Goal: Task Accomplishment & Management: Manage account settings

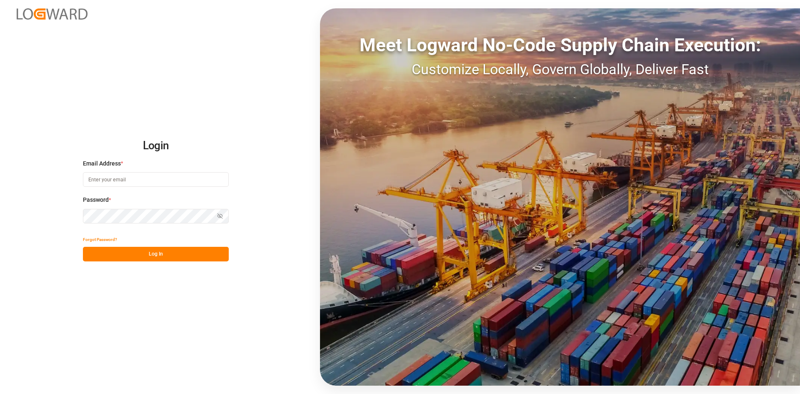
type input "[PERSON_NAME][EMAIL_ADDRESS][PERSON_NAME][DOMAIN_NAME]"
click at [133, 254] on button "Log In" at bounding box center [156, 254] width 146 height 15
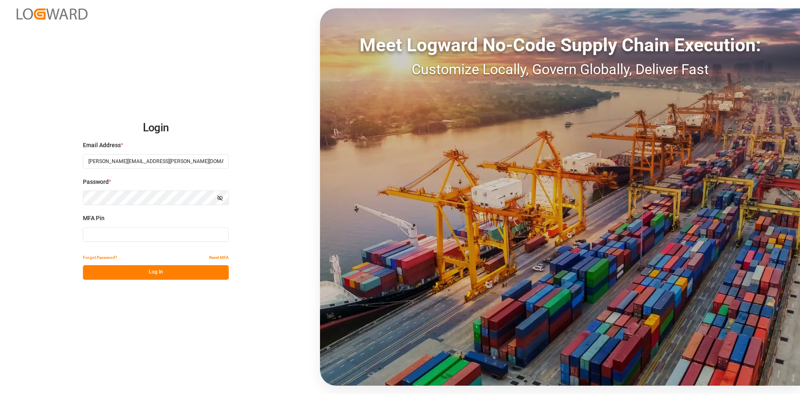
click at [105, 232] on input at bounding box center [156, 234] width 146 height 15
type input "636966"
click at [176, 273] on button "Log In" at bounding box center [156, 272] width 146 height 15
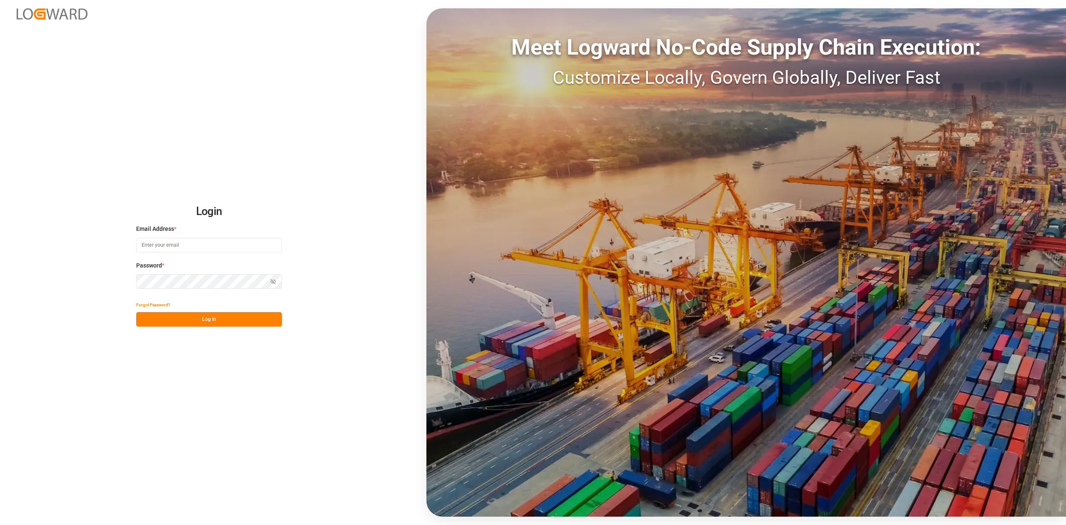
type input "[PERSON_NAME][EMAIL_ADDRESS][PERSON_NAME][DOMAIN_NAME]"
drag, startPoint x: 202, startPoint y: 321, endPoint x: 207, endPoint y: 327, distance: 8.0
click at [202, 321] on button "Log In" at bounding box center [209, 319] width 146 height 15
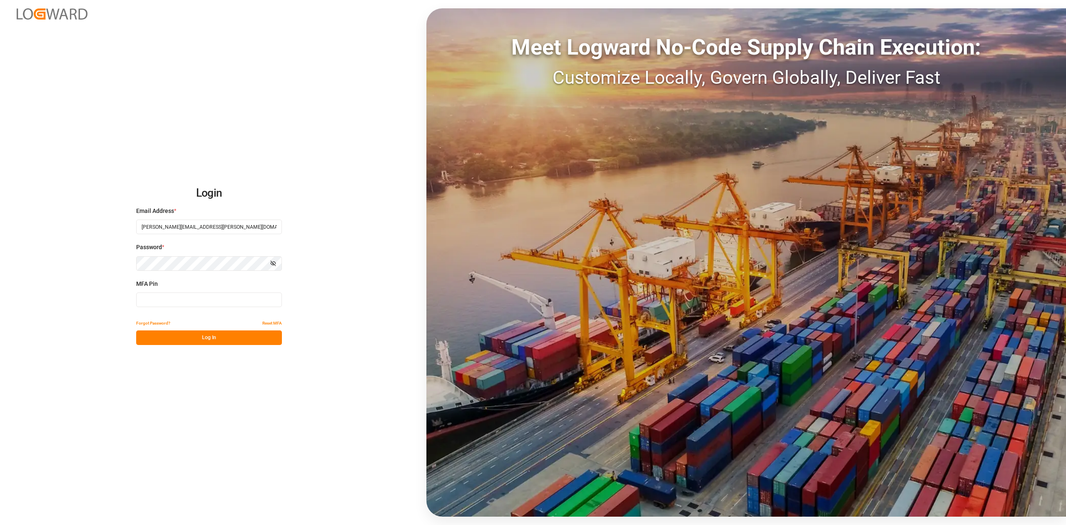
click at [199, 302] on input at bounding box center [209, 299] width 146 height 15
type input "968267"
click at [232, 335] on button "Log In" at bounding box center [209, 337] width 146 height 15
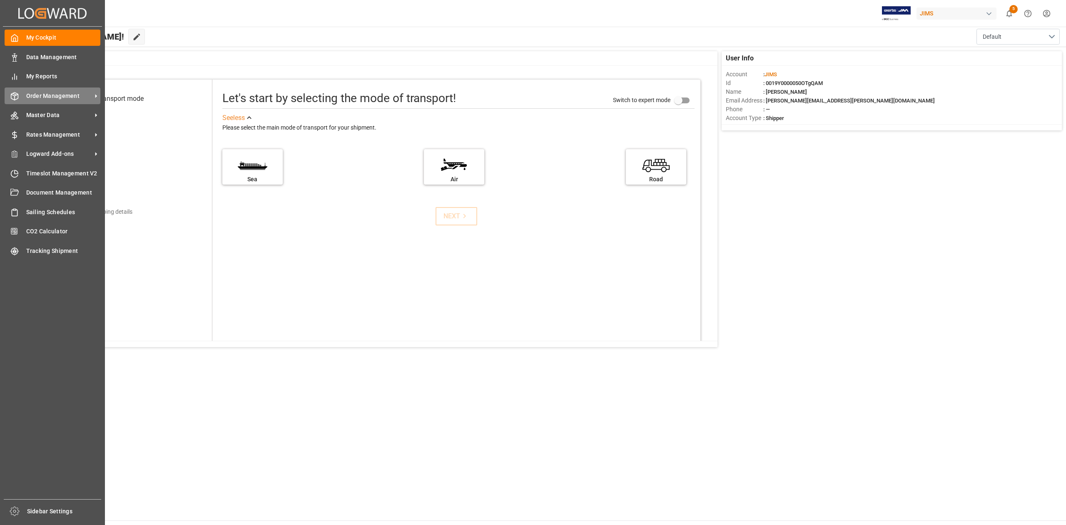
click at [52, 92] on span "Order Management" at bounding box center [59, 96] width 66 height 9
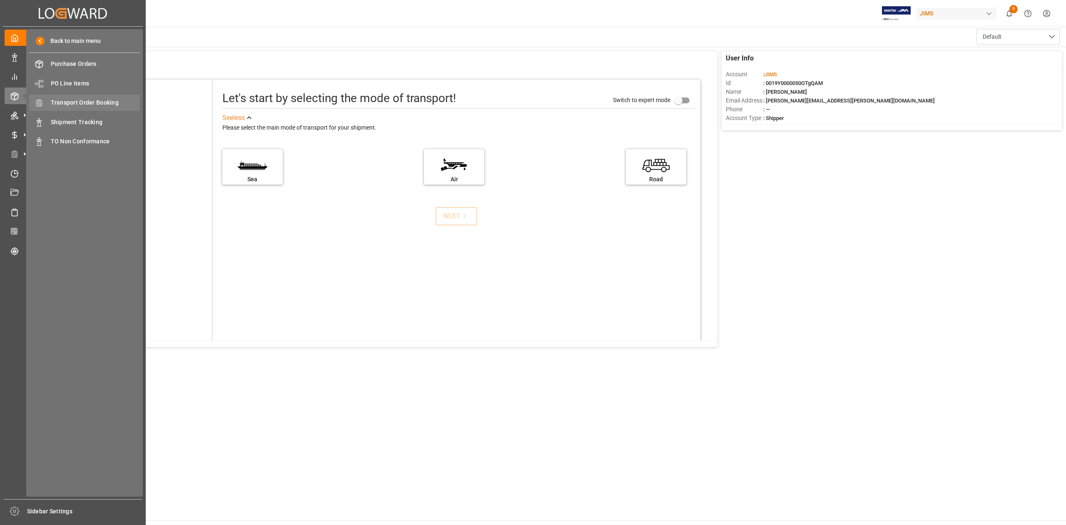
click at [110, 102] on span "Transport Order Booking" at bounding box center [96, 102] width 90 height 9
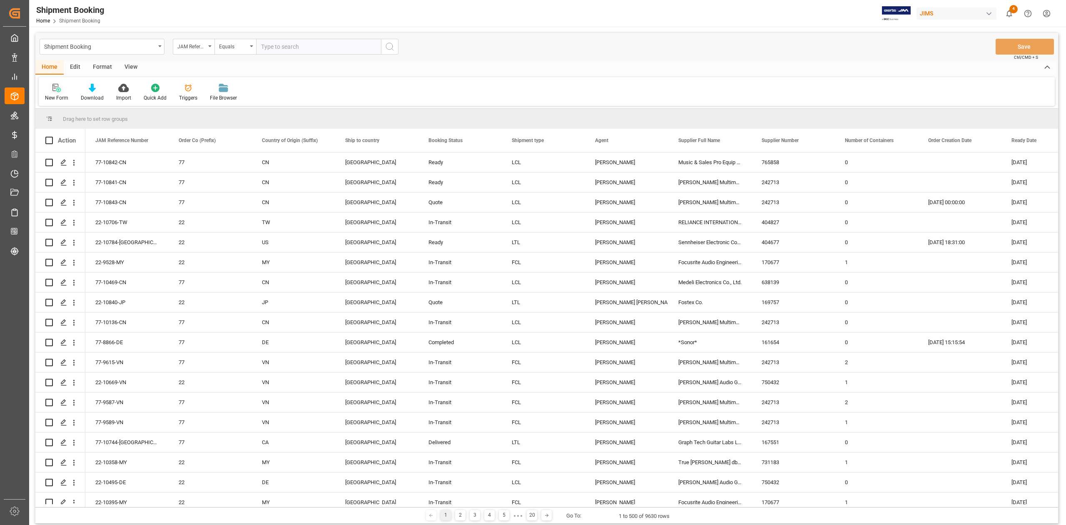
click at [52, 94] on div "New Form" at bounding box center [56, 97] width 23 height 7
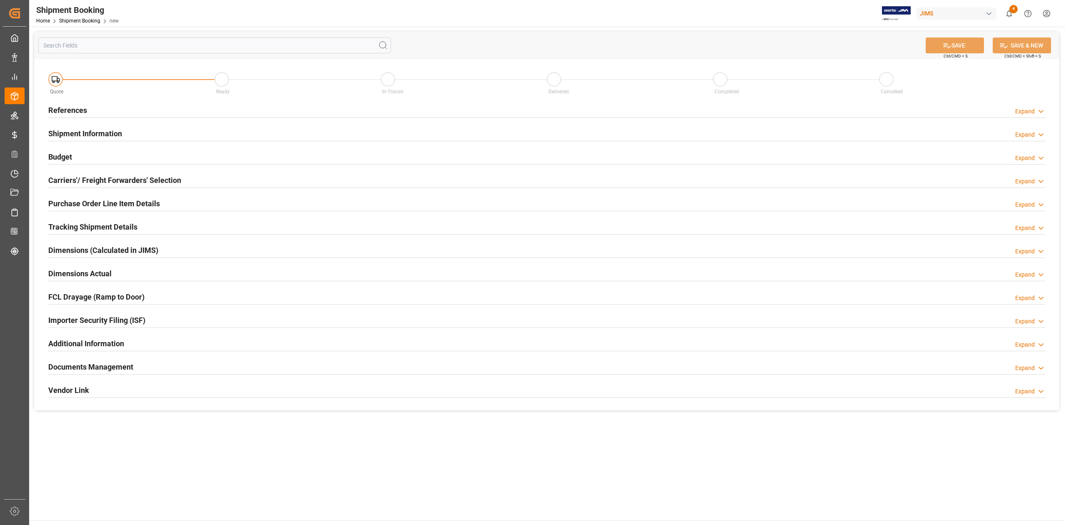
click at [75, 111] on h2 "References" at bounding box center [67, 110] width 39 height 11
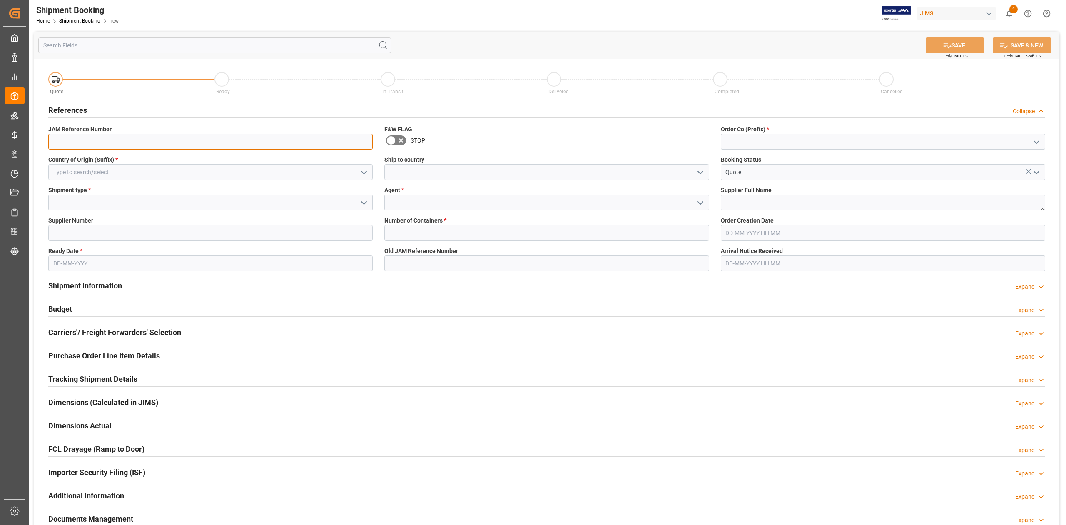
click at [154, 139] on input at bounding box center [210, 142] width 324 height 16
click at [817, 144] on input at bounding box center [883, 142] width 324 height 16
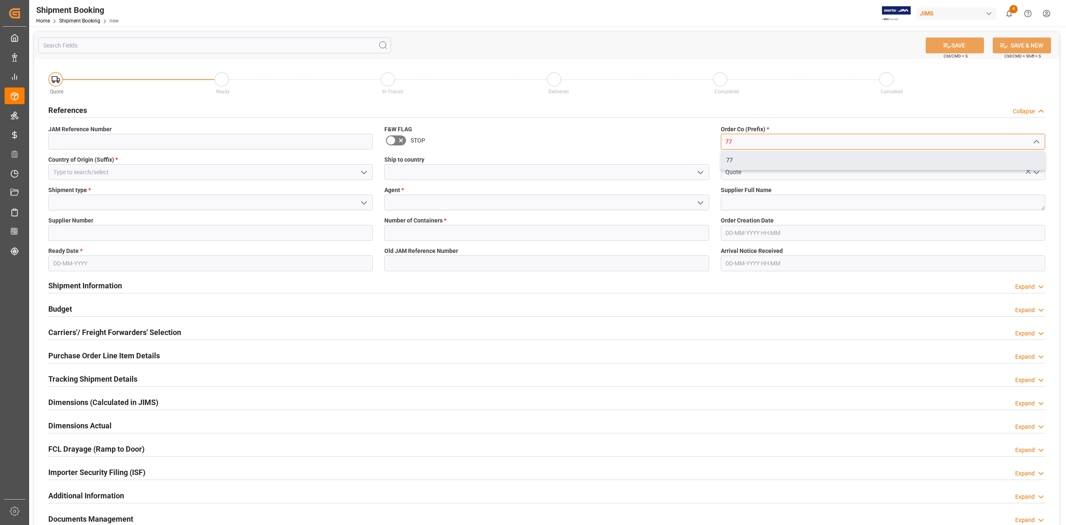
click at [767, 155] on div "77" at bounding box center [883, 160] width 324 height 19
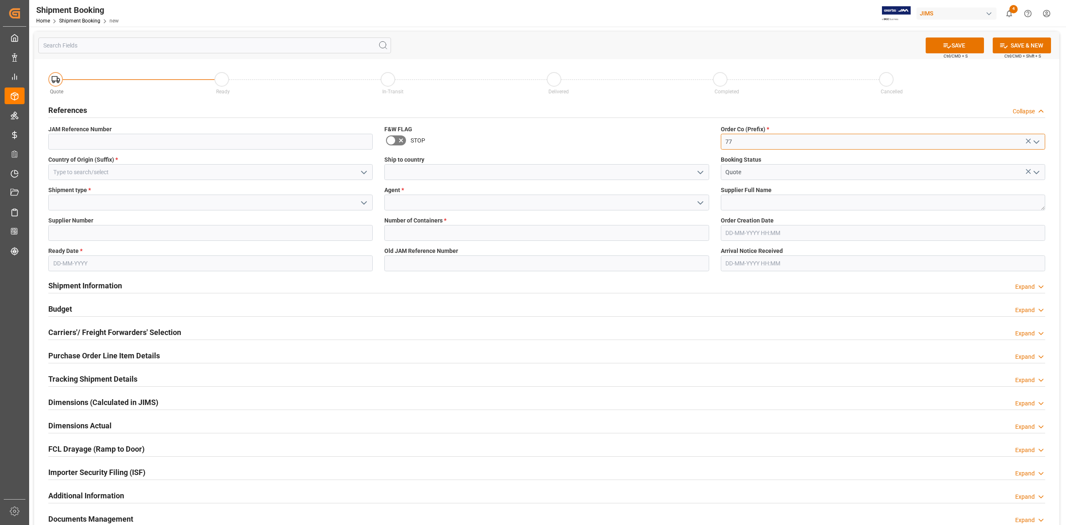
type input "77"
click at [134, 165] on input at bounding box center [210, 172] width 324 height 16
click at [105, 192] on div "CN" at bounding box center [211, 190] width 324 height 19
type input "CN"
click at [427, 167] on input at bounding box center [546, 172] width 324 height 16
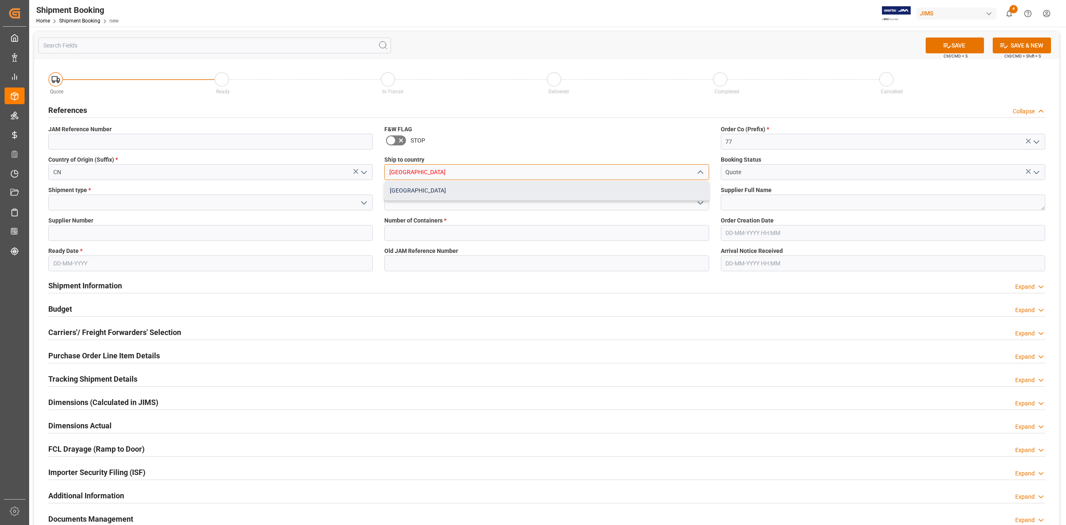
click at [419, 194] on div "Canada" at bounding box center [547, 190] width 324 height 19
type input "Canada"
click at [120, 204] on input at bounding box center [210, 203] width 324 height 16
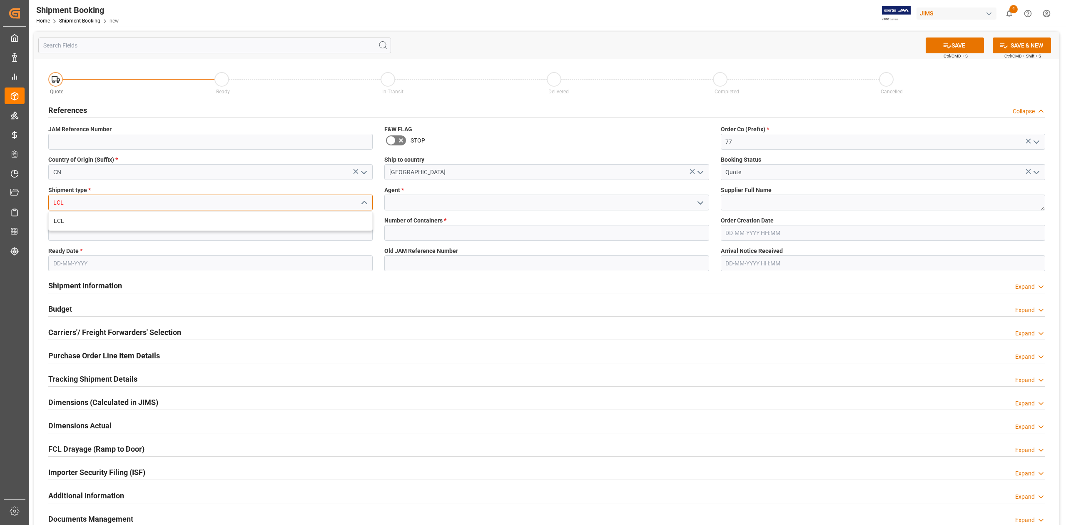
type input "LCL"
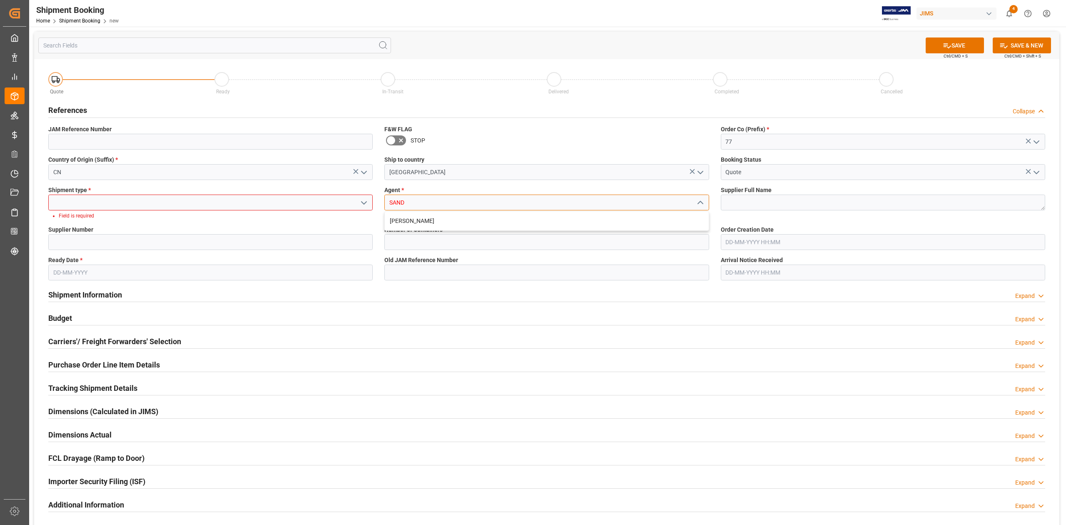
type input "SAND"
click at [231, 204] on input at bounding box center [210, 203] width 324 height 16
type input "LCL"
click at [446, 207] on input at bounding box center [546, 203] width 324 height 16
click at [447, 224] on div "[PERSON_NAME]" at bounding box center [547, 221] width 324 height 19
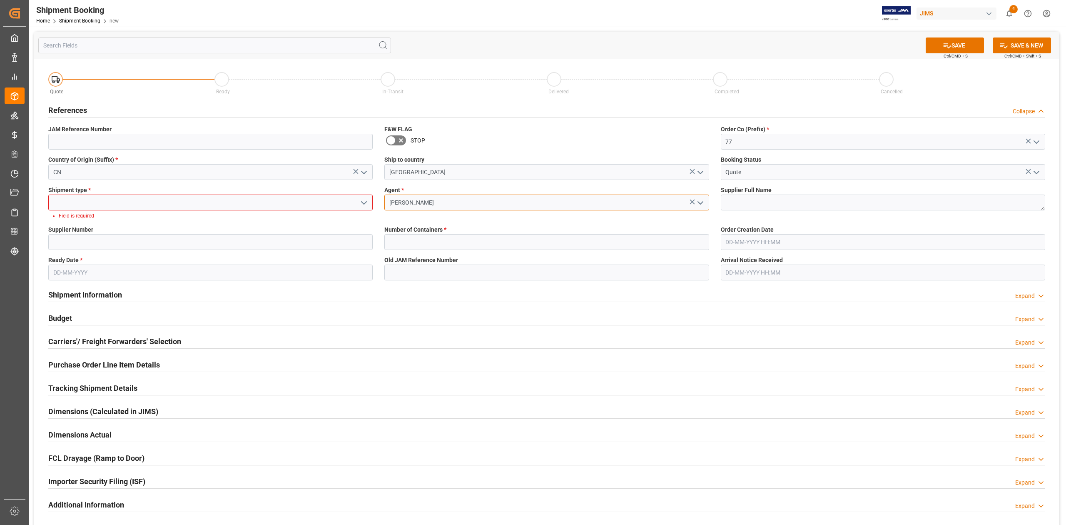
type input "[PERSON_NAME]"
click at [743, 204] on textarea at bounding box center [883, 203] width 324 height 16
click at [269, 201] on input at bounding box center [210, 203] width 324 height 16
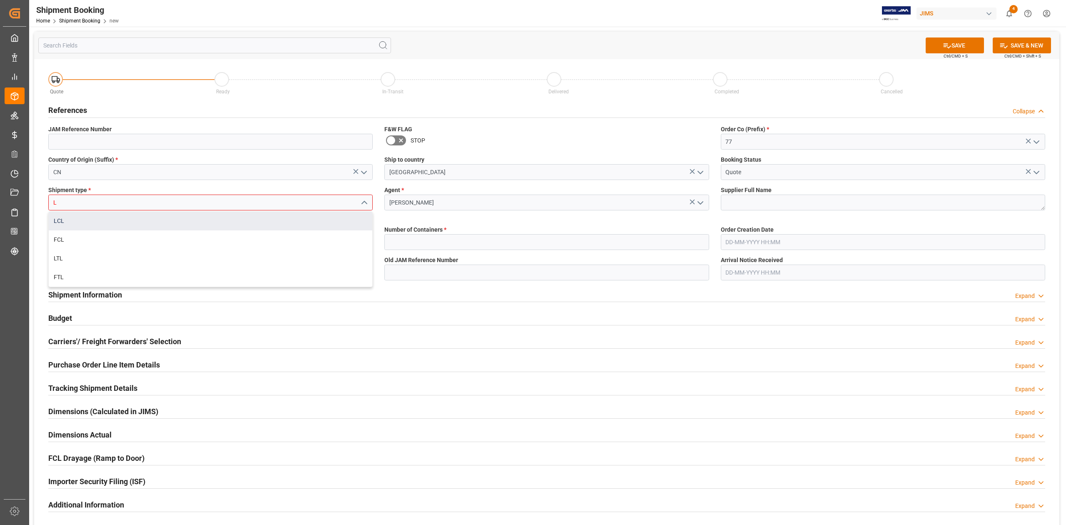
click at [260, 221] on div "LCL" at bounding box center [211, 221] width 324 height 19
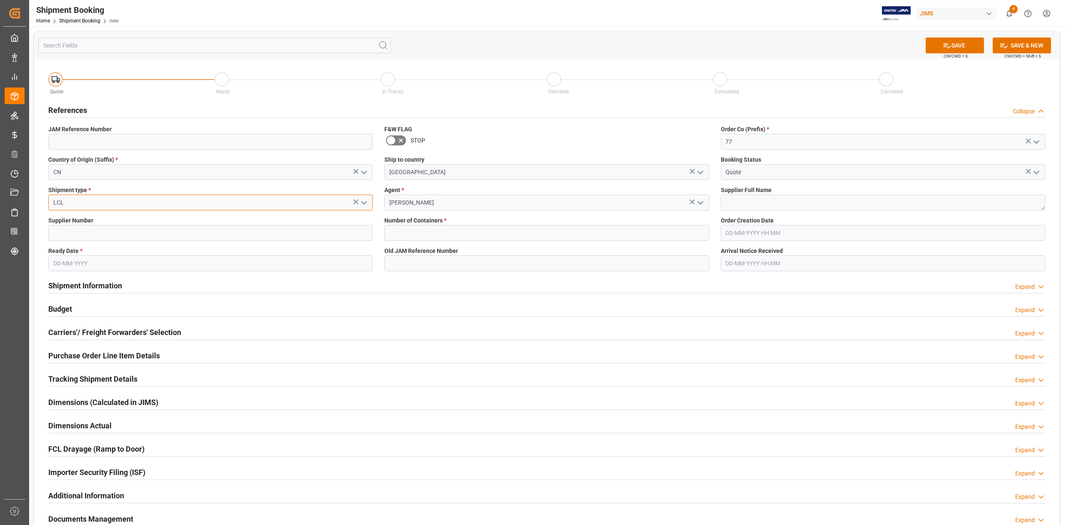
type input "LCL"
click at [772, 202] on textarea at bounding box center [883, 203] width 324 height 16
paste textarea "Korg Inc. (Korg Vietnam)"
type textarea "Korg Inc. (Korg Vietnam)"
click at [80, 231] on input at bounding box center [210, 233] width 324 height 16
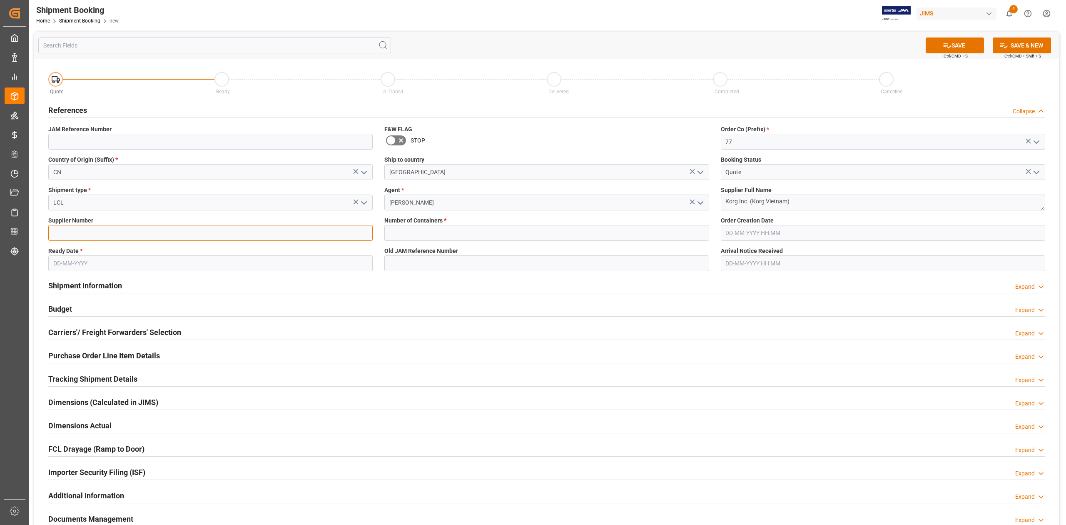
paste input "312999"
type input "312999"
click at [442, 232] on input "text" at bounding box center [546, 233] width 324 height 16
type input "0"
click at [212, 265] on input "text" at bounding box center [210, 263] width 324 height 16
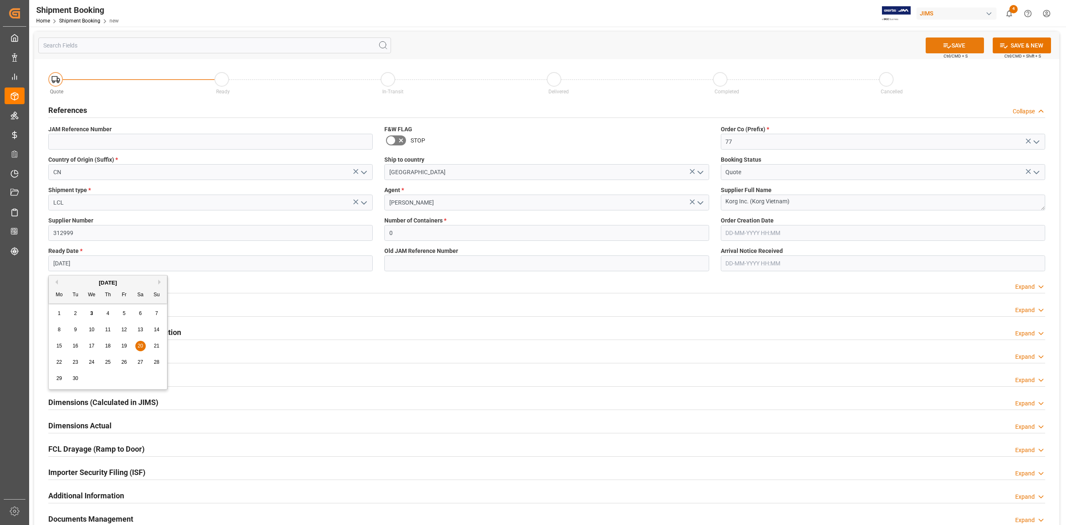
type input "[DATE]"
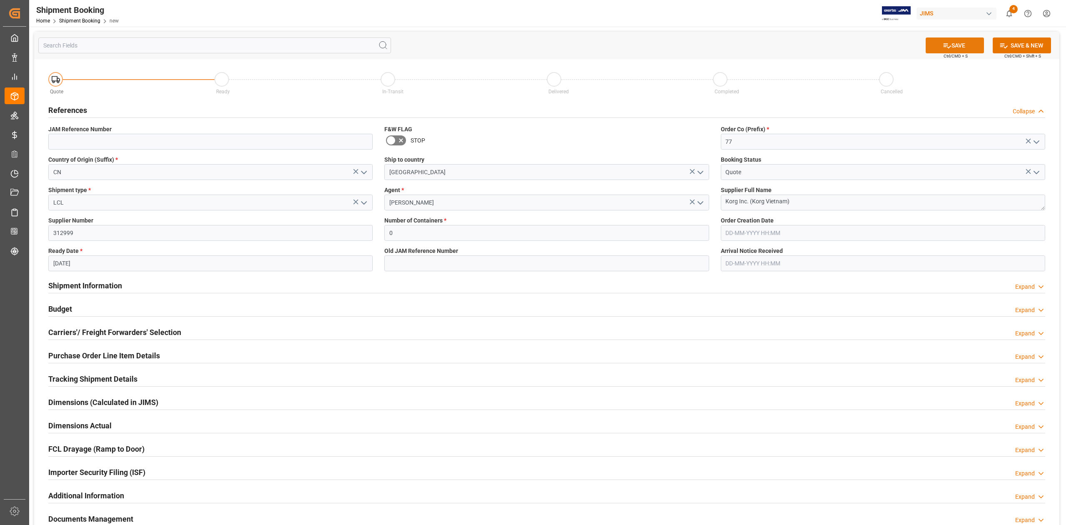
click at [947, 44] on icon at bounding box center [947, 45] width 9 height 9
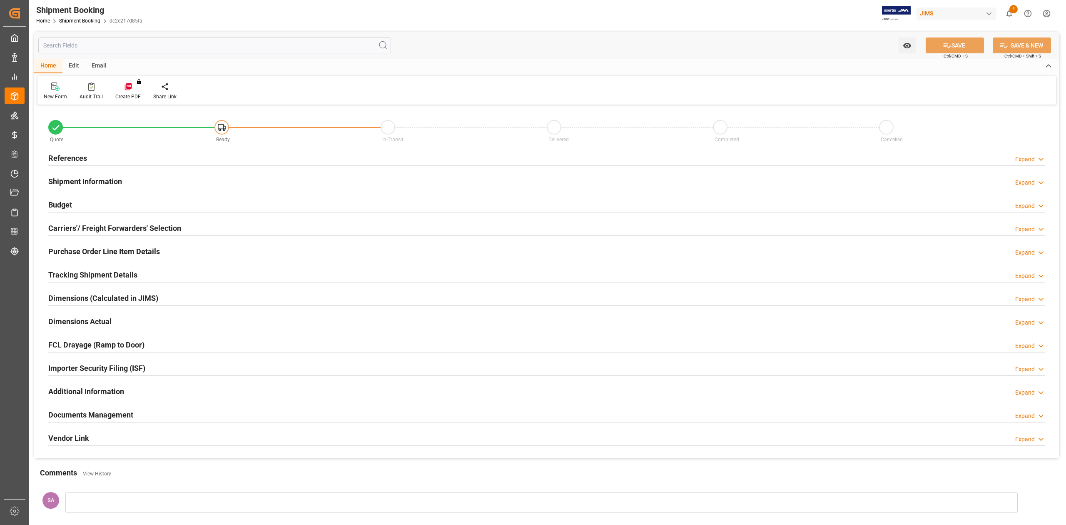
type input "0"
type input "[DATE]"
click at [74, 157] on h2 "References" at bounding box center [67, 157] width 39 height 11
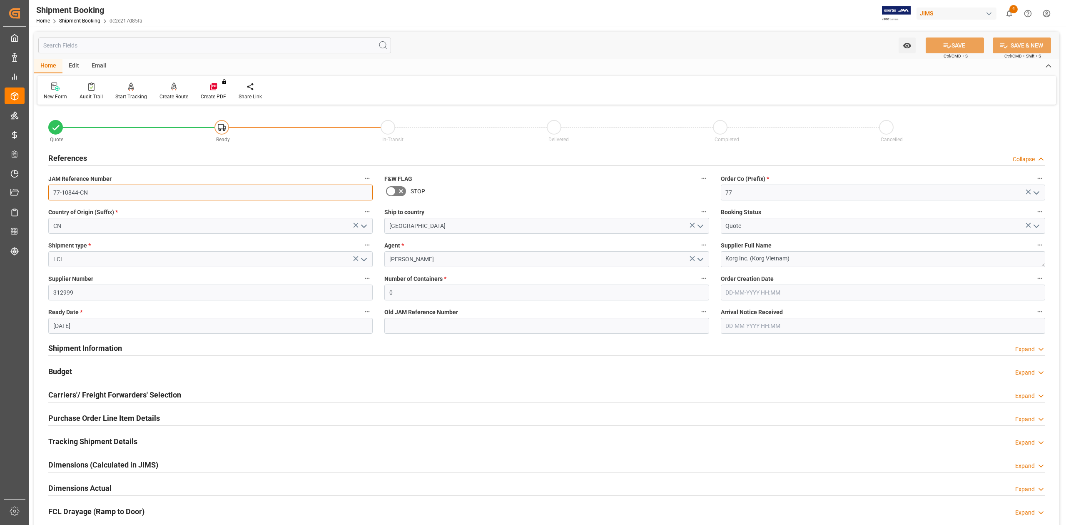
click at [103, 191] on input "77-10844-CN" at bounding box center [210, 193] width 324 height 16
click at [112, 192] on input "77-10844-CN" at bounding box center [210, 193] width 324 height 16
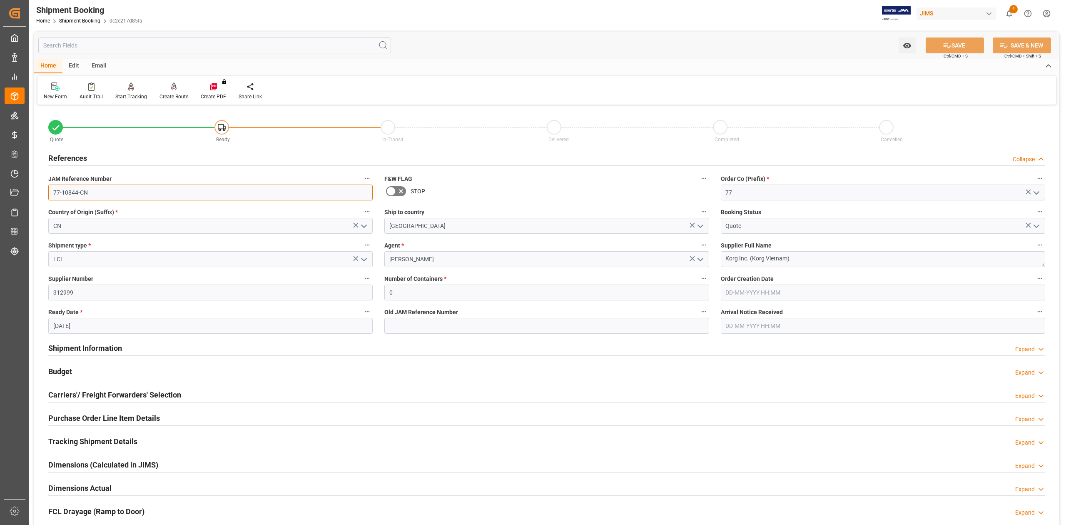
click at [112, 192] on input "77-10844-CN" at bounding box center [210, 193] width 324 height 16
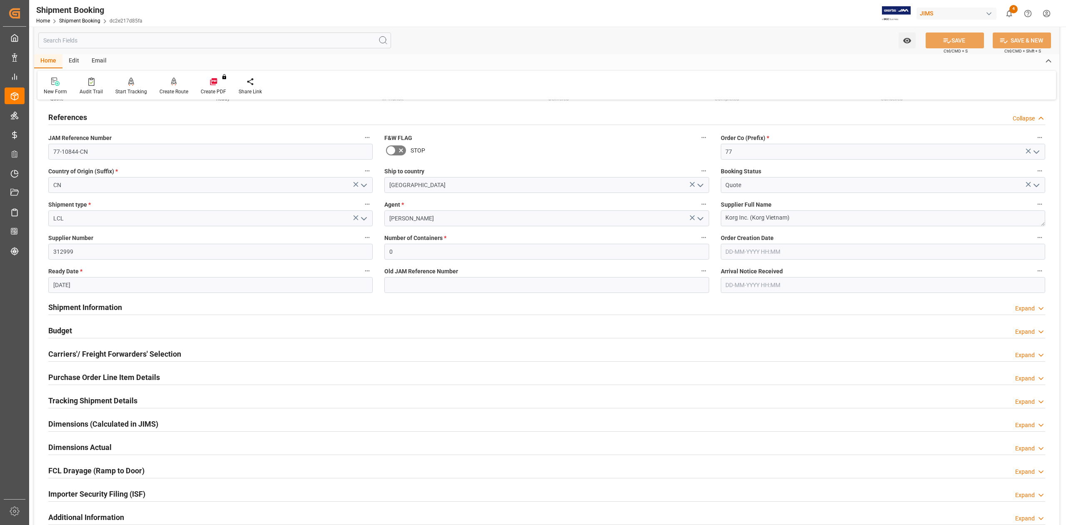
scroll to position [111, 0]
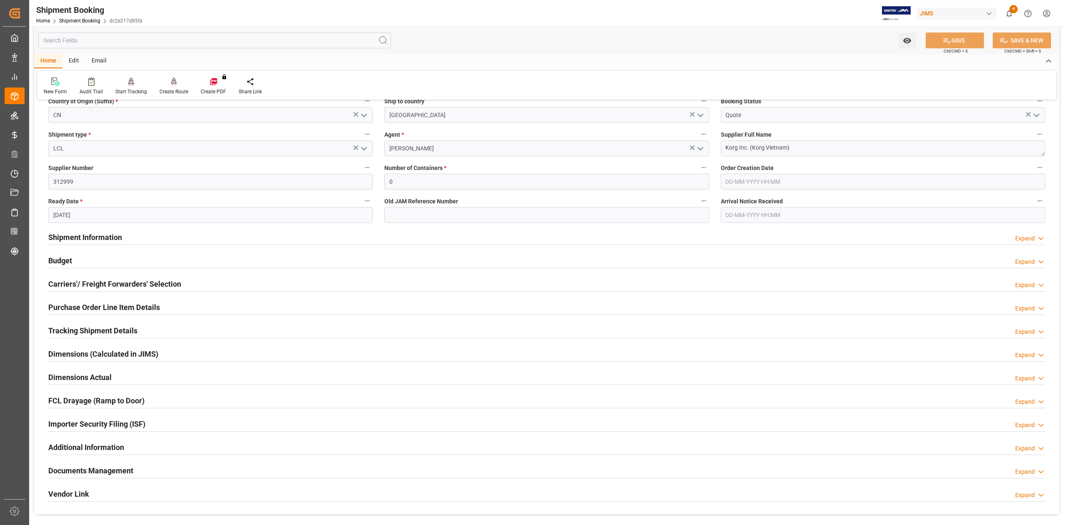
click at [90, 289] on div "Carriers'/ Freight Forwarders' Selection" at bounding box center [114, 283] width 133 height 16
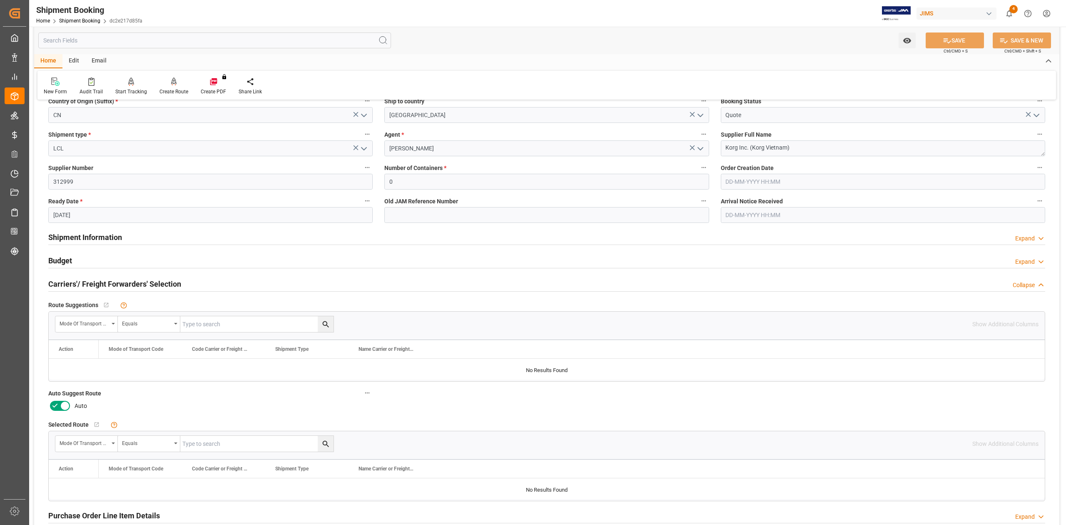
click at [68, 407] on icon at bounding box center [65, 406] width 10 height 10
click at [0, 0] on input "checkbox" at bounding box center [0, 0] width 0 height 0
click at [951, 40] on button "SAVE" at bounding box center [955, 40] width 58 height 16
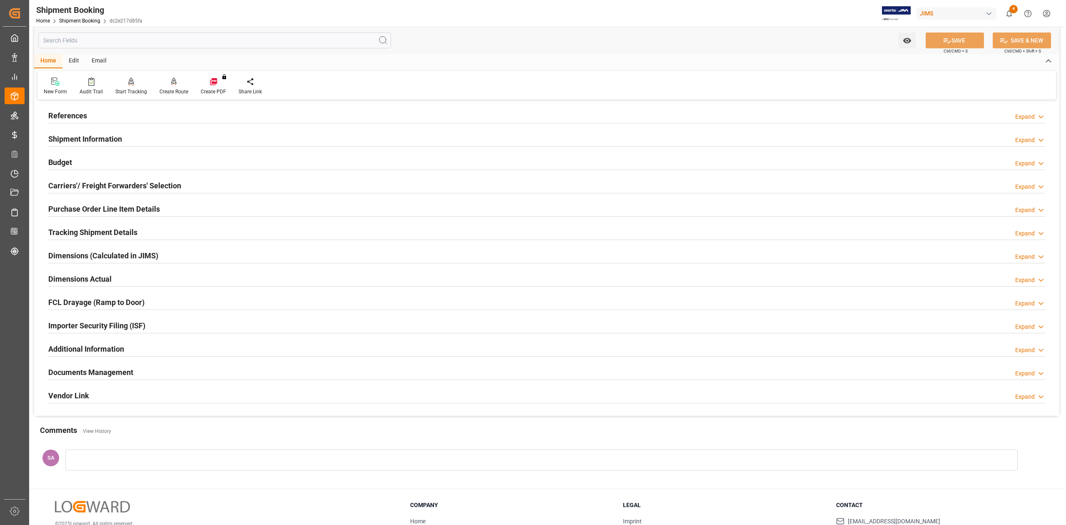
scroll to position [0, 0]
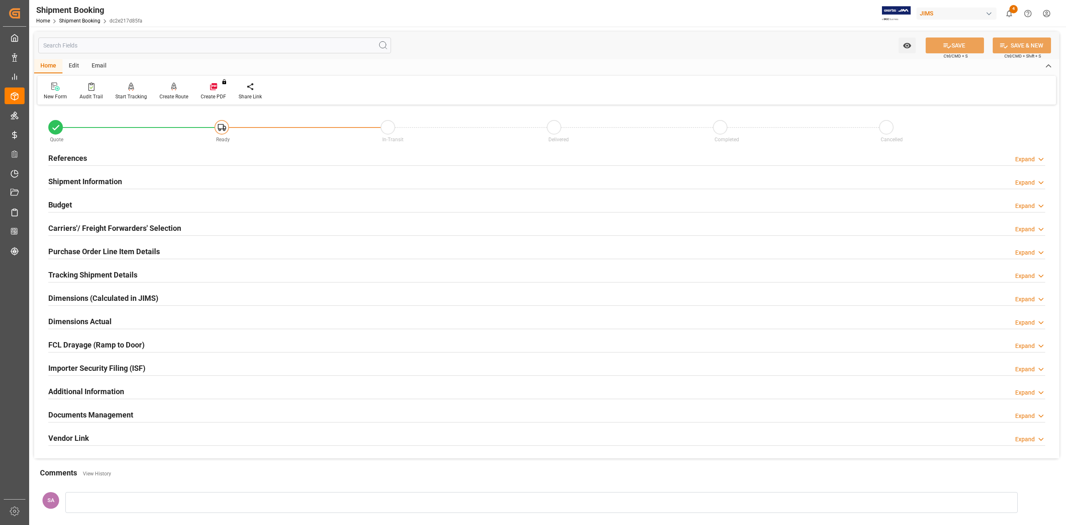
click at [91, 182] on h2 "Shipment Information" at bounding box center [85, 181] width 74 height 11
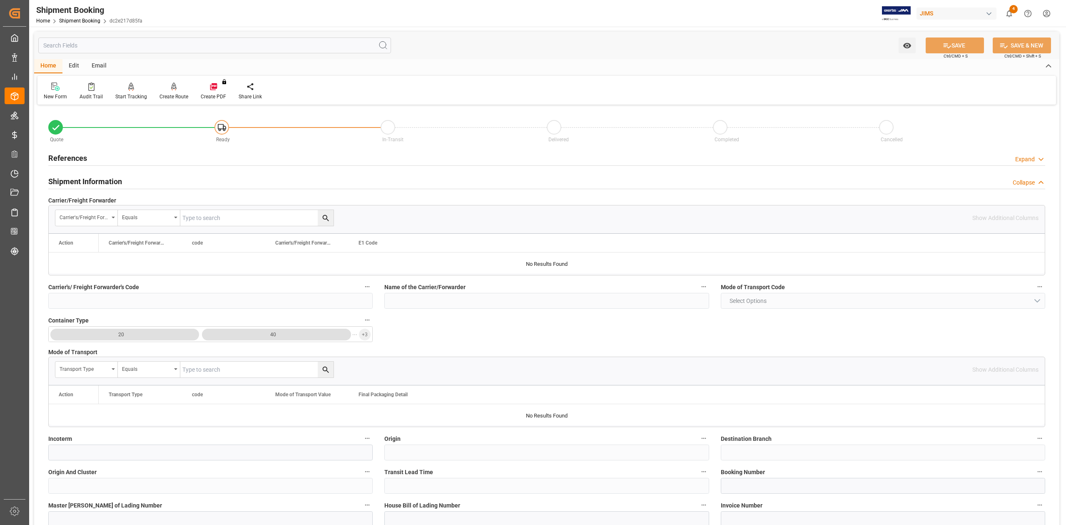
click at [91, 182] on h2 "Shipment Information" at bounding box center [85, 181] width 74 height 11
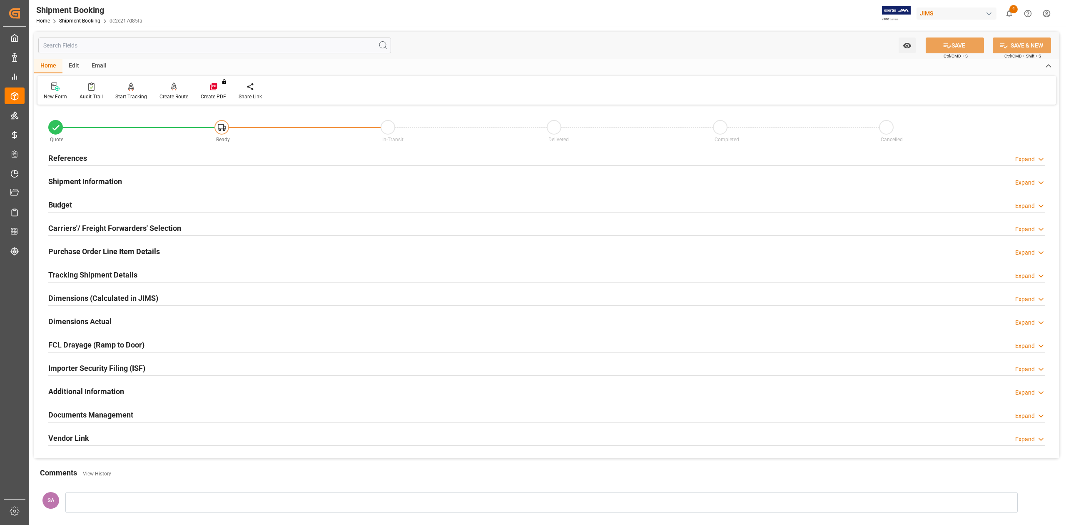
click at [94, 229] on h2 "Carriers'/ Freight Forwarders' Selection" at bounding box center [114, 227] width 133 height 11
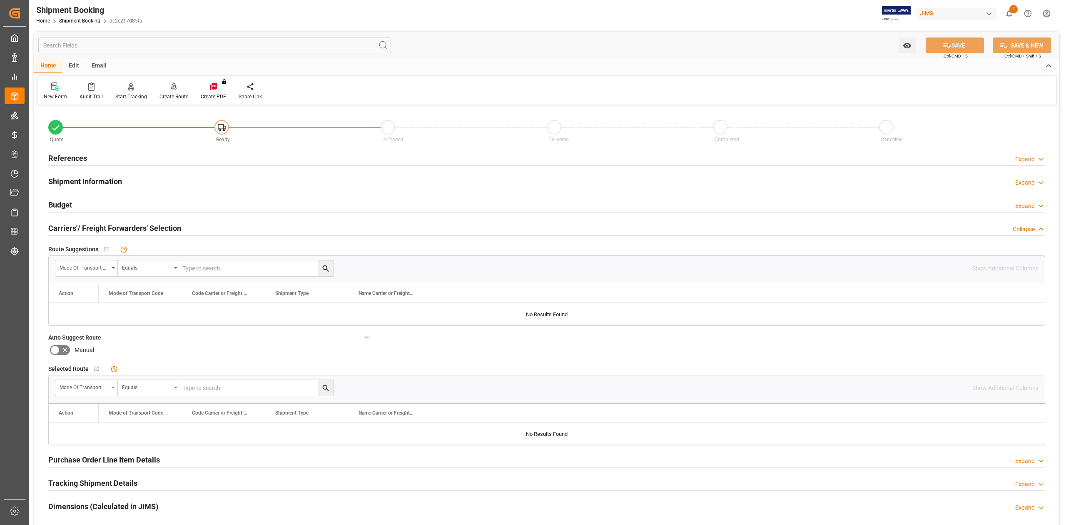
click at [94, 229] on h2 "Carriers'/ Freight Forwarders' Selection" at bounding box center [114, 227] width 133 height 11
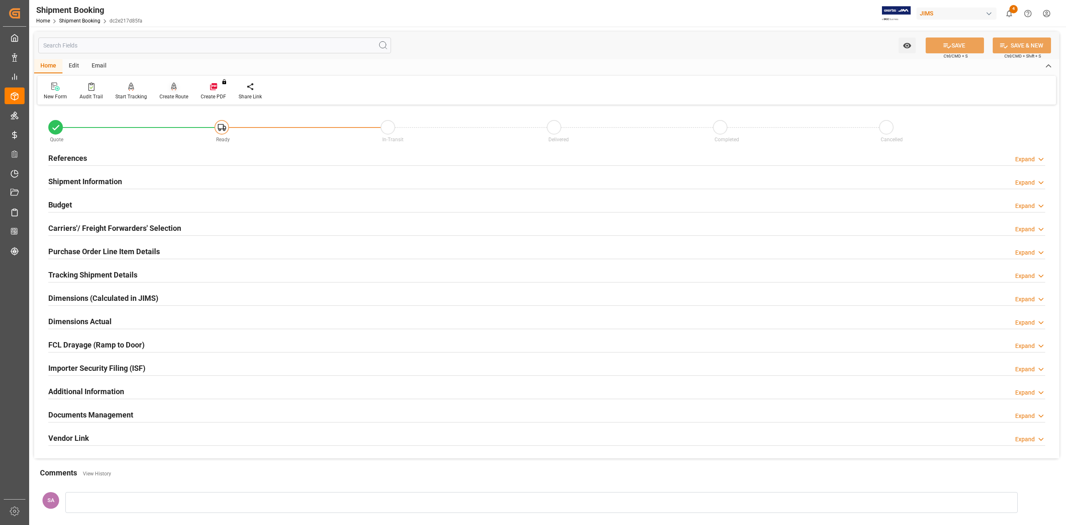
click at [171, 90] on icon at bounding box center [174, 86] width 6 height 8
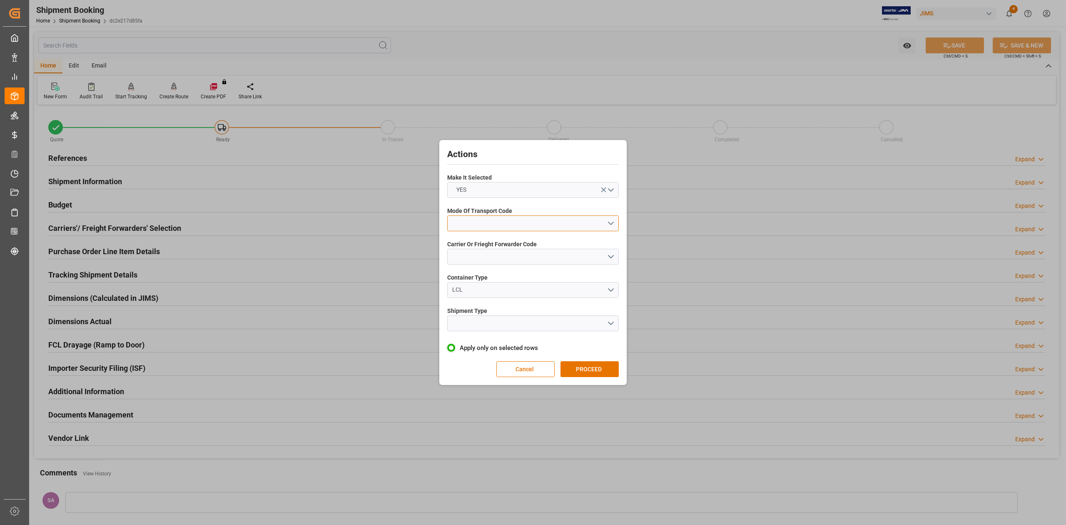
click at [524, 219] on button "open menu" at bounding box center [533, 223] width 172 height 16
click at [505, 226] on div "1- OCEAN" at bounding box center [533, 225] width 171 height 17
click at [510, 254] on button "open menu" at bounding box center [533, 257] width 172 height 16
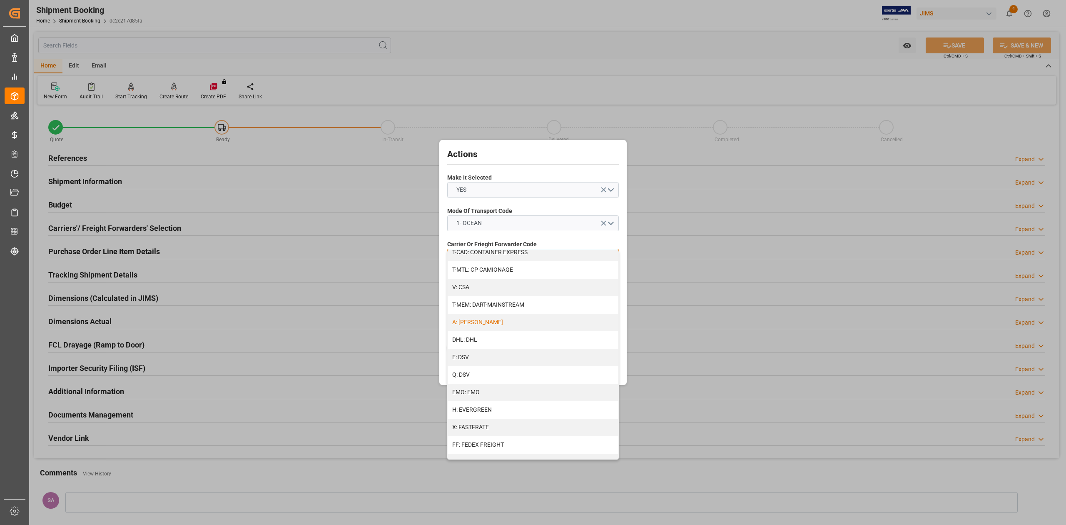
scroll to position [111, 0]
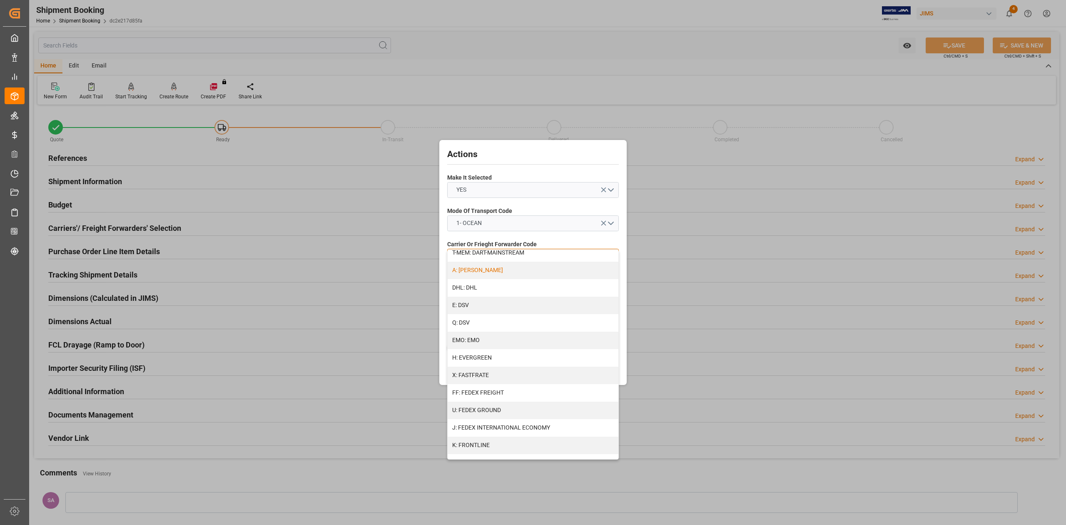
click at [492, 272] on div "A: DELMAR" at bounding box center [533, 270] width 171 height 17
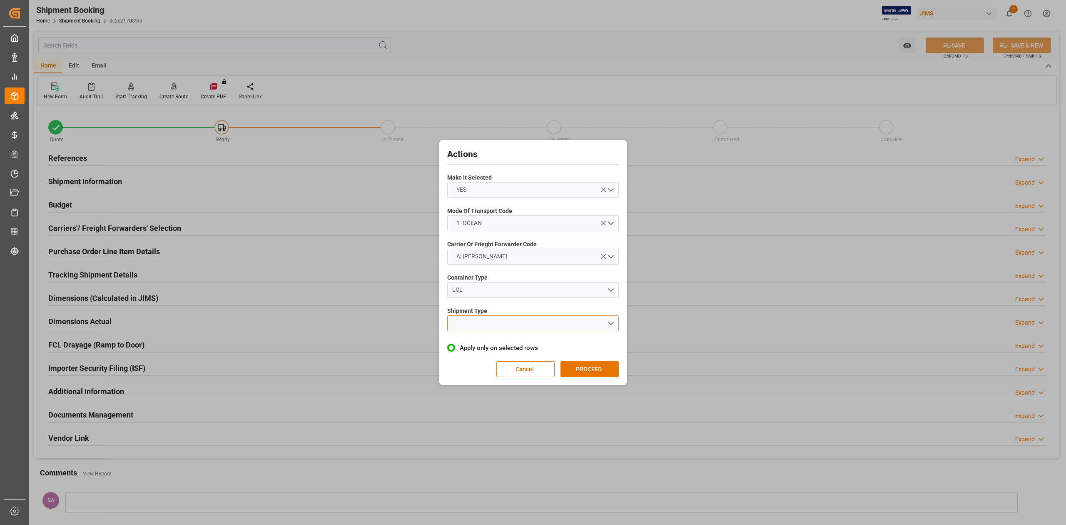
click at [495, 320] on button "open menu" at bounding box center [533, 323] width 172 height 16
click at [497, 342] on div "LCL" at bounding box center [533, 342] width 171 height 17
click at [579, 369] on button "PROCEED" at bounding box center [590, 369] width 58 height 16
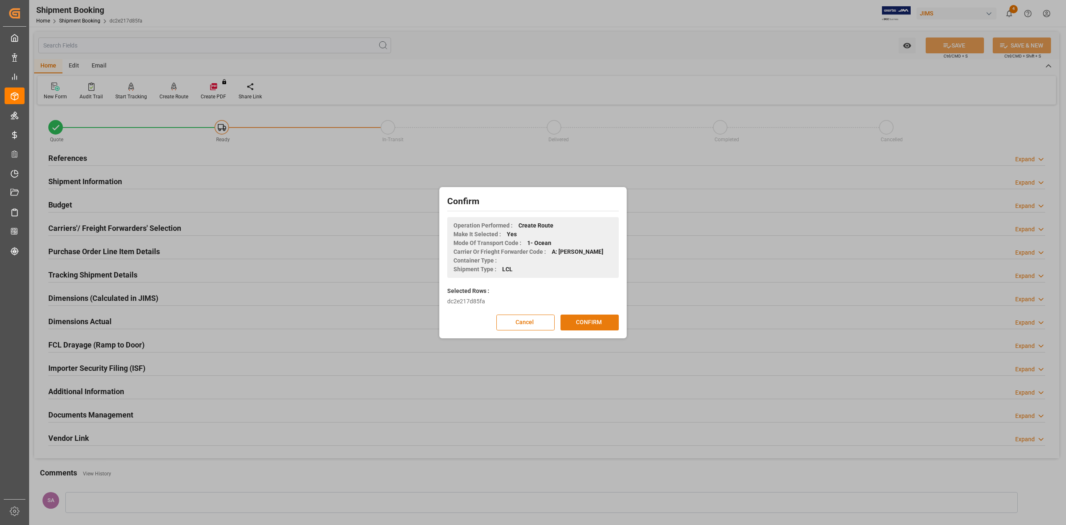
click at [580, 322] on button "CONFIRM" at bounding box center [590, 322] width 58 height 16
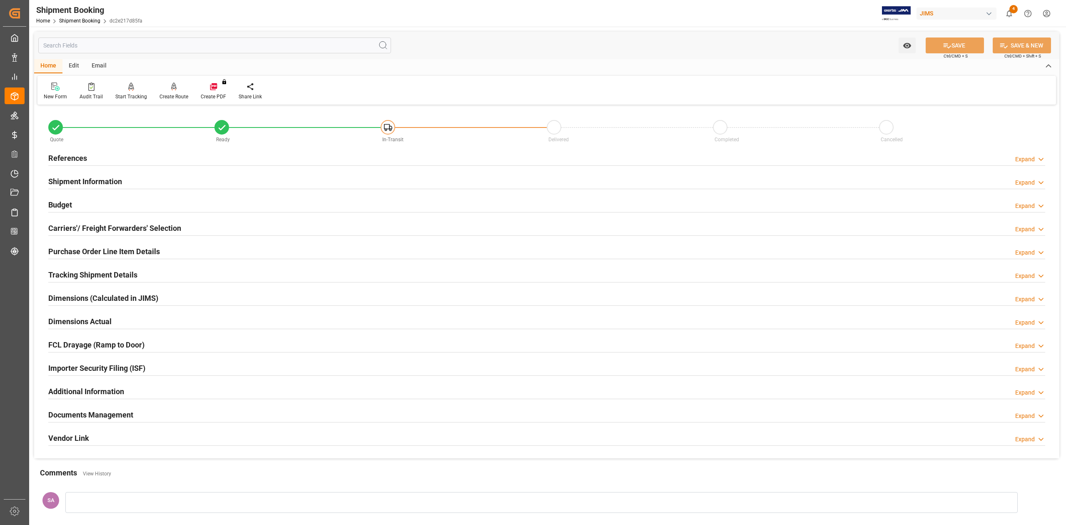
click at [125, 417] on h2 "Documents Management" at bounding box center [90, 414] width 85 height 11
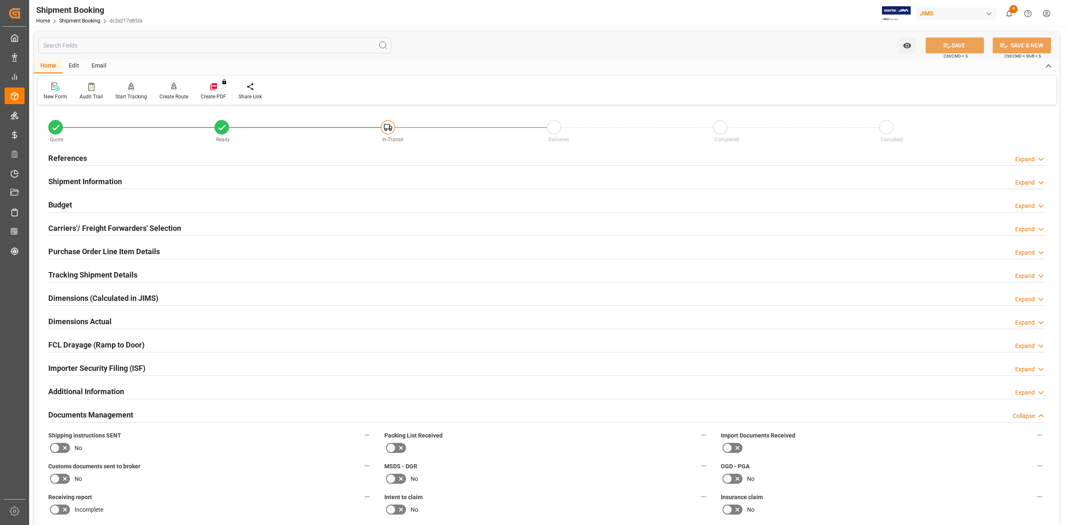
click at [125, 417] on h2 "Documents Management" at bounding box center [90, 414] width 85 height 11
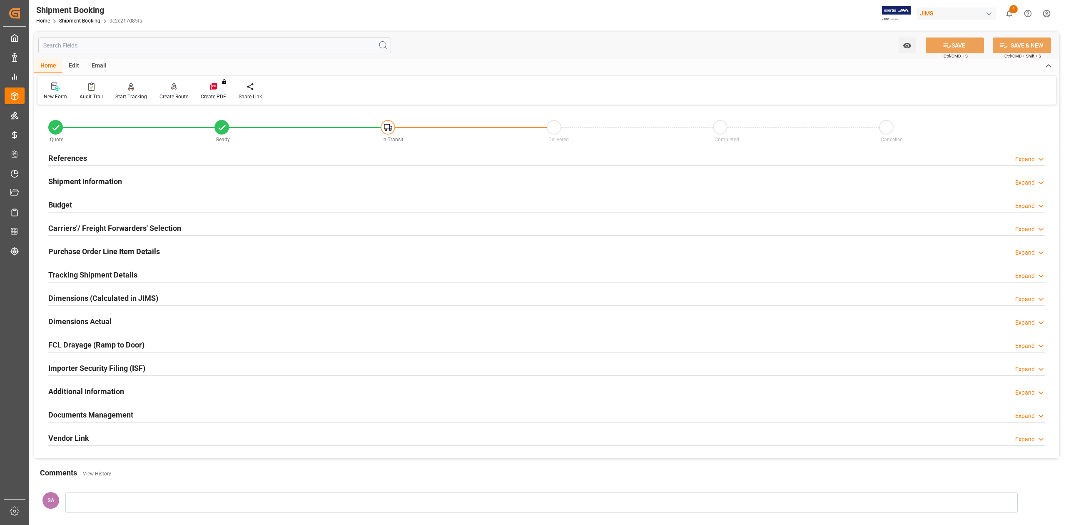
click at [76, 276] on h2 "Tracking Shipment Details" at bounding box center [92, 274] width 89 height 11
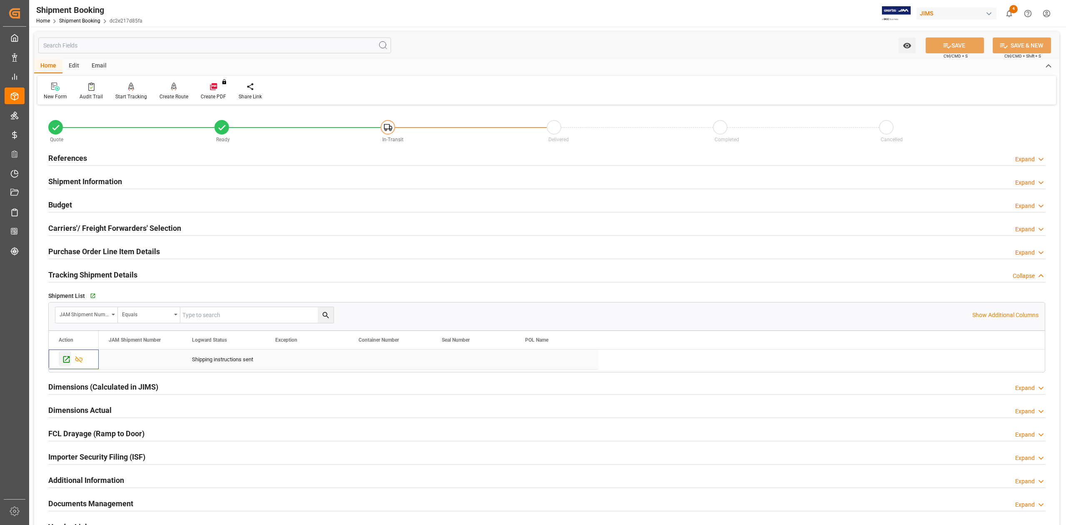
click at [67, 360] on icon "Press SPACE to select this row." at bounding box center [66, 359] width 9 height 9
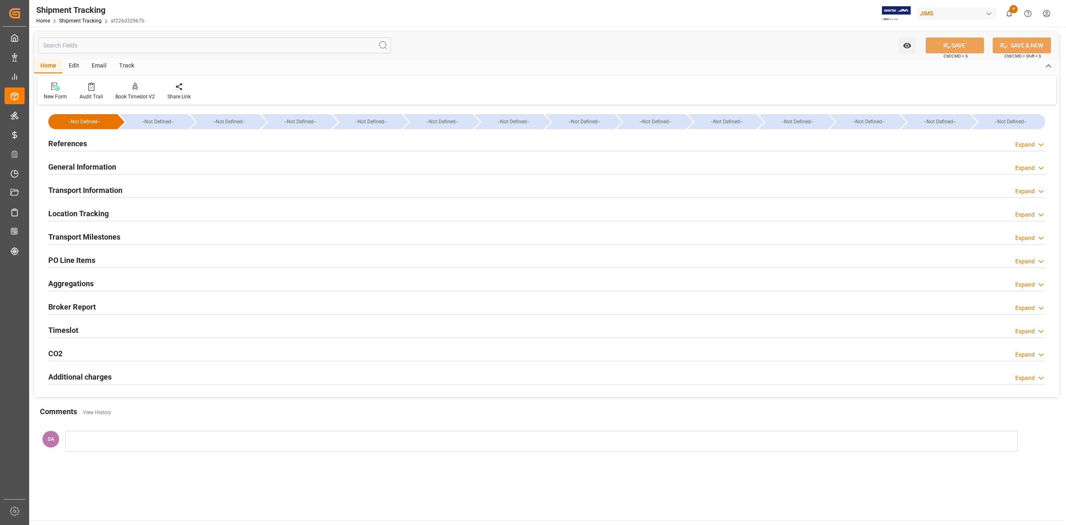
click at [98, 240] on h2 "Transport Milestones" at bounding box center [84, 236] width 72 height 11
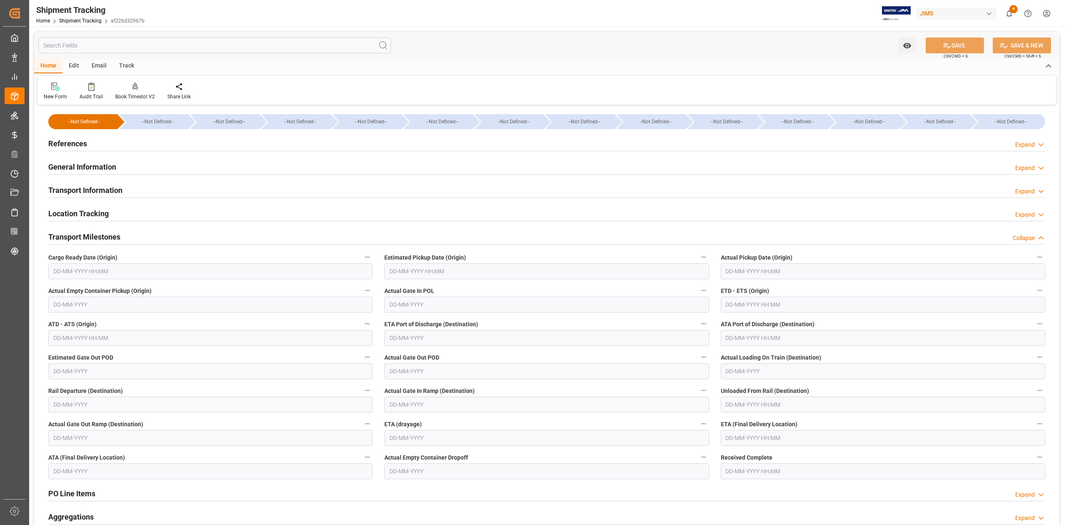
click at [99, 267] on input "text" at bounding box center [210, 271] width 324 height 16
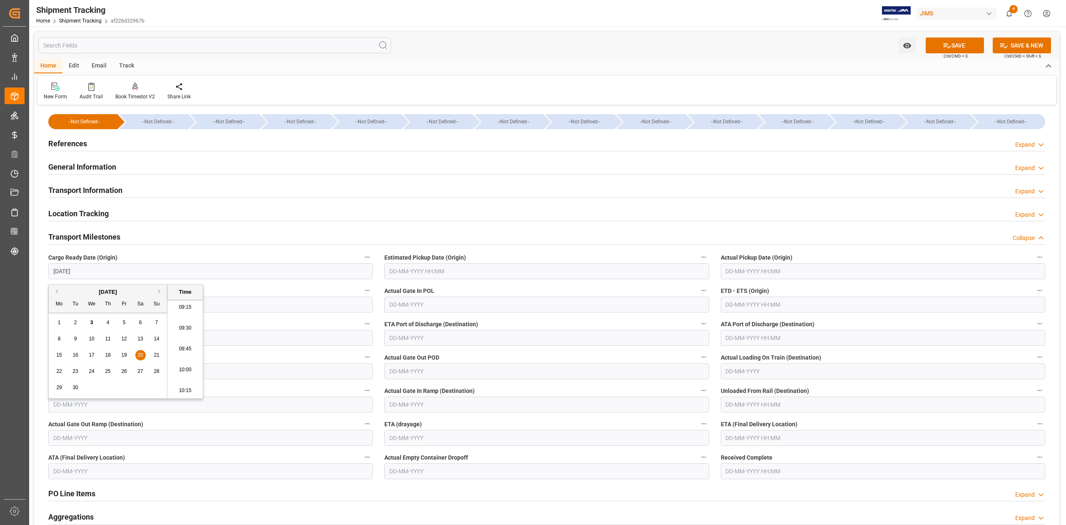
click at [741, 439] on input "text" at bounding box center [883, 438] width 324 height 16
type input "20-09-2025 00:00"
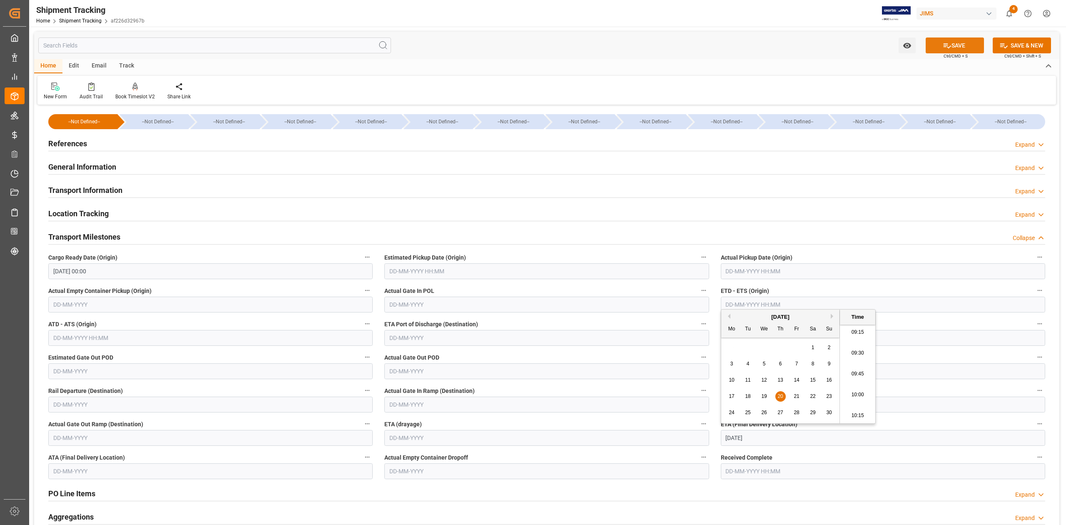
click at [965, 47] on button "SAVE" at bounding box center [955, 45] width 58 height 16
type input "20-11-2025 00:00"
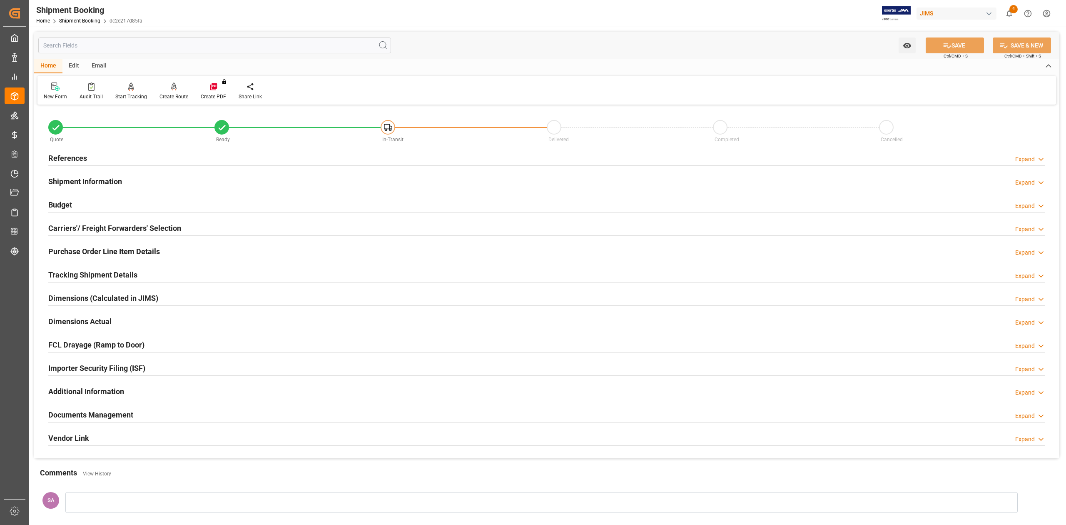
click at [69, 275] on h2 "Tracking Shipment Details" at bounding box center [92, 274] width 89 height 11
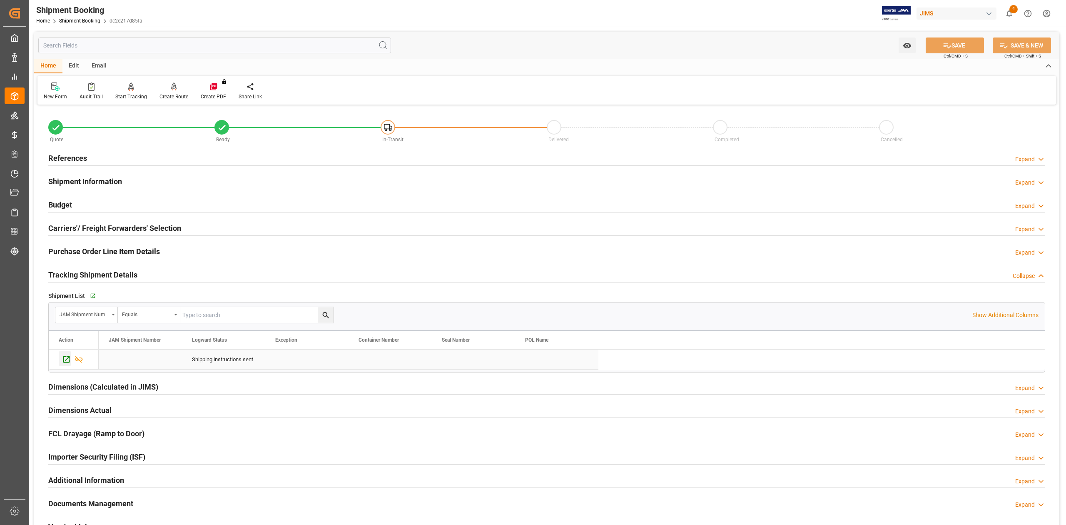
click at [69, 357] on icon "Press SPACE to select this row." at bounding box center [66, 359] width 7 height 7
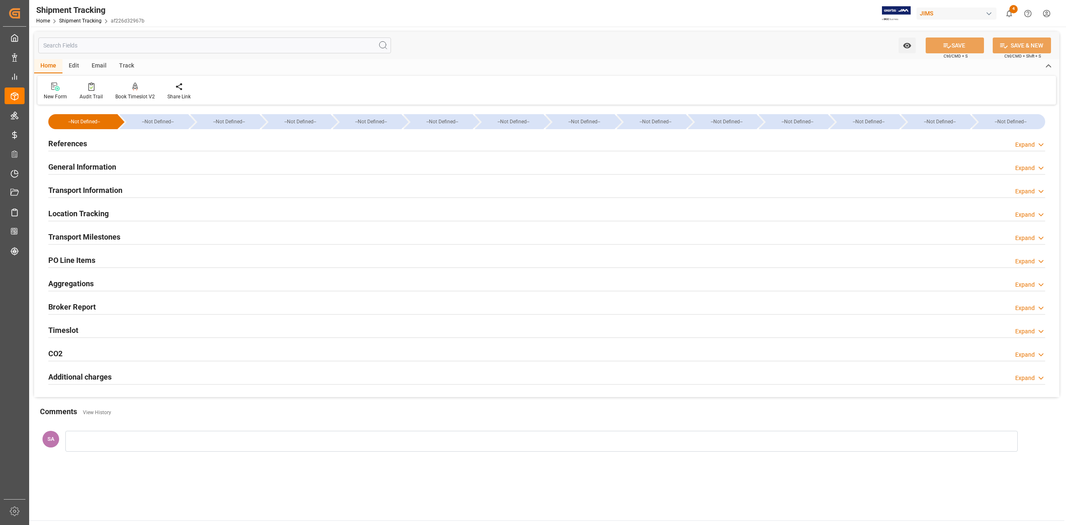
type input "[DATE]"
click at [81, 149] on h2 "References" at bounding box center [67, 143] width 39 height 11
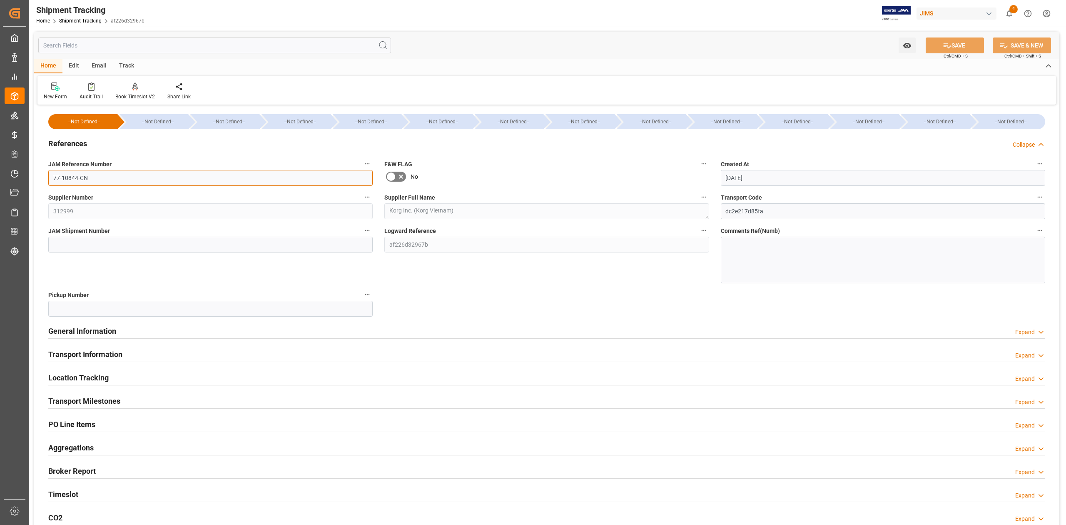
click at [109, 176] on input "77-10844-CN" at bounding box center [210, 178] width 324 height 16
click at [88, 242] on input at bounding box center [210, 245] width 324 height 16
paste input "72839"
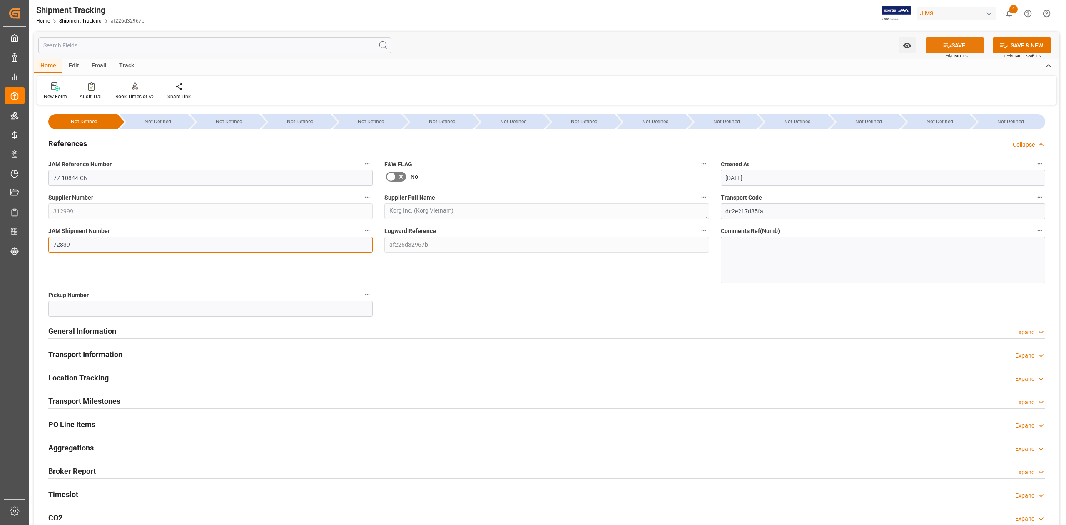
type input "72839"
click at [955, 42] on button "SAVE" at bounding box center [955, 45] width 58 height 16
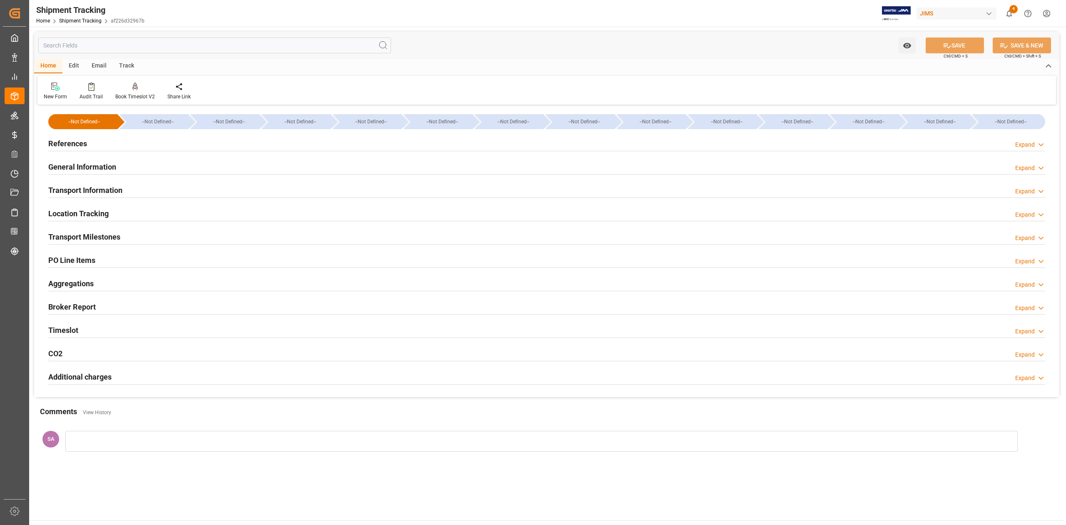
click at [72, 144] on h2 "References" at bounding box center [67, 143] width 39 height 11
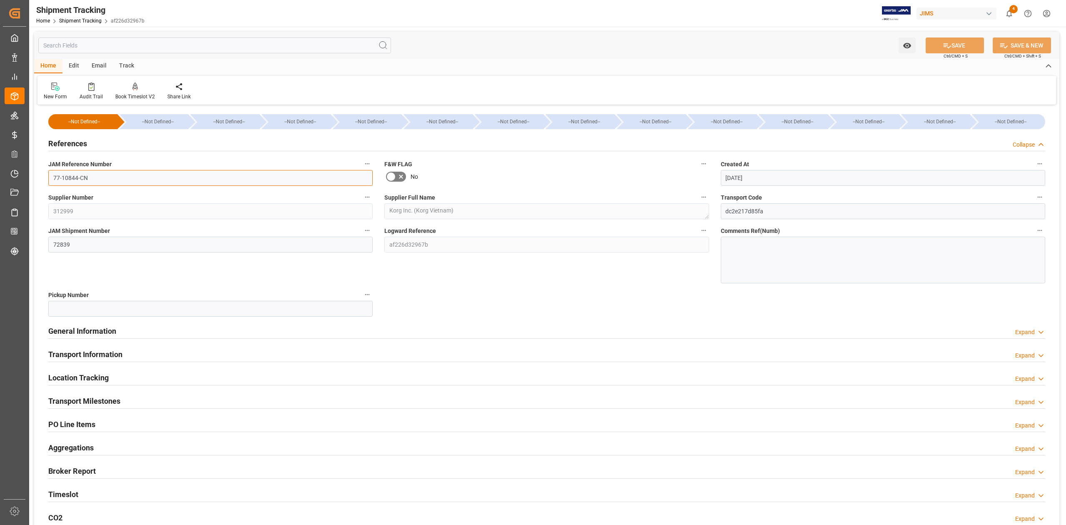
click at [125, 177] on input "77-10844-CN" at bounding box center [210, 178] width 324 height 16
click at [106, 400] on h2 "Transport Milestones" at bounding box center [84, 400] width 72 height 11
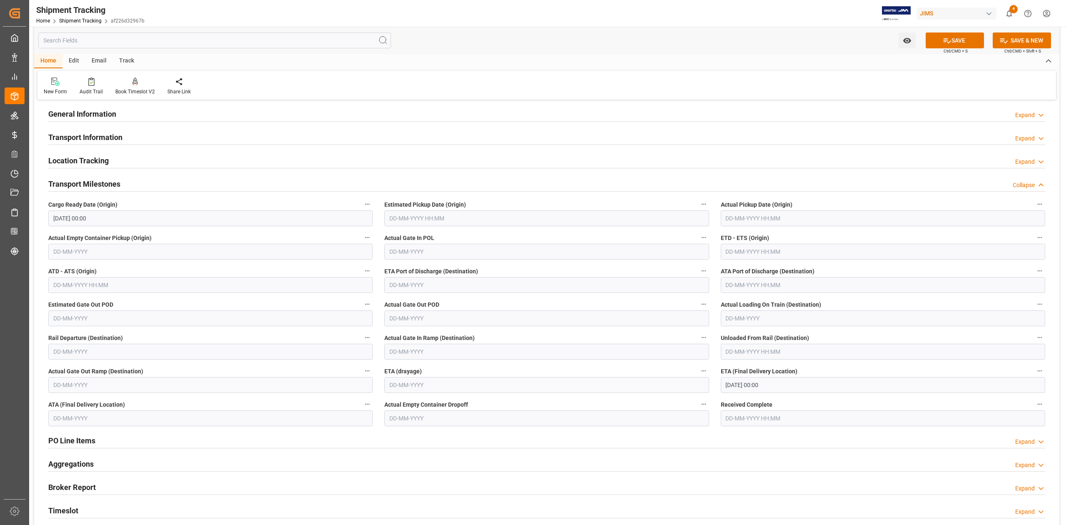
scroll to position [222, 0]
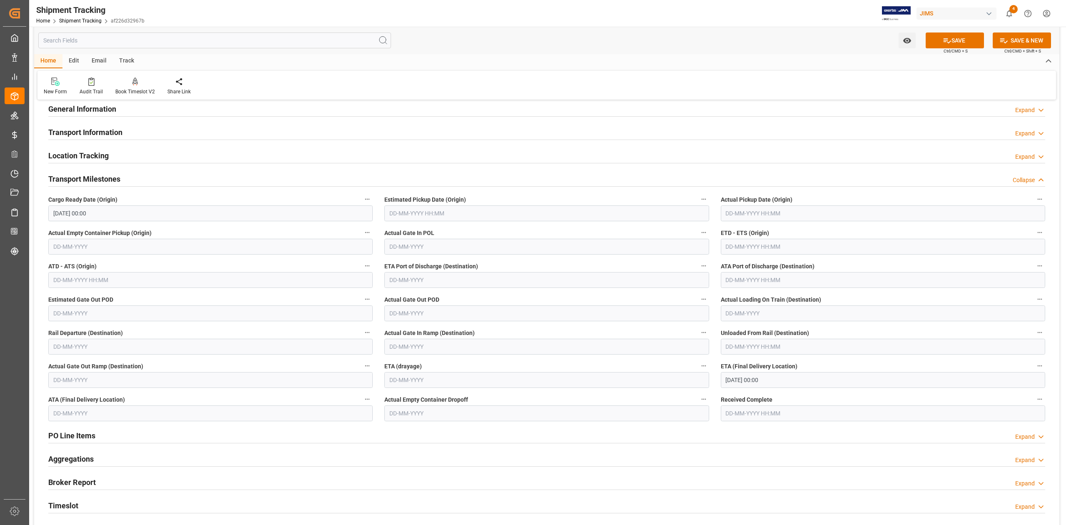
click at [124, 210] on input "20-09-2025 00:00" at bounding box center [210, 213] width 324 height 16
click at [834, 380] on input "[DATE] 00:00" at bounding box center [883, 380] width 324 height 16
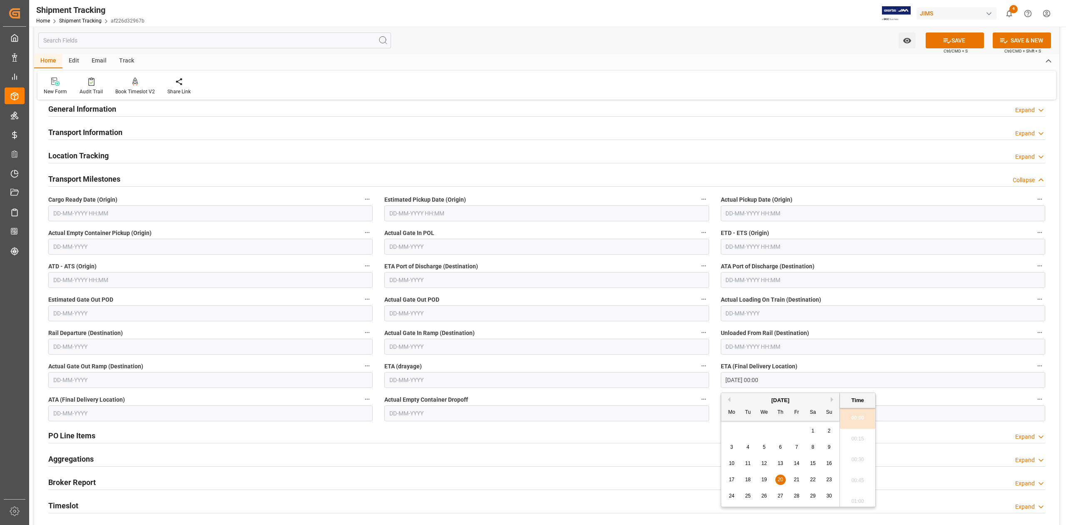
click at [834, 380] on input "[DATE] 00:00" at bounding box center [883, 380] width 324 height 16
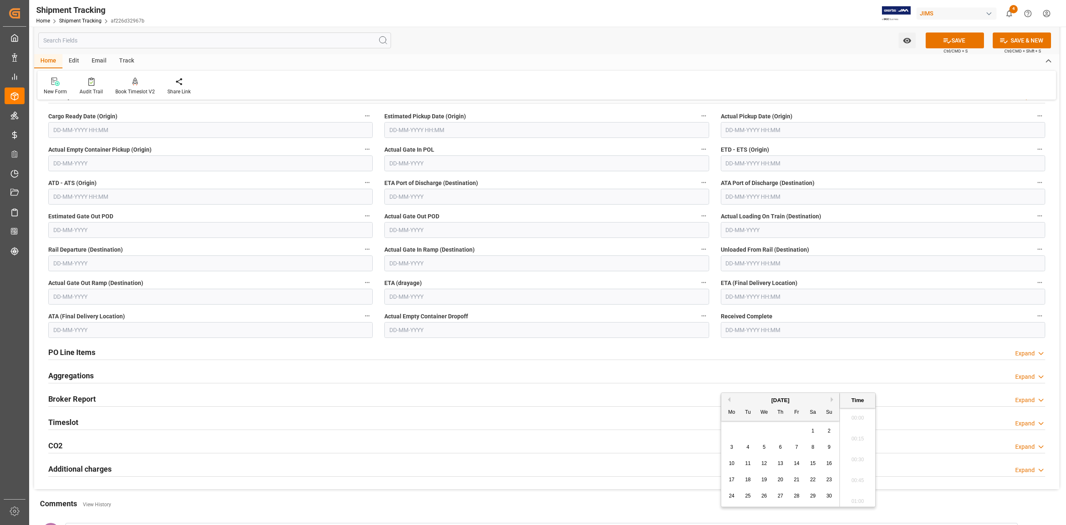
scroll to position [389, 0]
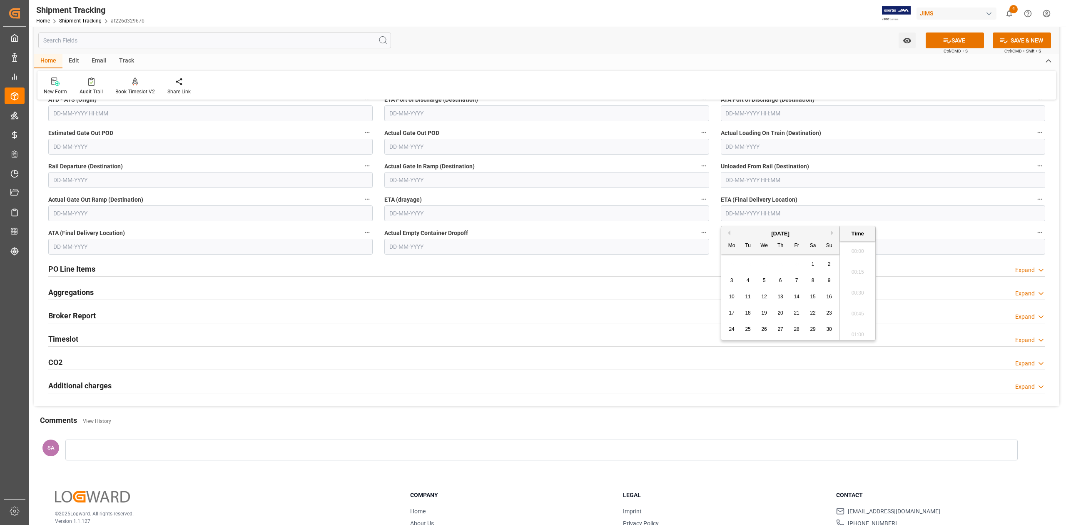
click at [136, 447] on div at bounding box center [541, 449] width 953 height 21
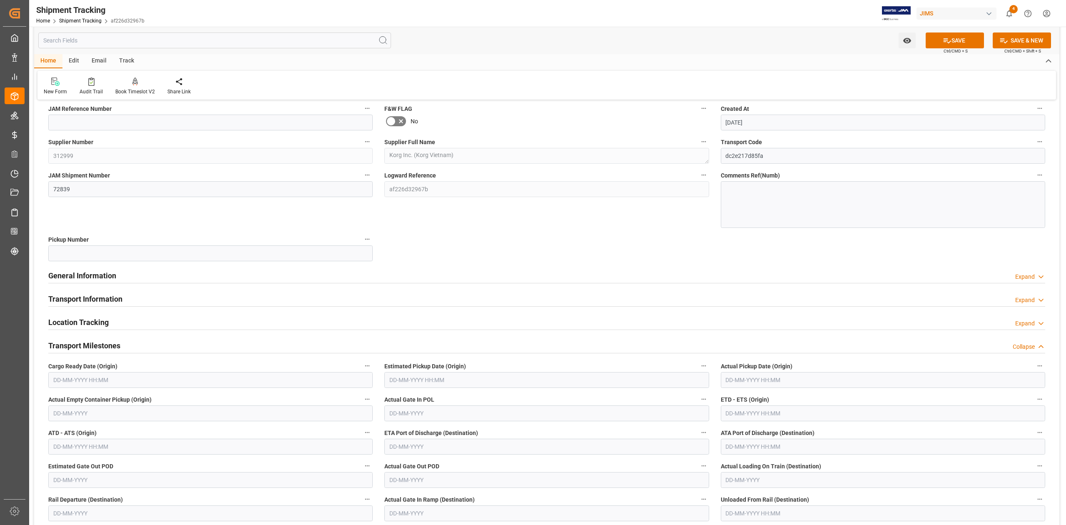
click at [105, 277] on div "Watch Option SAVE Ctrl/CMD + S SAVE & NEW Ctrl/CMD + Shift + S Home Edit Email …" at bounding box center [547, 468] width 1026 height 985
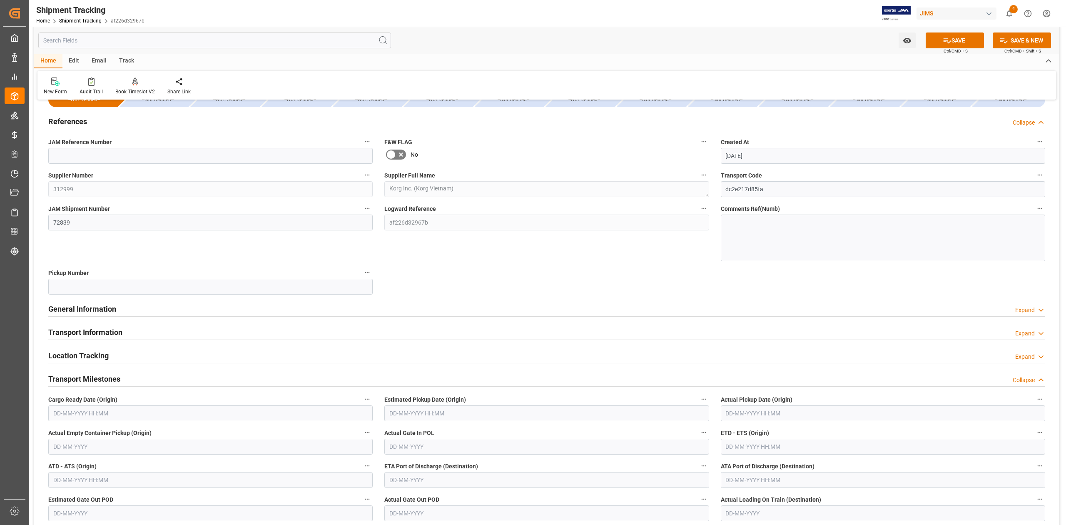
scroll to position [0, 0]
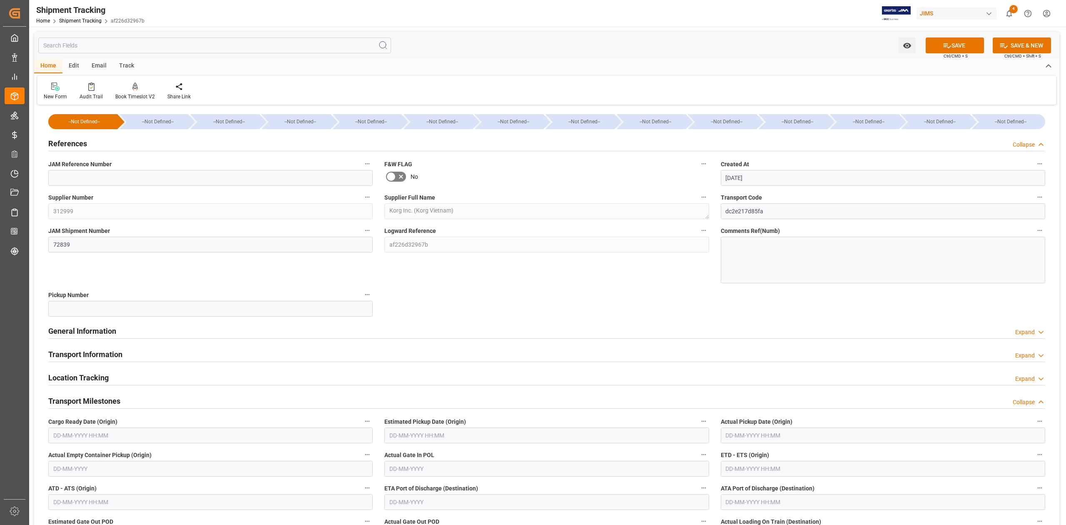
click at [93, 332] on h2 "General Information" at bounding box center [82, 330] width 68 height 11
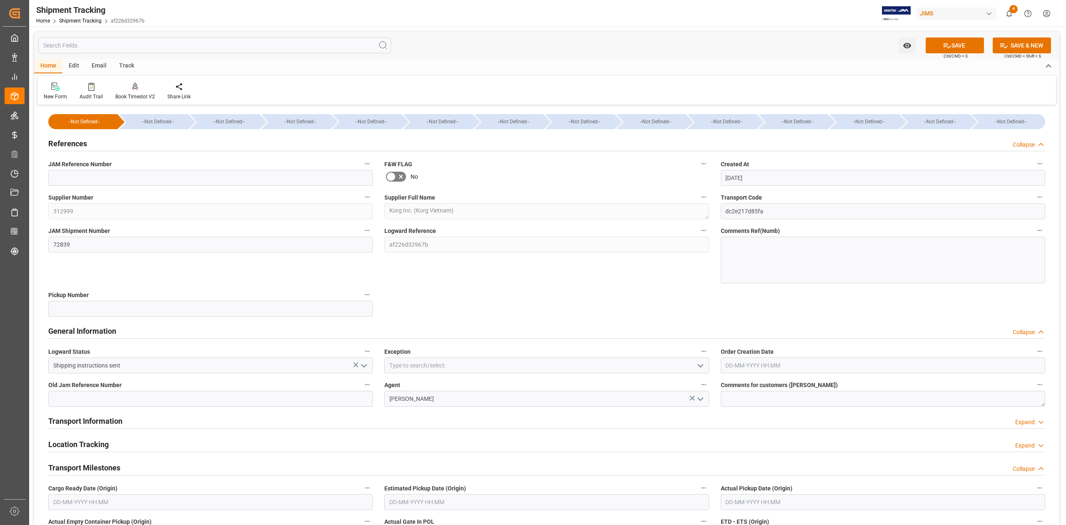
click at [93, 332] on h2 "General Information" at bounding box center [82, 330] width 68 height 11
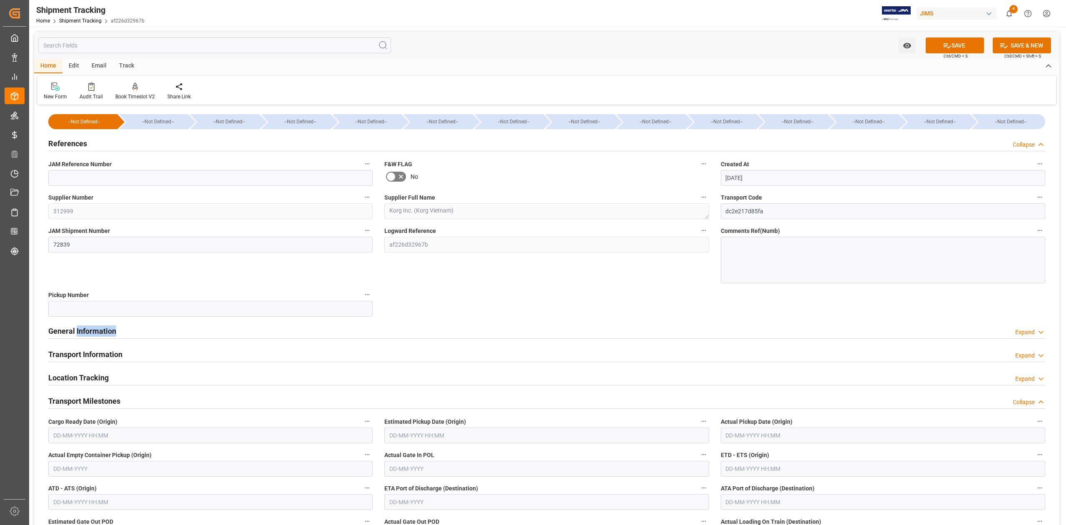
click at [93, 332] on h2 "General Information" at bounding box center [82, 330] width 68 height 11
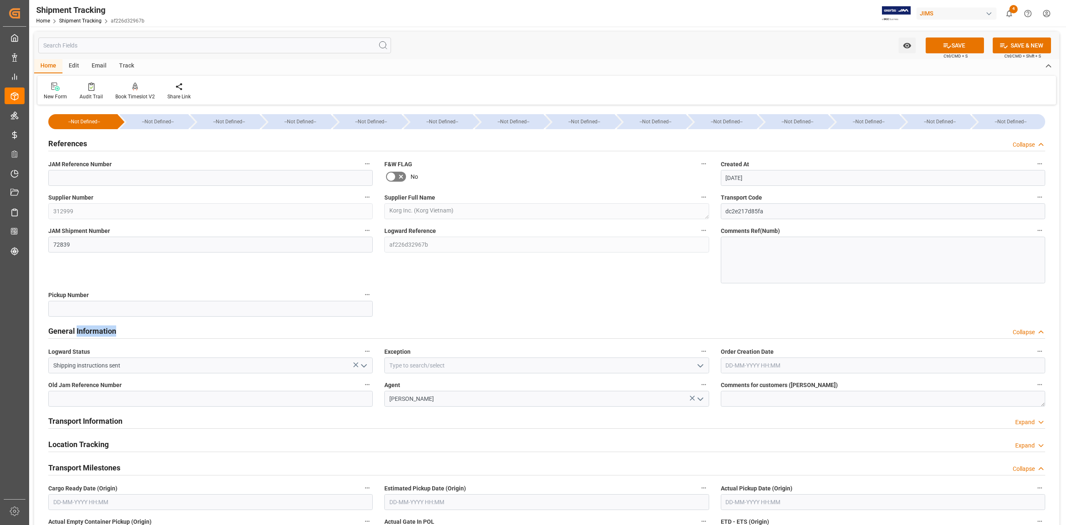
click at [365, 368] on icon "open menu" at bounding box center [364, 366] width 10 height 10
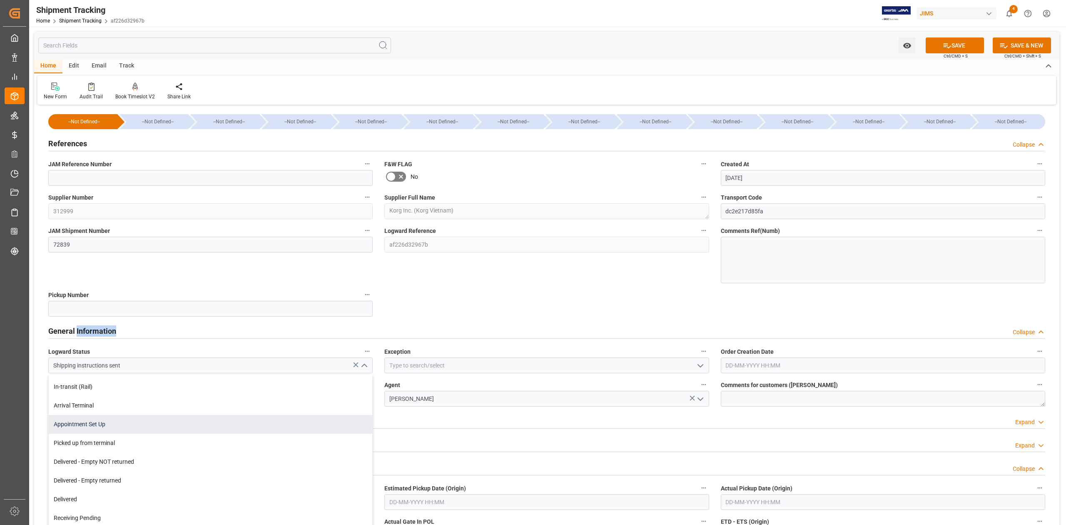
scroll to position [167, 0]
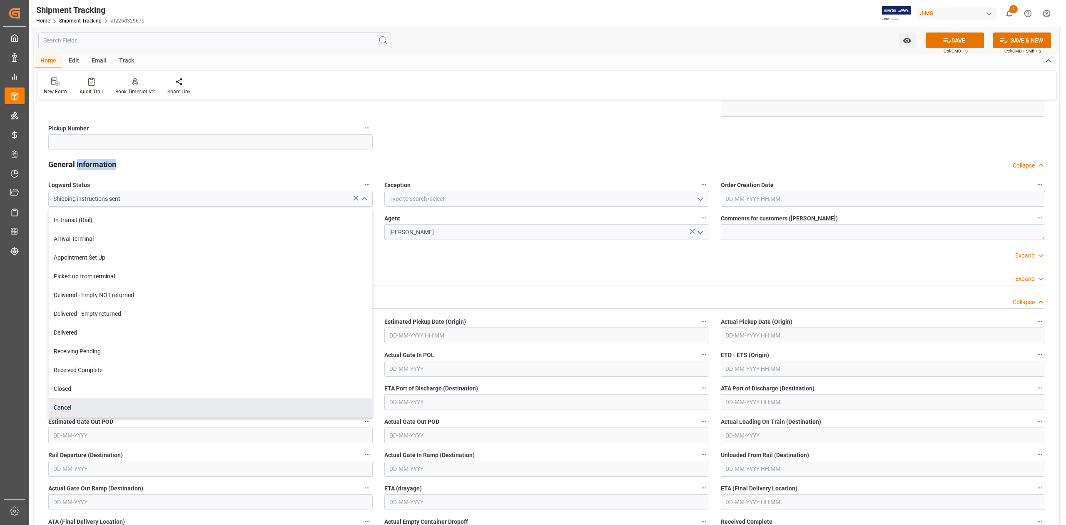
click at [69, 405] on div "Cancel" at bounding box center [211, 407] width 324 height 19
type input "Cancel"
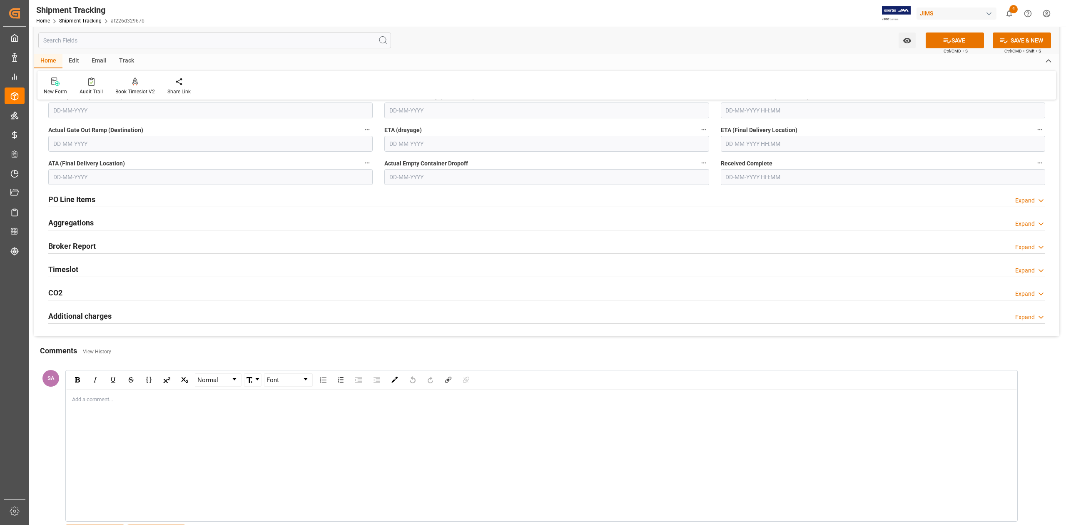
scroll to position [660, 0]
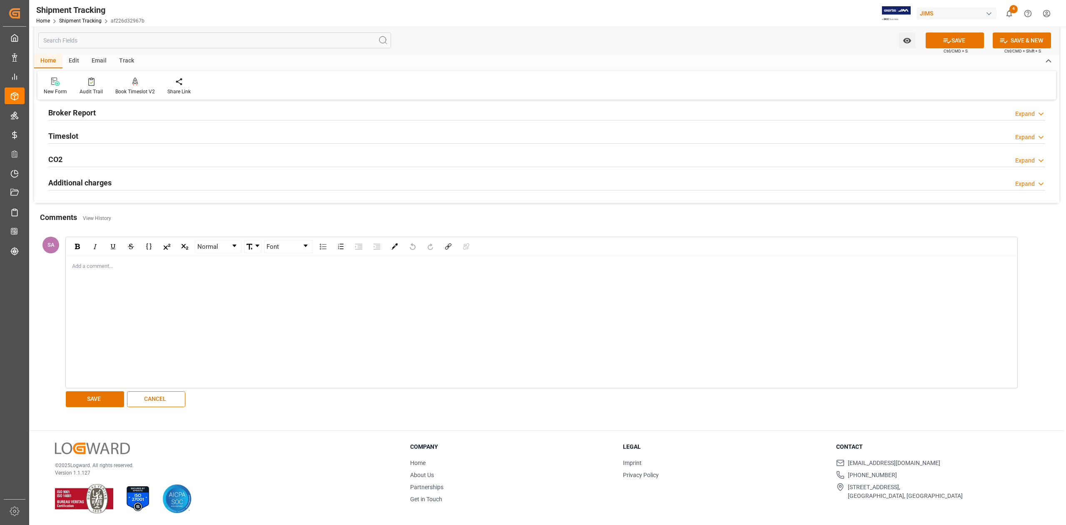
click at [86, 262] on div "rdw-editor" at bounding box center [541, 266] width 939 height 8
drag, startPoint x: 157, startPoint y: 315, endPoint x: 150, endPoint y: 297, distance: 19.5
click at [154, 309] on div "Supplier is actually shipping from Japan. Combined witih" at bounding box center [541, 321] width 951 height 131
click at [123, 272] on div "Combined witih" at bounding box center [541, 274] width 939 height 8
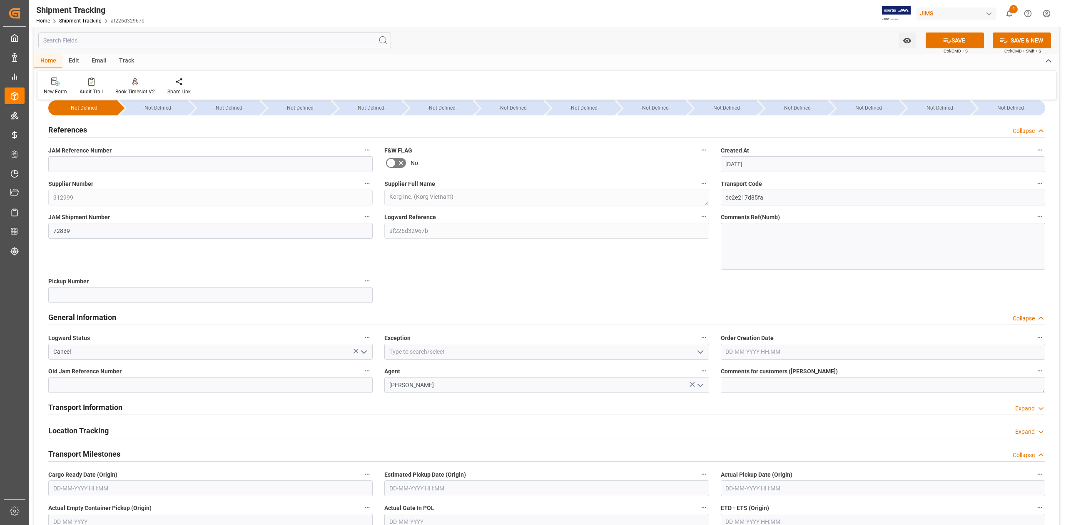
scroll to position [0, 0]
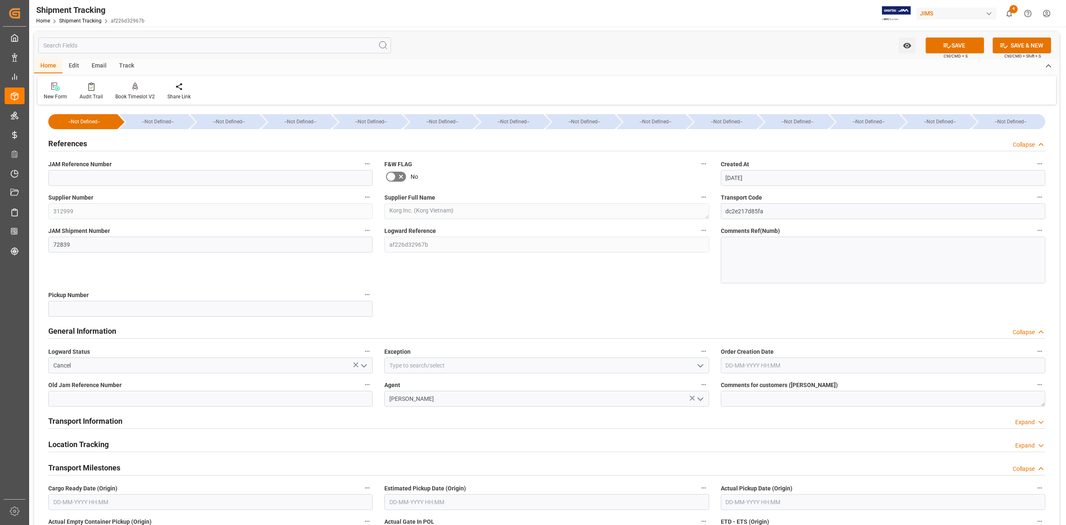
click at [72, 169] on label "JAM Reference Number" at bounding box center [210, 164] width 324 height 12
click at [362, 169] on button "JAM Reference Number" at bounding box center [367, 163] width 11 height 11
click at [74, 175] on div at bounding box center [533, 262] width 1066 height 525
click at [74, 179] on input at bounding box center [210, 178] width 324 height 16
paste input "77-10844-CN"
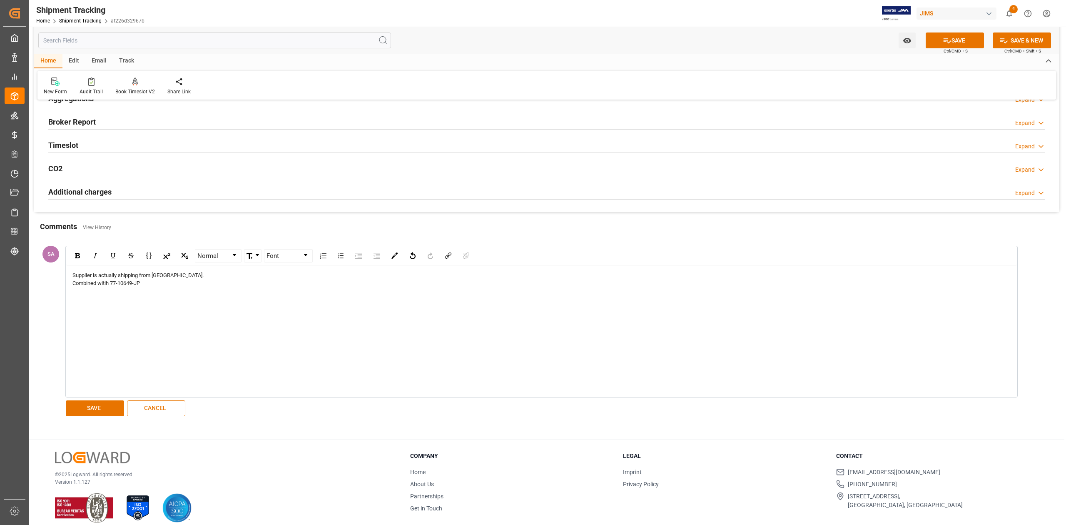
scroll to position [660, 0]
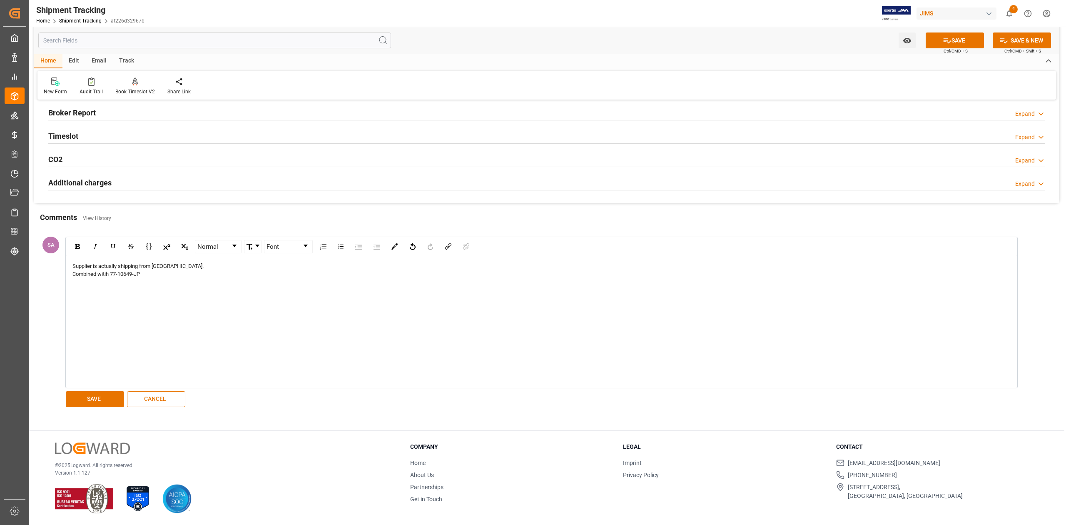
type input "77-10844-CN"
click at [72, 274] on span "Combined witih 77-10649-JP" at bounding box center [105, 274] width 67 height 6
click at [106, 274] on span "Cancelling 77-10844-CN and Combined witih 77-10649-JP" at bounding box center [143, 274] width 143 height 6
drag, startPoint x: 227, startPoint y: 275, endPoint x: 37, endPoint y: 254, distance: 190.7
click at [37, 254] on div "SA Normal Font Supplier is actually shipping from Japan. Cancelling 77-10844-CN…" at bounding box center [541, 322] width 1011 height 177
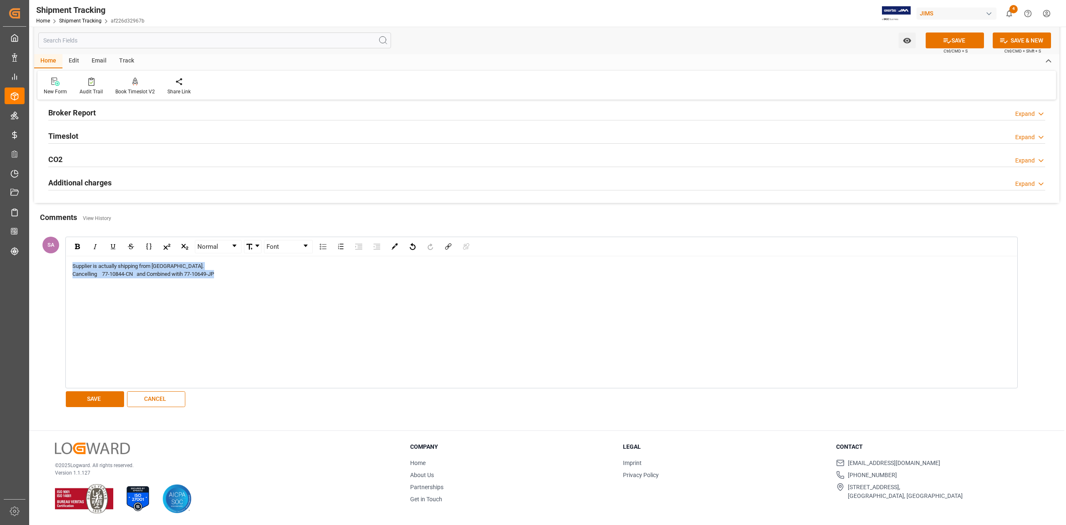
copy div "Supplier is actually shipping from Japan. Cancelling 77-10844-CN and Combined w…"
click at [92, 396] on button "SAVE" at bounding box center [95, 399] width 58 height 16
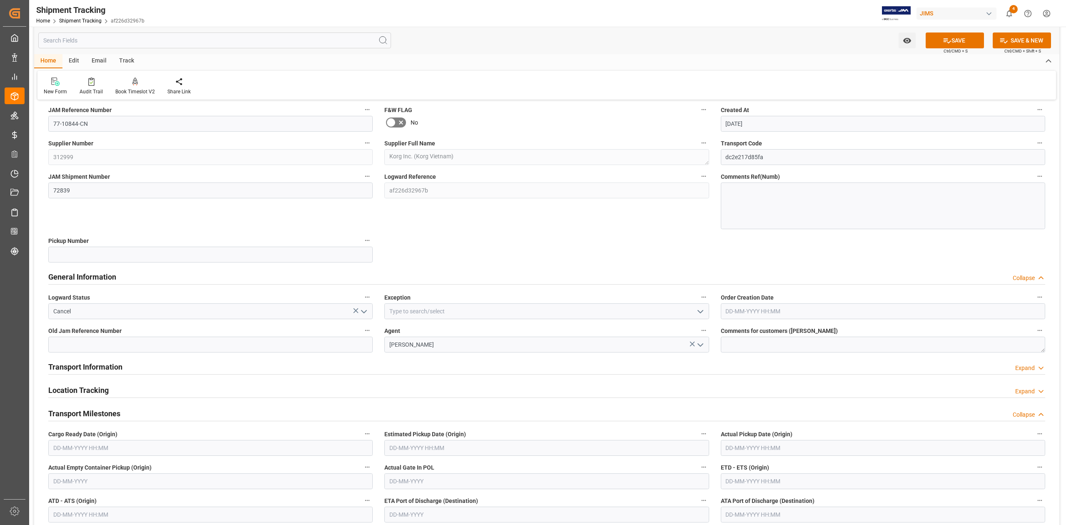
scroll to position [0, 0]
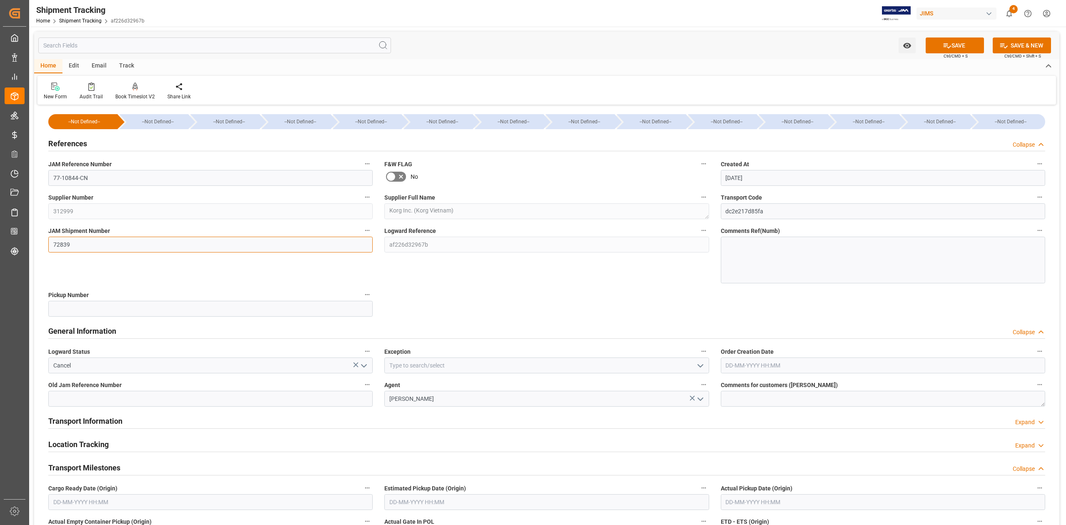
click at [87, 248] on input "72839" at bounding box center [210, 245] width 324 height 16
click at [953, 44] on button "SAVE" at bounding box center [955, 45] width 58 height 16
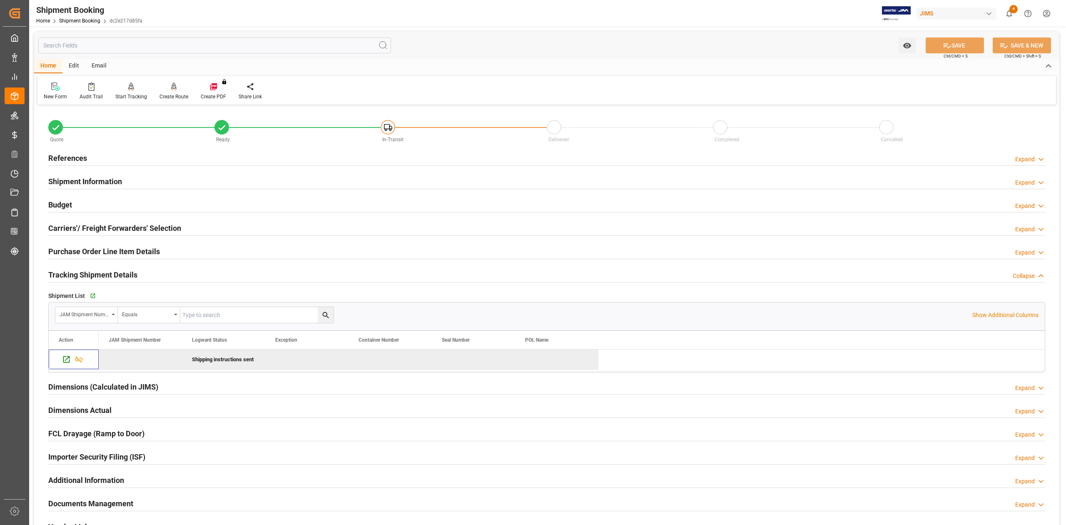
scroll to position [167, 0]
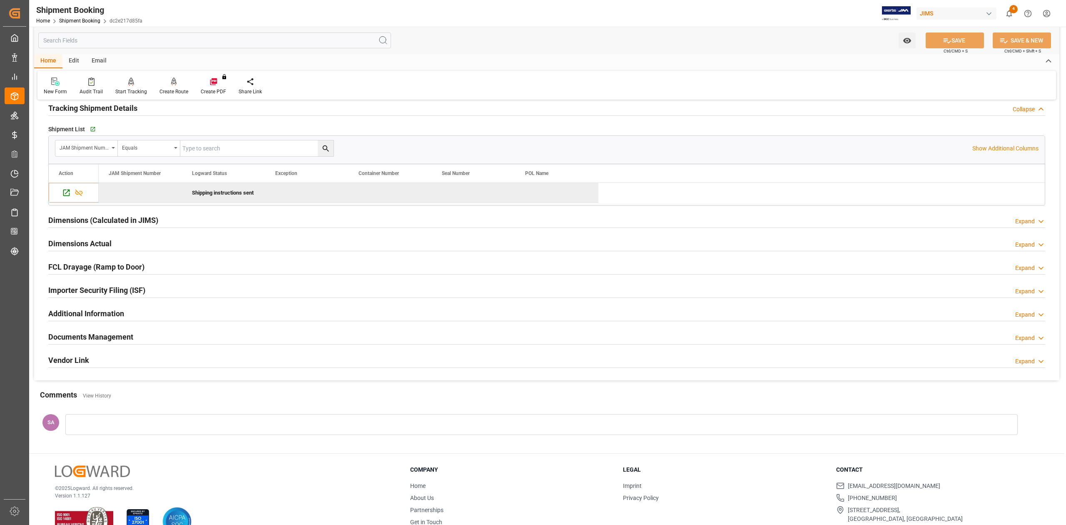
click at [102, 338] on h2 "Documents Management" at bounding box center [90, 336] width 85 height 11
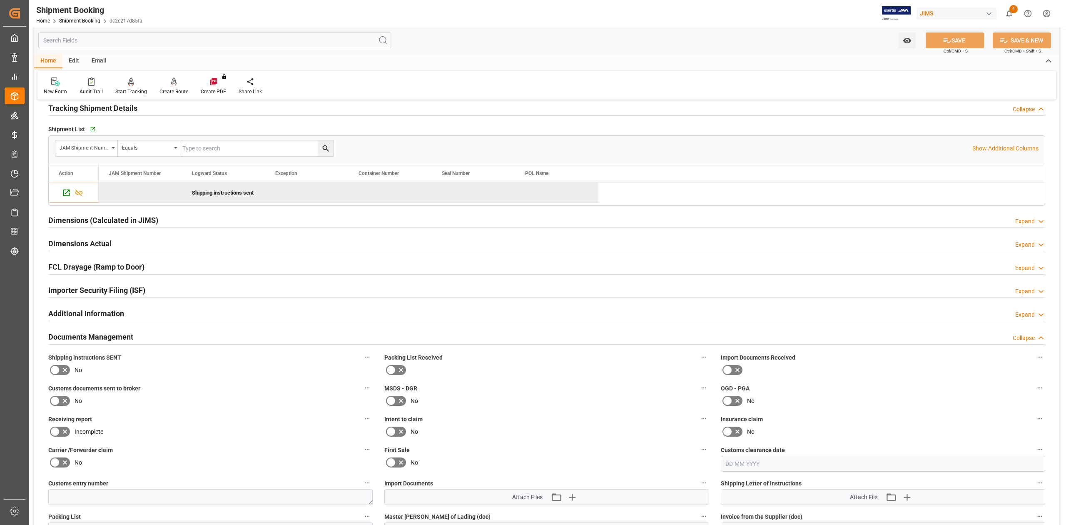
click at [102, 335] on h2 "Documents Management" at bounding box center [90, 336] width 85 height 11
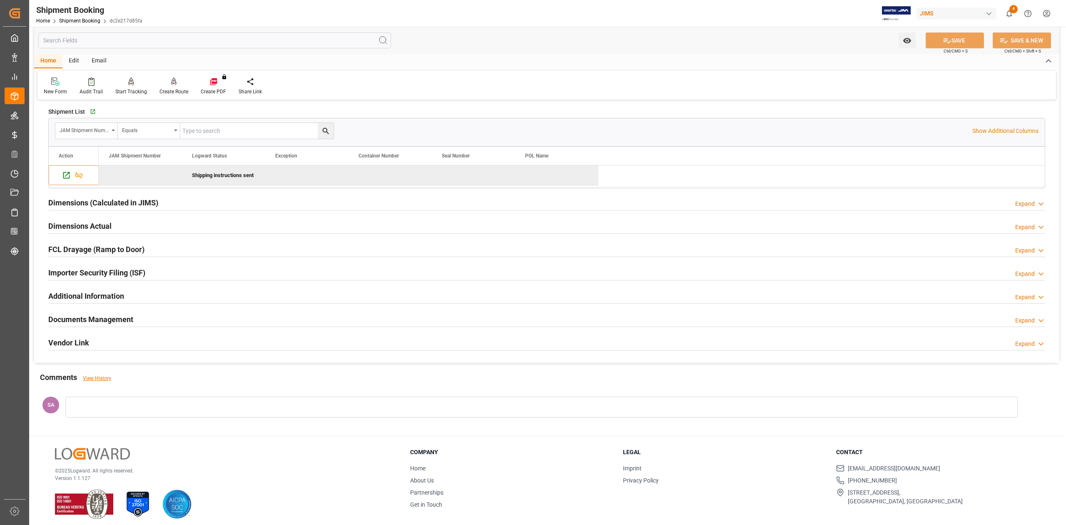
scroll to position [192, 0]
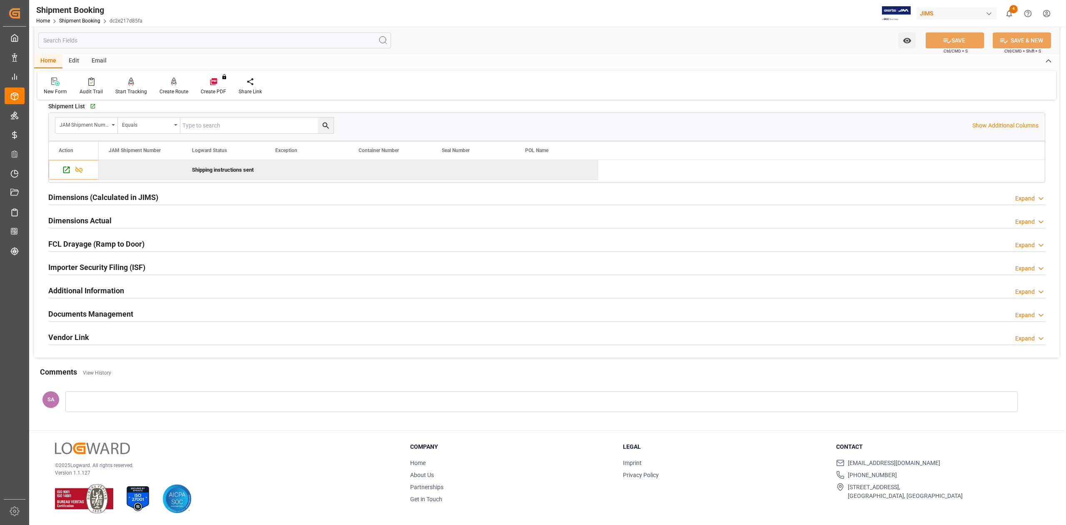
click at [90, 402] on div at bounding box center [541, 401] width 953 height 21
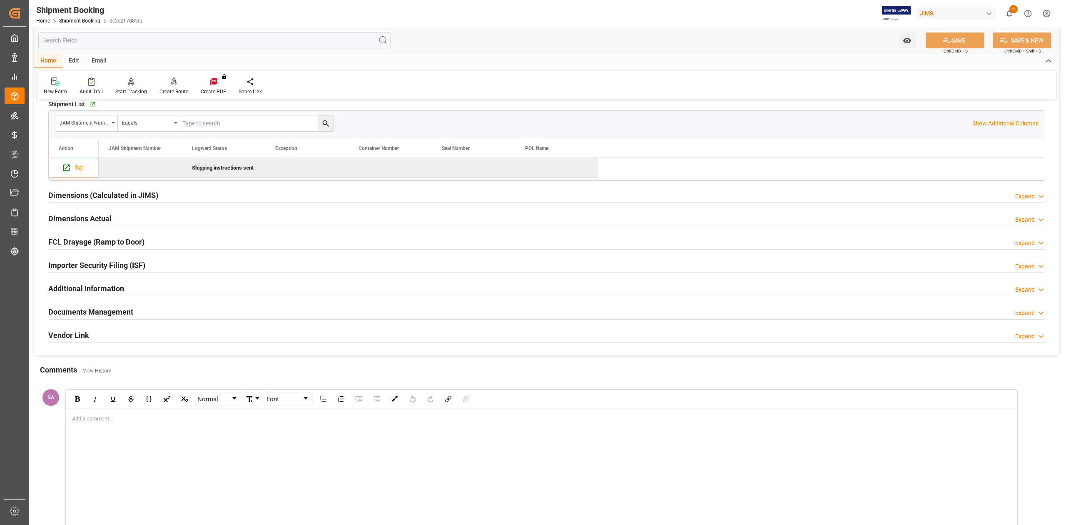
click at [95, 425] on div "Add a comment..." at bounding box center [541, 474] width 951 height 131
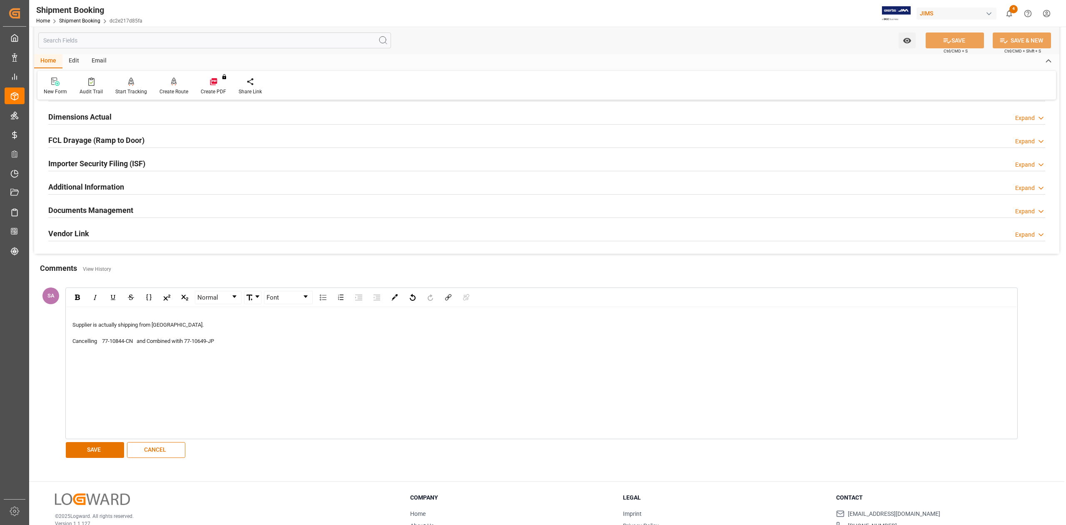
scroll to position [347, 0]
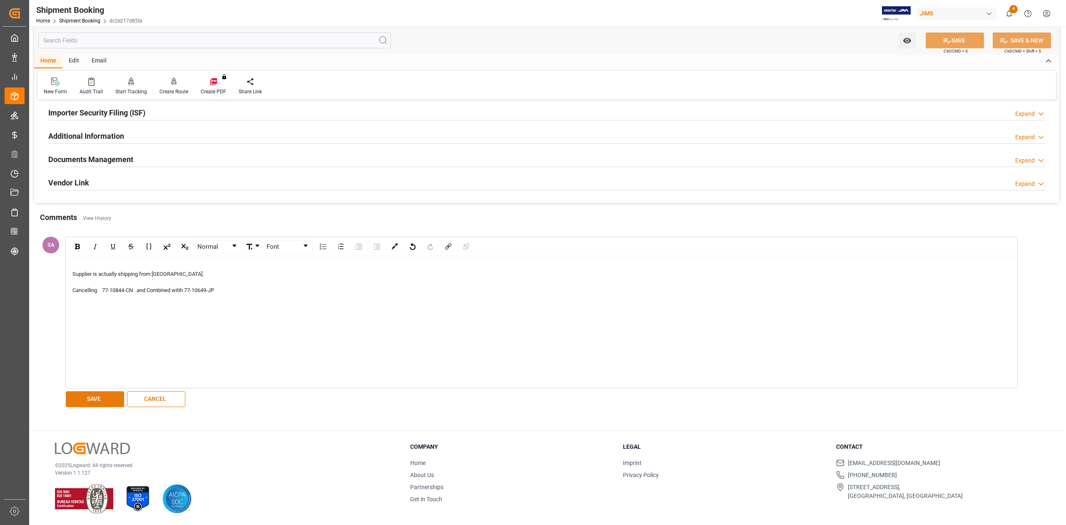
click at [104, 402] on button "SAVE" at bounding box center [95, 399] width 58 height 16
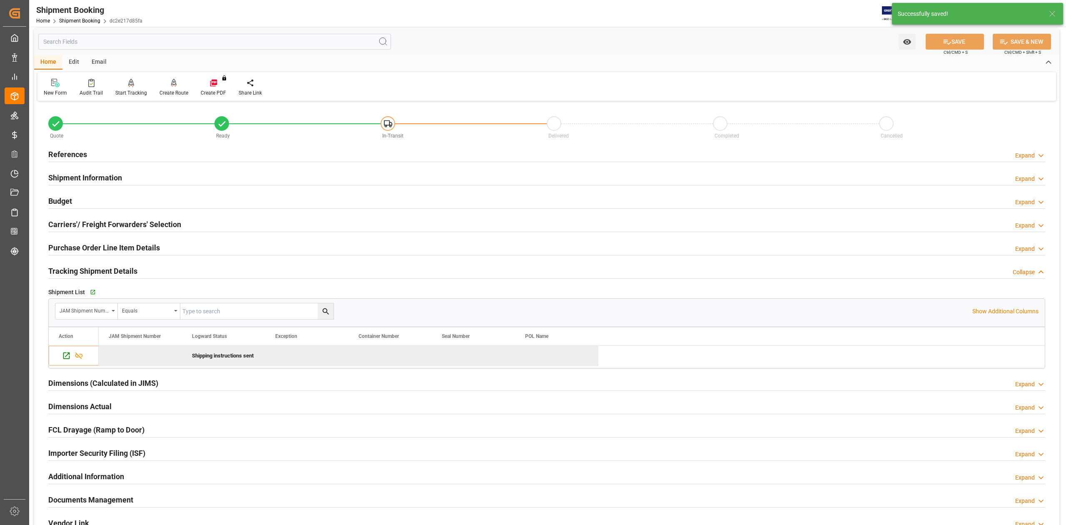
scroll to position [0, 0]
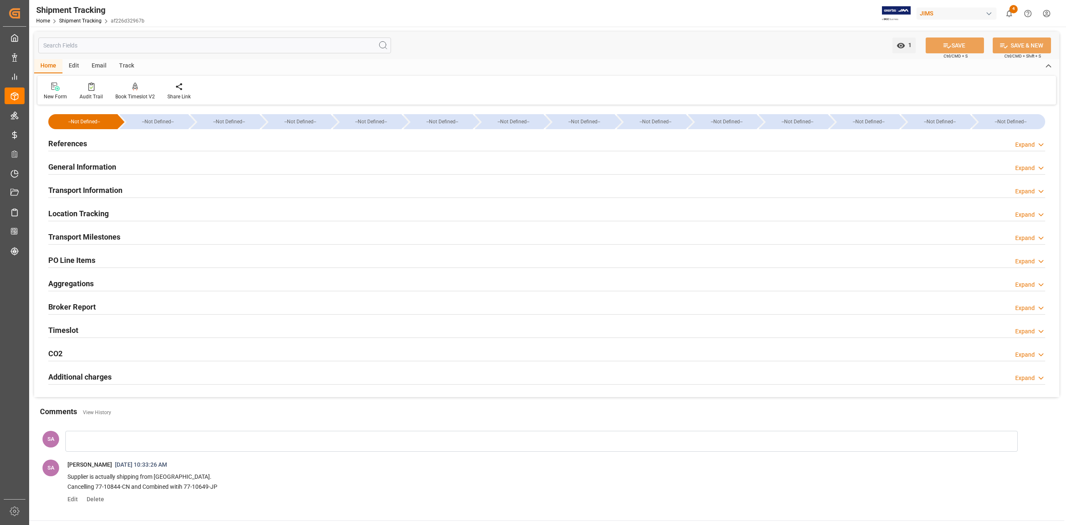
type input "[DATE]"
click at [73, 143] on h2 "References" at bounding box center [67, 143] width 39 height 11
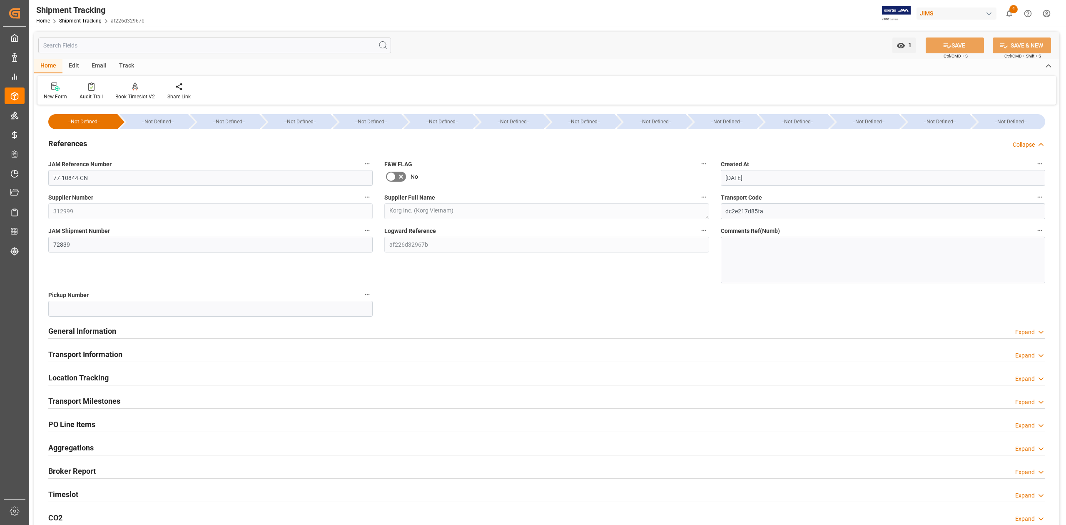
click at [73, 143] on h2 "References" at bounding box center [67, 143] width 39 height 11
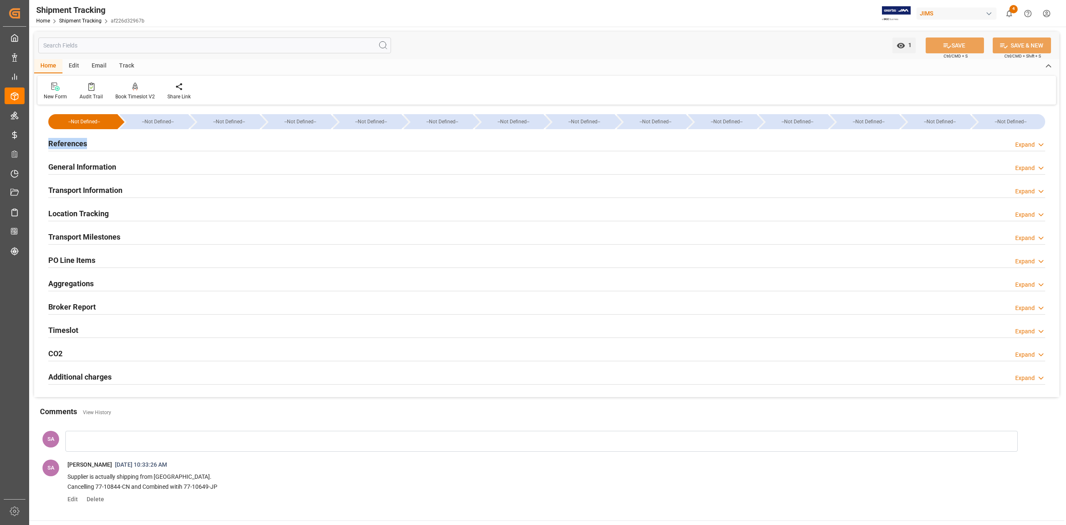
click at [73, 143] on h2 "References" at bounding box center [67, 143] width 39 height 11
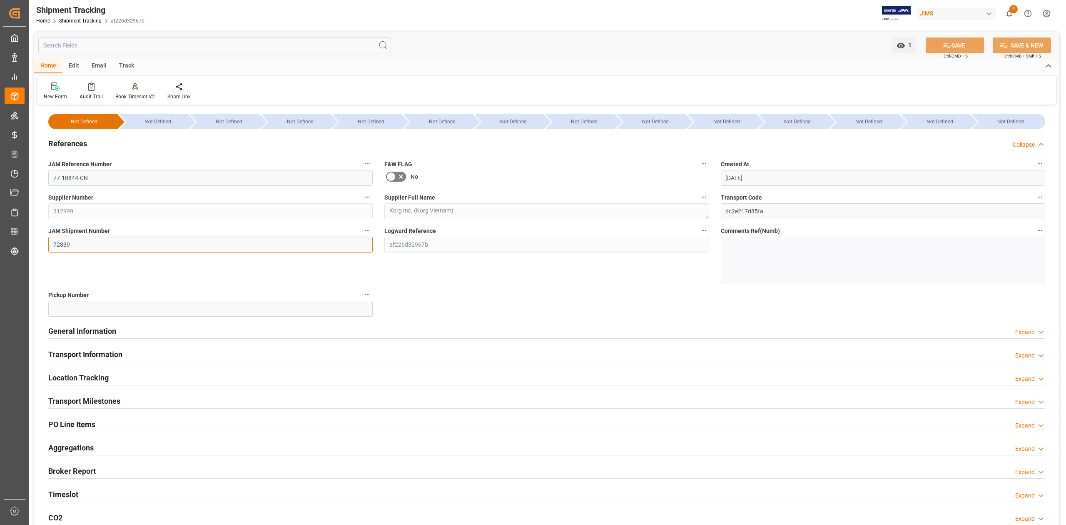
click at [100, 242] on input "72839" at bounding box center [210, 245] width 324 height 16
click at [947, 52] on button "SAVE" at bounding box center [955, 45] width 58 height 16
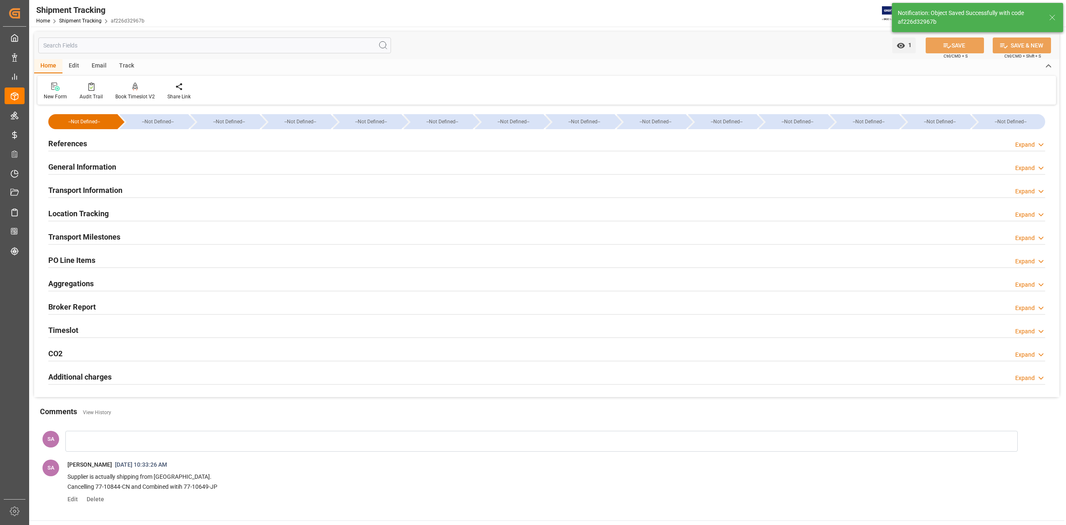
click at [97, 169] on h2 "General Information" at bounding box center [82, 166] width 68 height 11
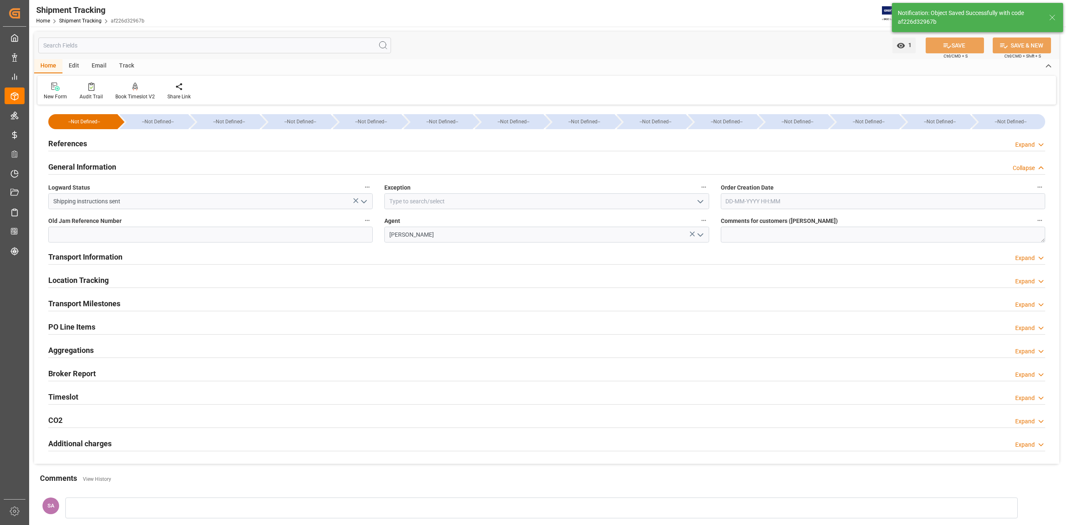
click at [97, 169] on h2 "General Information" at bounding box center [82, 166] width 68 height 11
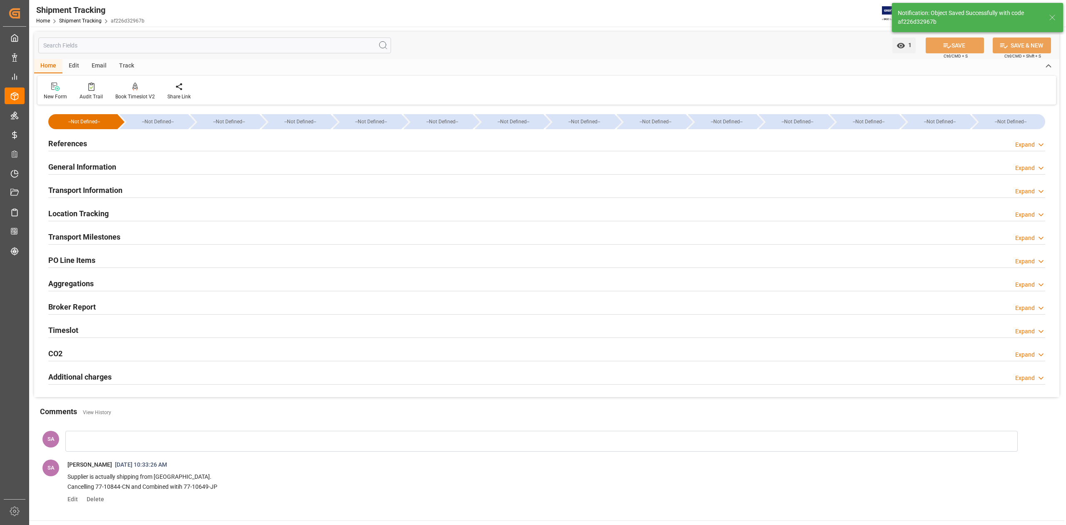
click at [95, 190] on h2 "Transport Information" at bounding box center [85, 190] width 74 height 11
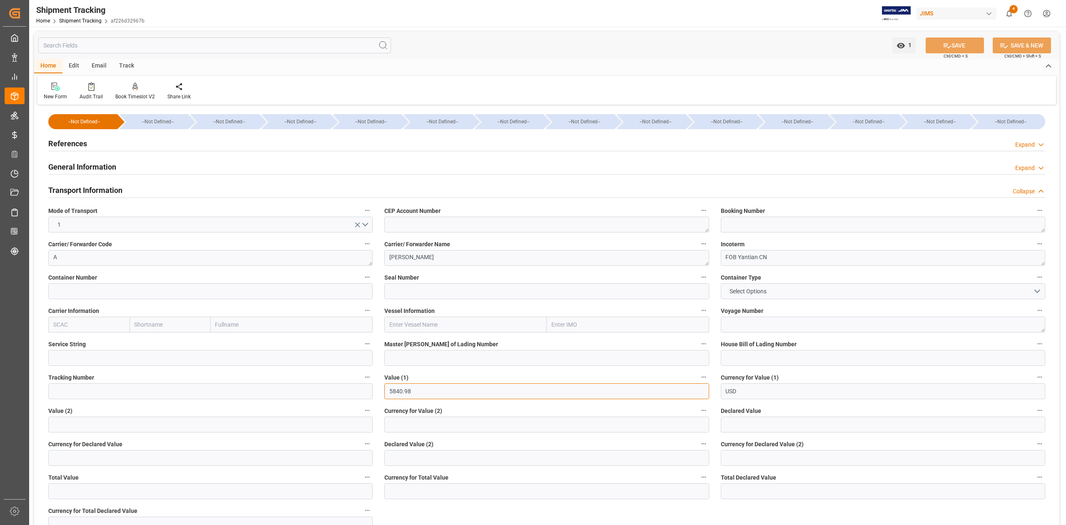
click at [426, 392] on input "5840.98" at bounding box center [546, 391] width 324 height 16
type input "0"
click at [747, 399] on input "USD" at bounding box center [883, 391] width 324 height 16
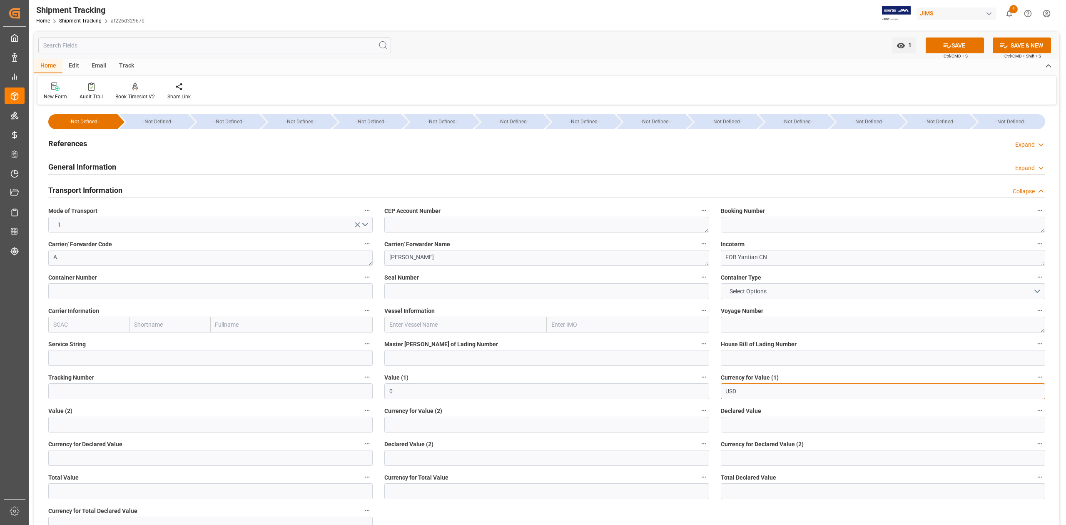
click at [747, 394] on input "USD" at bounding box center [883, 391] width 324 height 16
click at [775, 257] on textarea "FOB Yantian CN" at bounding box center [883, 258] width 324 height 16
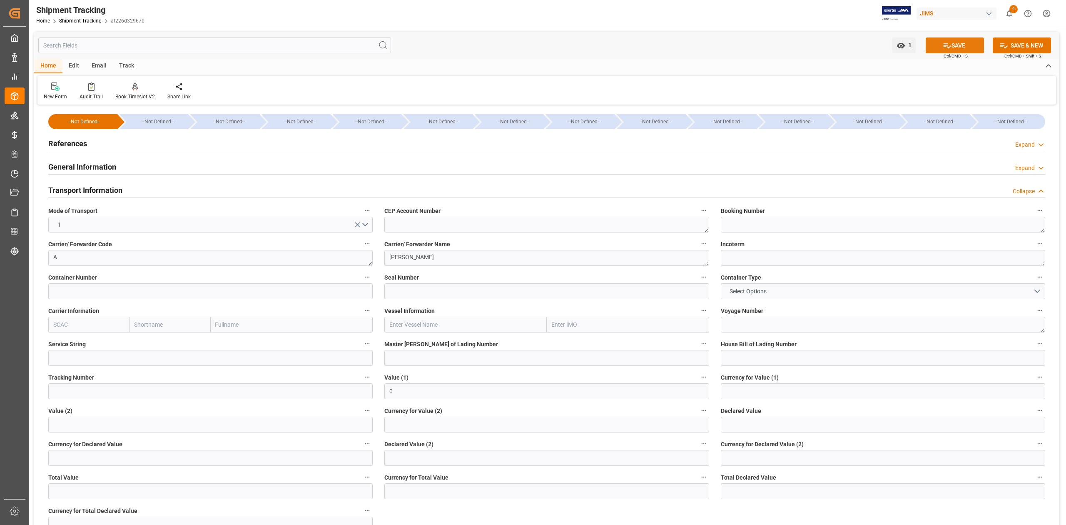
click at [956, 44] on button "SAVE" at bounding box center [955, 45] width 58 height 16
click at [95, 190] on h2 "Transport Information" at bounding box center [85, 190] width 74 height 11
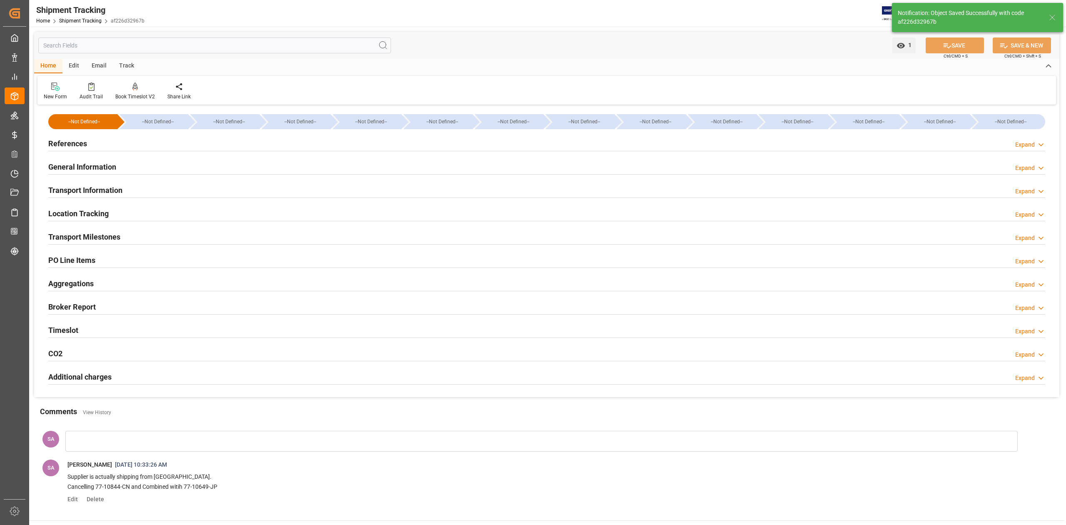
click at [86, 265] on h2 "PO Line Items" at bounding box center [71, 260] width 47 height 11
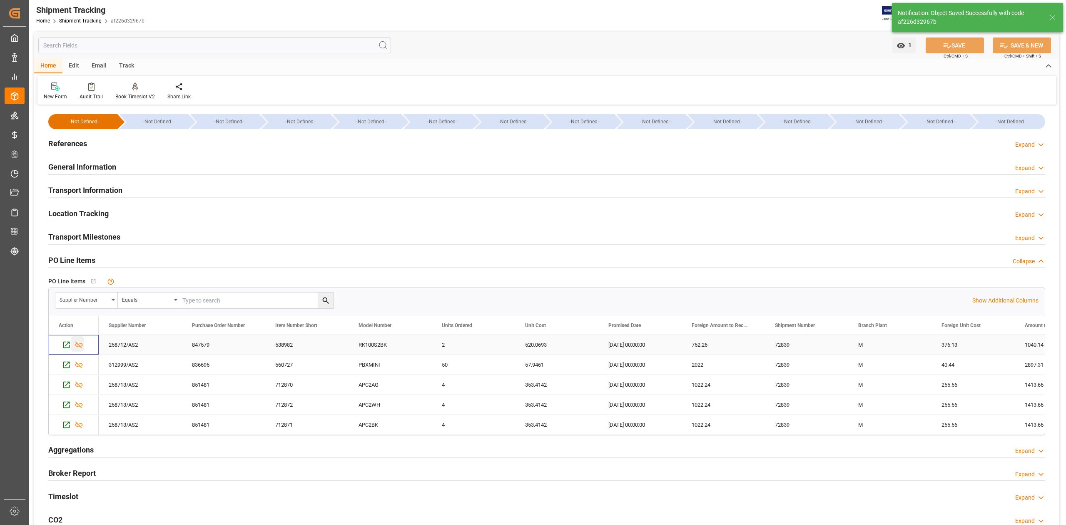
click at [80, 347] on icon "Press SPACE to select this row." at bounding box center [79, 344] width 9 height 9
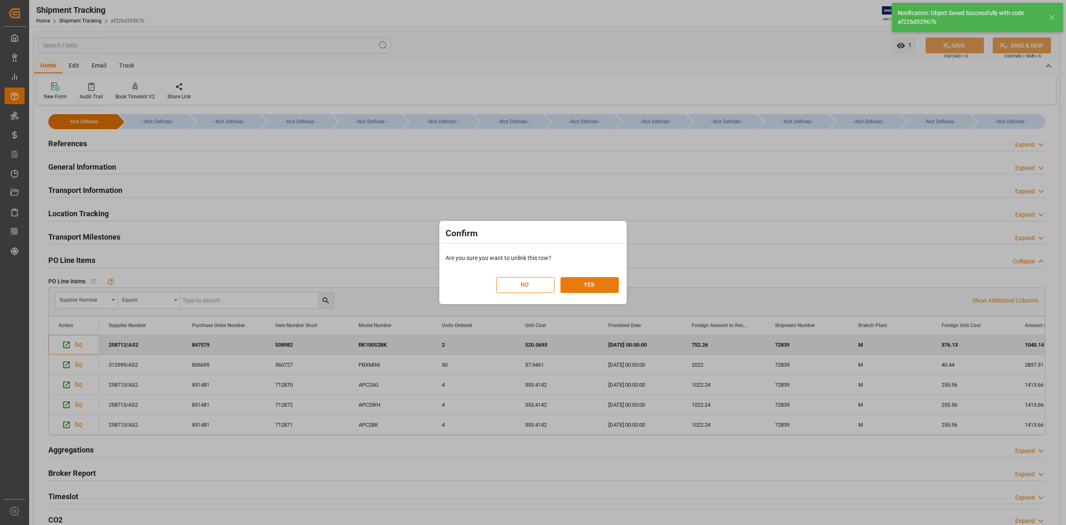
click at [602, 288] on button "YES" at bounding box center [590, 285] width 58 height 16
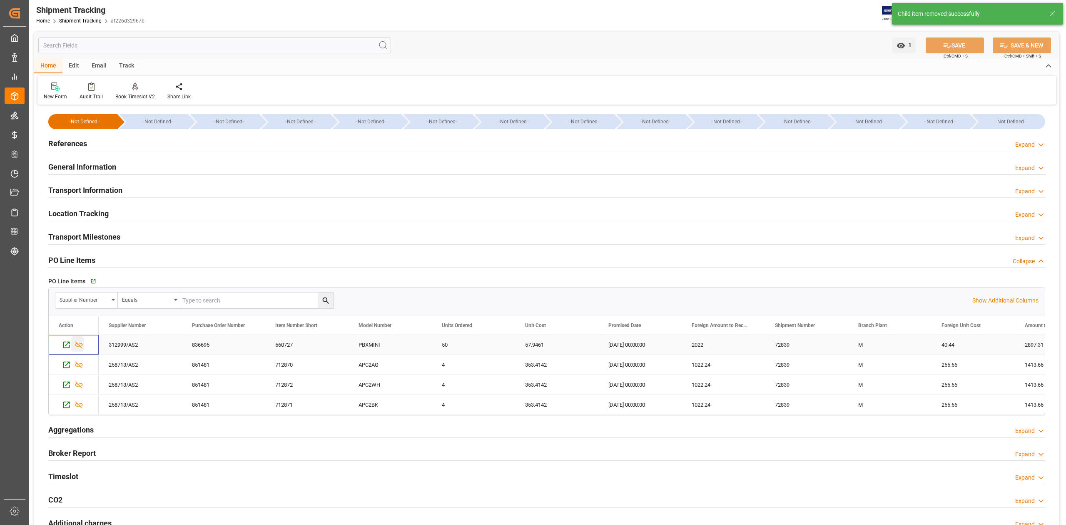
click at [78, 347] on icon "Press SPACE to select this row." at bounding box center [78, 345] width 7 height 7
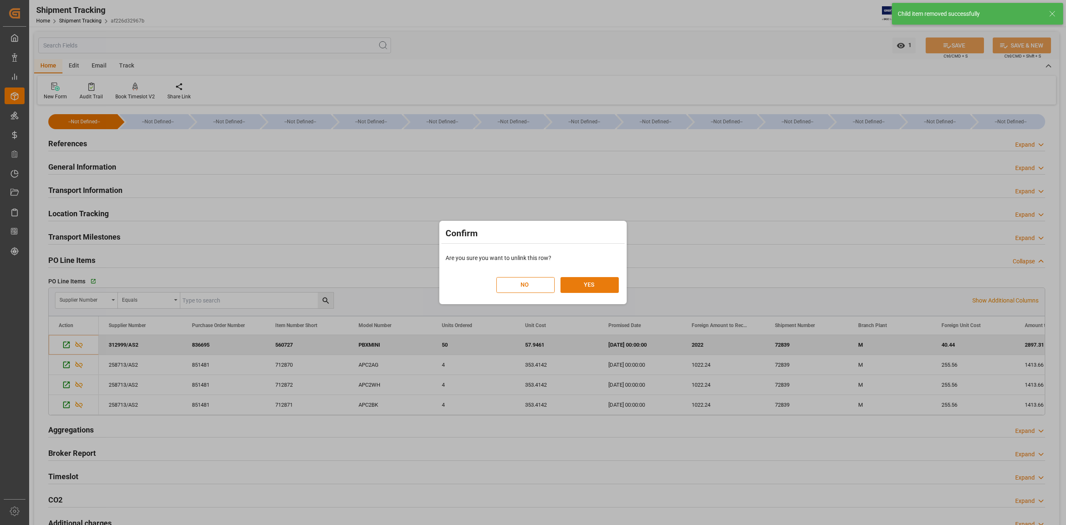
click at [577, 287] on button "YES" at bounding box center [590, 285] width 58 height 16
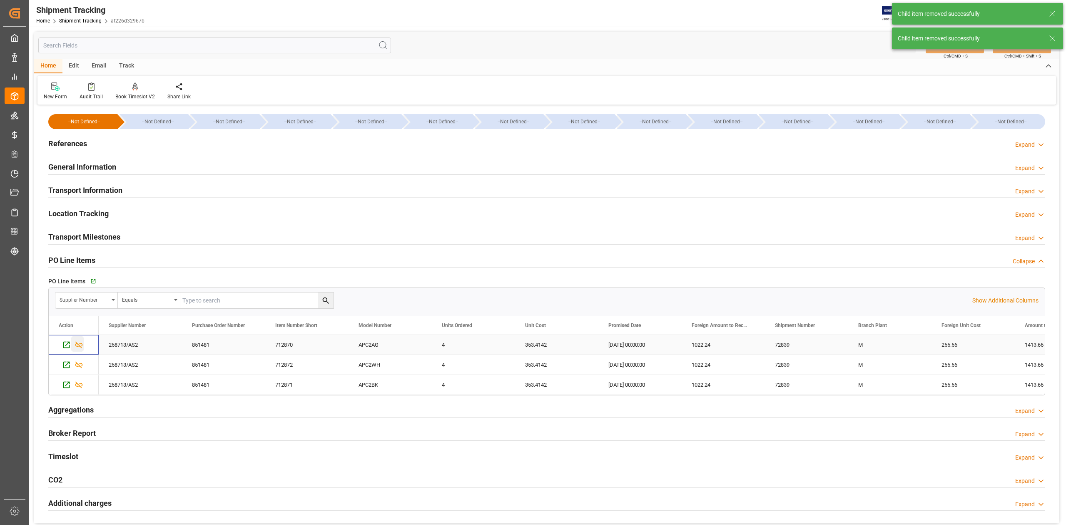
click at [79, 348] on icon "Press SPACE to select this row." at bounding box center [79, 344] width 9 height 9
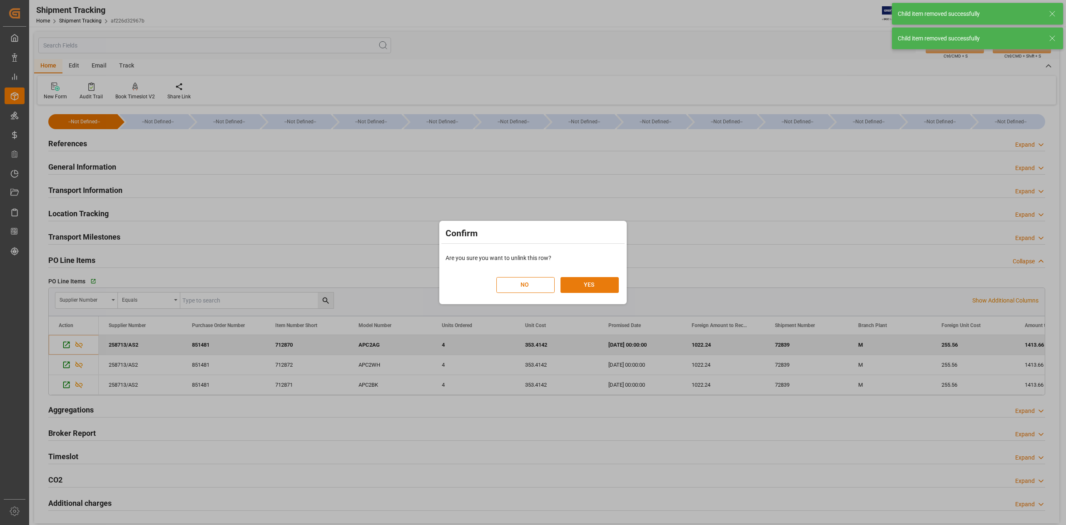
click at [587, 287] on button "YES" at bounding box center [590, 285] width 58 height 16
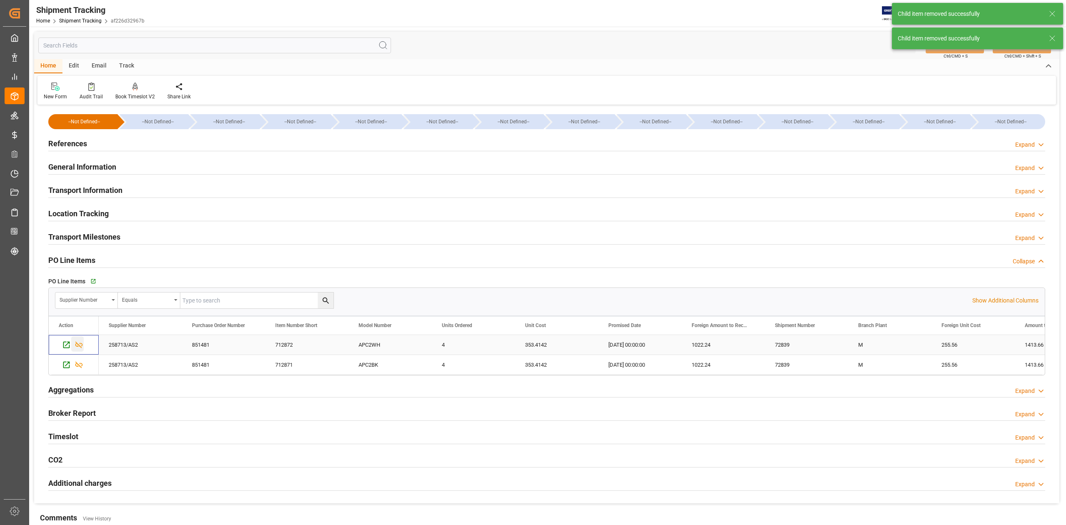
click at [82, 348] on icon "Press SPACE to select this row." at bounding box center [79, 344] width 9 height 9
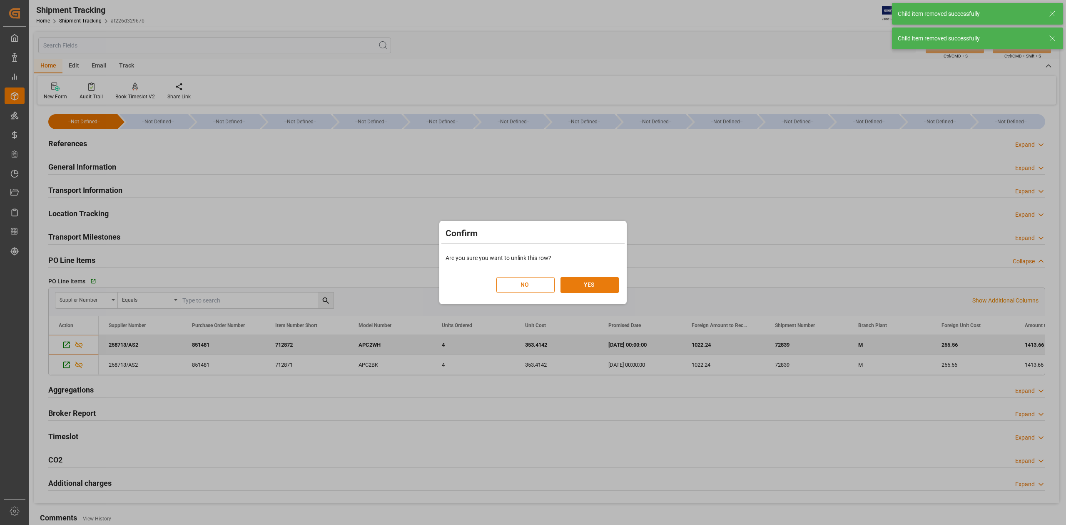
click at [579, 287] on button "YES" at bounding box center [590, 285] width 58 height 16
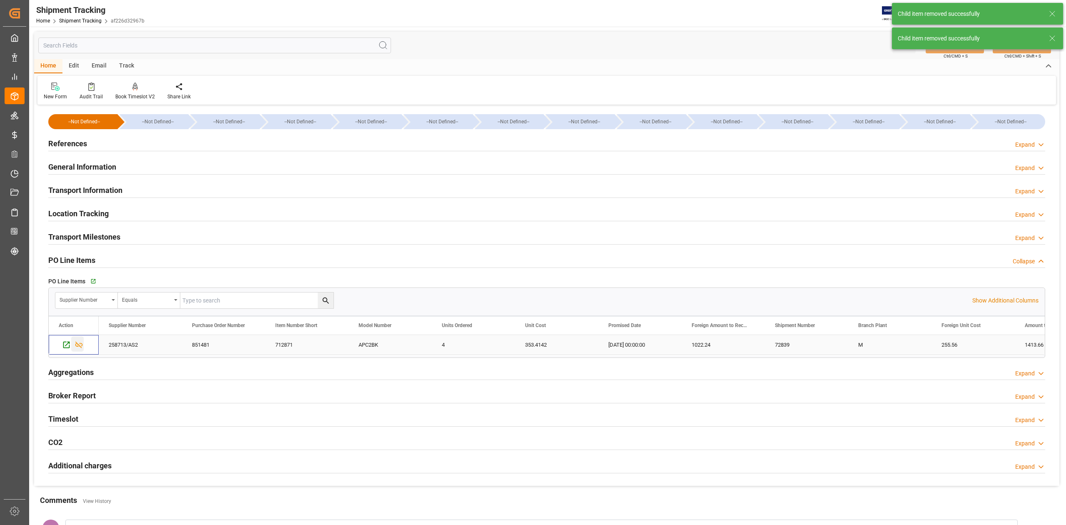
click at [79, 348] on icon "Press SPACE to select this row." at bounding box center [79, 344] width 9 height 9
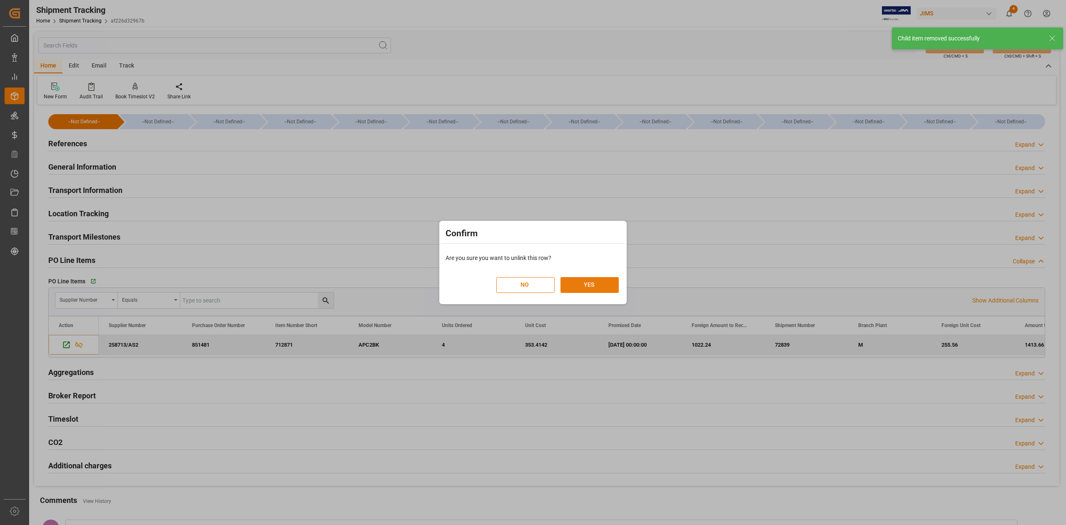
click at [604, 281] on button "YES" at bounding box center [590, 285] width 58 height 16
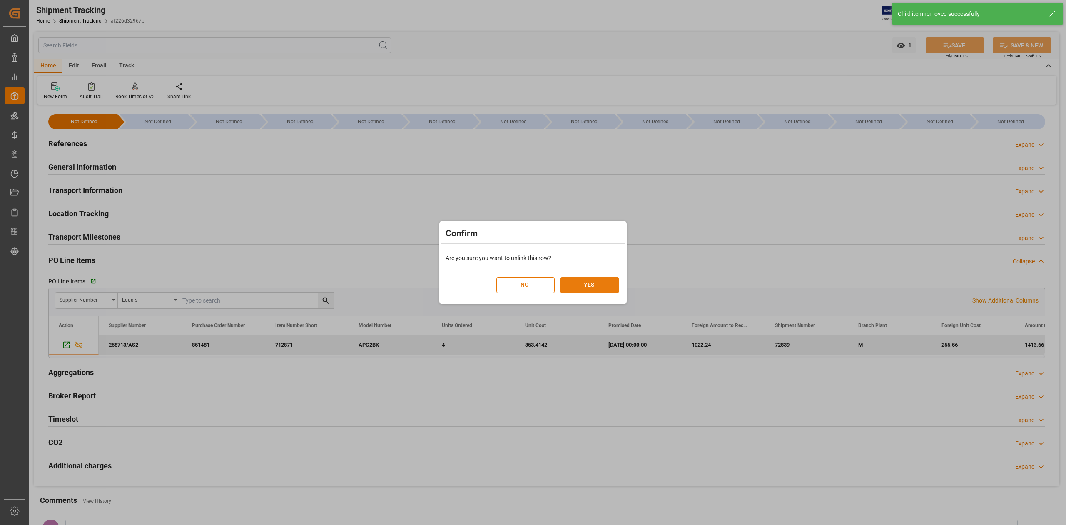
click at [602, 287] on button "YES" at bounding box center [590, 285] width 58 height 16
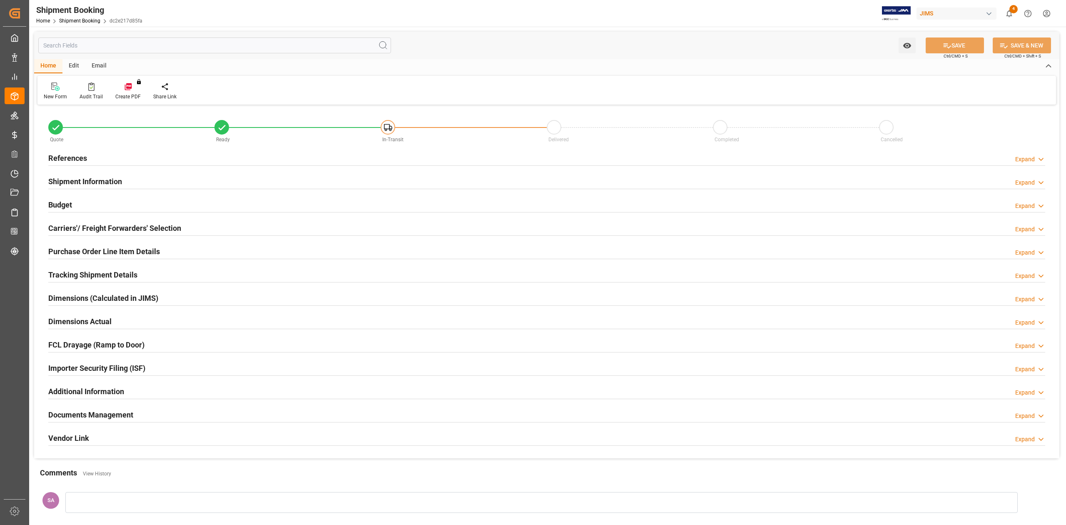
type input "0"
type input "[DATE]"
click at [80, 157] on h2 "References" at bounding box center [67, 157] width 39 height 11
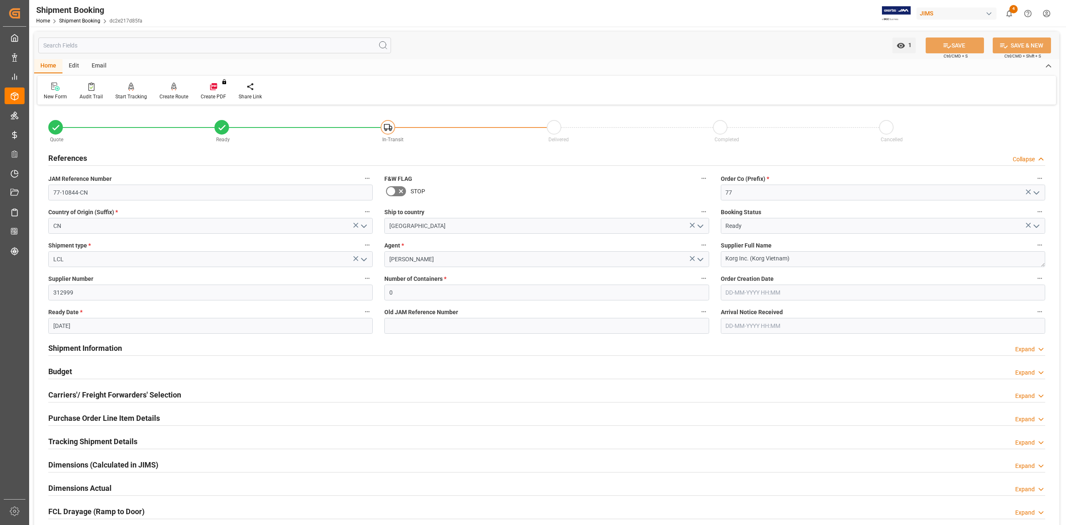
click at [1039, 227] on icon "open menu" at bounding box center [1037, 226] width 10 height 10
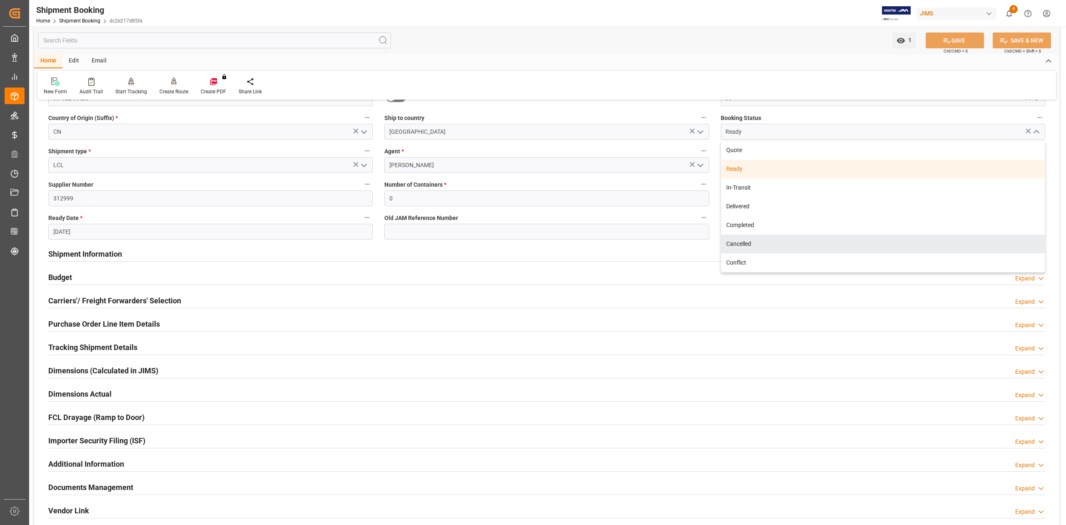
scroll to position [111, 0]
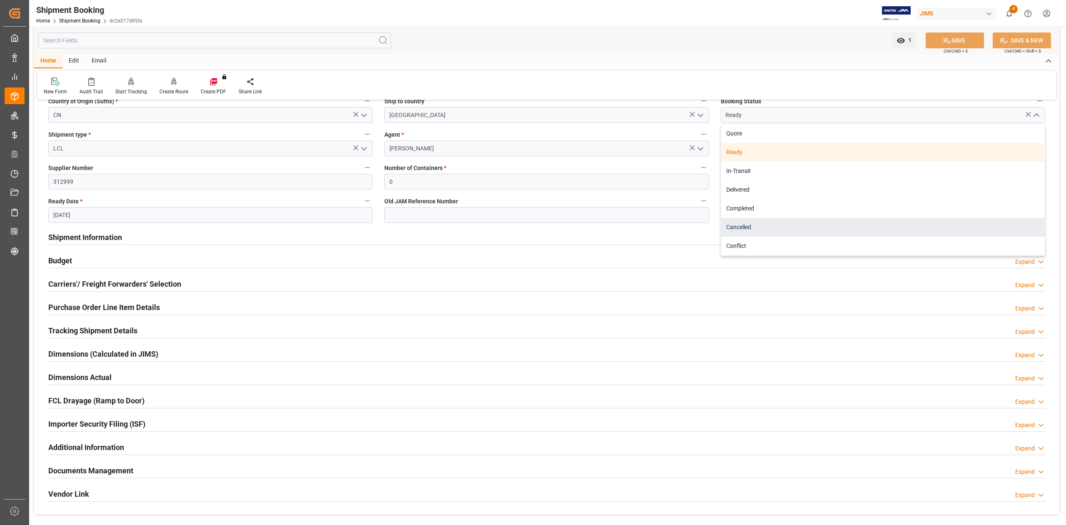
click at [768, 227] on div "Cancelled" at bounding box center [883, 227] width 324 height 19
type input "Cancelled"
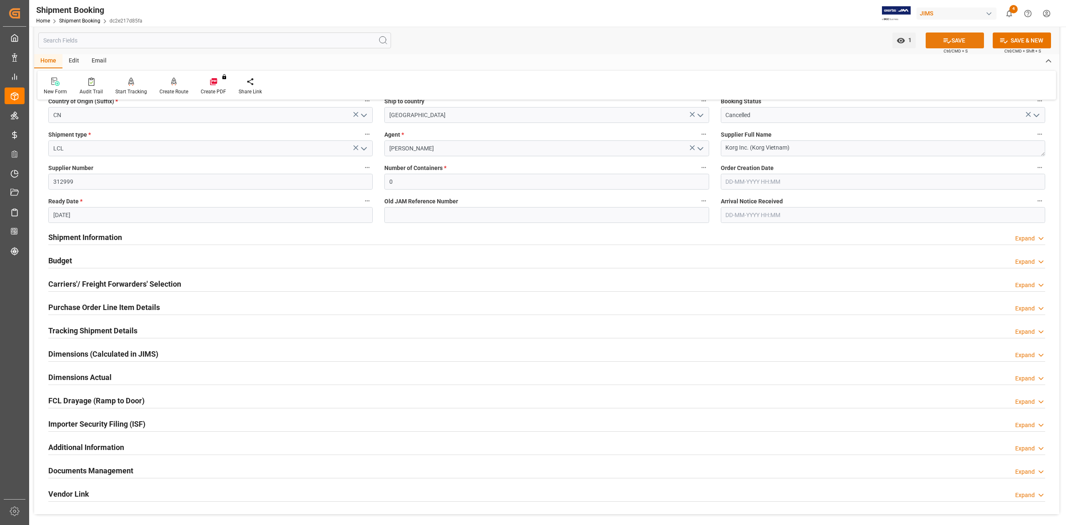
click at [961, 44] on button "SAVE" at bounding box center [955, 40] width 58 height 16
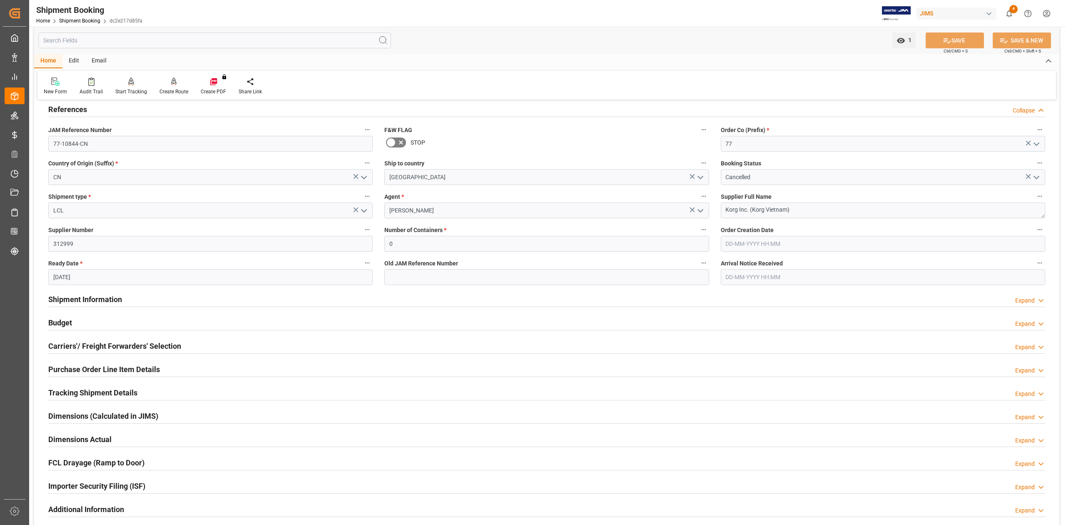
scroll to position [0, 0]
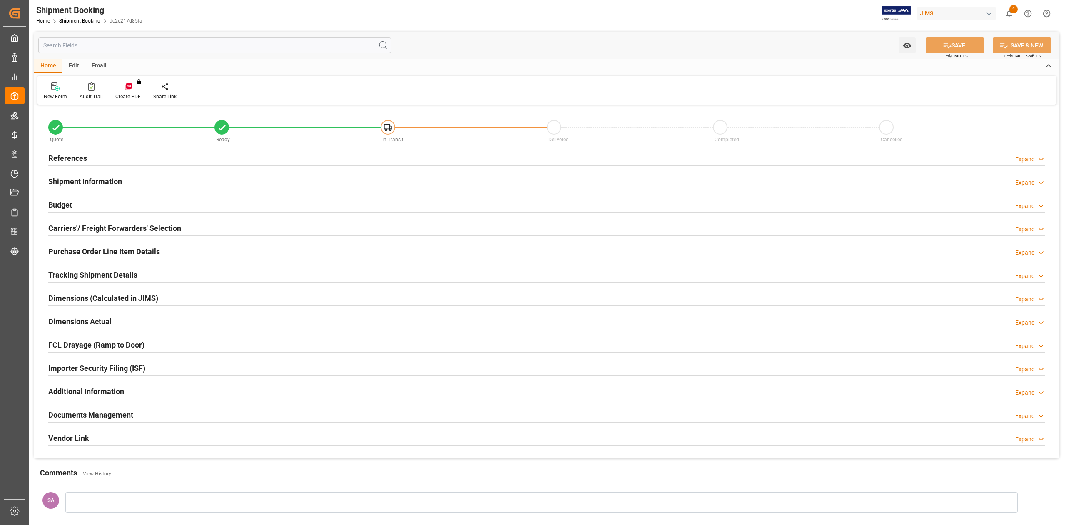
type input "316.8672"
type input "487.4183"
type input "5840.98"
click at [63, 202] on h2 "Budget" at bounding box center [60, 204] width 24 height 11
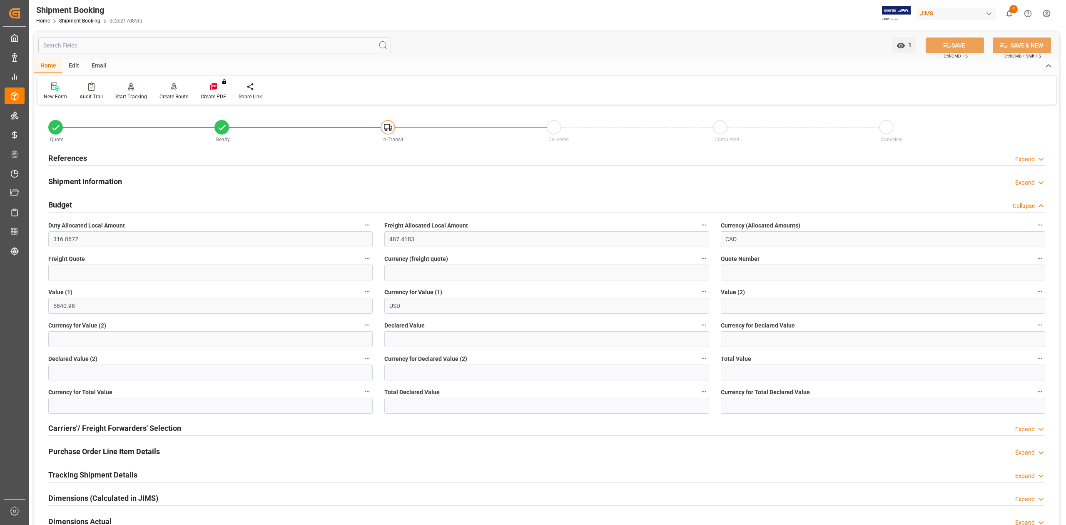
click at [63, 202] on h2 "Budget" at bounding box center [60, 204] width 24 height 11
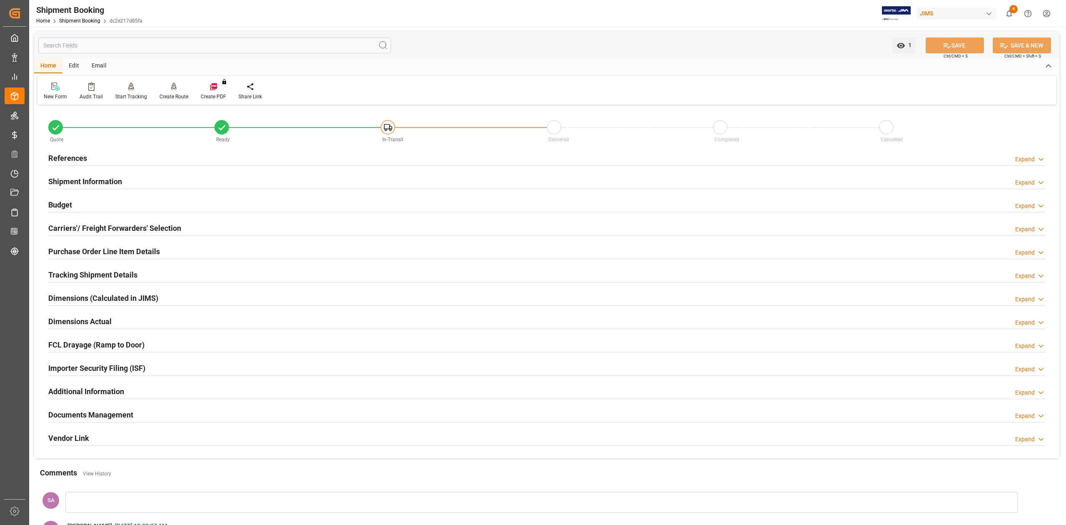
click at [65, 248] on h2 "Purchase Order Line Item Details" at bounding box center [104, 251] width 112 height 11
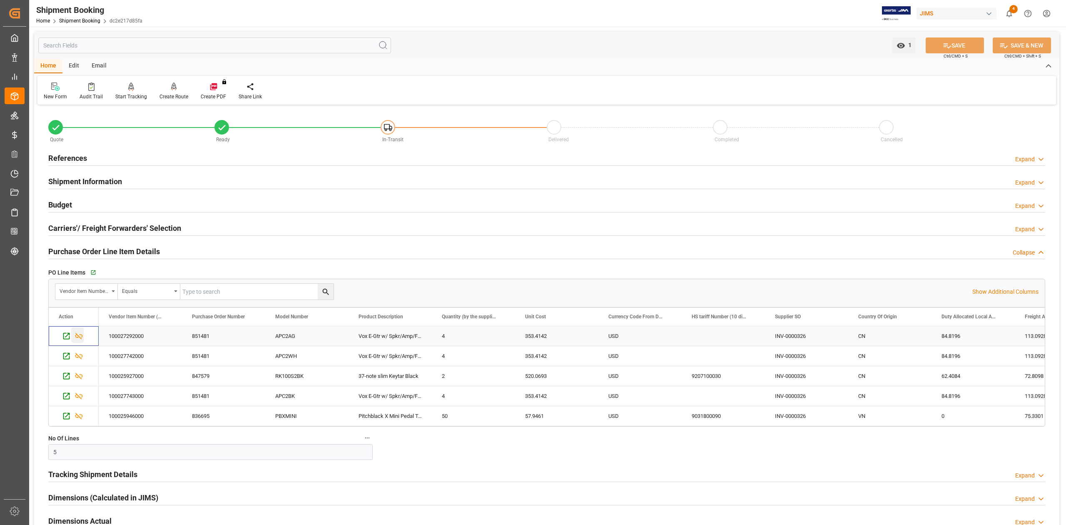
click at [79, 337] on icon "Press SPACE to select this row." at bounding box center [79, 336] width 9 height 9
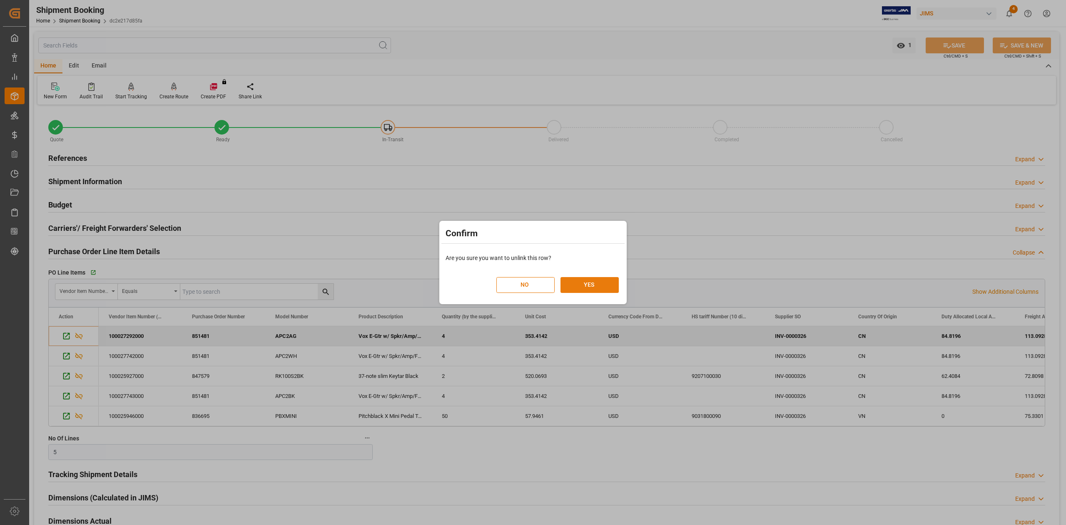
click at [585, 288] on button "YES" at bounding box center [590, 285] width 58 height 16
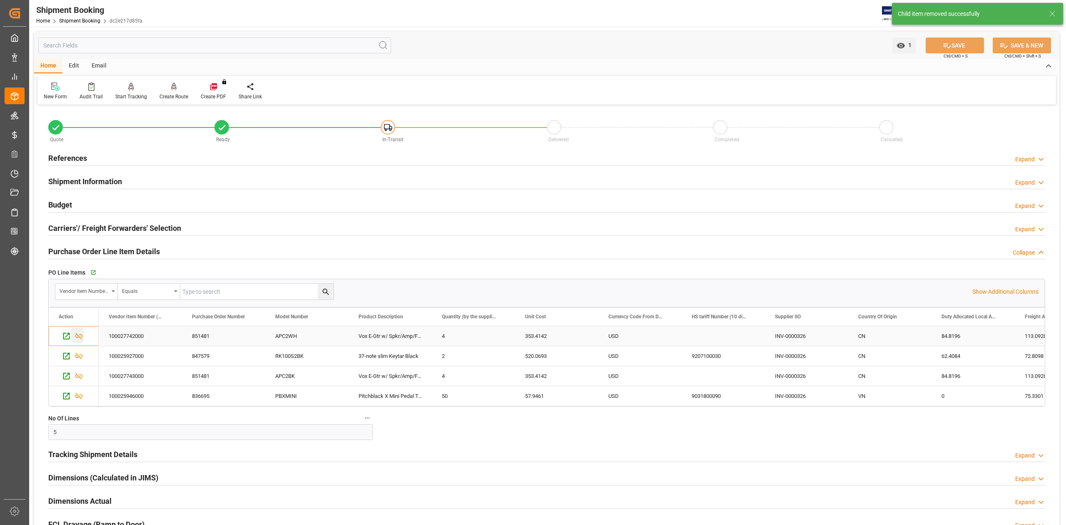
click at [79, 340] on icon "Press SPACE to select this row." at bounding box center [79, 336] width 9 height 9
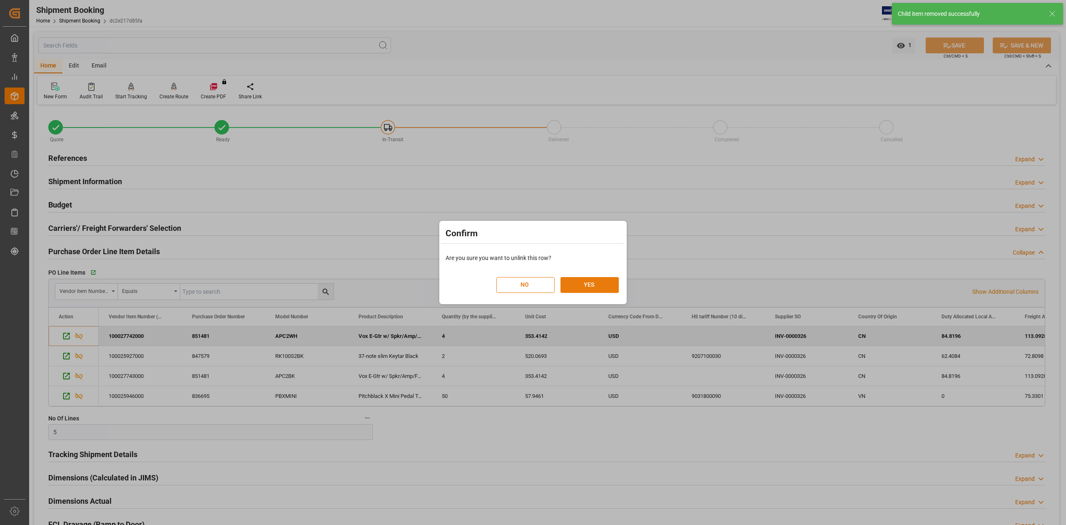
click at [596, 284] on button "YES" at bounding box center [590, 285] width 58 height 16
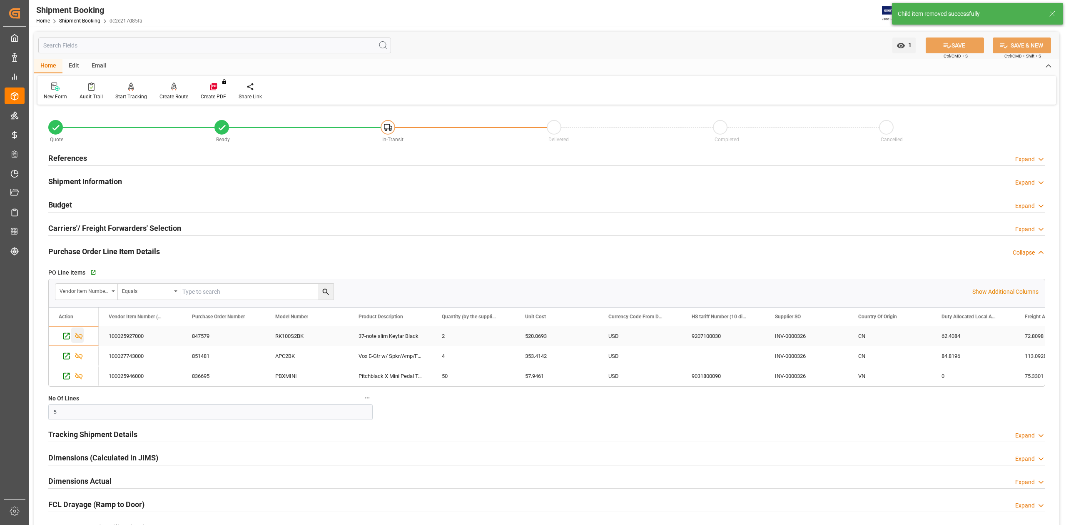
click at [80, 338] on icon "Press SPACE to select this row." at bounding box center [78, 336] width 7 height 7
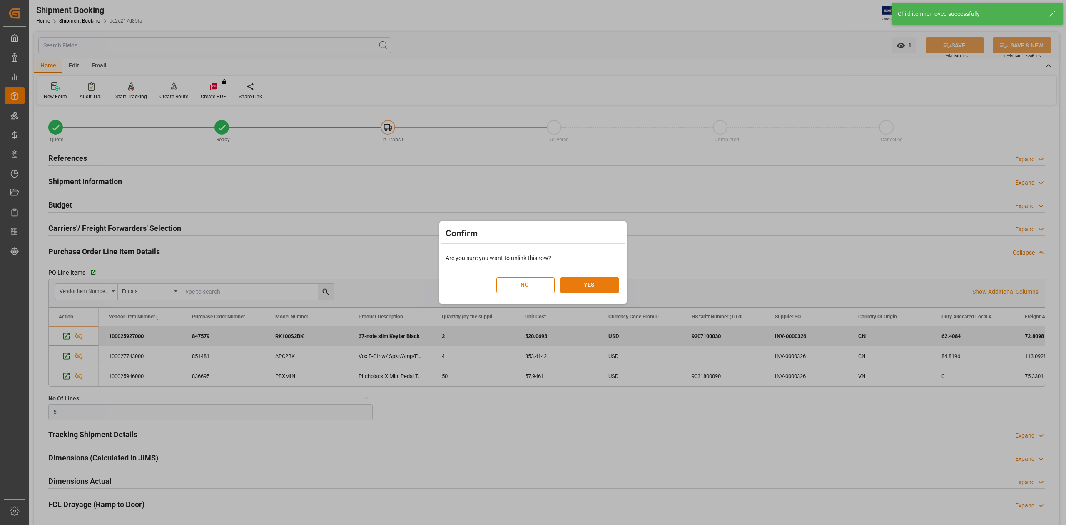
click at [583, 285] on button "YES" at bounding box center [590, 285] width 58 height 16
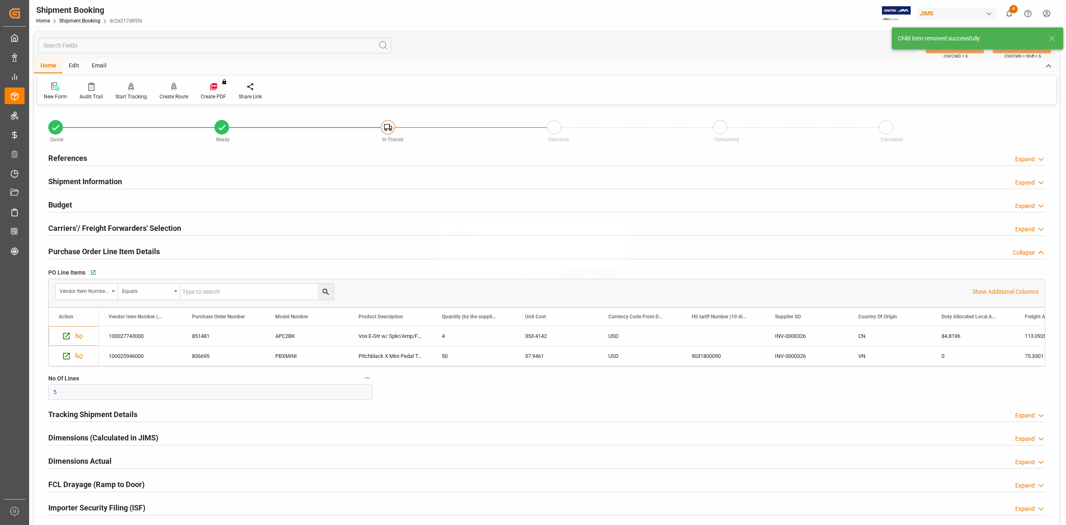
click at [81, 337] on icon "Press SPACE to select this row." at bounding box center [79, 336] width 9 height 9
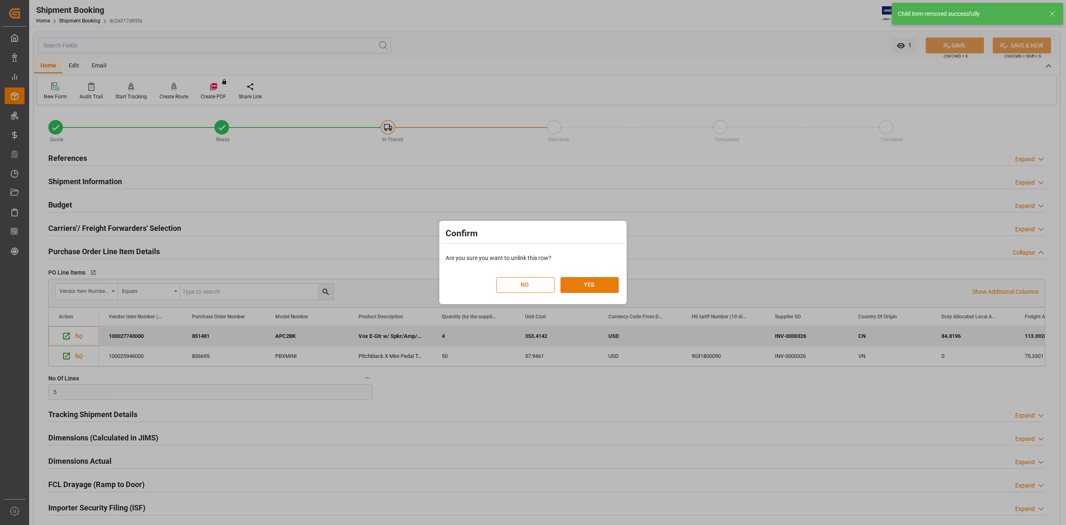
click at [584, 289] on button "YES" at bounding box center [590, 285] width 58 height 16
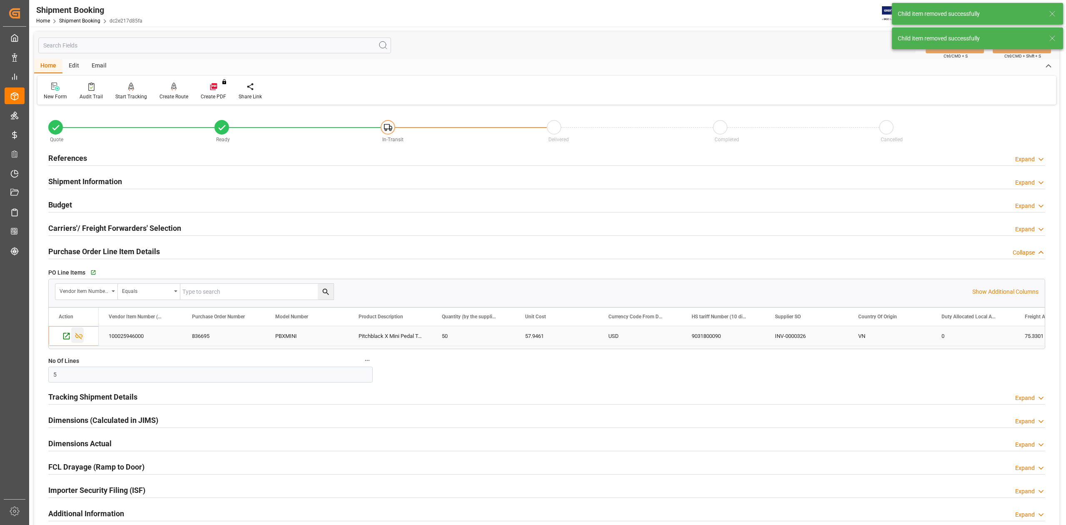
click at [81, 337] on icon "Press SPACE to select this row." at bounding box center [79, 336] width 9 height 9
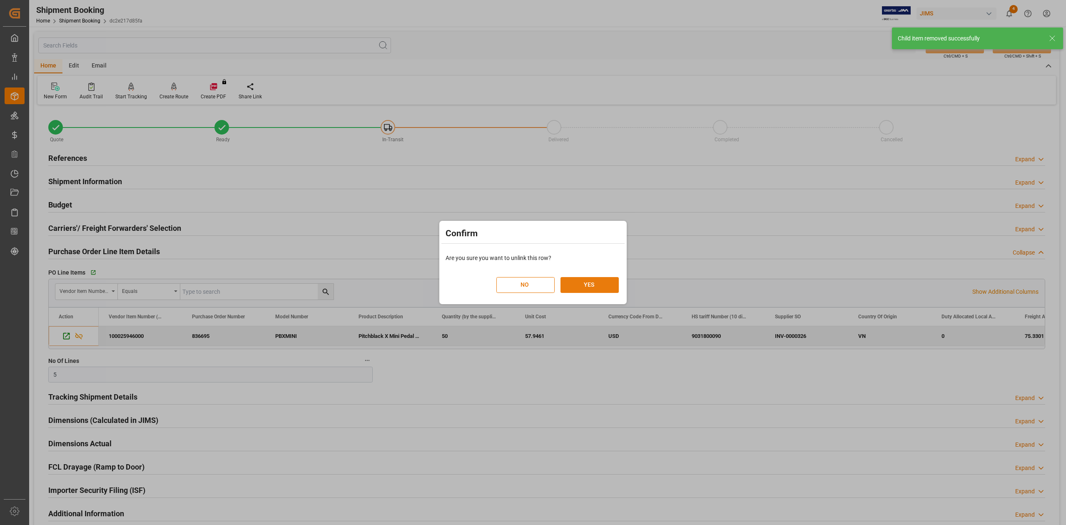
click at [594, 286] on button "YES" at bounding box center [590, 285] width 58 height 16
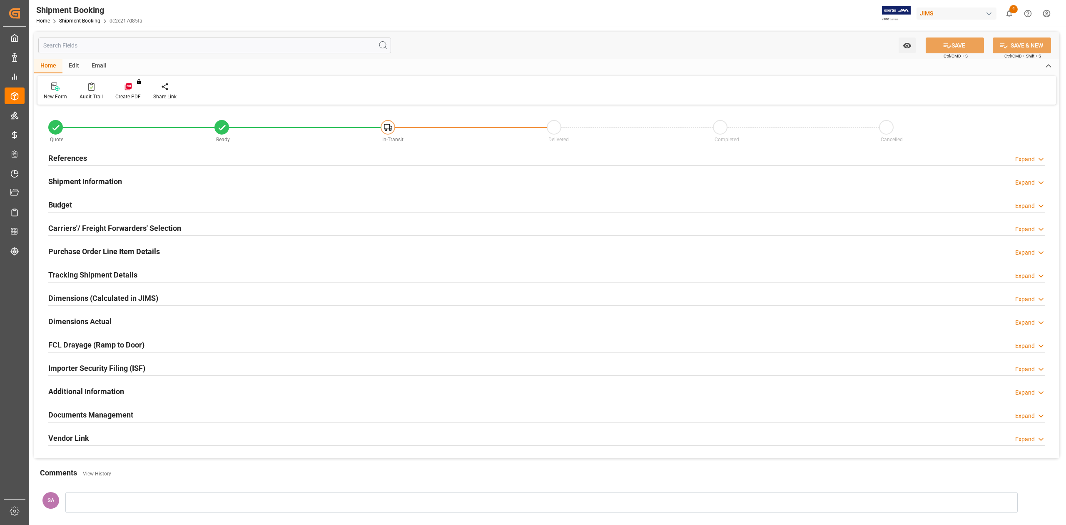
type input "0"
type input "[DATE]"
click at [82, 157] on h2 "References" at bounding box center [67, 157] width 39 height 11
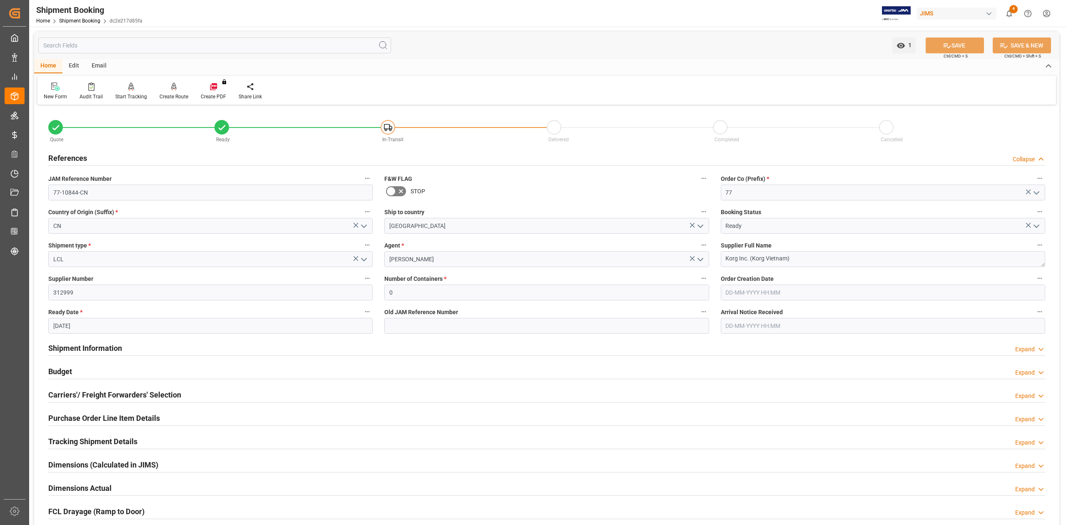
click at [1040, 227] on icon "open menu" at bounding box center [1037, 226] width 10 height 10
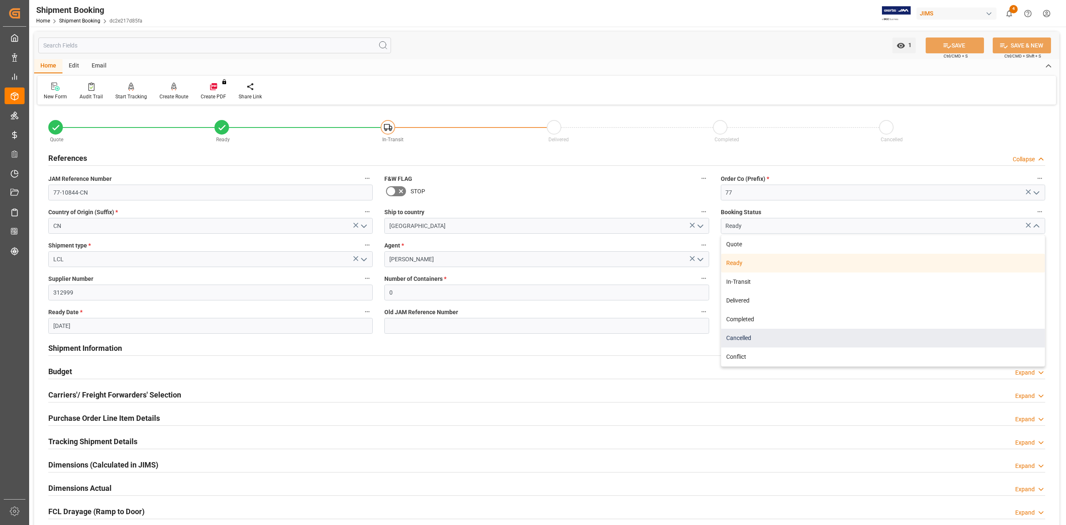
click at [768, 338] on div "Cancelled" at bounding box center [883, 338] width 324 height 19
type input "Cancelled"
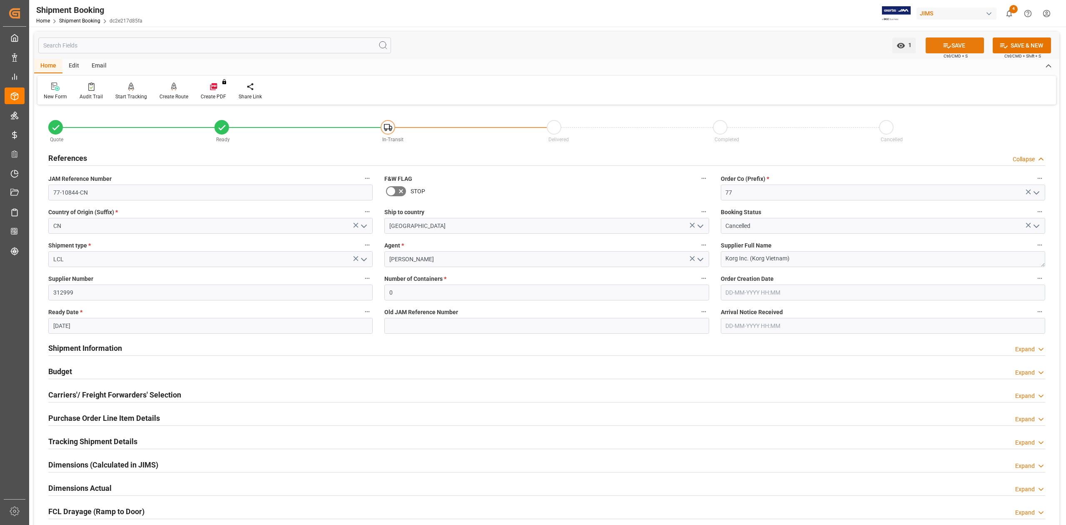
click at [960, 47] on button "SAVE" at bounding box center [955, 45] width 58 height 16
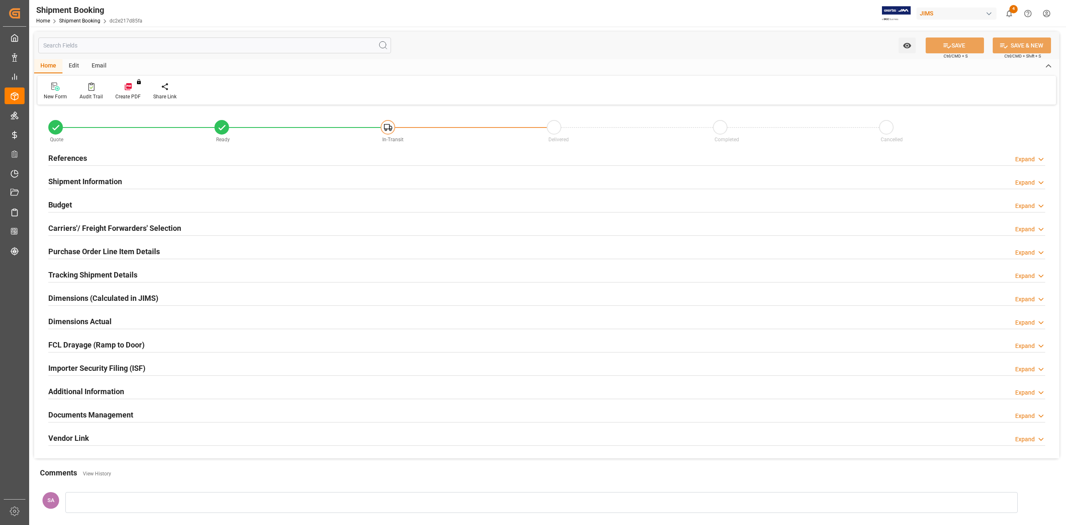
type input "316.8672"
type input "487.4183"
type input "5840.98"
click at [67, 205] on h2 "Budget" at bounding box center [60, 204] width 24 height 11
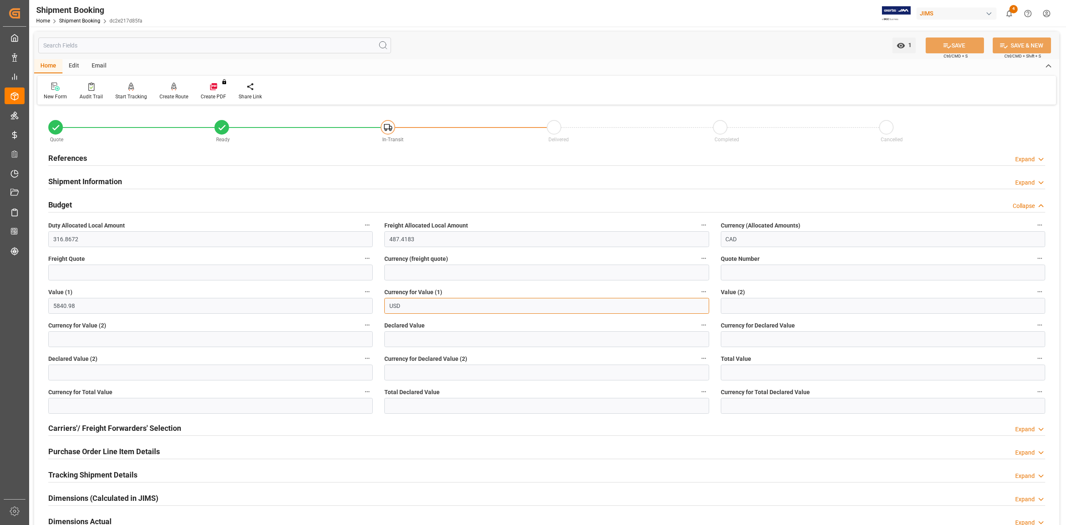
click at [437, 311] on input "USD" at bounding box center [546, 306] width 324 height 16
click at [115, 302] on input "5840.98" at bounding box center [210, 306] width 324 height 16
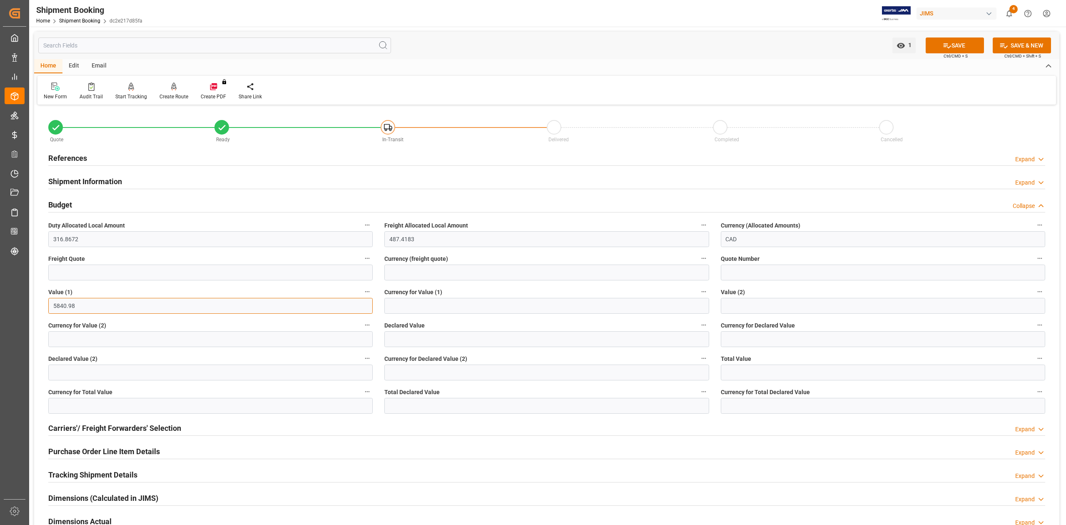
click at [117, 302] on input "5840.98" at bounding box center [210, 306] width 324 height 16
type input "0"
click at [793, 232] on input "CAD" at bounding box center [883, 239] width 324 height 16
click at [444, 237] on input "487.4183" at bounding box center [546, 239] width 324 height 16
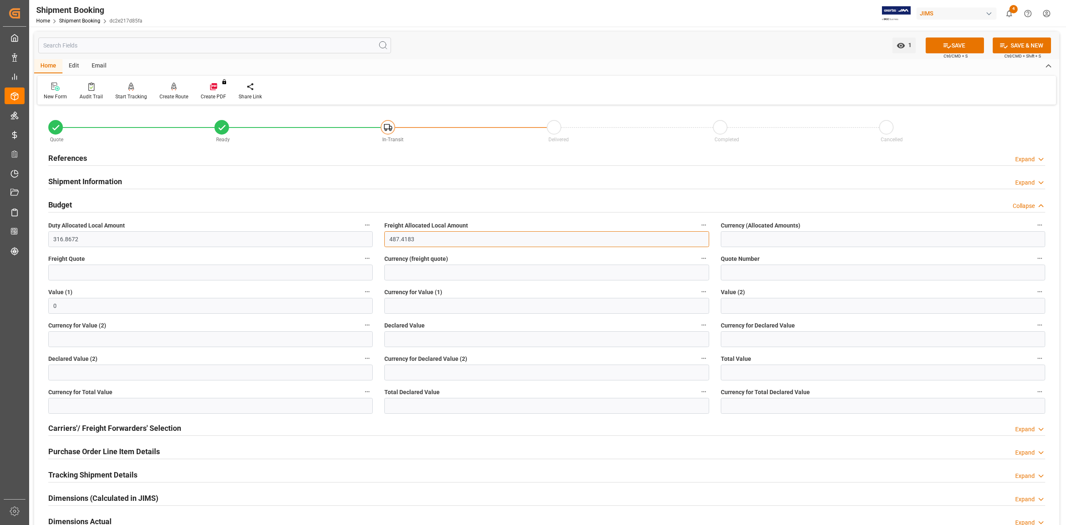
click at [444, 237] on input "487.4183" at bounding box center [546, 239] width 324 height 16
type input "0"
click at [112, 242] on input "316.8672" at bounding box center [210, 239] width 324 height 16
click at [113, 242] on input "316.8672" at bounding box center [210, 239] width 324 height 16
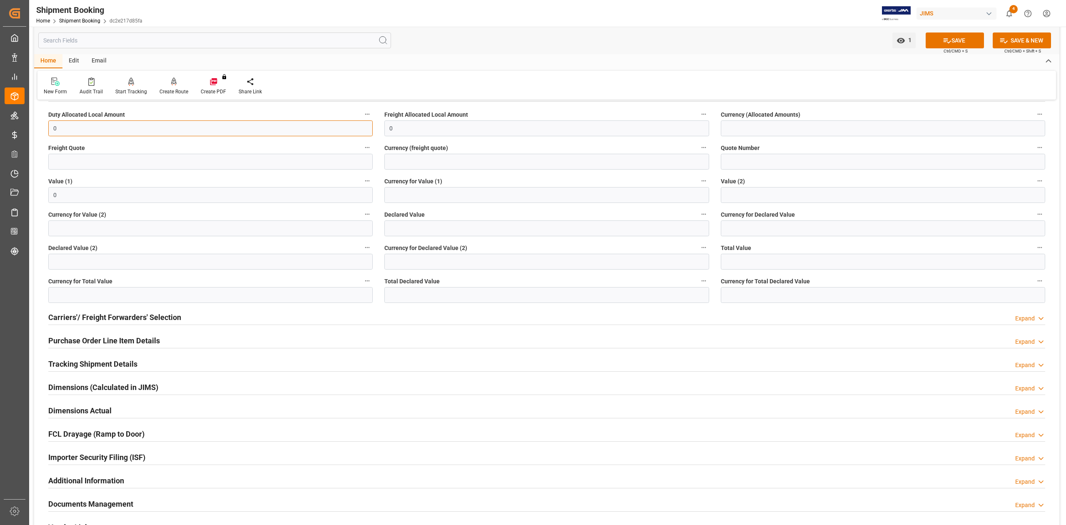
type input "0"
click at [118, 362] on h2 "Tracking Shipment Details" at bounding box center [92, 363] width 89 height 11
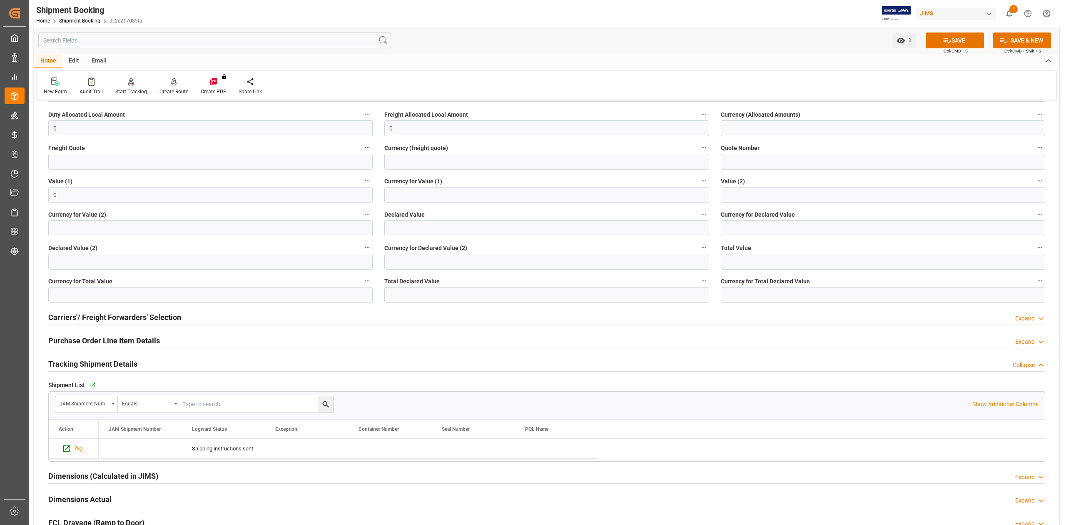
scroll to position [222, 0]
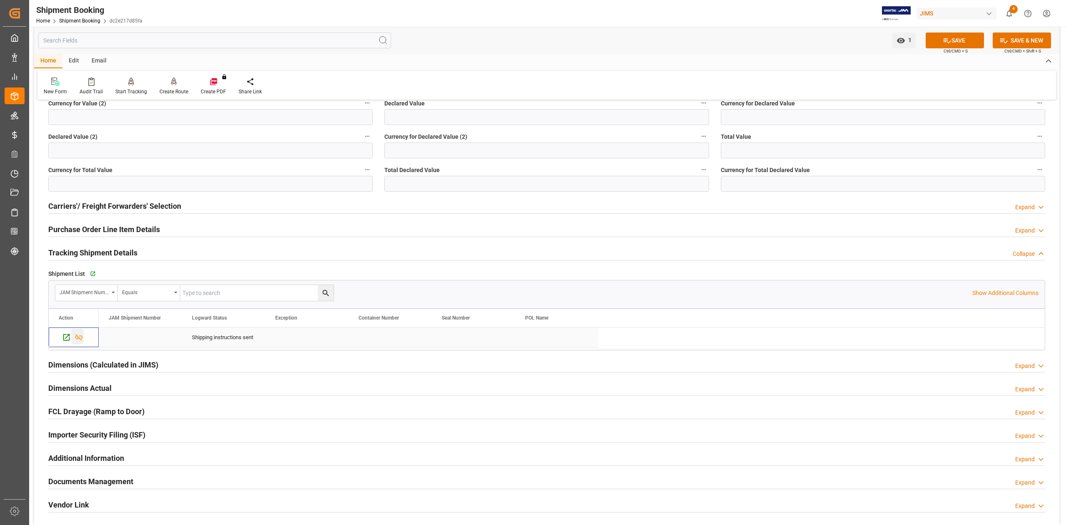
click at [80, 336] on icon "Press SPACE to select this row." at bounding box center [79, 337] width 9 height 9
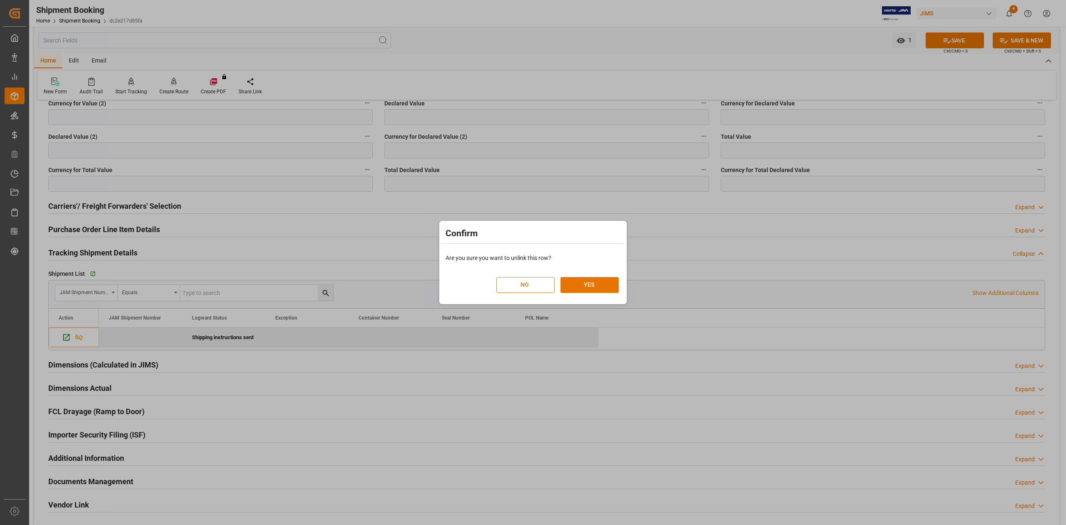
click at [537, 286] on button "NO" at bounding box center [526, 285] width 58 height 16
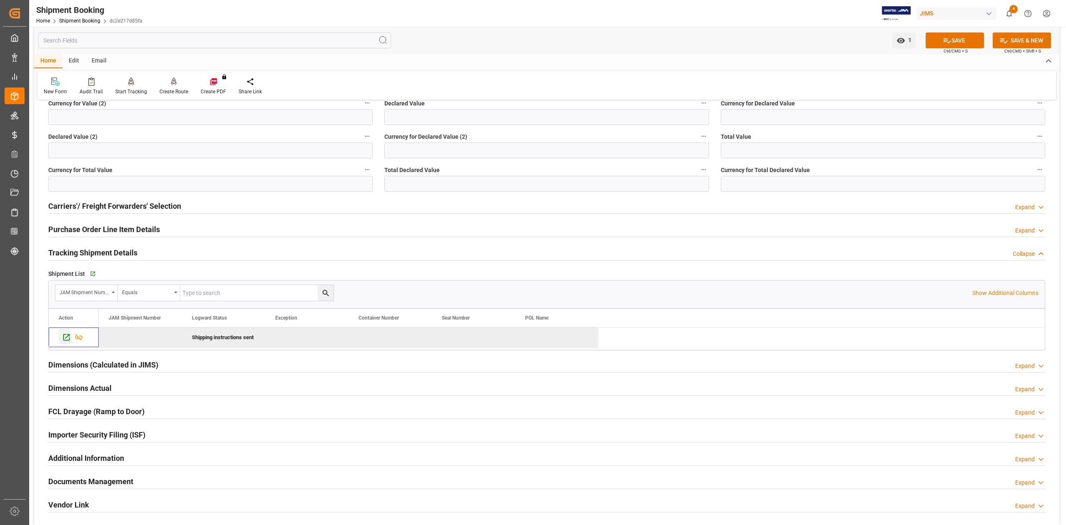
click at [65, 340] on icon "Press SPACE to deselect this row." at bounding box center [66, 337] width 9 height 9
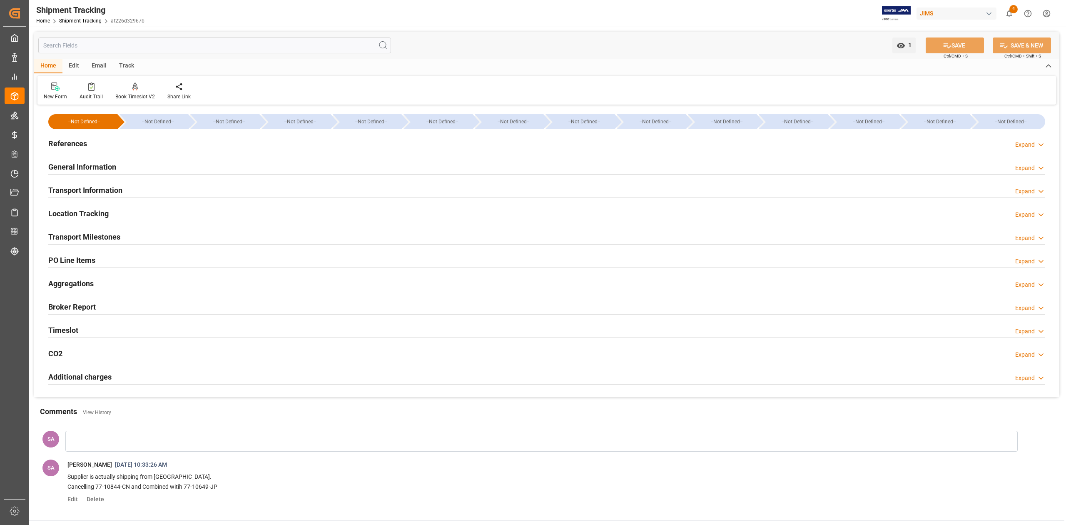
click at [70, 143] on h2 "References" at bounding box center [67, 143] width 39 height 11
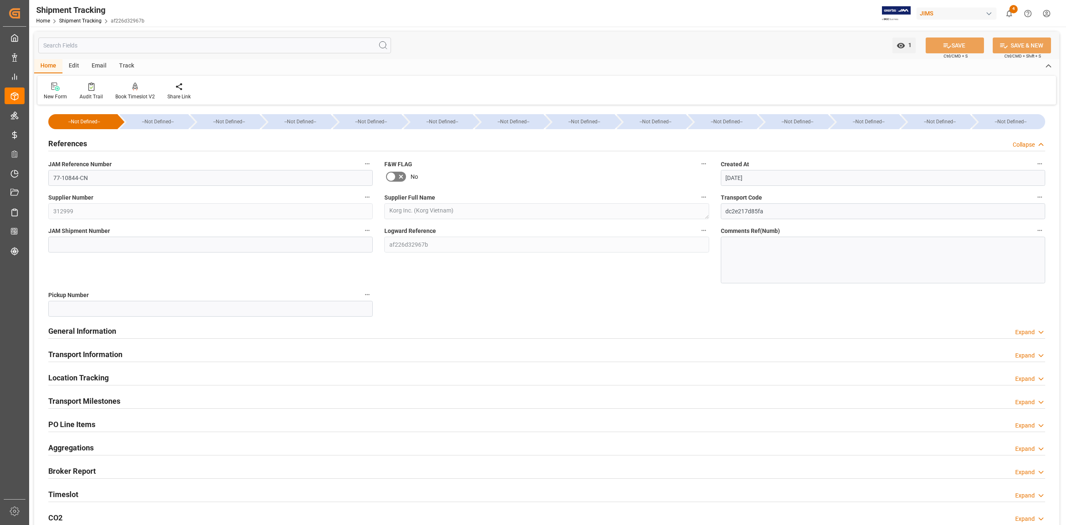
click at [70, 143] on h2 "References" at bounding box center [67, 143] width 39 height 11
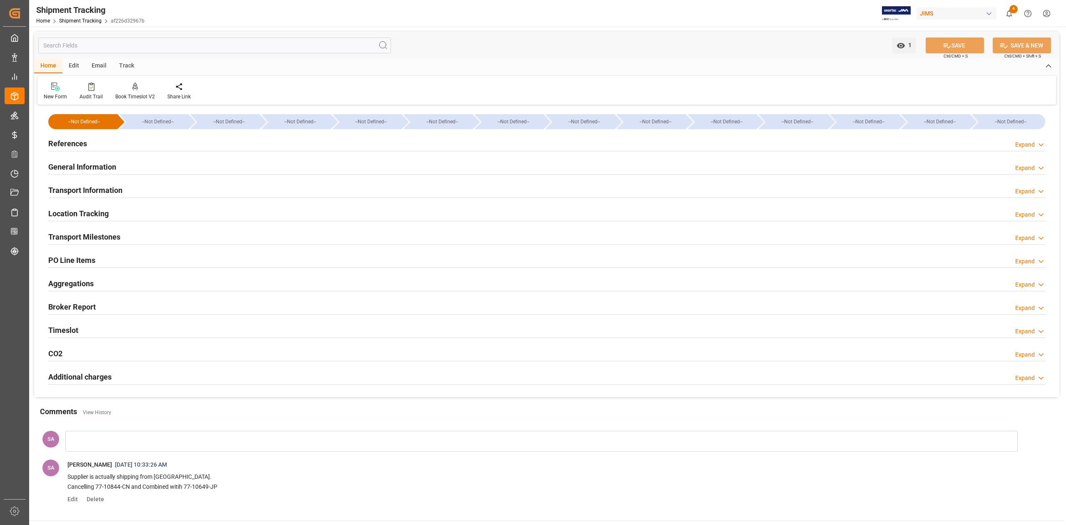
click at [91, 167] on h2 "General Information" at bounding box center [82, 166] width 68 height 11
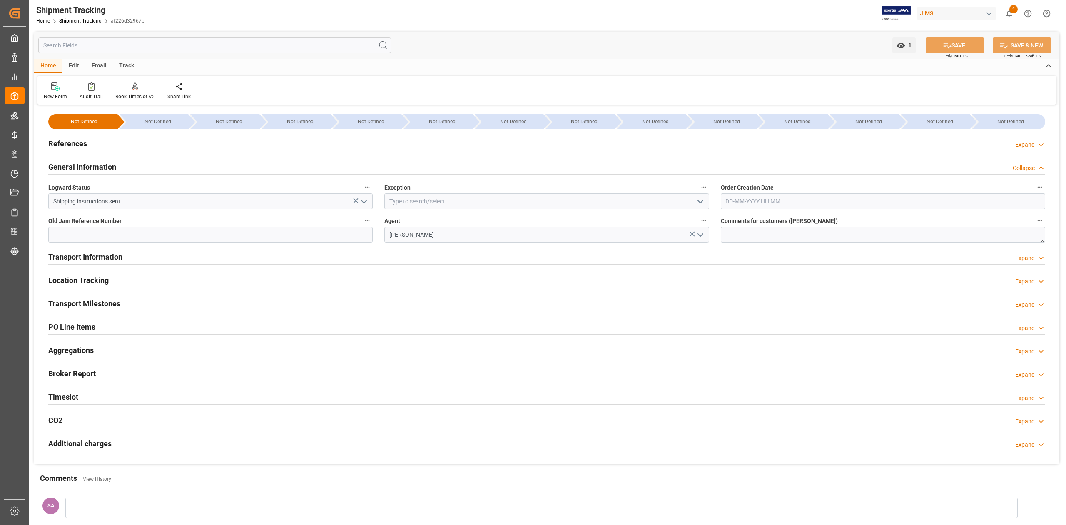
click at [367, 202] on icon "open menu" at bounding box center [364, 202] width 10 height 10
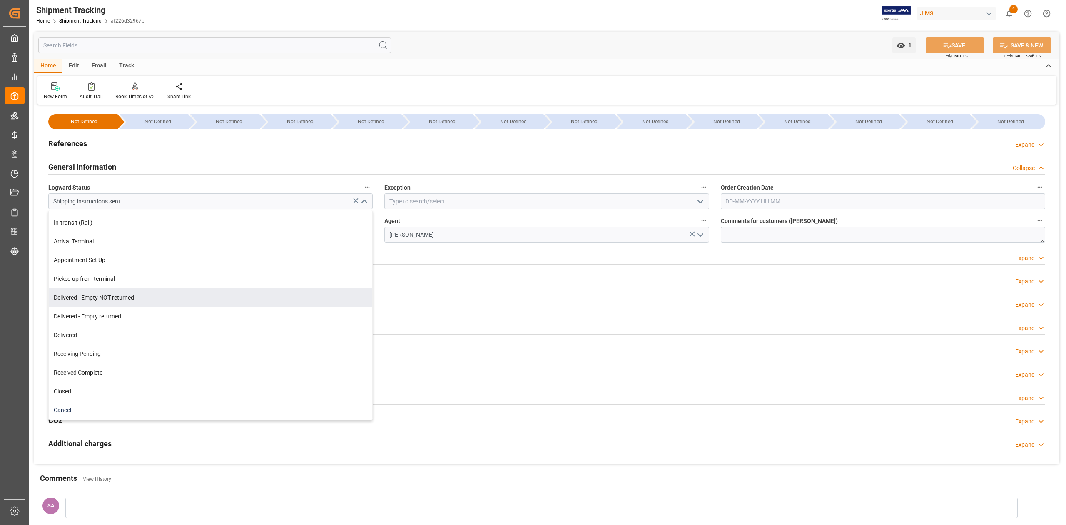
scroll to position [157, 0]
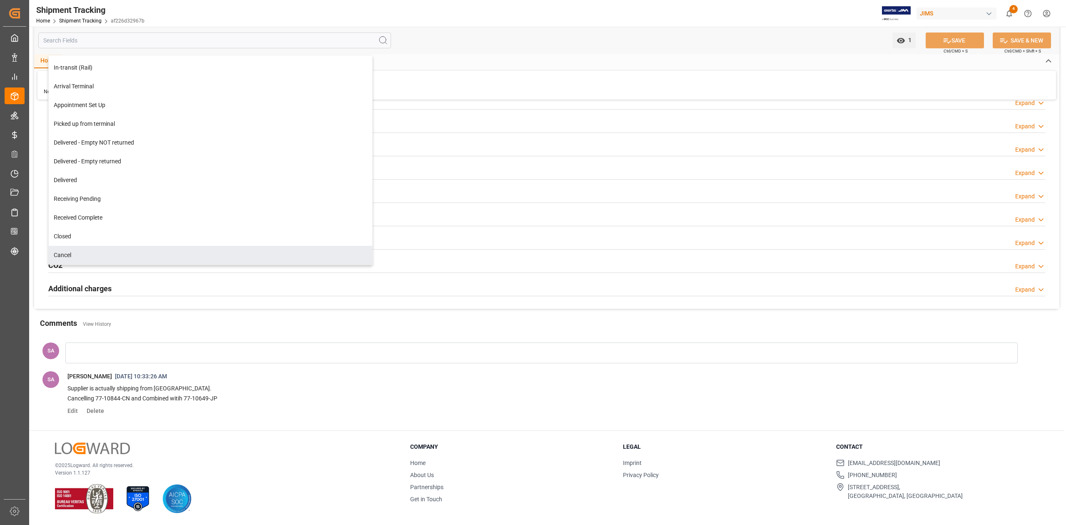
click at [80, 250] on div "Cancel" at bounding box center [211, 255] width 324 height 19
type input "Cancel"
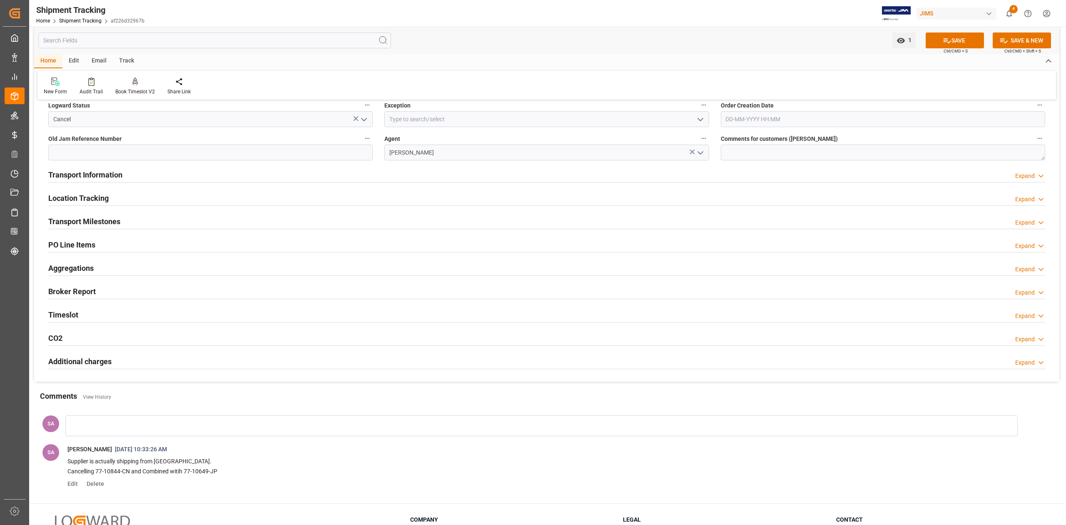
scroll to position [0, 0]
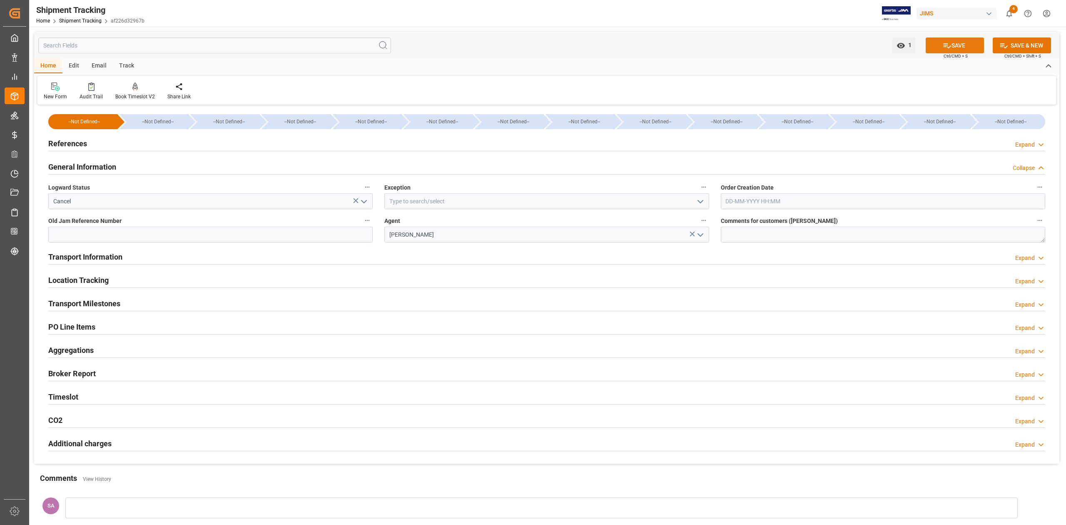
click at [949, 44] on icon at bounding box center [947, 45] width 9 height 9
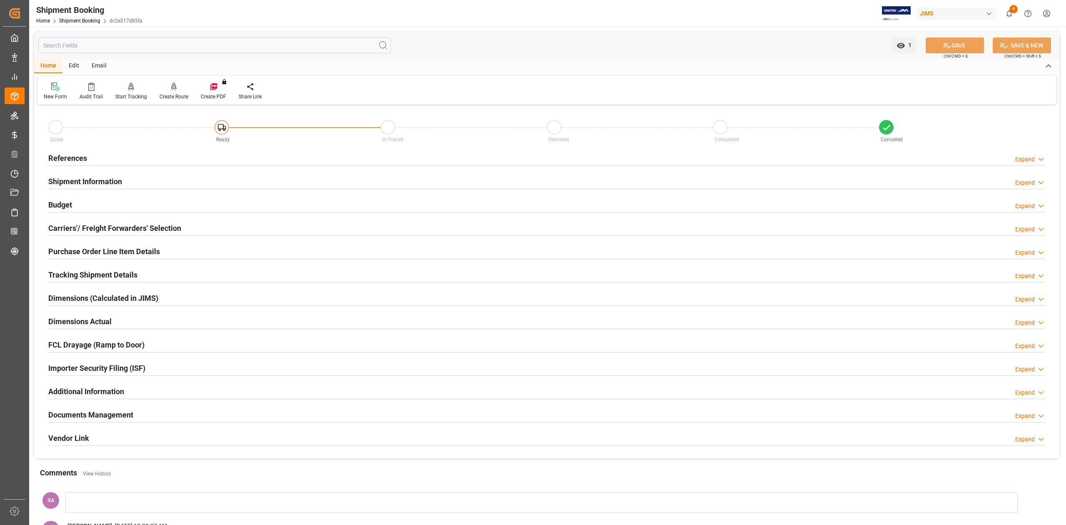
scroll to position [55, 0]
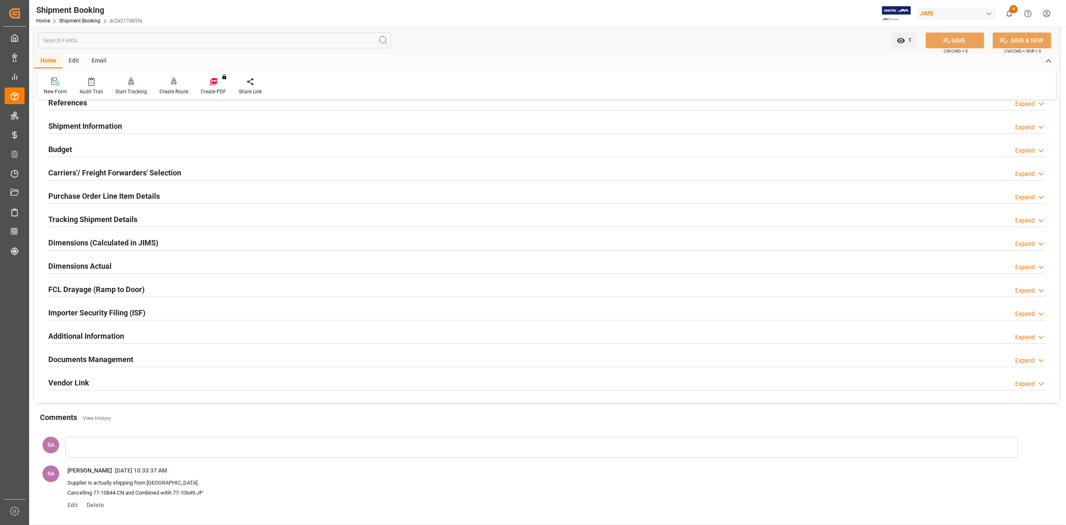
click at [77, 218] on h2 "Tracking Shipment Details" at bounding box center [92, 219] width 89 height 11
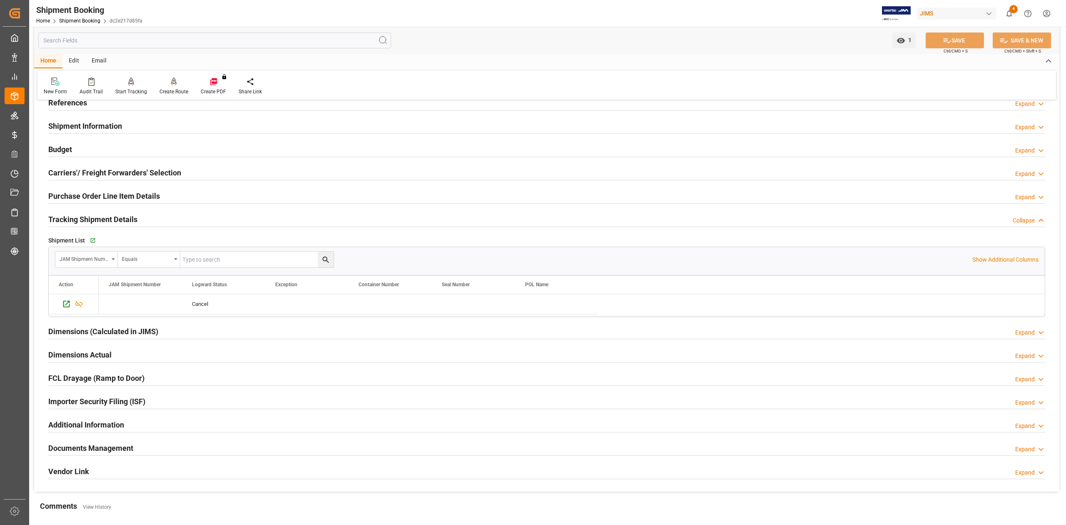
click at [77, 218] on h2 "Tracking Shipment Details" at bounding box center [92, 219] width 89 height 11
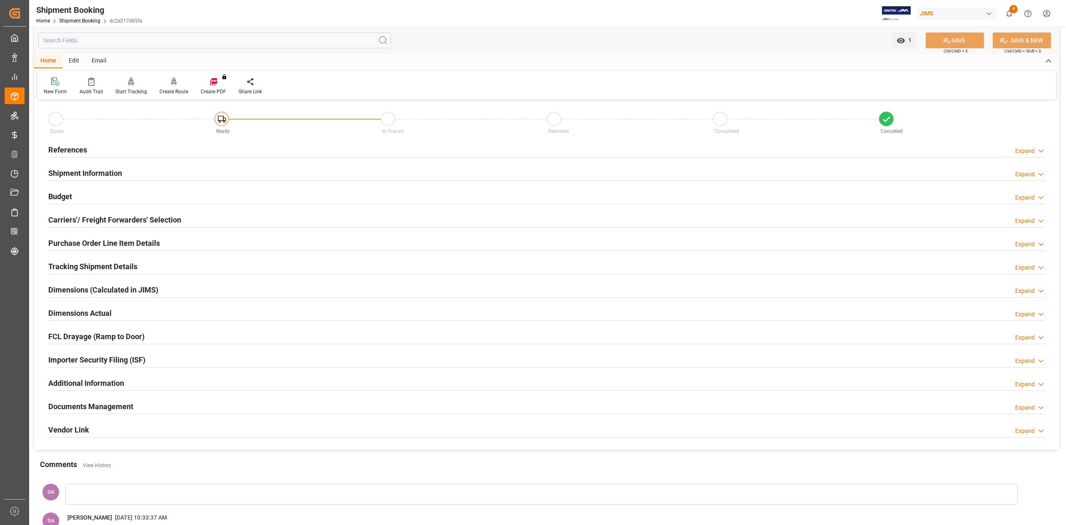
scroll to position [0, 0]
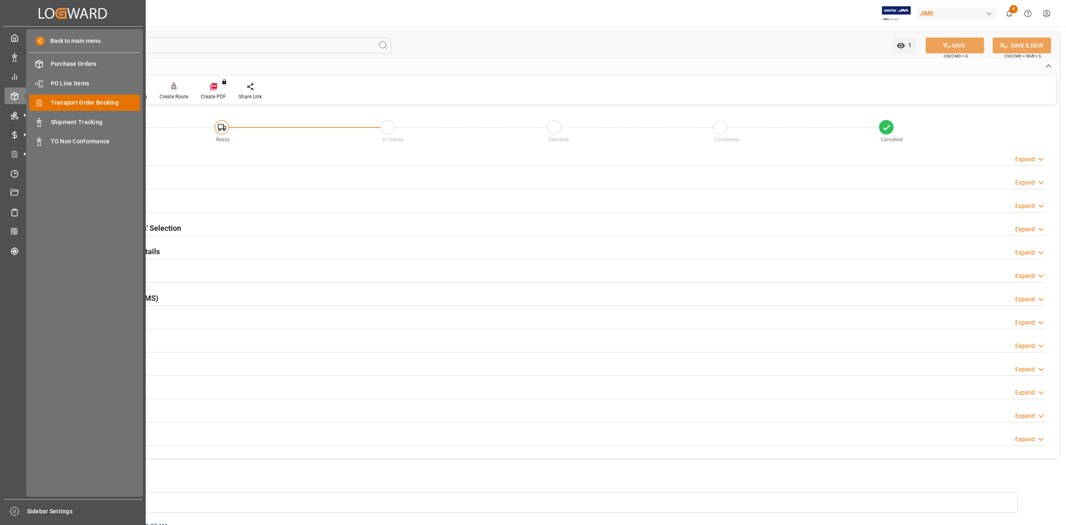
click at [97, 107] on div "Transport Order Booking Transport Order Booking" at bounding box center [84, 103] width 111 height 16
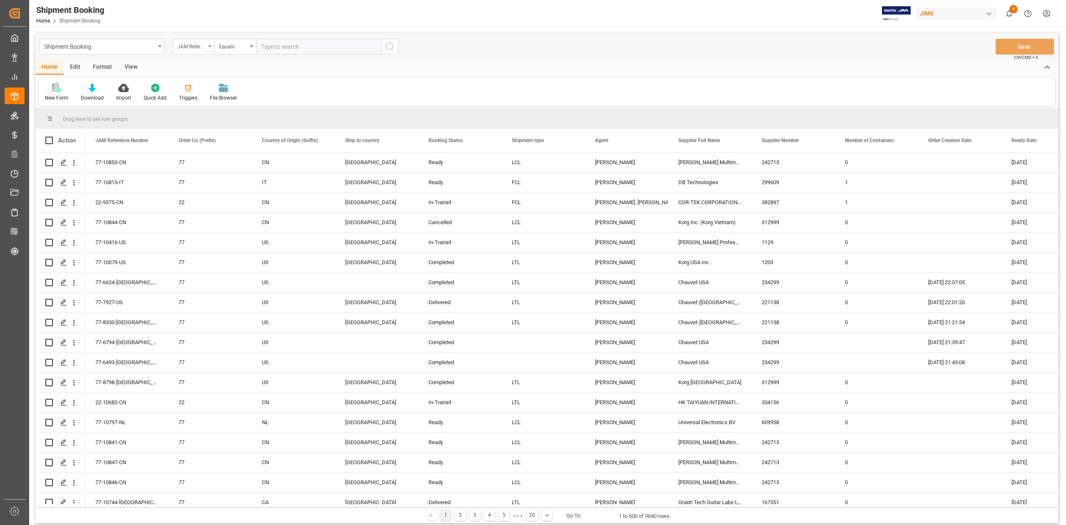
click at [199, 47] on div "JAM Reference Number" at bounding box center [191, 46] width 28 height 10
click at [210, 64] on input "text" at bounding box center [235, 65] width 117 height 13
type input "agen"
click at [214, 84] on div "Agent" at bounding box center [235, 84] width 124 height 17
click at [304, 46] on div "Select Items" at bounding box center [315, 46] width 108 height 9
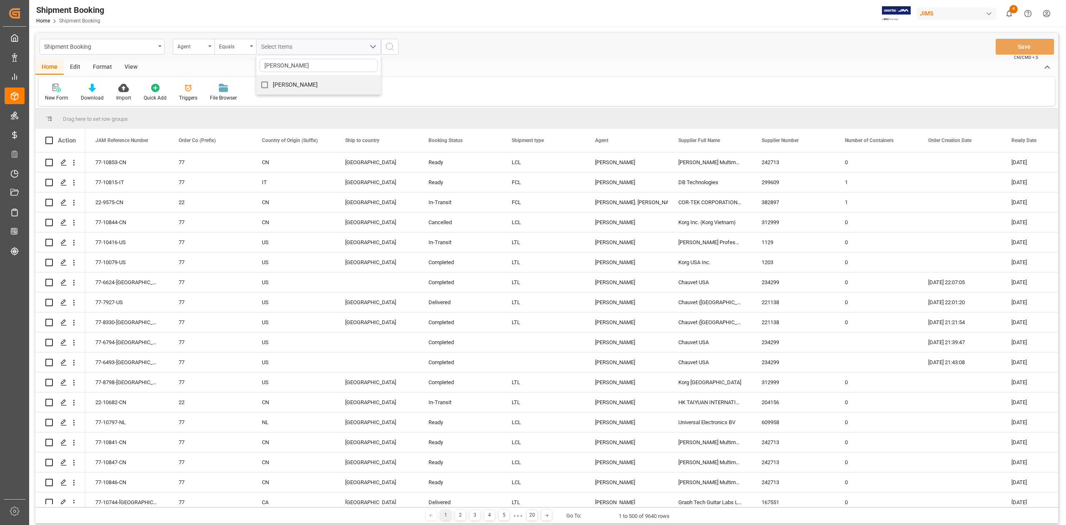
type input "sandra"
click at [314, 82] on span "[PERSON_NAME]" at bounding box center [295, 84] width 45 height 7
click at [273, 82] on input "[PERSON_NAME]" at bounding box center [265, 85] width 16 height 16
checkbox input "true"
click at [391, 45] on icon "search button" at bounding box center [390, 47] width 10 height 10
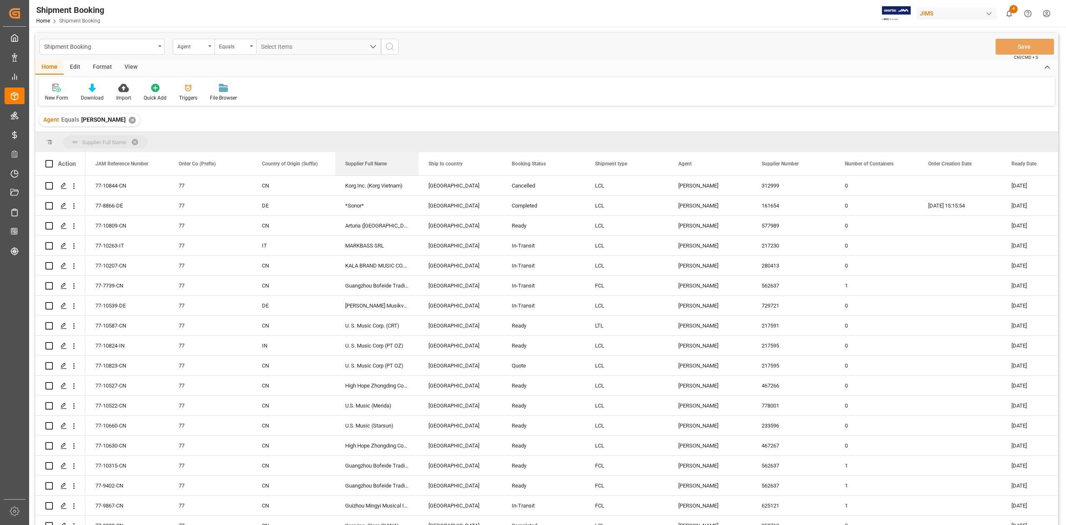
drag, startPoint x: 699, startPoint y: 167, endPoint x: 165, endPoint y: 140, distance: 534.7
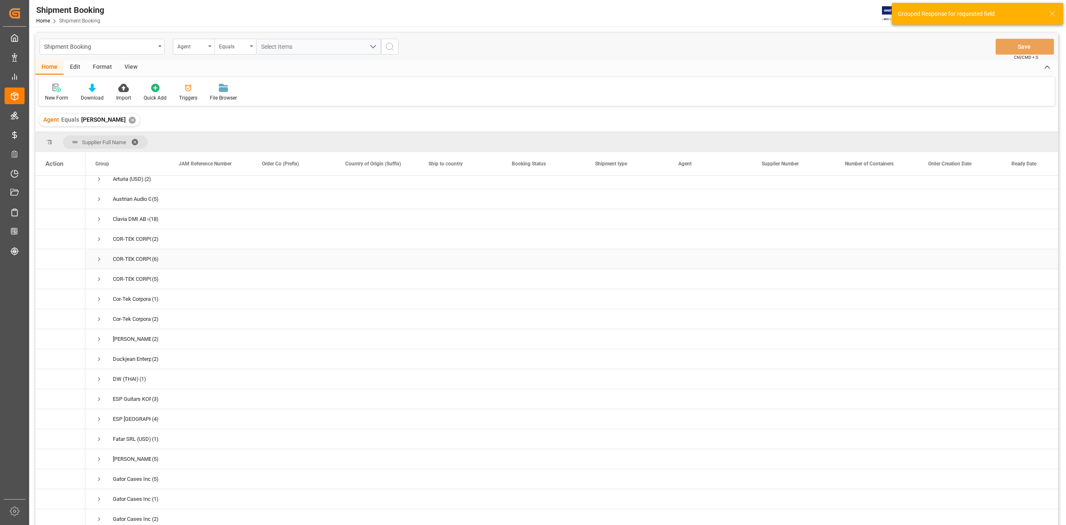
scroll to position [222, 0]
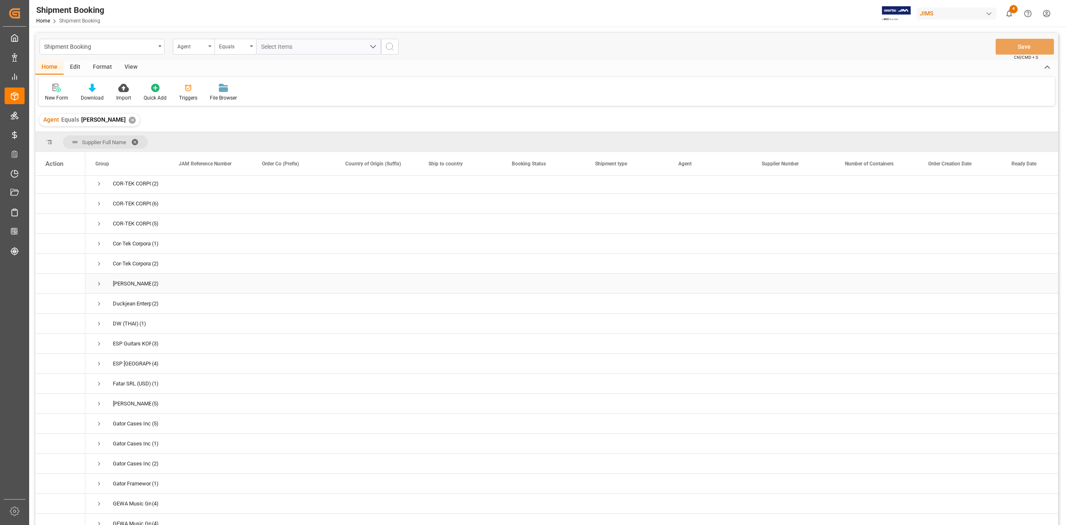
click at [99, 285] on span "Press SPACE to select this row." at bounding box center [98, 283] width 7 height 7
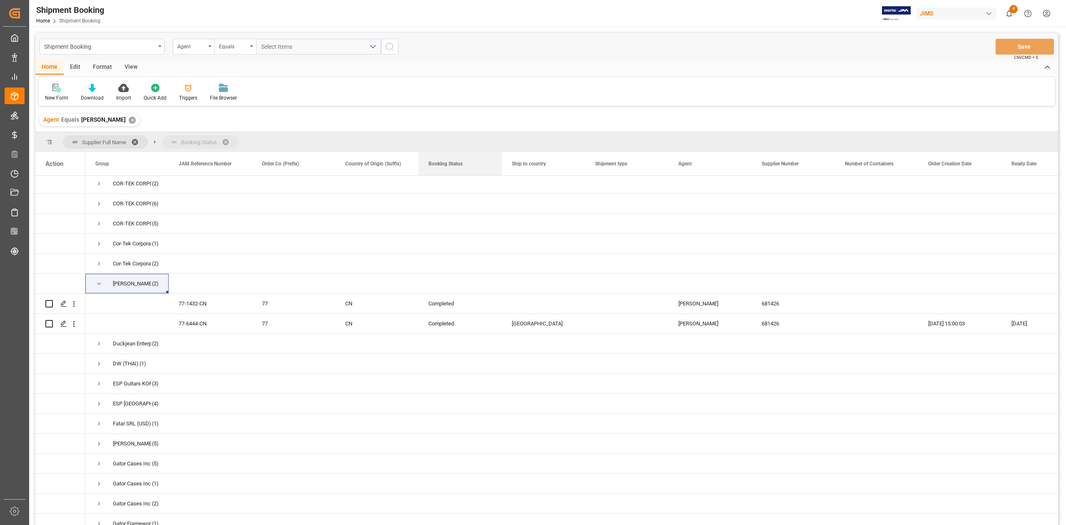
drag, startPoint x: 536, startPoint y: 168, endPoint x: 347, endPoint y: 139, distance: 192.2
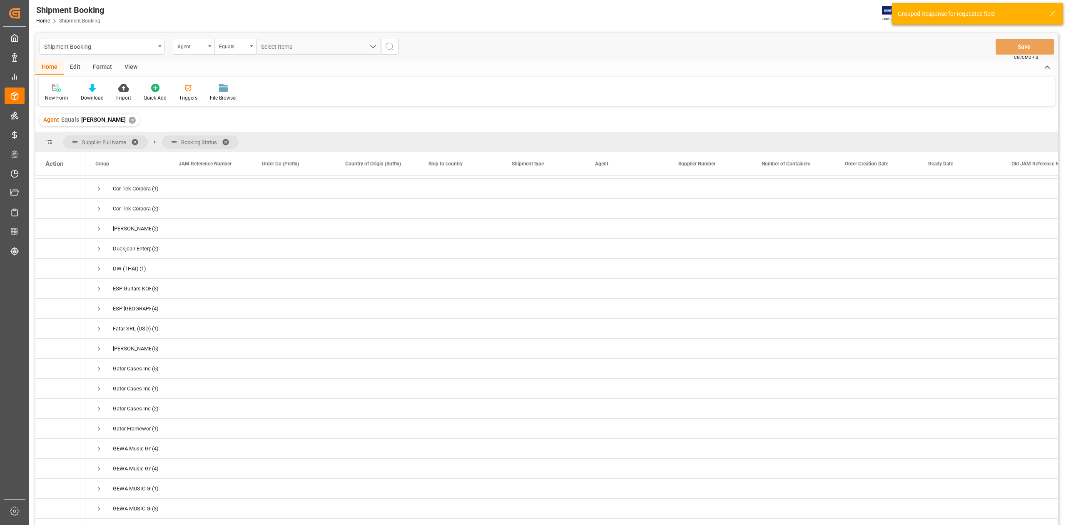
scroll to position [277, 0]
click at [98, 227] on span "Press SPACE to select this row." at bounding box center [98, 228] width 7 height 7
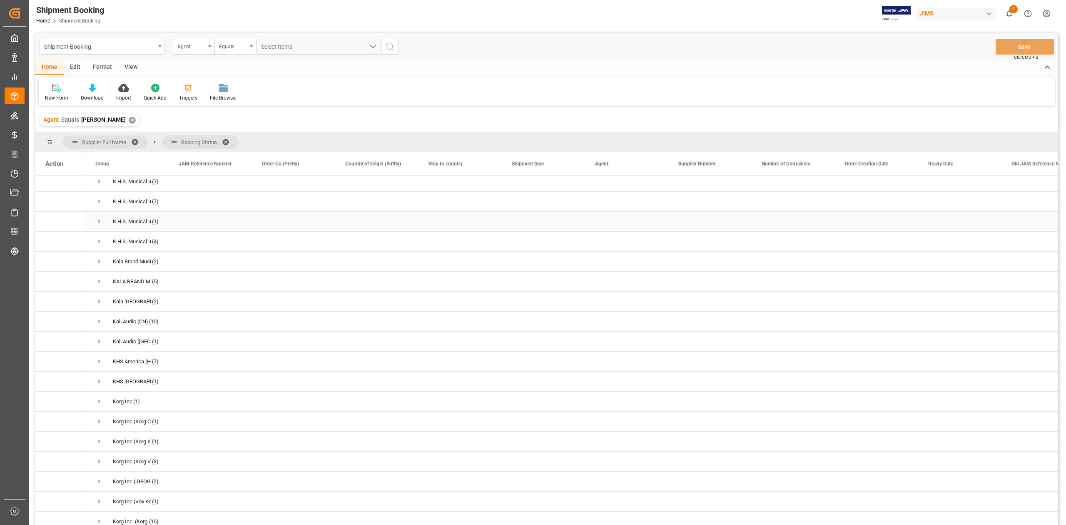
scroll to position [1000, 0]
click at [102, 207] on span "Press SPACE to select this row." at bounding box center [98, 205] width 7 height 7
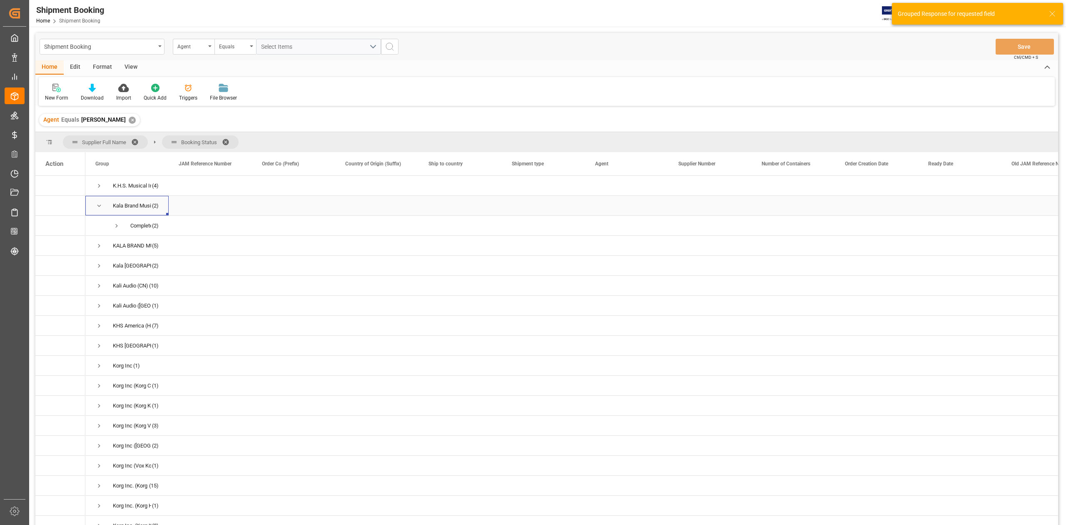
click at [100, 207] on span "Press SPACE to select this row." at bounding box center [98, 205] width 7 height 7
click at [97, 224] on span "Press SPACE to select this row." at bounding box center [98, 225] width 7 height 7
click at [117, 265] on span "Press SPACE to select this row." at bounding box center [116, 265] width 7 height 7
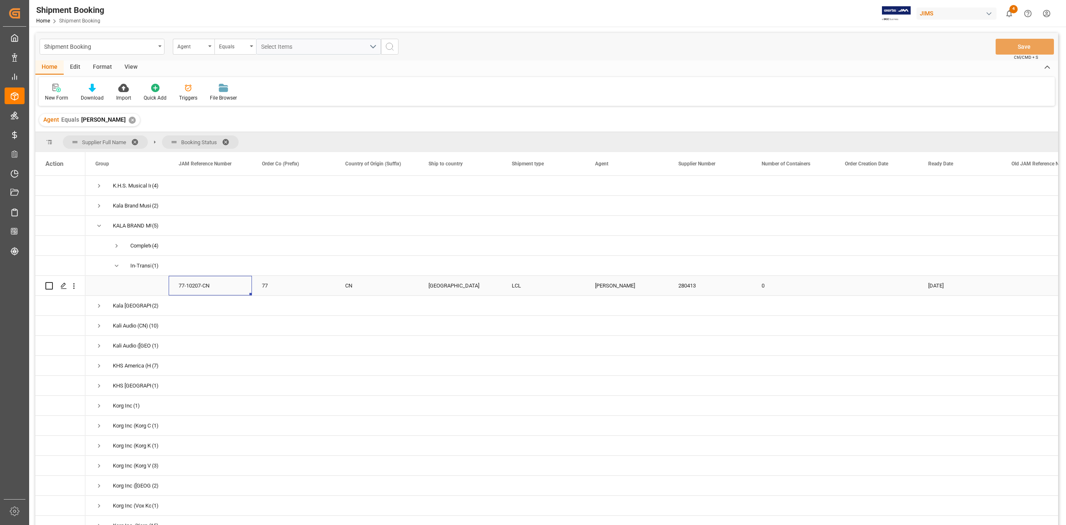
click at [190, 292] on div "77-10207-CN" at bounding box center [210, 286] width 83 height 20
click at [99, 307] on span "Press SPACE to select this row." at bounding box center [98, 305] width 7 height 7
click at [187, 285] on div "77-10207-CN" at bounding box center [210, 286] width 83 height 20
click at [217, 289] on div "77-10207-CN" at bounding box center [210, 286] width 83 height 20
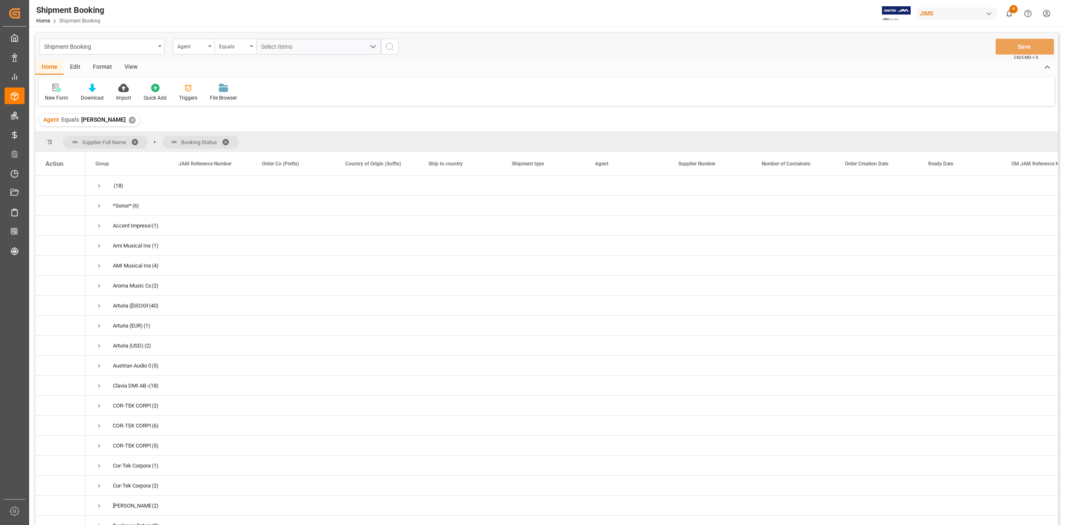
scroll to position [1000, 0]
click at [209, 288] on div "77-10207-CN" at bounding box center [210, 286] width 83 height 20
click at [127, 226] on div "KALA BRAND MUSIC CO.([GEOGRAPHIC_DATA])" at bounding box center [132, 225] width 38 height 19
click at [97, 268] on span "Press SPACE to select this row." at bounding box center [98, 270] width 7 height 7
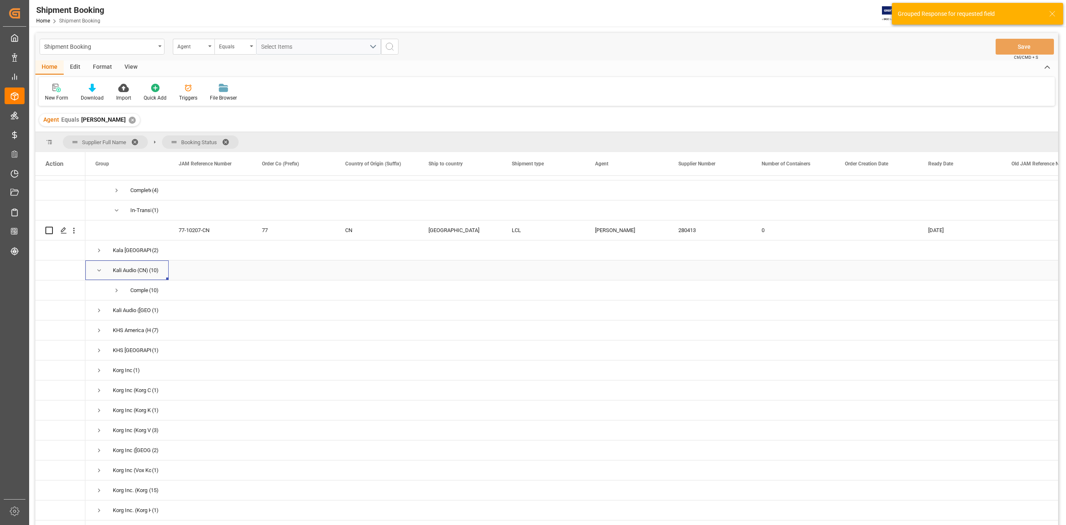
click at [97, 268] on span "Press SPACE to select this row." at bounding box center [98, 270] width 7 height 7
click at [97, 289] on span "Press SPACE to select this row." at bounding box center [98, 290] width 7 height 7
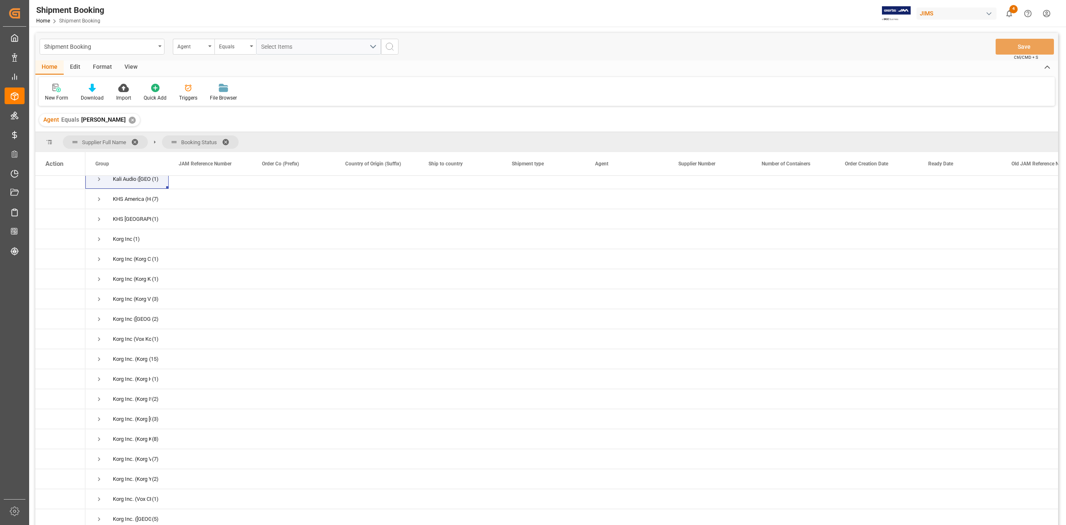
drag, startPoint x: 93, startPoint y: 142, endPoint x: 277, endPoint y: 140, distance: 183.7
click at [277, 140] on div "Supplier Full Name Booking Status" at bounding box center [546, 142] width 1023 height 20
click at [136, 140] on span at bounding box center [137, 141] width 13 height 7
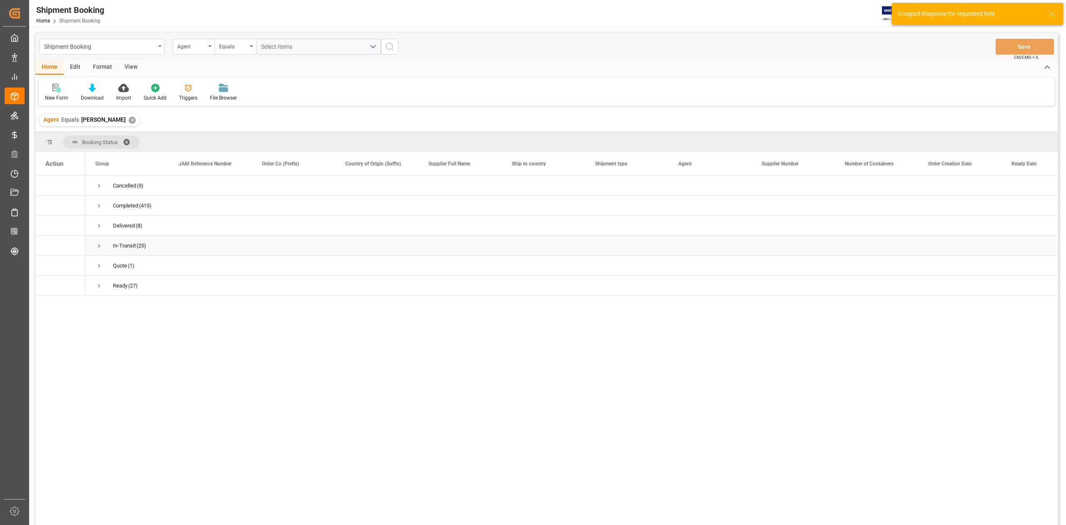
click at [98, 247] on span "Press SPACE to select this row." at bounding box center [98, 245] width 7 height 7
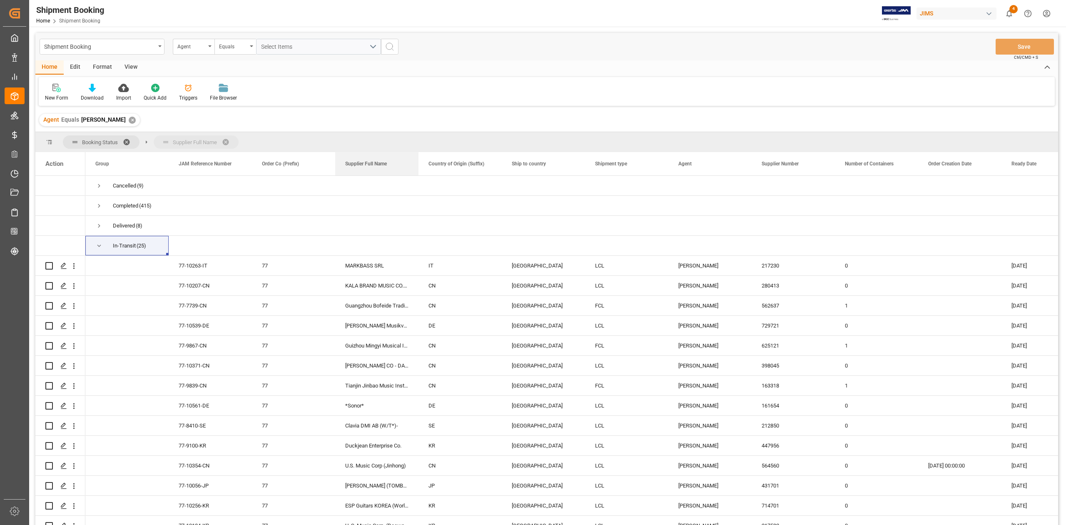
drag, startPoint x: 452, startPoint y: 162, endPoint x: 228, endPoint y: 144, distance: 224.0
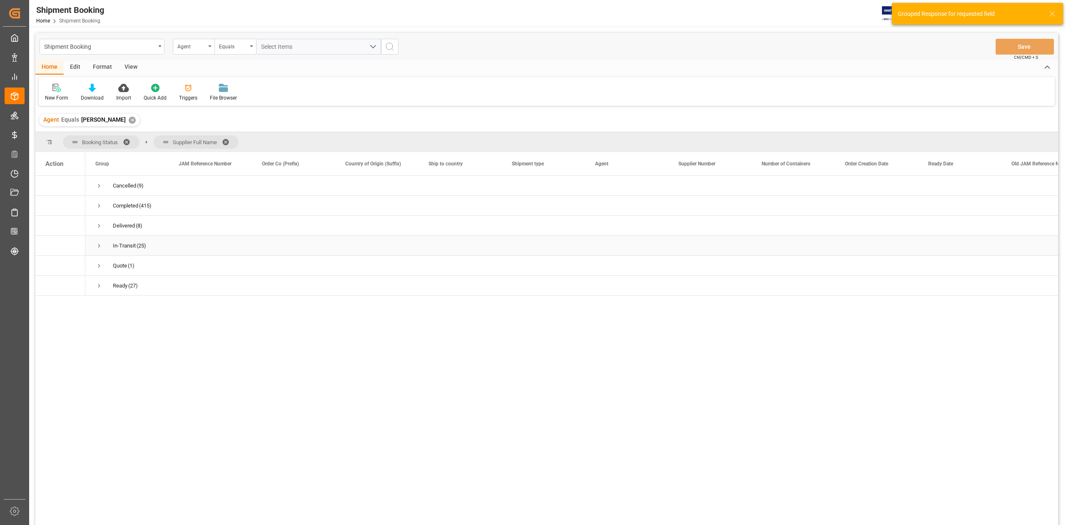
click at [99, 246] on span "Press SPACE to select this row." at bounding box center [98, 245] width 7 height 7
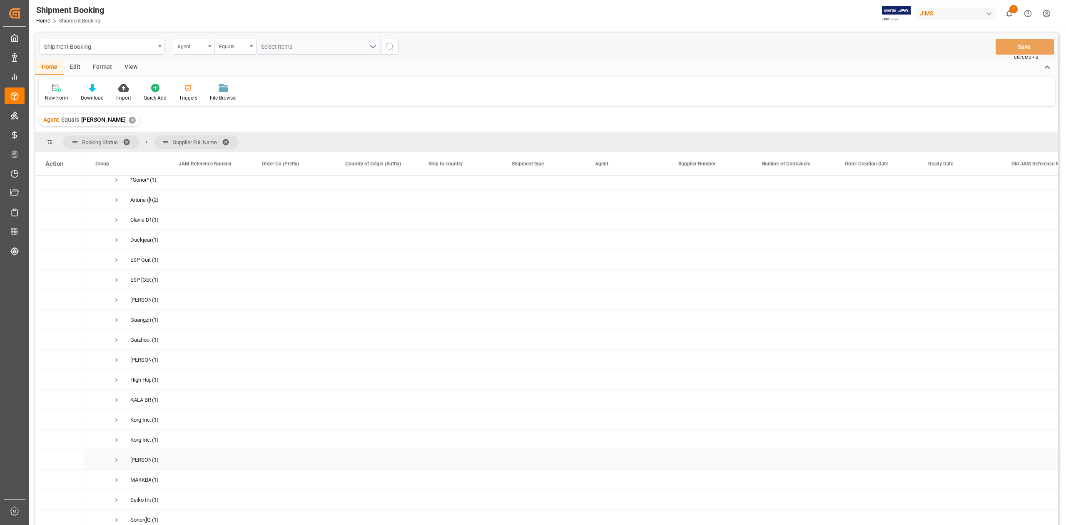
scroll to position [84, 0]
click at [119, 261] on span "Press SPACE to select this row." at bounding box center [116, 261] width 7 height 7
click at [176, 282] on div "77-10256-KR" at bounding box center [210, 282] width 83 height 20
click at [133, 259] on div "ESP Guitars KOREA (World Musical Inst)" at bounding box center [140, 261] width 21 height 19
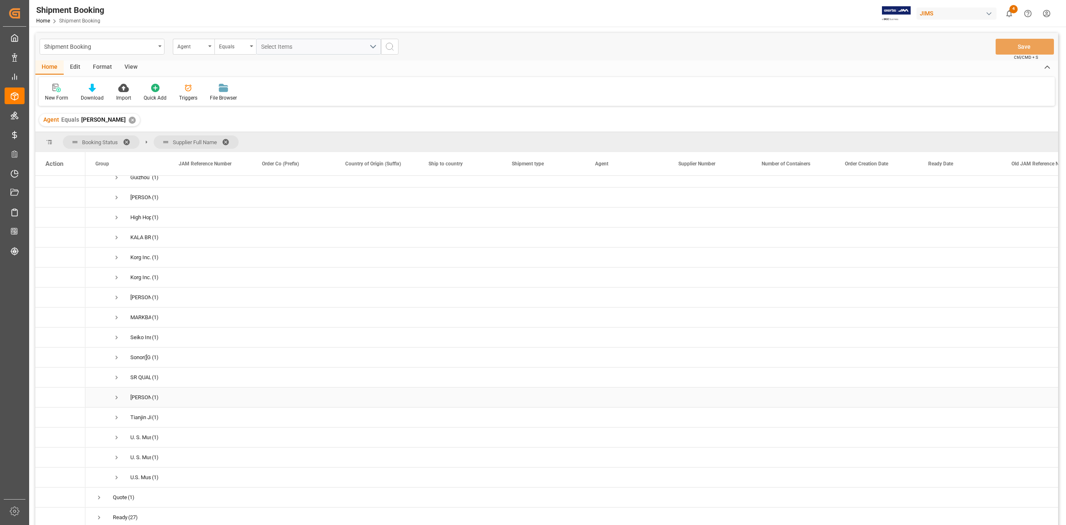
click at [115, 394] on span "Press SPACE to select this row." at bounding box center [116, 397] width 7 height 7
click at [173, 419] on div "77-10371-CN" at bounding box center [210, 415] width 83 height 20
click at [137, 392] on div "[PERSON_NAME] CO - DALIAN" at bounding box center [140, 394] width 21 height 19
click at [114, 383] on span "Press SPACE to select this row." at bounding box center [116, 385] width 7 height 7
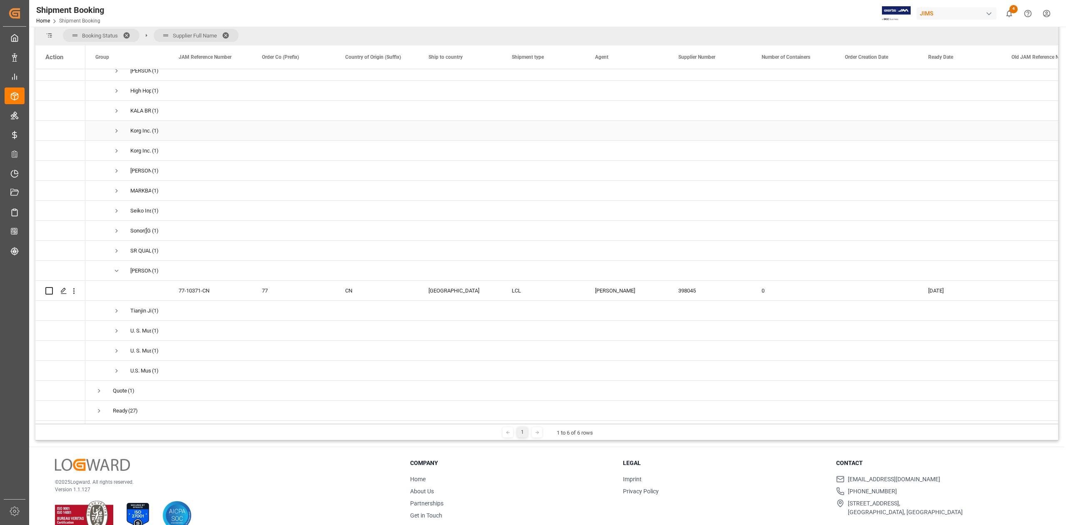
scroll to position [111, 0]
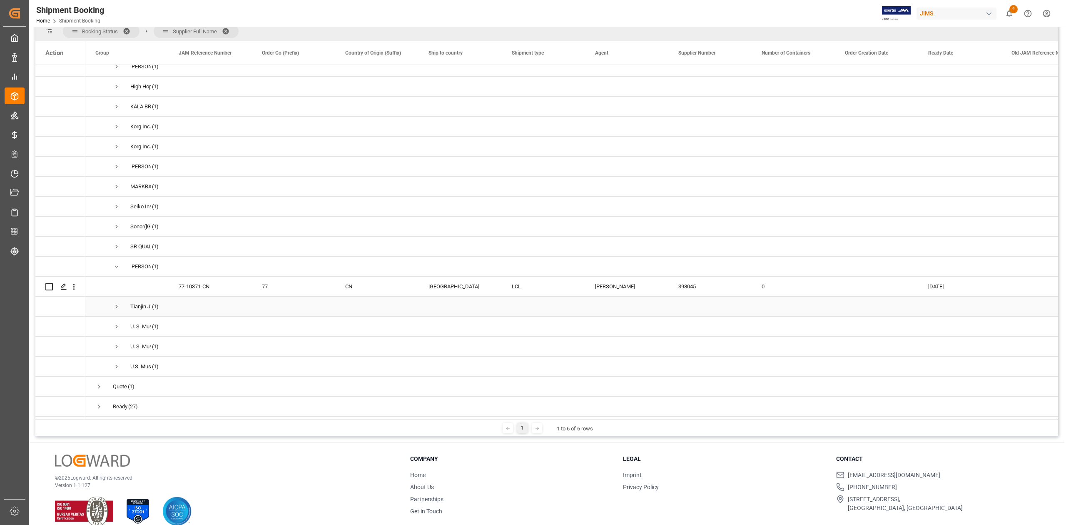
click at [117, 305] on span "Press SPACE to select this row." at bounding box center [116, 306] width 7 height 7
click at [216, 323] on div "77-9839-CN" at bounding box center [210, 324] width 83 height 20
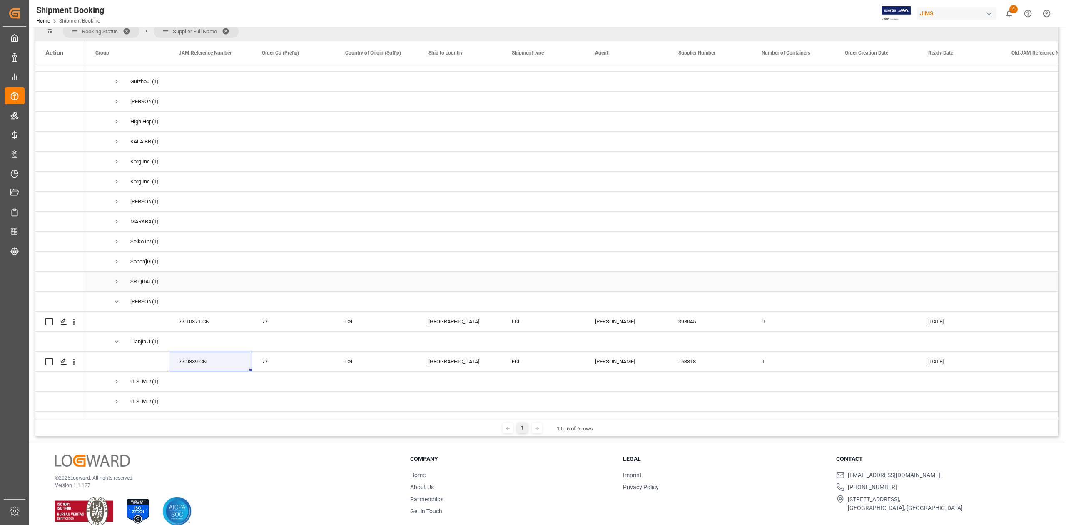
scroll to position [200, 0]
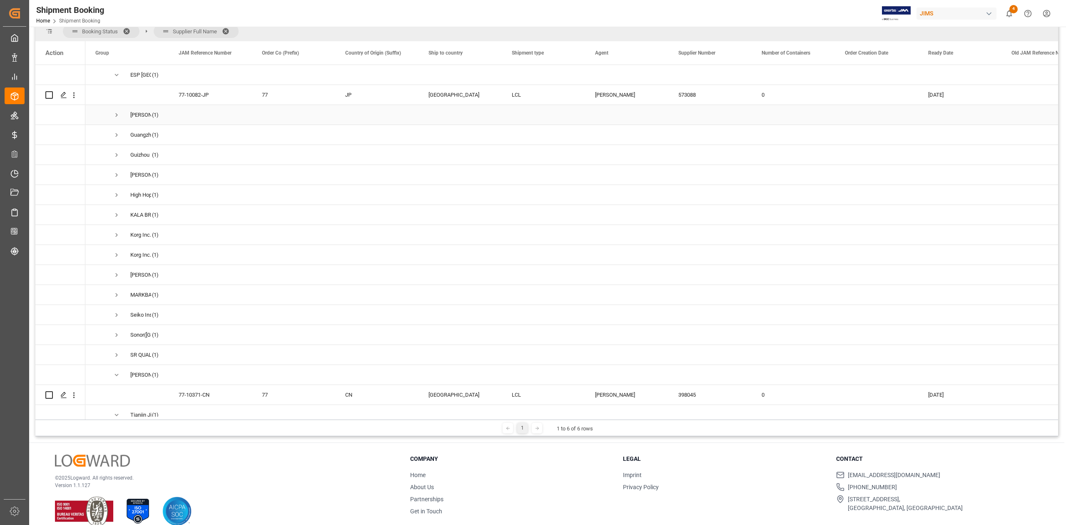
click at [117, 114] on span "Press SPACE to select this row." at bounding box center [116, 114] width 7 height 7
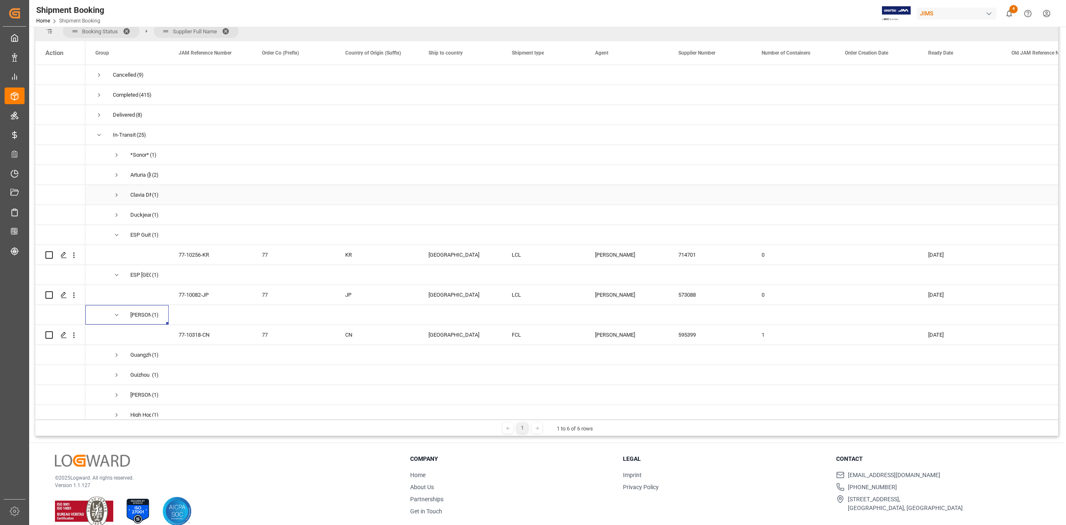
scroll to position [0, 0]
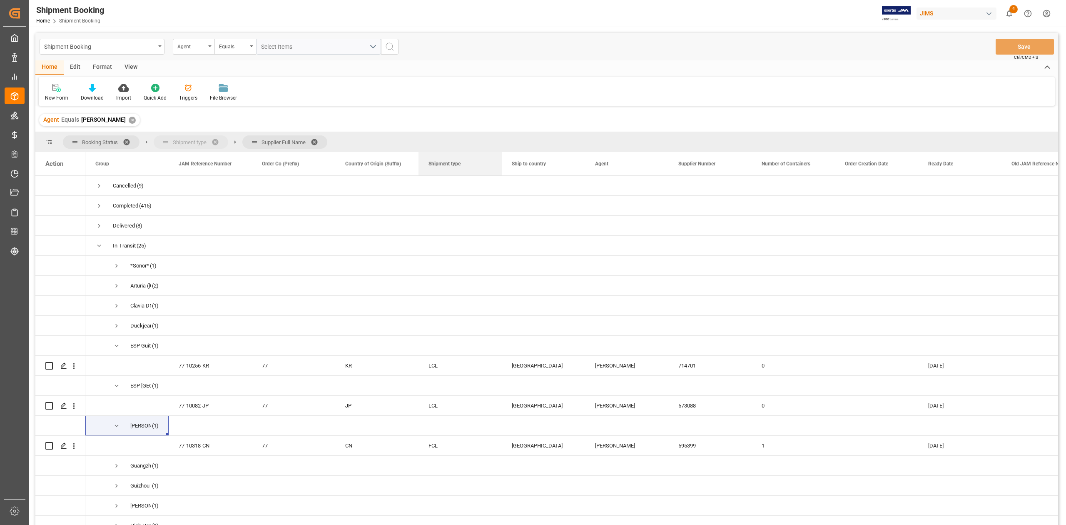
drag, startPoint x: 524, startPoint y: 169, endPoint x: 159, endPoint y: 145, distance: 365.2
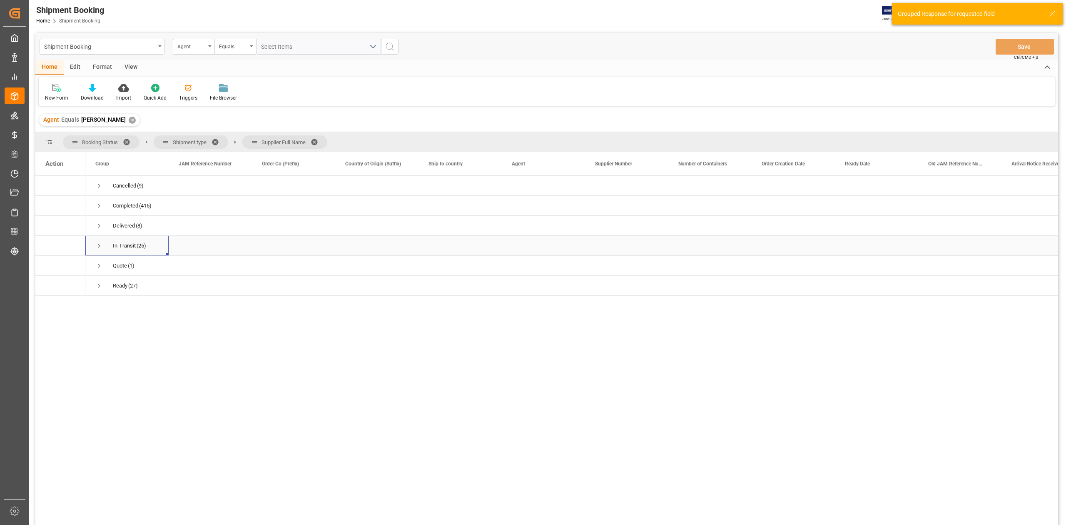
click at [97, 245] on span "Press SPACE to select this row." at bounding box center [98, 245] width 7 height 7
click at [114, 262] on span "Press SPACE to select this row." at bounding box center [116, 265] width 7 height 7
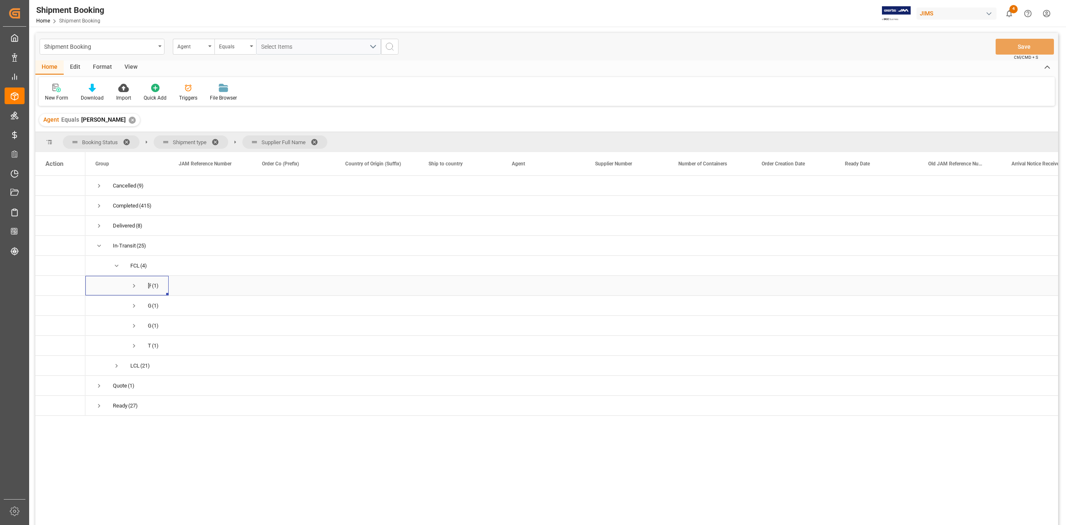
click at [134, 285] on span "Press SPACE to select this row." at bounding box center [133, 285] width 7 height 7
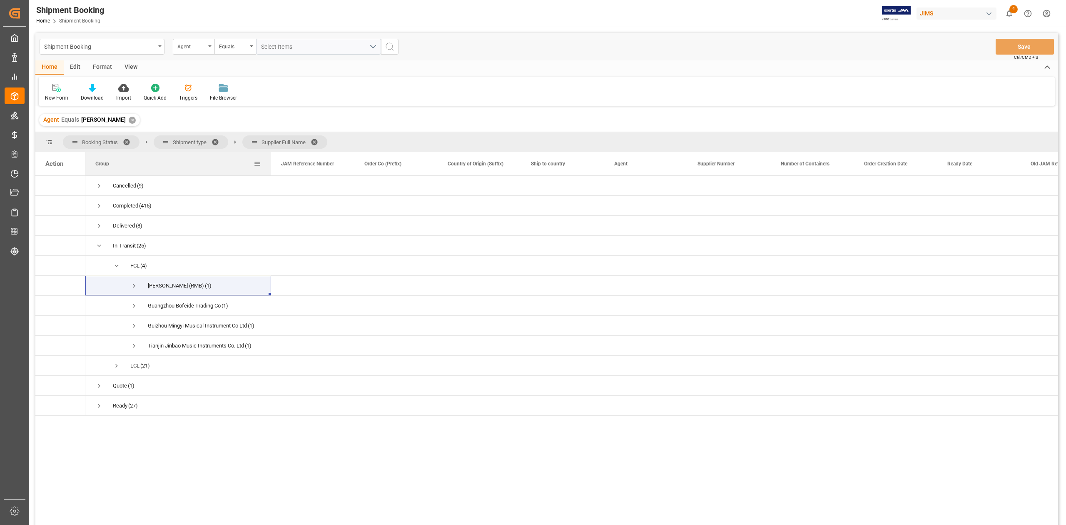
drag, startPoint x: 167, startPoint y: 162, endPoint x: 269, endPoint y: 170, distance: 102.8
click at [269, 170] on div at bounding box center [270, 163] width 3 height 23
click at [134, 285] on span "Press SPACE to select this row." at bounding box center [133, 285] width 7 height 7
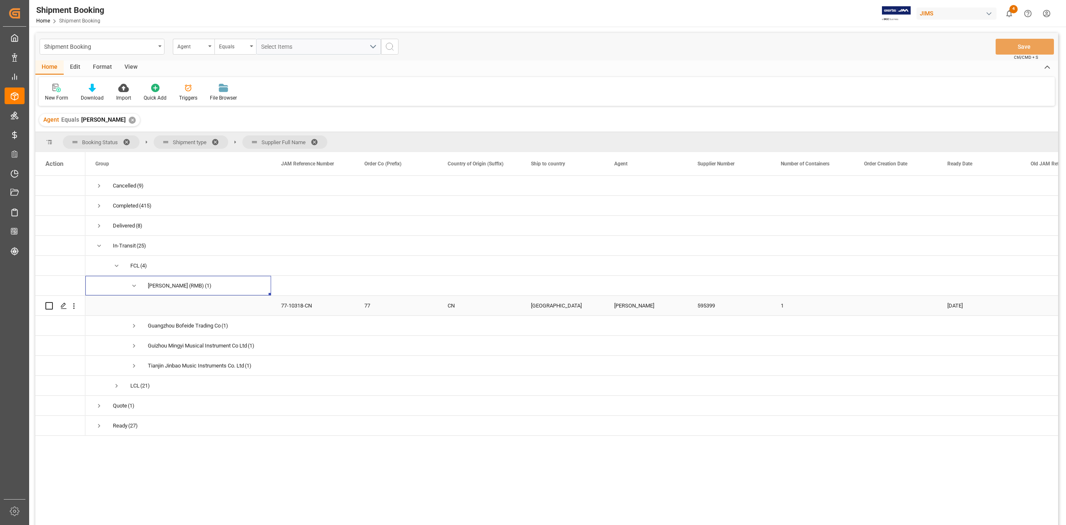
click at [303, 308] on div "77-10318-CN" at bounding box center [312, 306] width 83 height 20
click at [133, 326] on span "Press SPACE to select this row." at bounding box center [133, 325] width 7 height 7
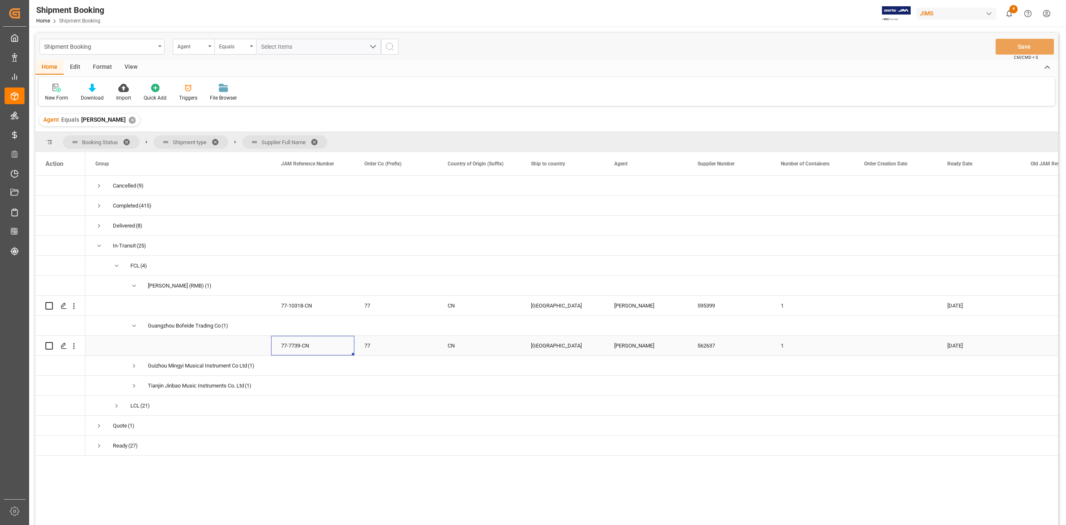
click at [324, 348] on div "77-7739-CN" at bounding box center [312, 346] width 83 height 20
click at [135, 367] on span "Press SPACE to select this row." at bounding box center [133, 365] width 7 height 7
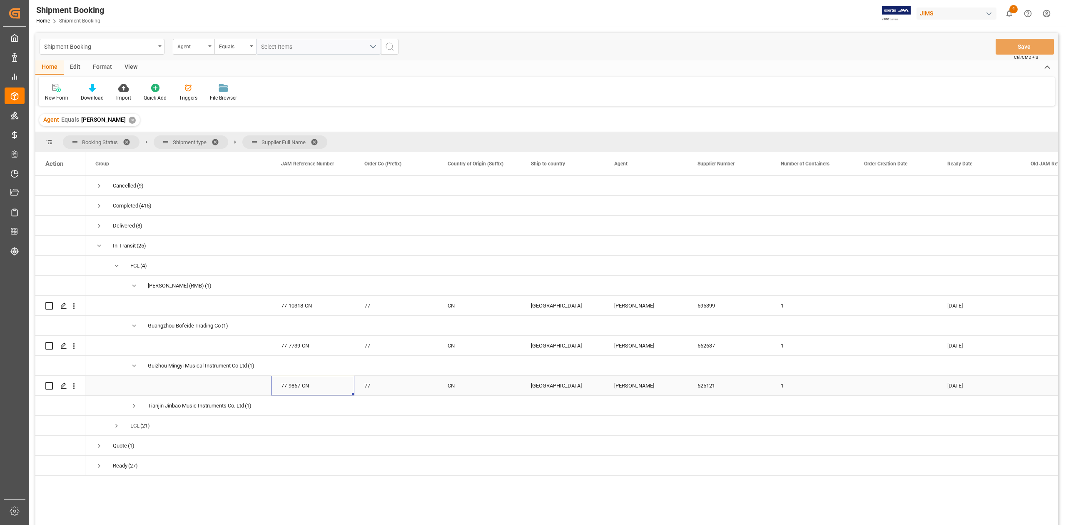
click at [315, 386] on div "77-9867-CN" at bounding box center [312, 386] width 83 height 20
click at [134, 405] on span "Press SPACE to select this row." at bounding box center [133, 405] width 7 height 7
click at [319, 391] on div "77-9867-CN" at bounding box center [312, 386] width 83 height 20
click at [203, 372] on div "Guizhou Mingyi Musical Instrument Co Ltd" at bounding box center [197, 365] width 99 height 19
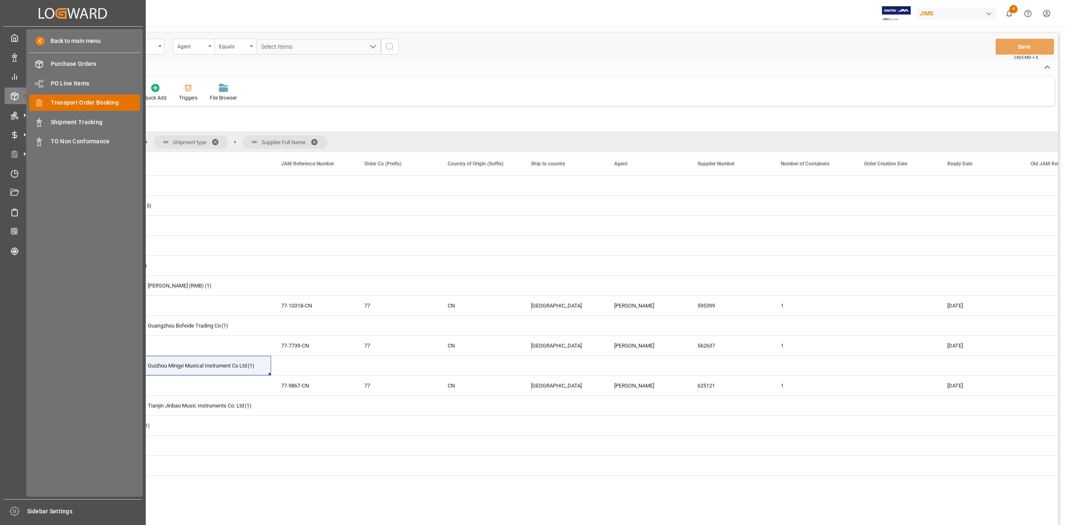
click at [85, 104] on span "Transport Order Booking" at bounding box center [96, 102] width 90 height 9
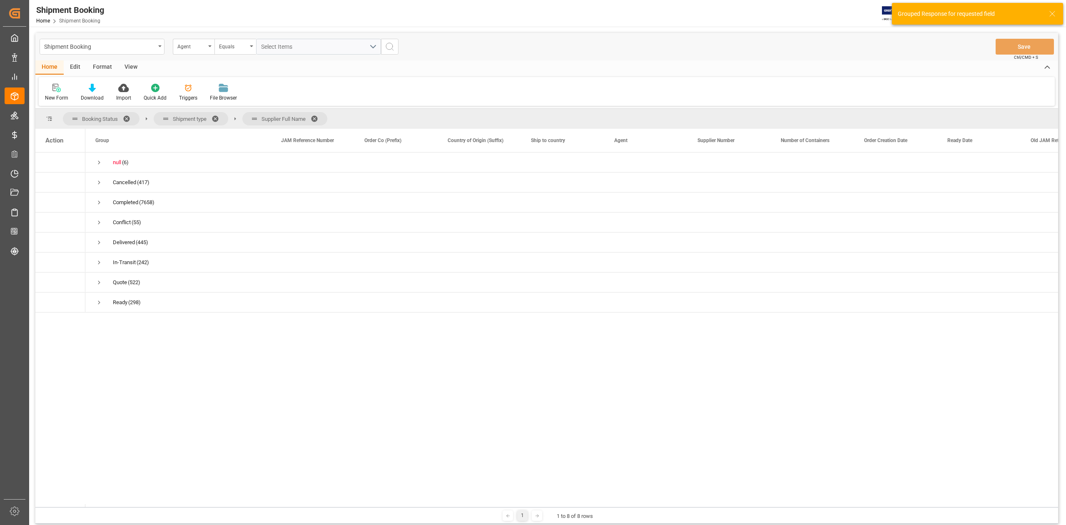
click at [127, 117] on span at bounding box center [129, 118] width 13 height 7
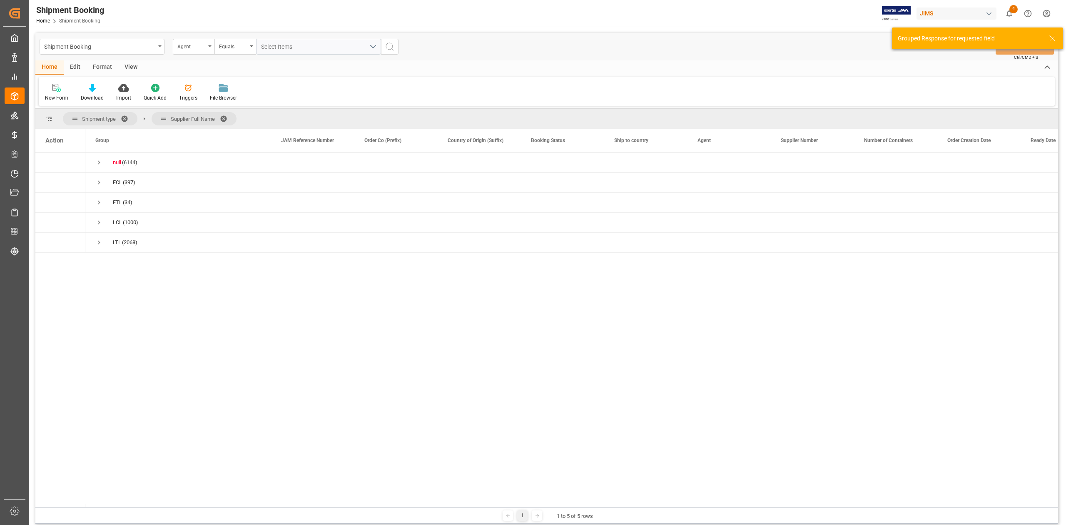
click at [127, 117] on span at bounding box center [127, 118] width 13 height 7
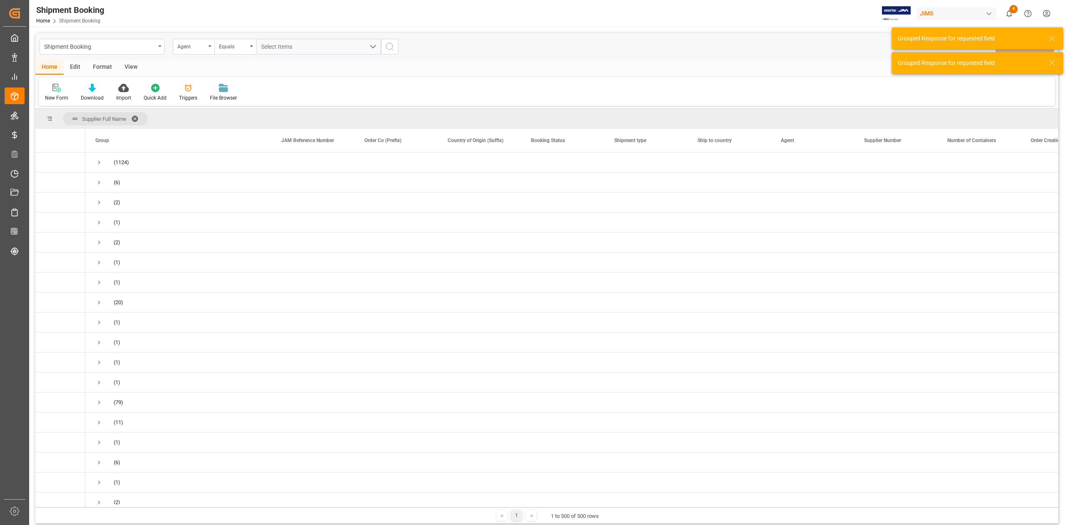
click at [138, 117] on span at bounding box center [137, 118] width 13 height 7
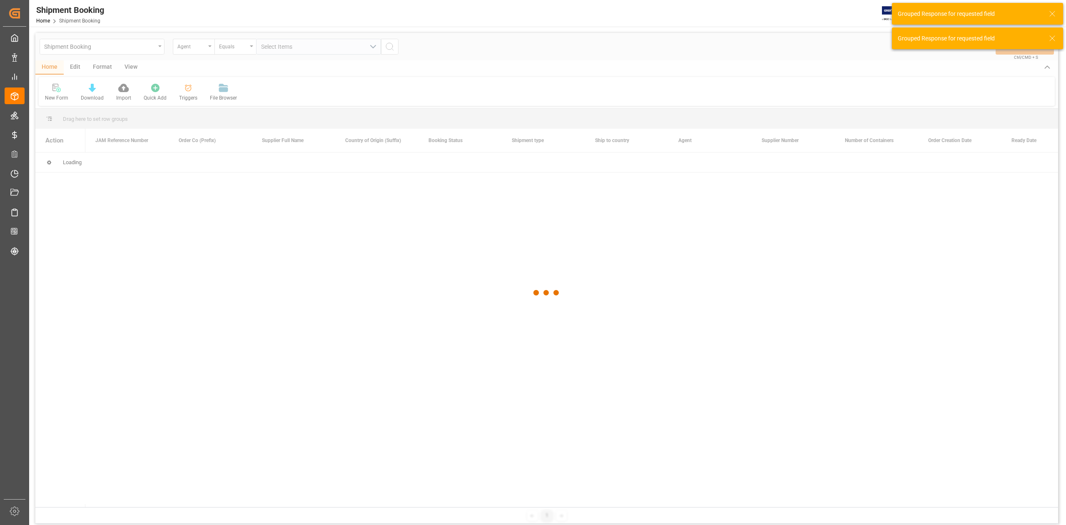
click at [212, 49] on div at bounding box center [546, 293] width 1023 height 520
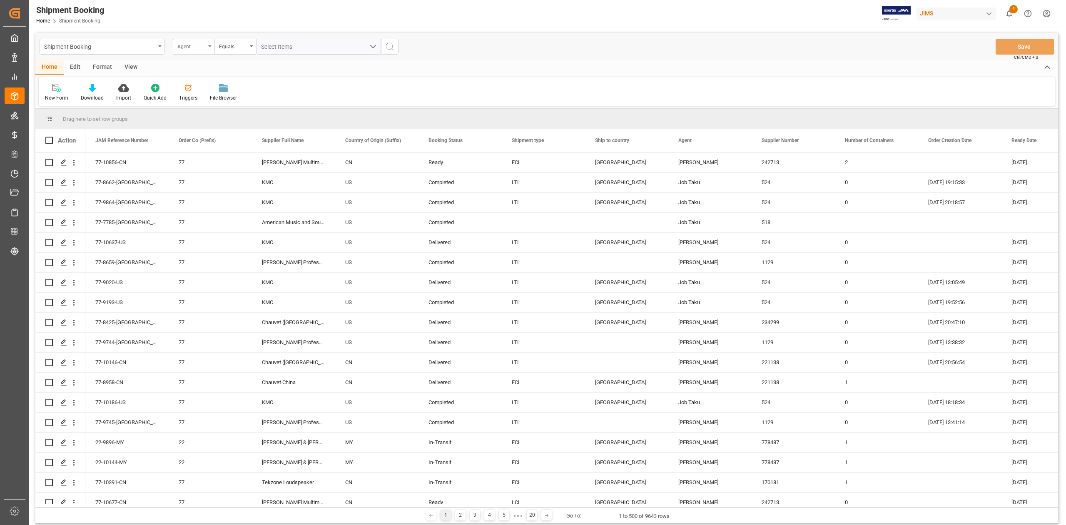
click at [192, 45] on div "Agent" at bounding box center [191, 46] width 28 height 10
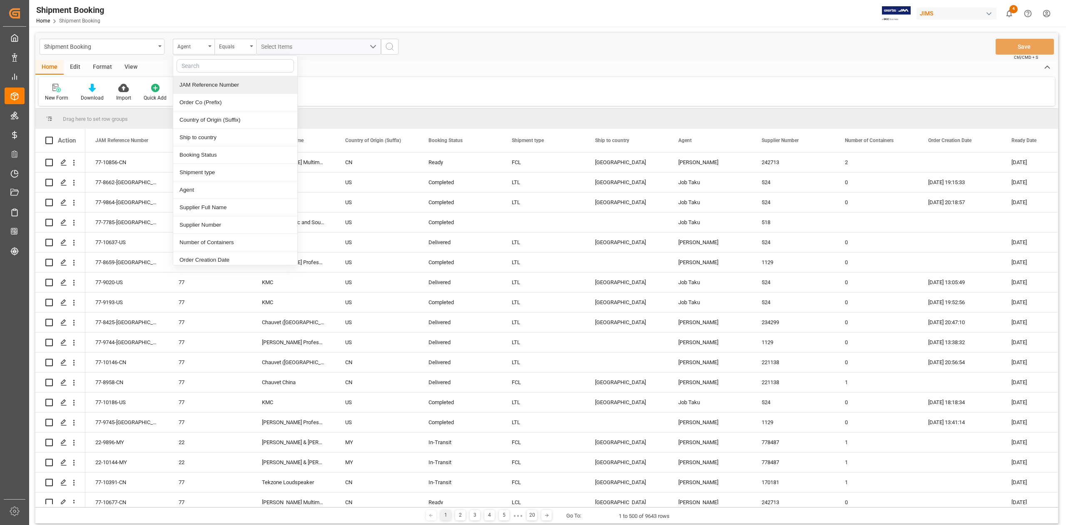
click at [202, 84] on div "JAM Reference Number" at bounding box center [235, 84] width 124 height 17
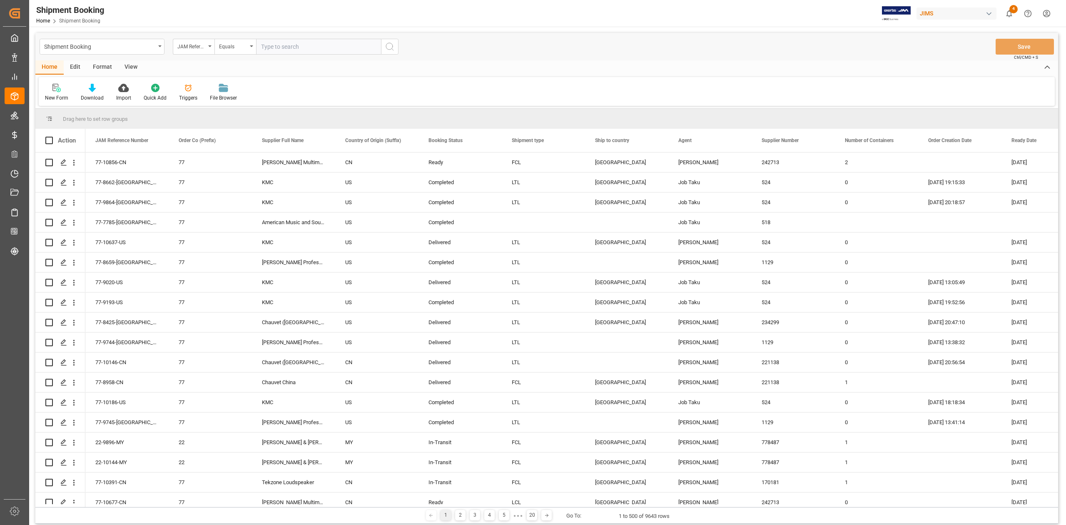
click at [284, 50] on input "text" at bounding box center [318, 47] width 125 height 16
type input "77-10649-JP"
click at [389, 46] on icon "search button" at bounding box center [390, 47] width 10 height 10
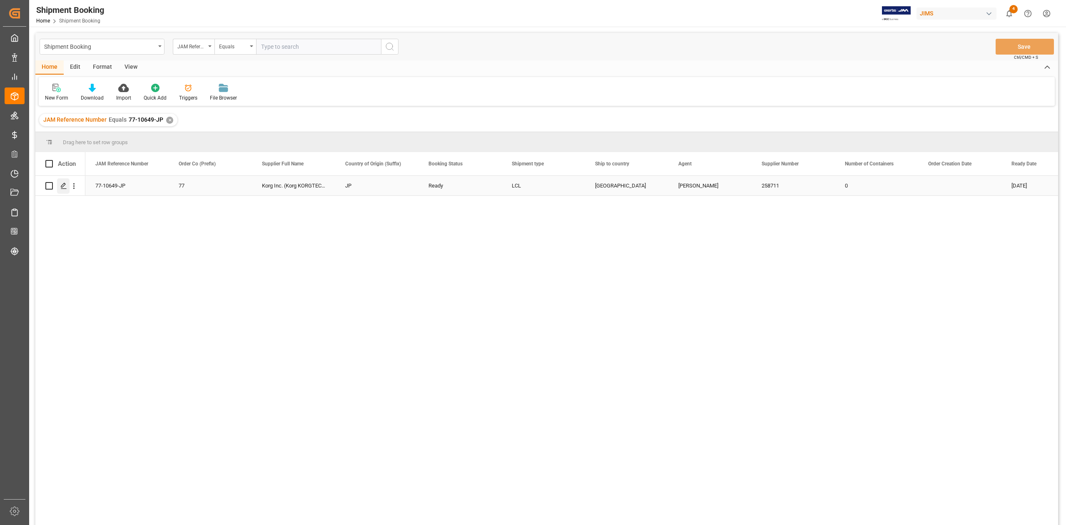
click at [61, 185] on icon "Press SPACE to select this row." at bounding box center [63, 185] width 7 height 7
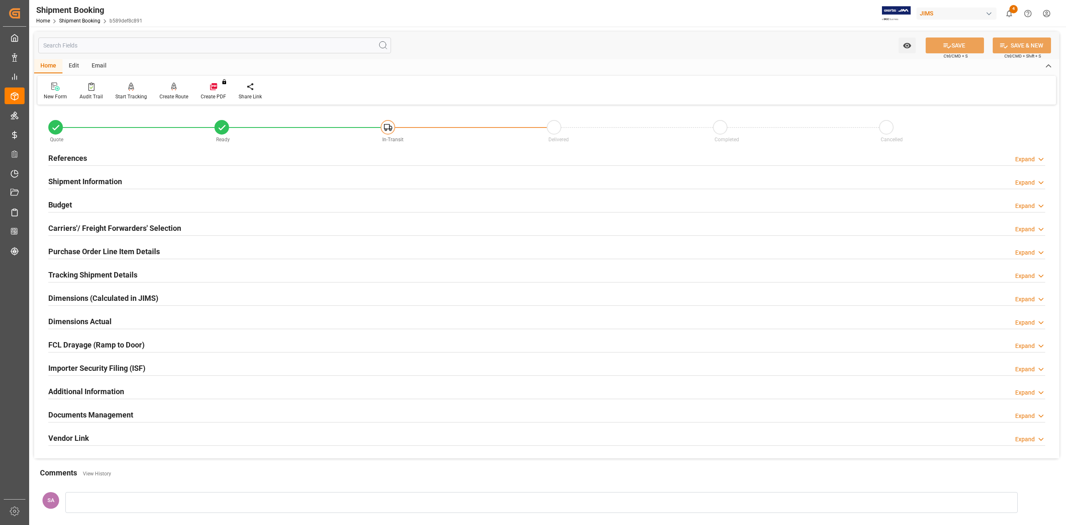
click at [73, 276] on h2 "Tracking Shipment Details" at bounding box center [92, 274] width 89 height 11
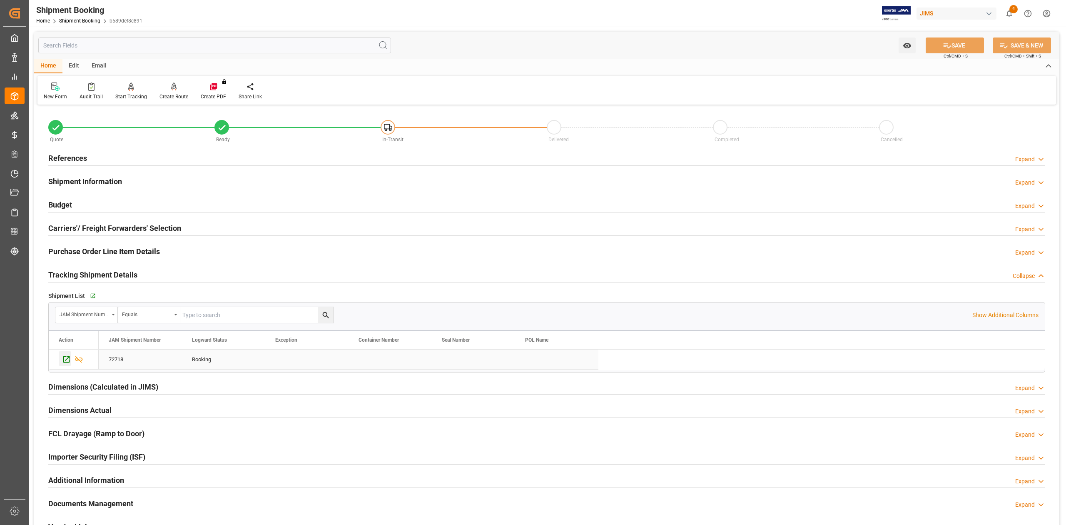
click at [64, 361] on icon "Press SPACE to select this row." at bounding box center [66, 359] width 7 height 7
click at [73, 155] on h2 "References" at bounding box center [67, 157] width 39 height 11
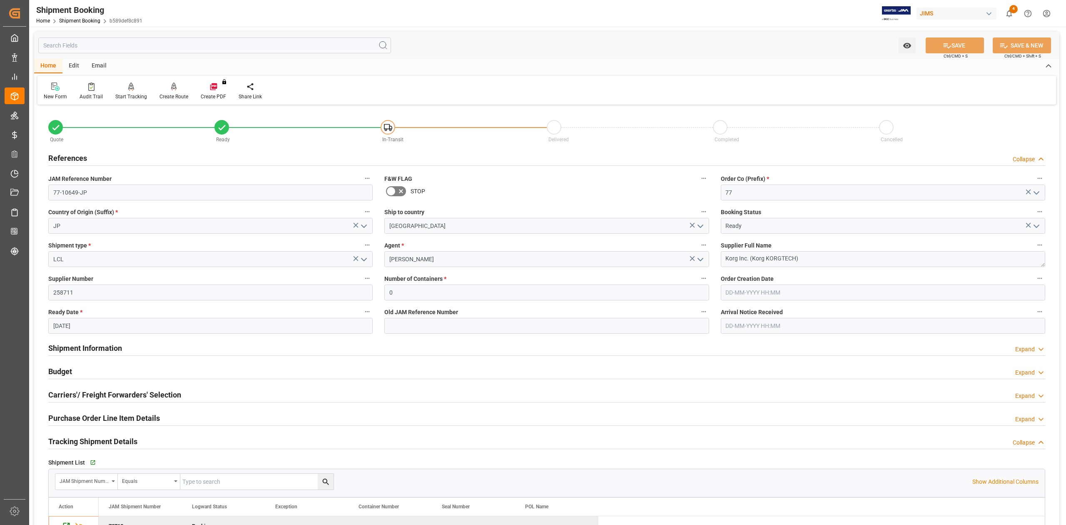
click at [73, 155] on h2 "References" at bounding box center [67, 157] width 39 height 11
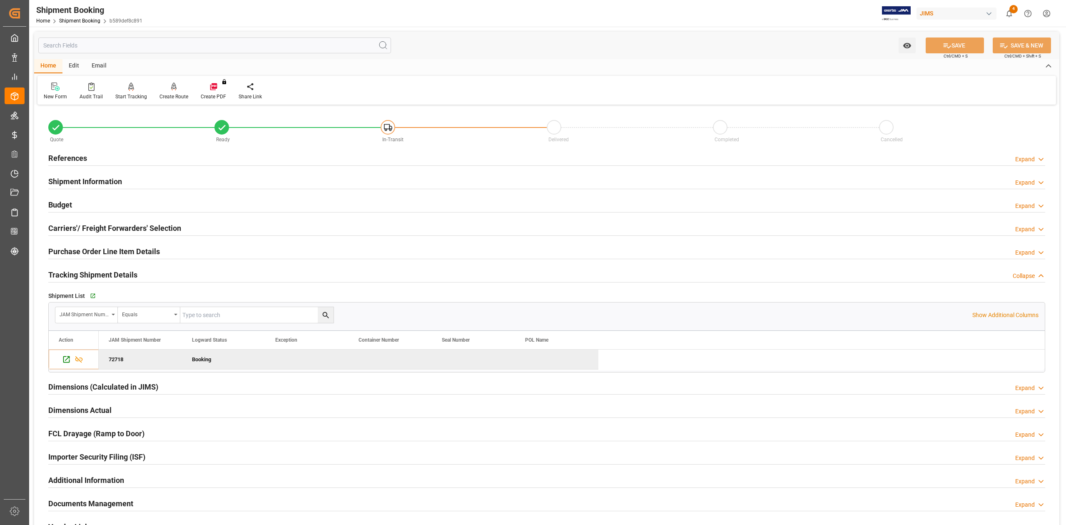
click at [115, 176] on h2 "Shipment Information" at bounding box center [85, 181] width 74 height 11
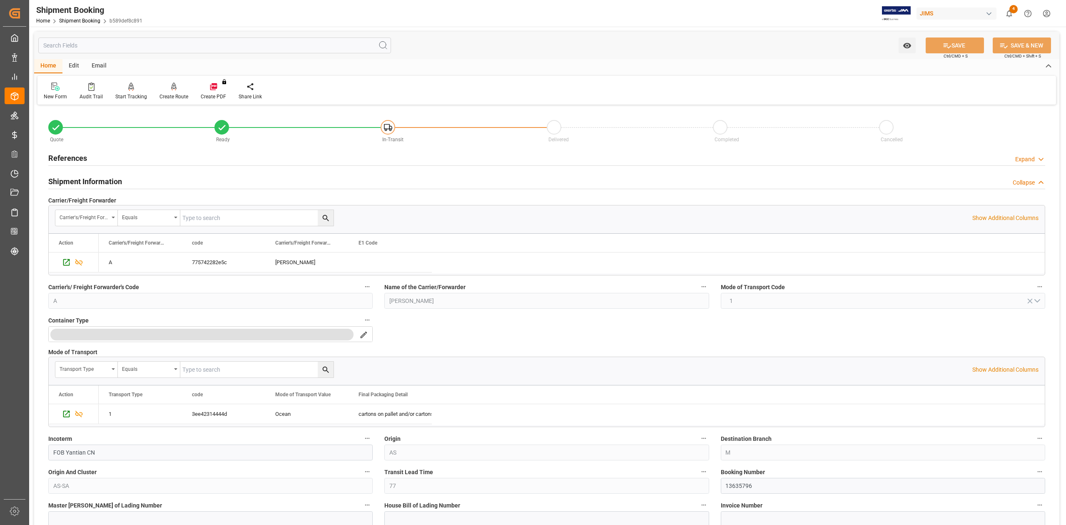
scroll to position [111, 0]
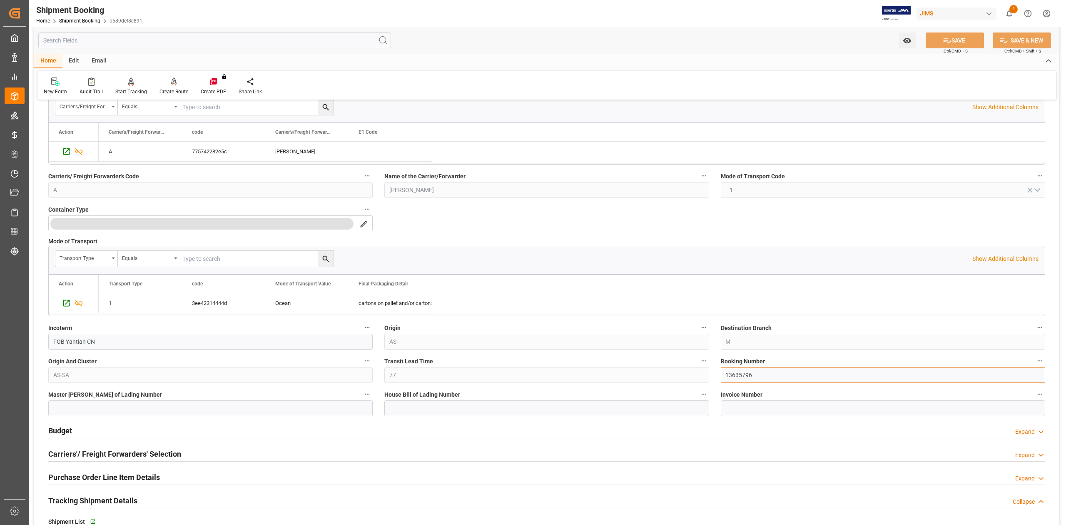
click at [736, 375] on input "13635796" at bounding box center [883, 375] width 324 height 16
click at [736, 373] on input "13635796" at bounding box center [883, 375] width 324 height 16
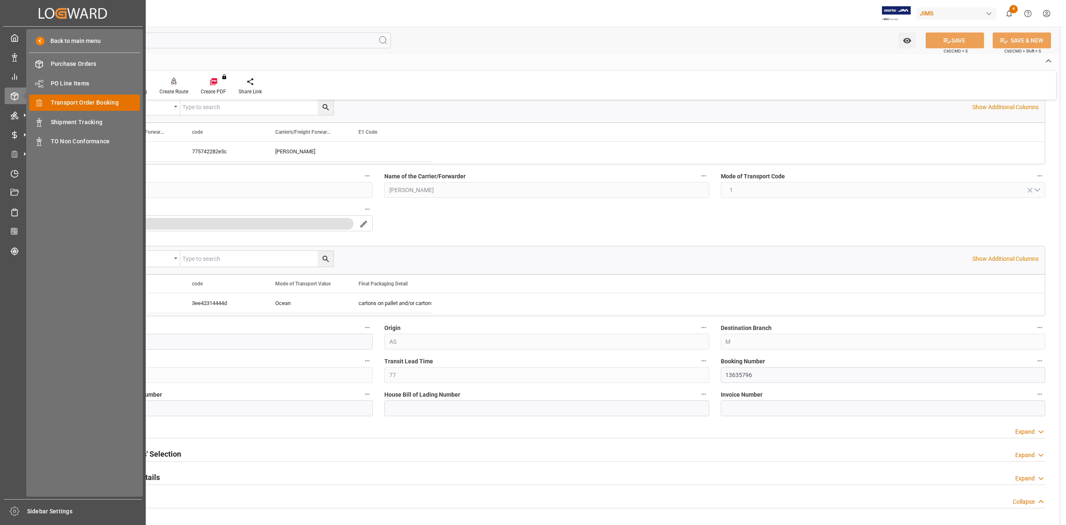
click at [75, 103] on span "Transport Order Booking" at bounding box center [96, 102] width 90 height 9
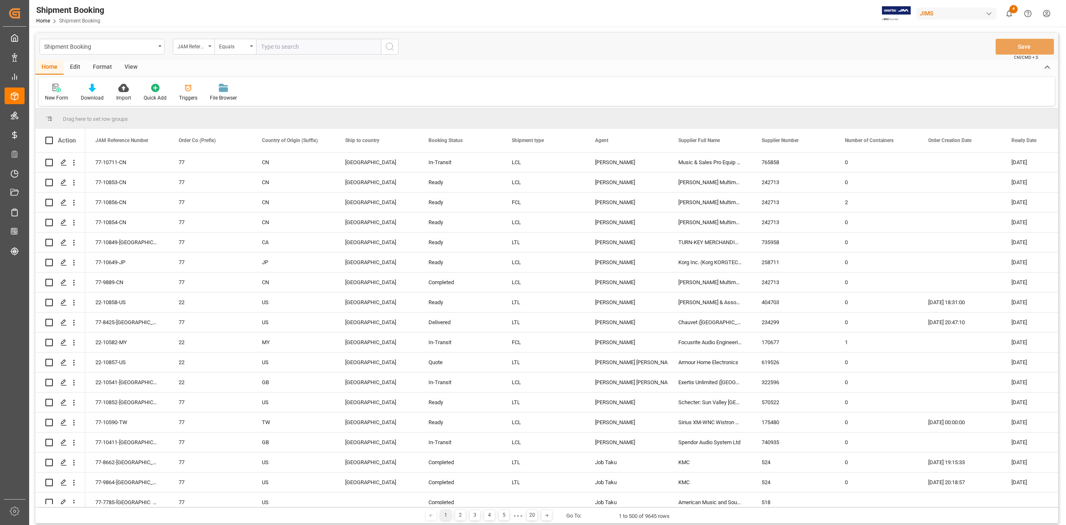
click at [53, 89] on icon at bounding box center [56, 88] width 8 height 8
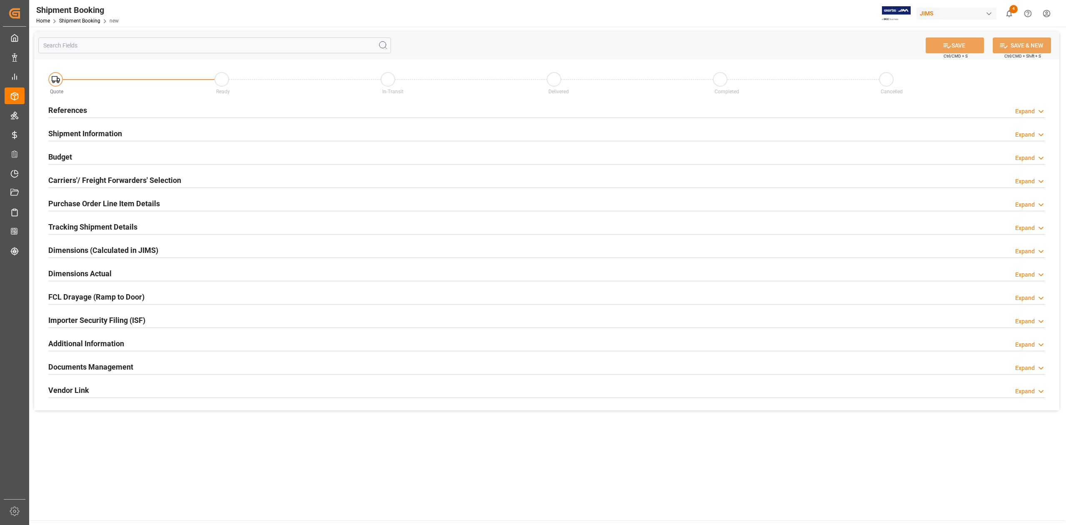
click at [76, 109] on h2 "References" at bounding box center [67, 110] width 39 height 11
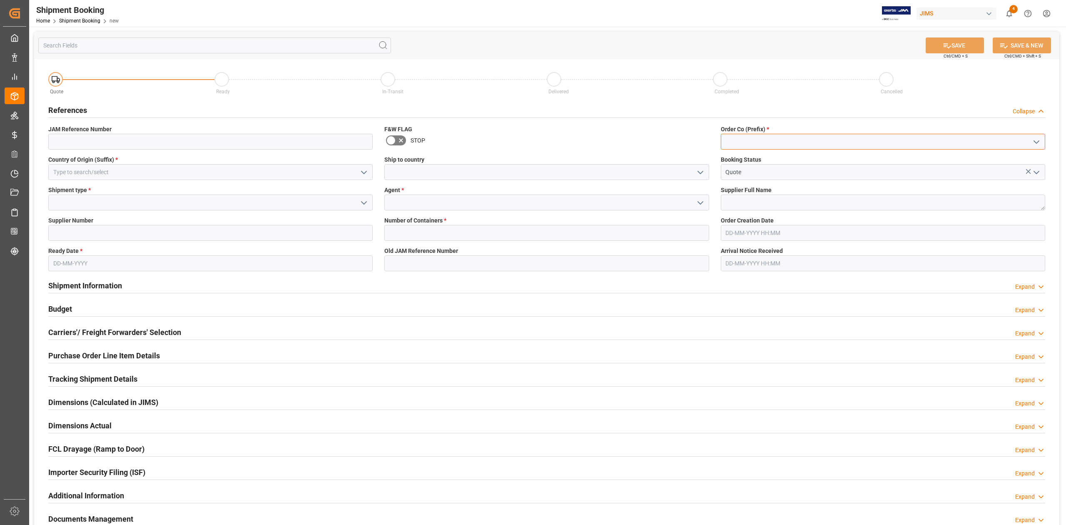
click at [754, 143] on input at bounding box center [883, 142] width 324 height 16
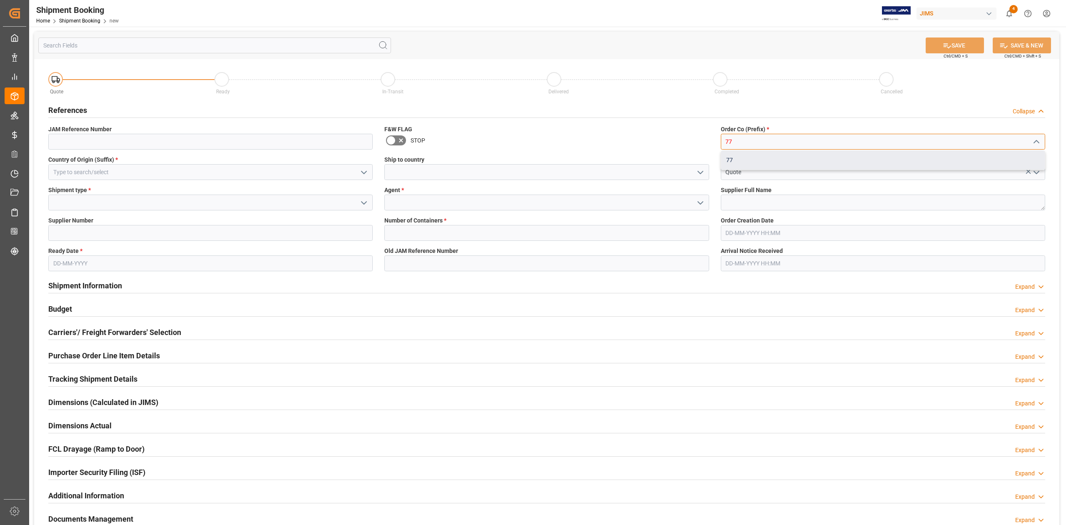
click at [750, 157] on div "77" at bounding box center [883, 160] width 324 height 19
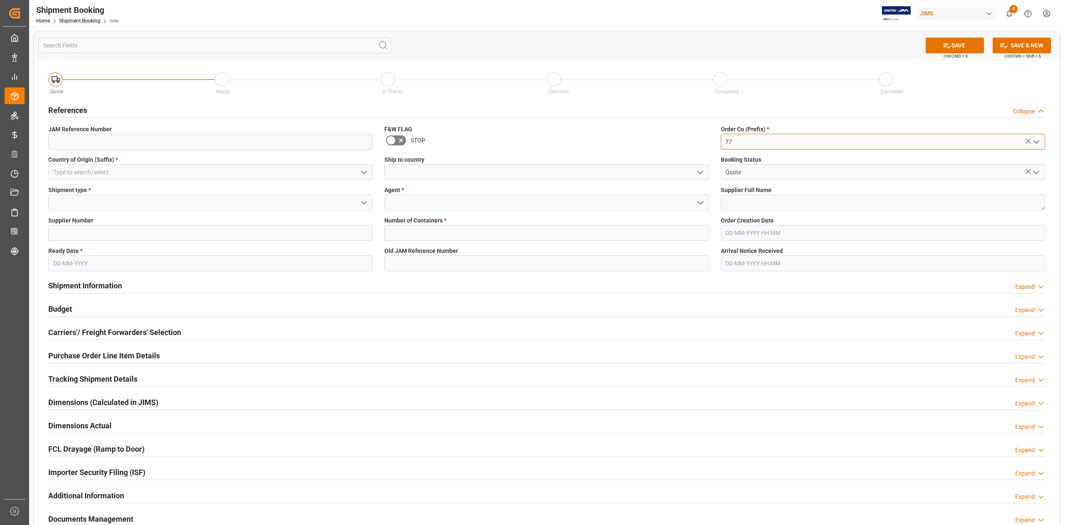
type input "77"
click at [161, 170] on input at bounding box center [210, 172] width 324 height 16
click at [149, 186] on div "IT" at bounding box center [211, 190] width 324 height 19
type input "IT"
click at [439, 172] on input at bounding box center [546, 172] width 324 height 16
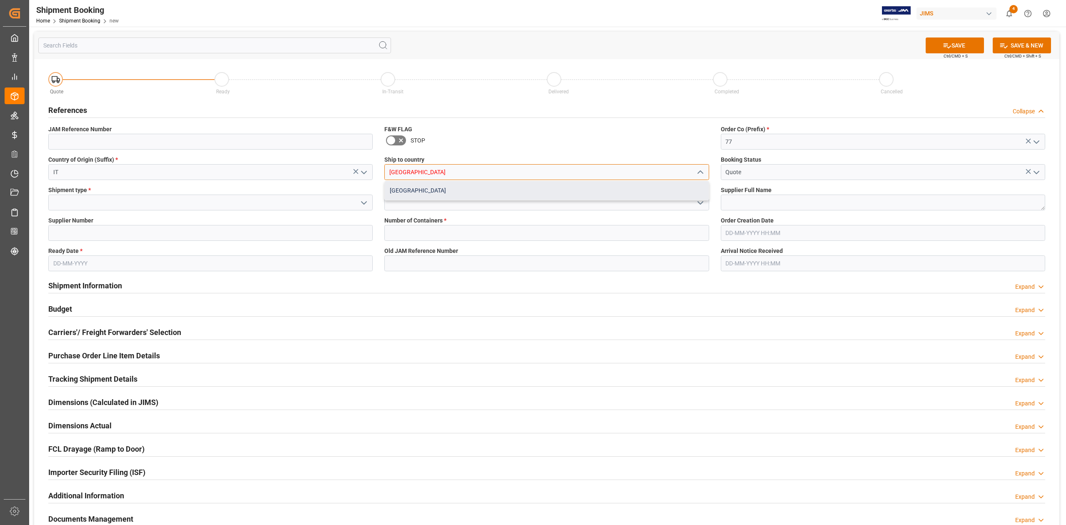
click at [424, 190] on div "[GEOGRAPHIC_DATA]" at bounding box center [547, 190] width 324 height 19
type input "[GEOGRAPHIC_DATA]"
click at [204, 205] on input at bounding box center [210, 203] width 324 height 16
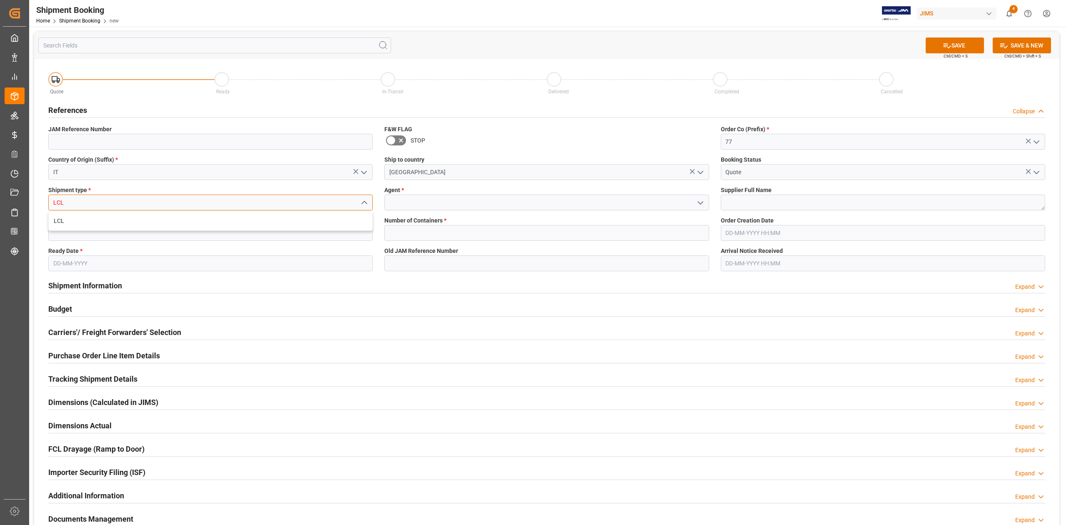
type input "LCL"
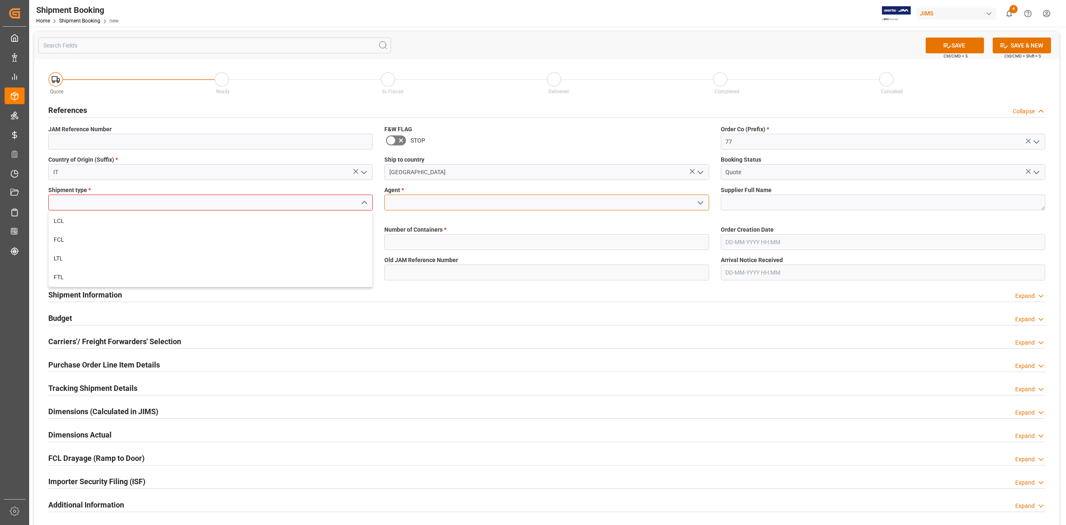
click at [405, 200] on input at bounding box center [546, 203] width 324 height 16
type input "S"
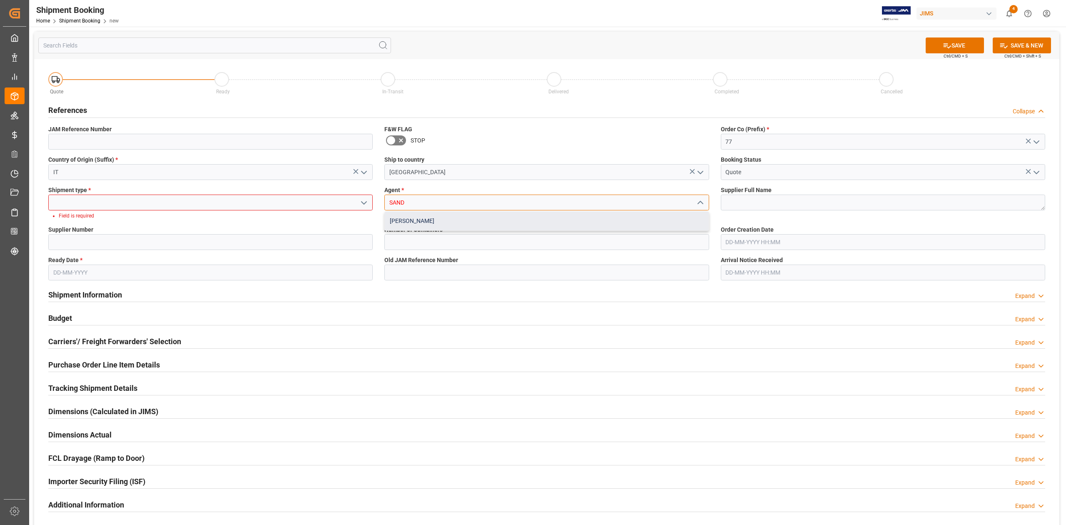
click at [411, 221] on div "[PERSON_NAME]" at bounding box center [547, 221] width 324 height 19
type input "[PERSON_NAME]"
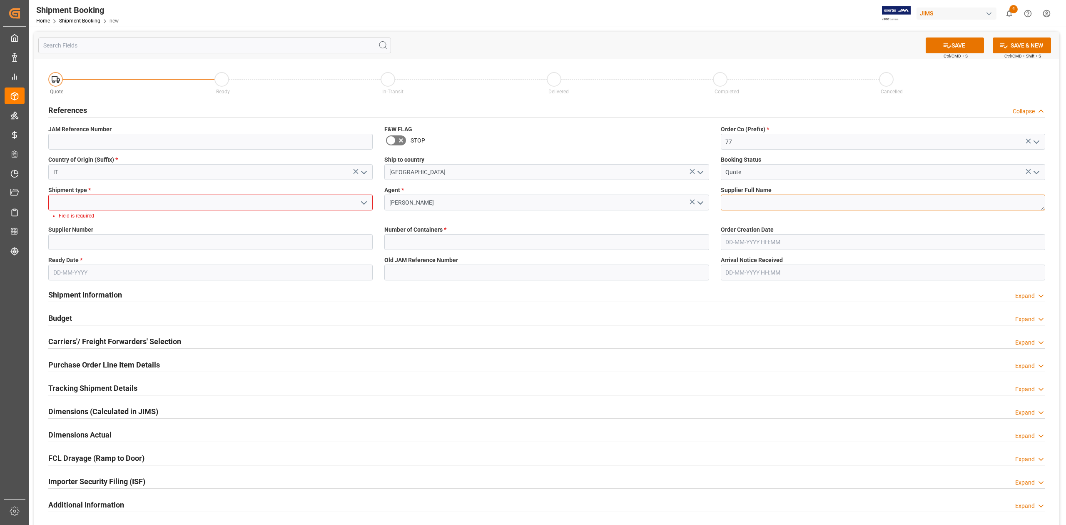
click at [760, 204] on textarea at bounding box center [883, 203] width 324 height 16
paste textarea "MARKBASS SRL"
type textarea "MARKBASS SRL"
click at [120, 237] on input at bounding box center [210, 242] width 324 height 16
paste input "217230"
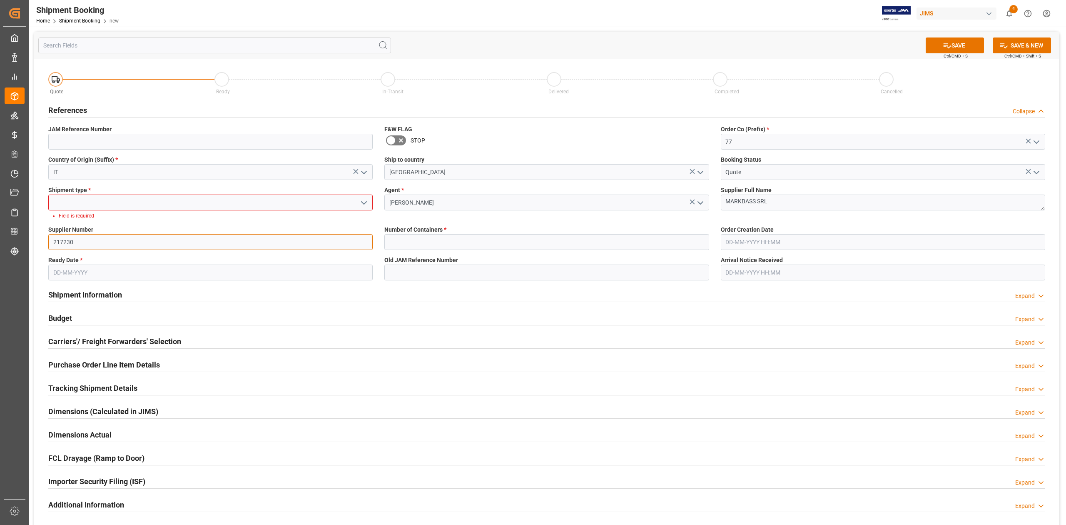
type input "217230"
click at [76, 199] on input at bounding box center [210, 203] width 324 height 16
click at [123, 220] on div "LCL" at bounding box center [211, 221] width 324 height 19
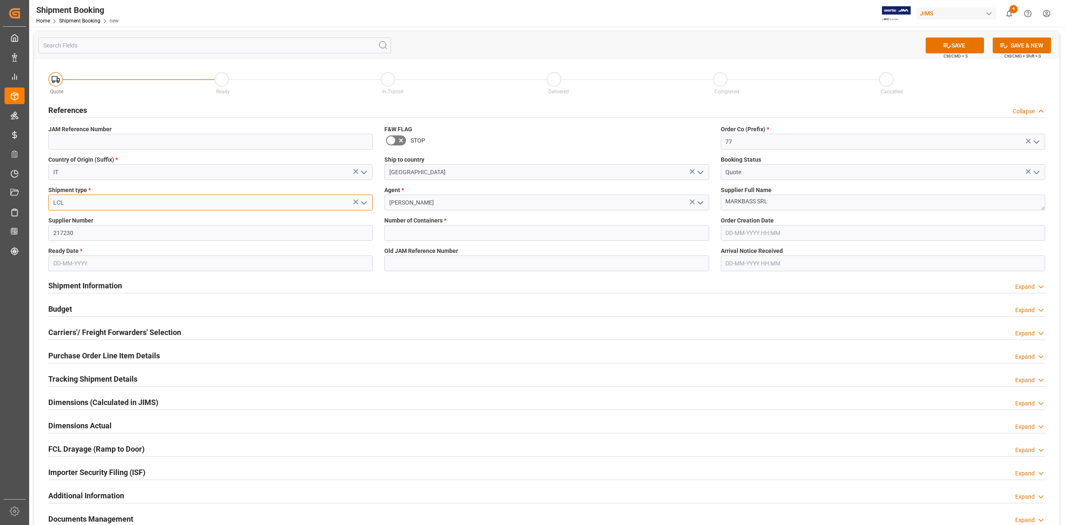
type input "LCL"
click at [477, 234] on input "text" at bounding box center [546, 233] width 324 height 16
type input "0"
click at [265, 262] on input "text" at bounding box center [210, 263] width 324 height 16
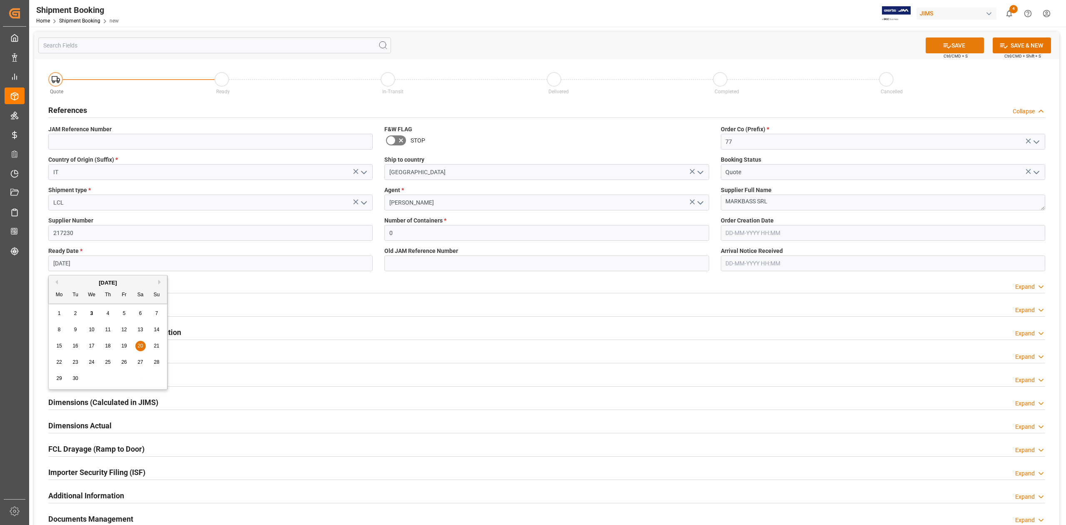
type input "20-09-2025"
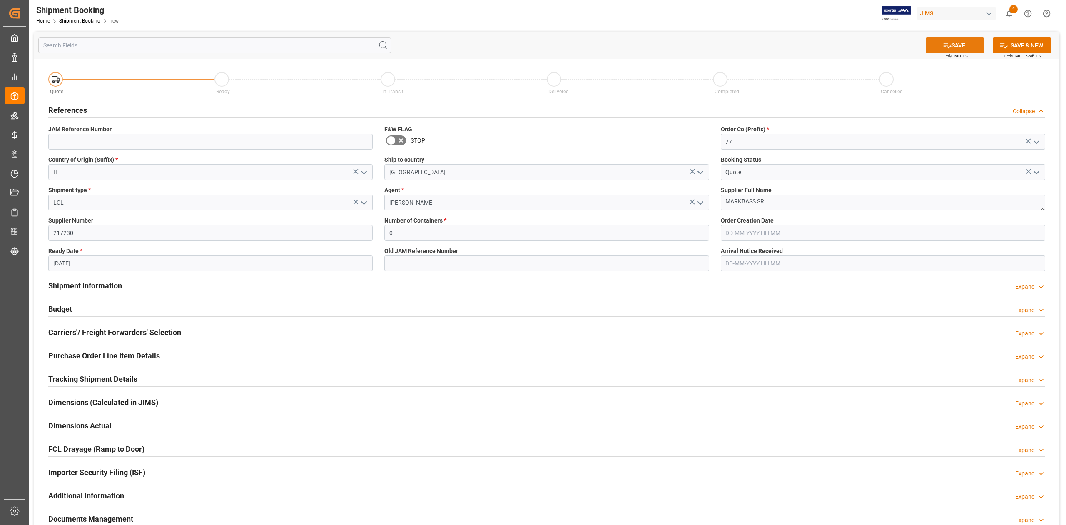
click at [964, 51] on button "SAVE" at bounding box center [955, 45] width 58 height 16
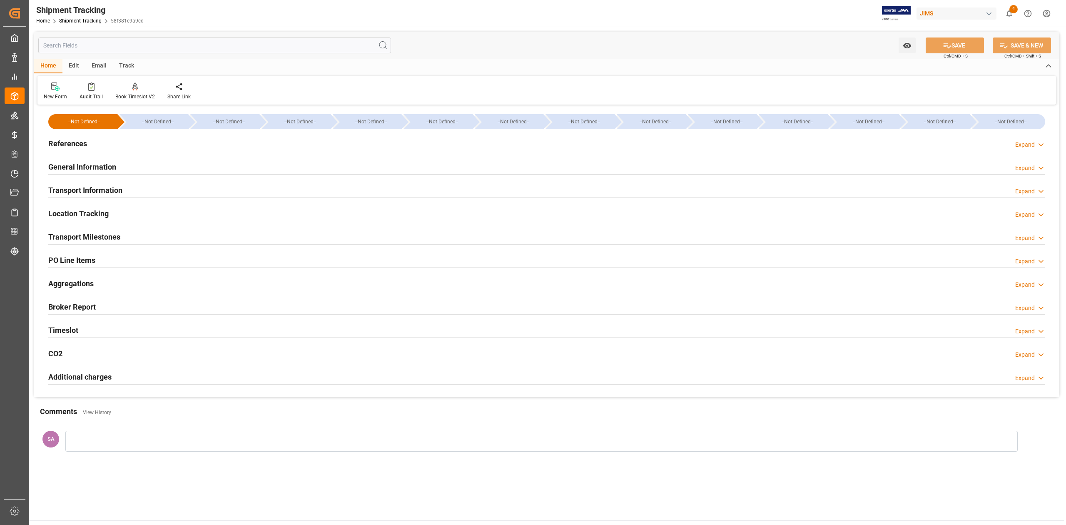
type input "[DATE]"
click at [77, 144] on h2 "References" at bounding box center [67, 143] width 39 height 11
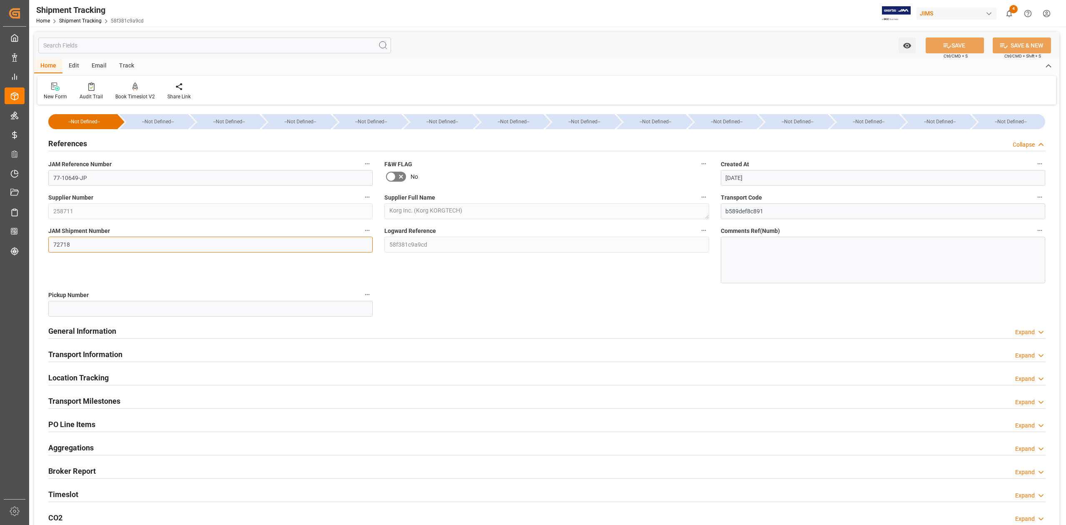
click at [102, 246] on input "72718" at bounding box center [210, 245] width 324 height 16
paste input "842"
type input "72842"
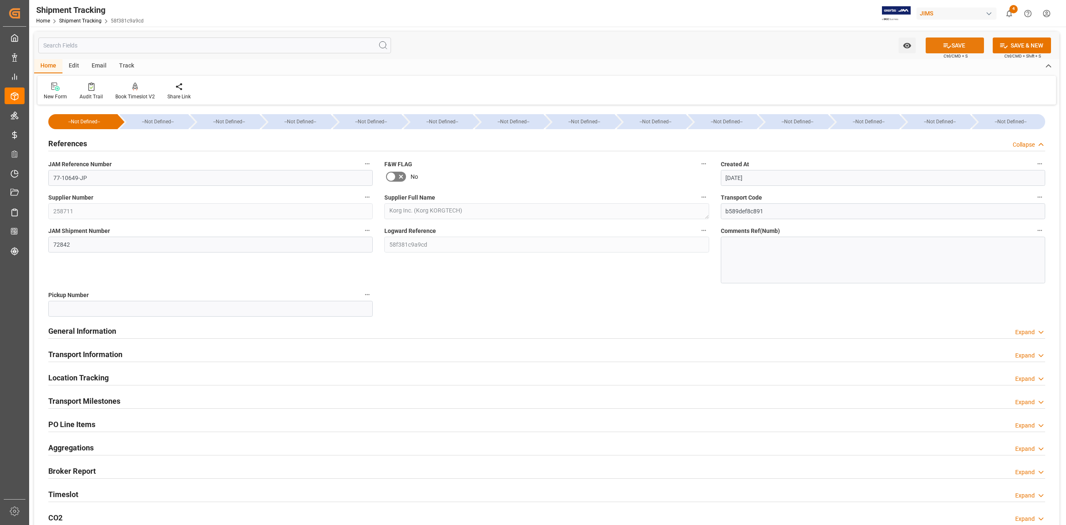
click at [952, 47] on button "SAVE" at bounding box center [955, 45] width 58 height 16
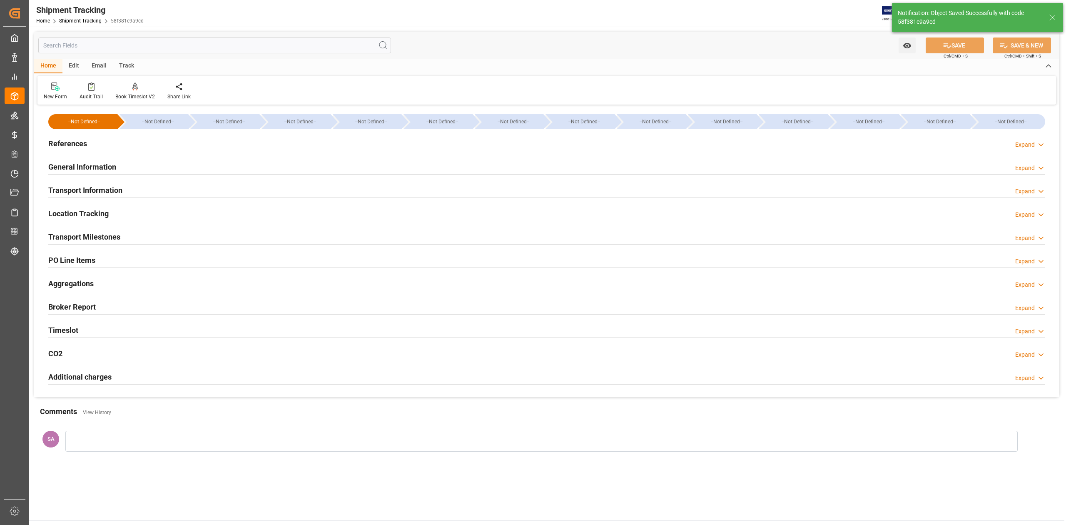
click at [116, 234] on h2 "Transport Milestones" at bounding box center [84, 236] width 72 height 11
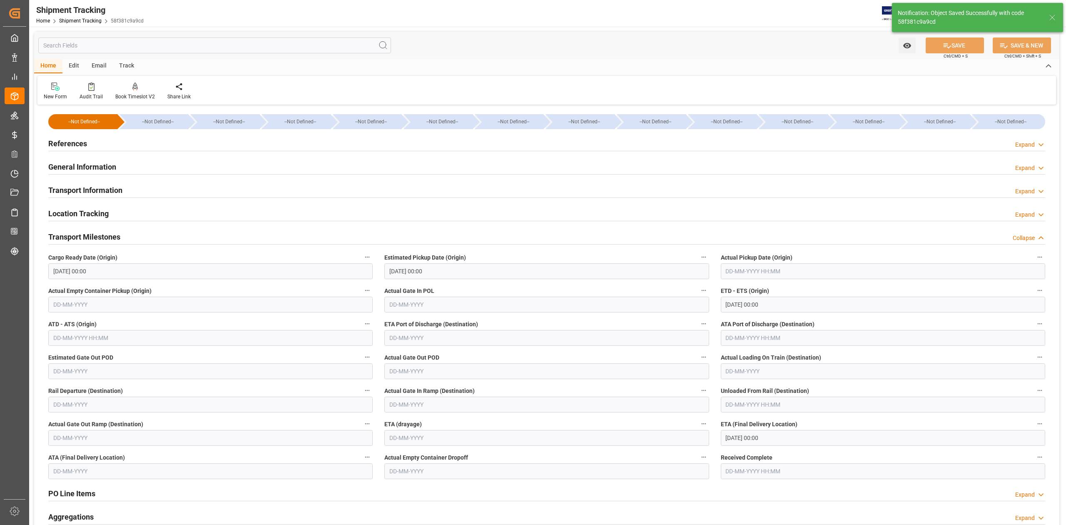
click at [120, 274] on input "[DATE] 00:00" at bounding box center [210, 271] width 324 height 16
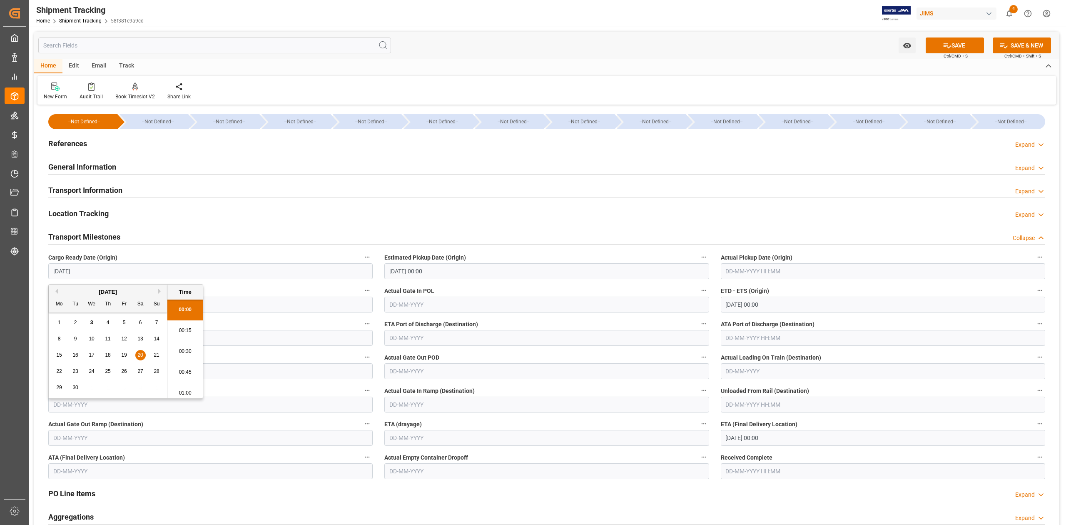
click at [786, 440] on input "[DATE] 00:00" at bounding box center [883, 438] width 324 height 16
type input "[DATE] 00:00"
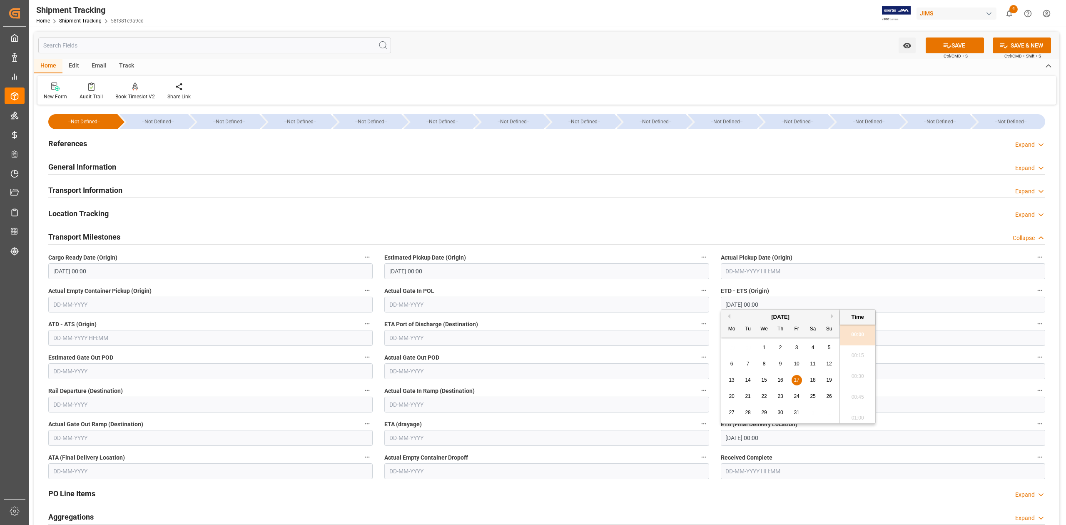
click at [786, 440] on input "[DATE] 00:00" at bounding box center [883, 438] width 324 height 16
type input "[DATE]"
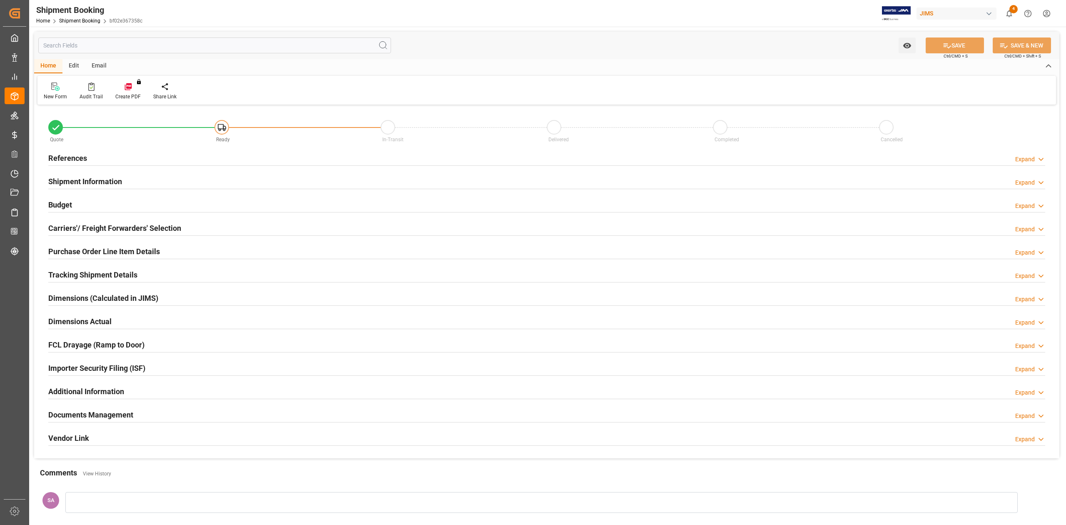
type input "0"
type input "[DATE]"
click at [62, 156] on h2 "References" at bounding box center [67, 157] width 39 height 11
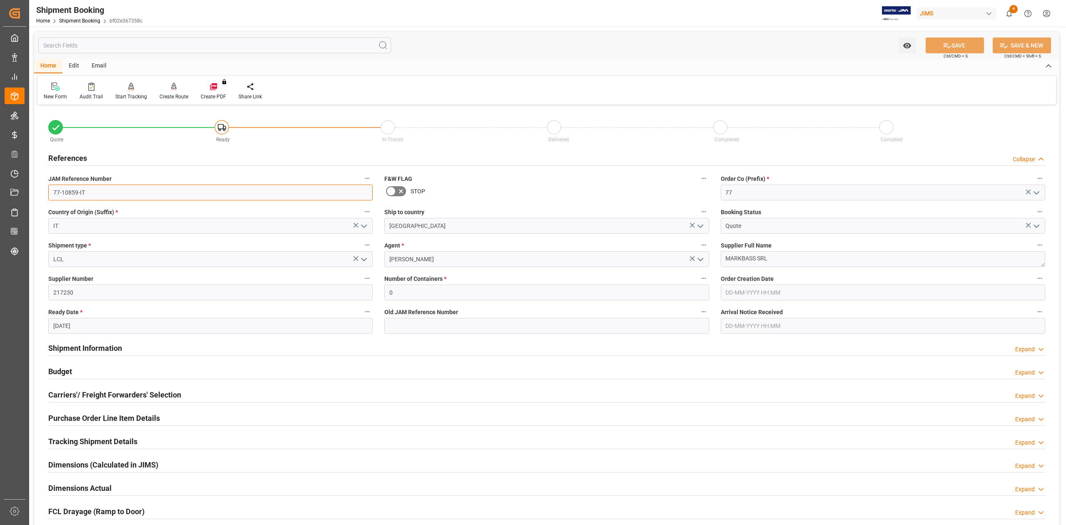
click at [92, 196] on input "77-10859-IT" at bounding box center [210, 193] width 324 height 16
click at [91, 349] on h2 "Shipment Information" at bounding box center [85, 347] width 74 height 11
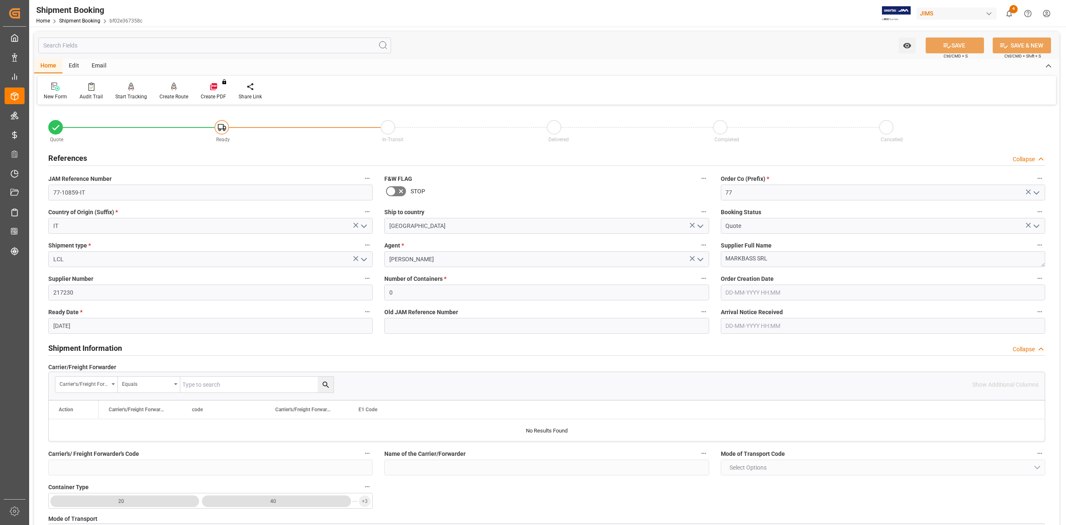
click at [109, 347] on h2 "Shipment Information" at bounding box center [85, 347] width 74 height 11
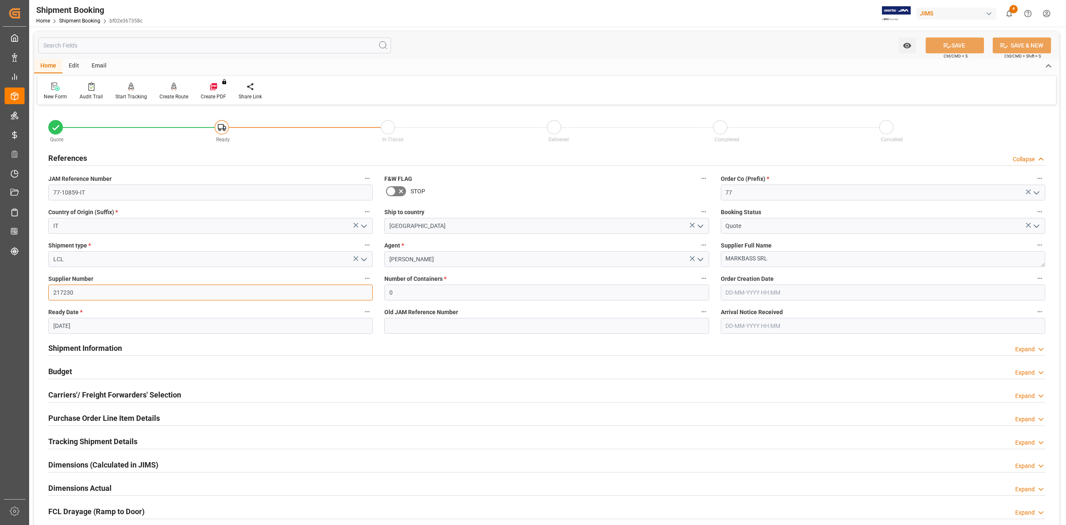
click at [67, 294] on input "217230" at bounding box center [210, 292] width 324 height 16
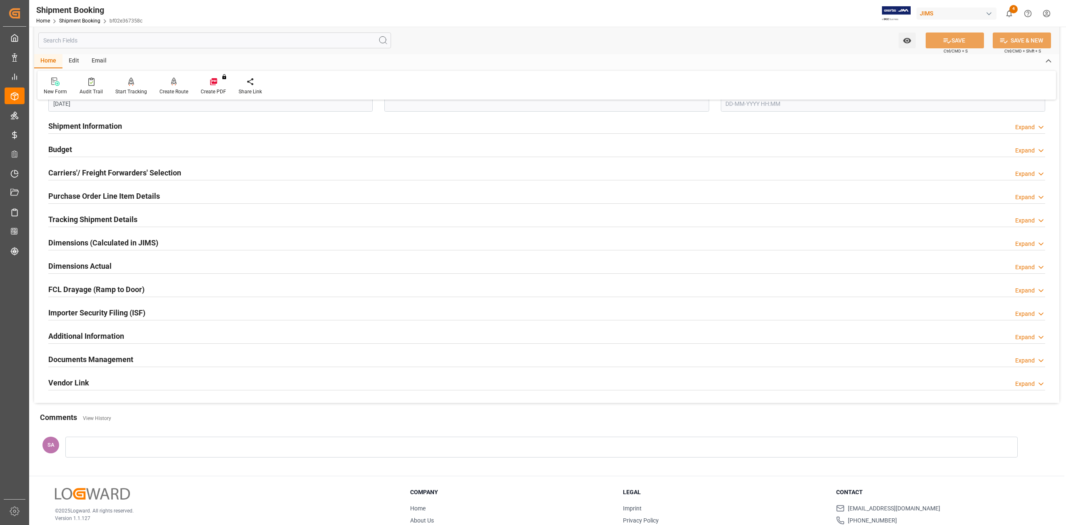
scroll to position [269, 0]
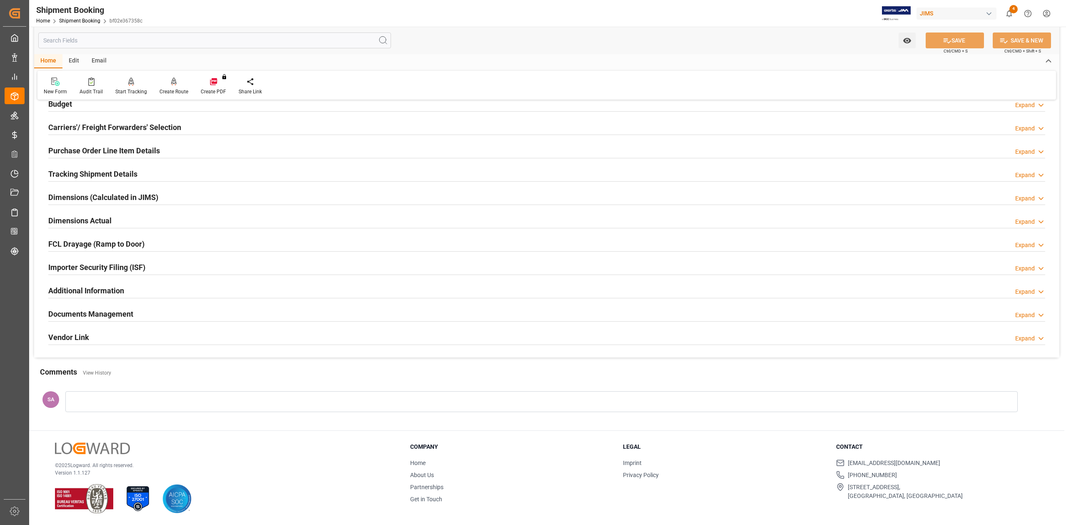
click at [118, 315] on h2 "Documents Management" at bounding box center [90, 313] width 85 height 11
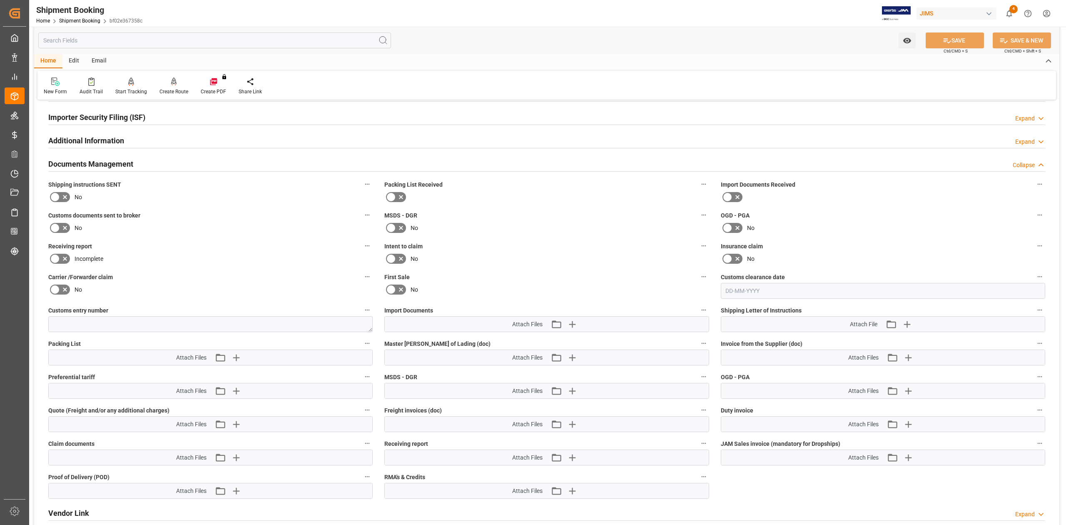
scroll to position [435, 0]
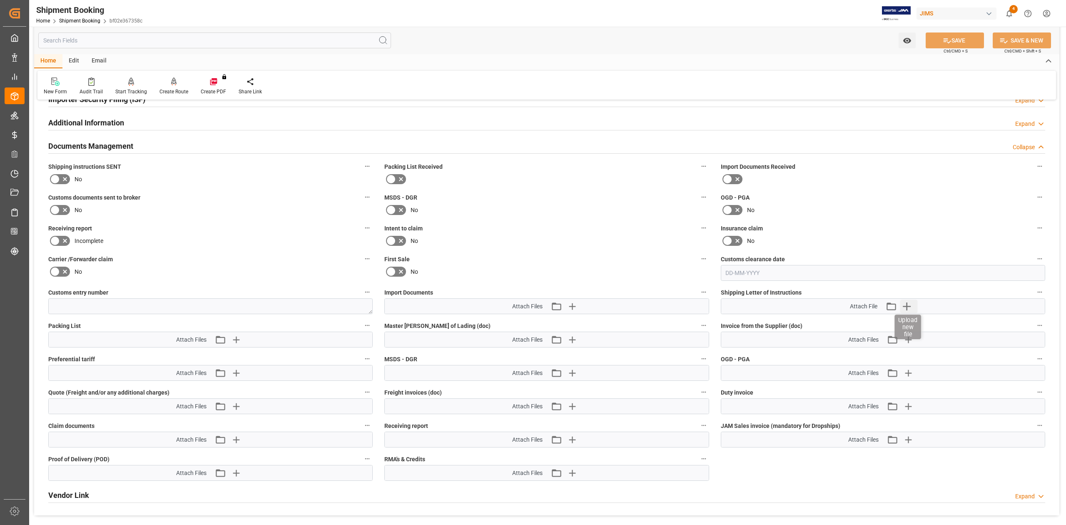
click at [906, 307] on icon "button" at bounding box center [906, 305] width 13 height 13
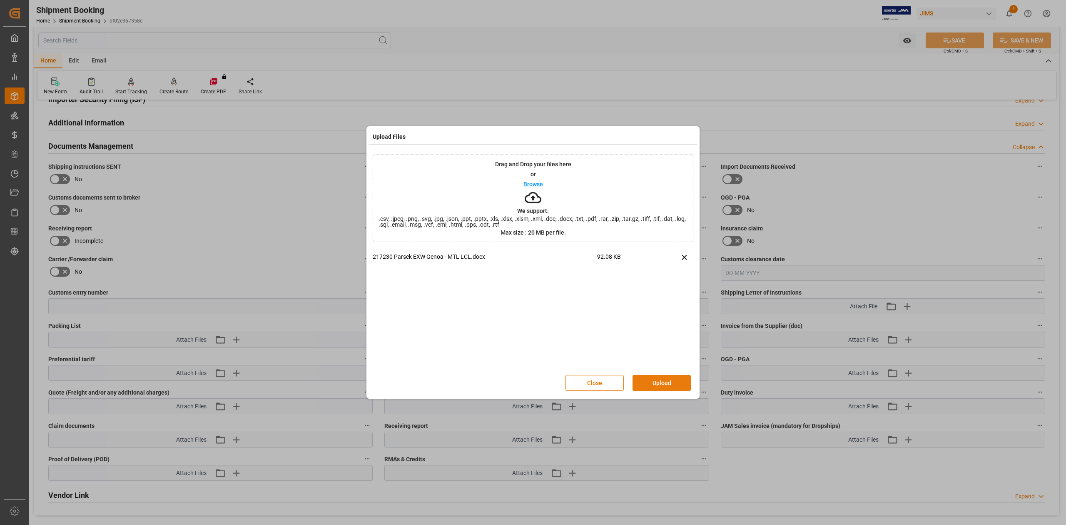
click at [654, 384] on button "Upload" at bounding box center [662, 383] width 58 height 16
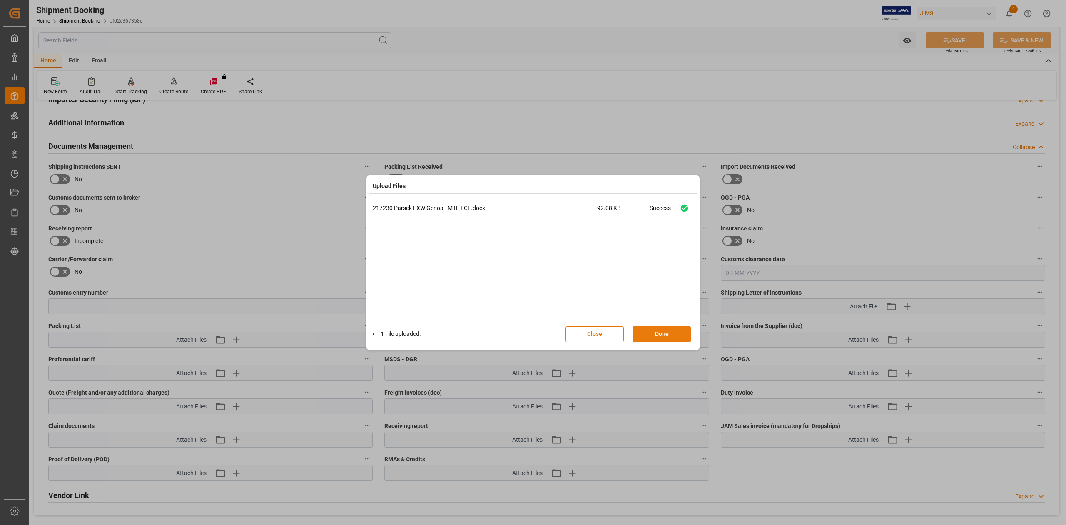
click at [666, 336] on button "Done" at bounding box center [662, 334] width 58 height 16
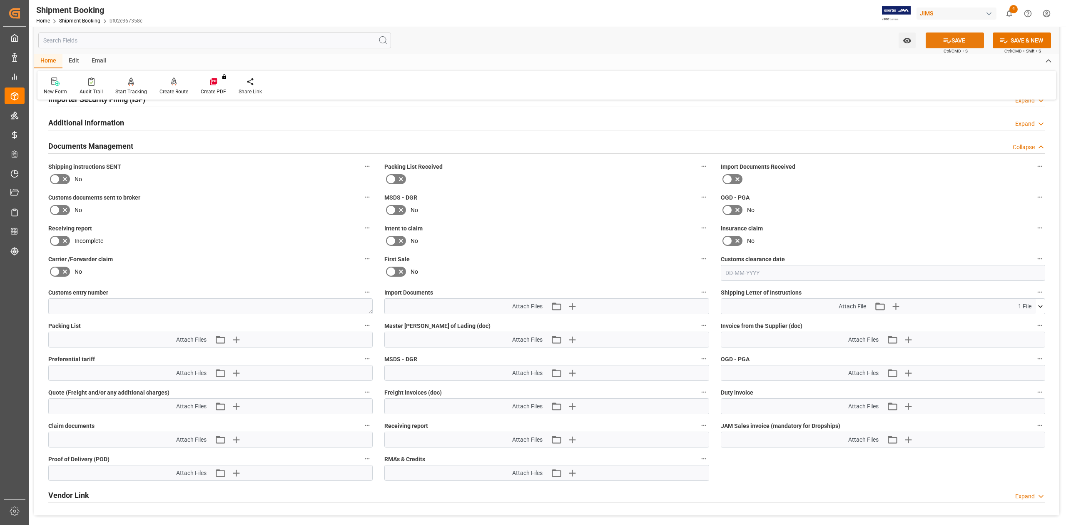
click at [948, 42] on icon at bounding box center [947, 40] width 7 height 5
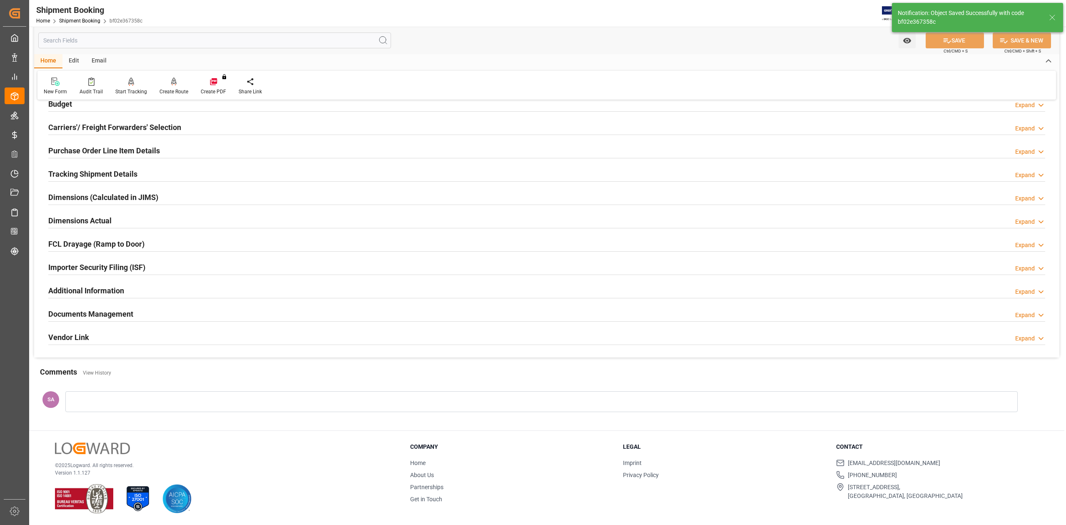
scroll to position [102, 0]
click at [90, 310] on h2 "Documents Management" at bounding box center [90, 313] width 85 height 11
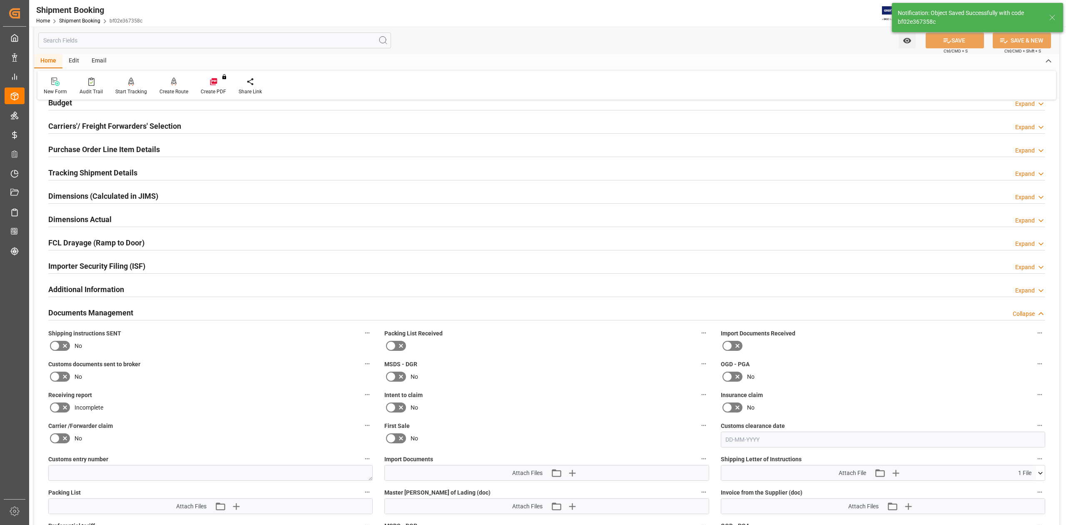
scroll to position [269, 0]
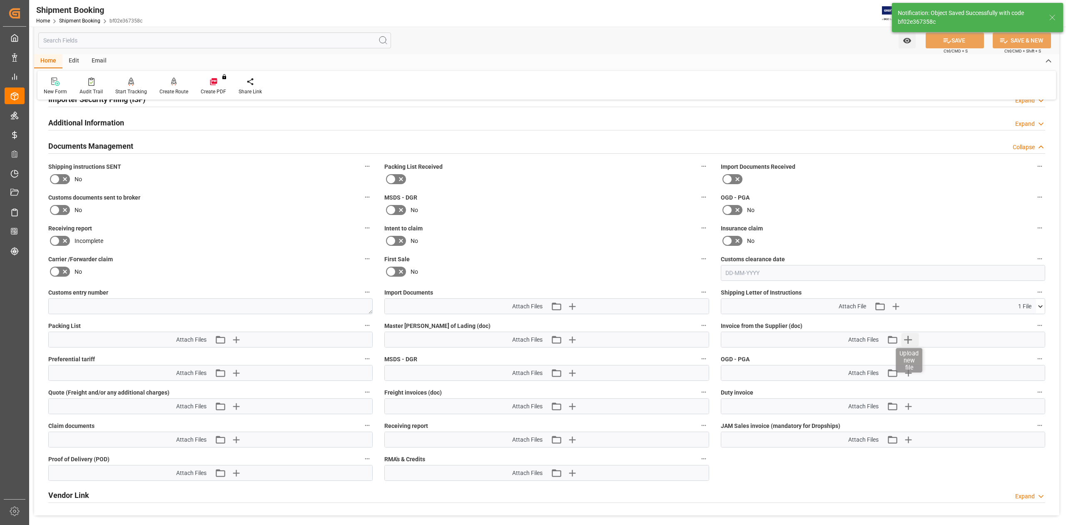
click at [908, 339] on icon "button" at bounding box center [909, 340] width 8 height 8
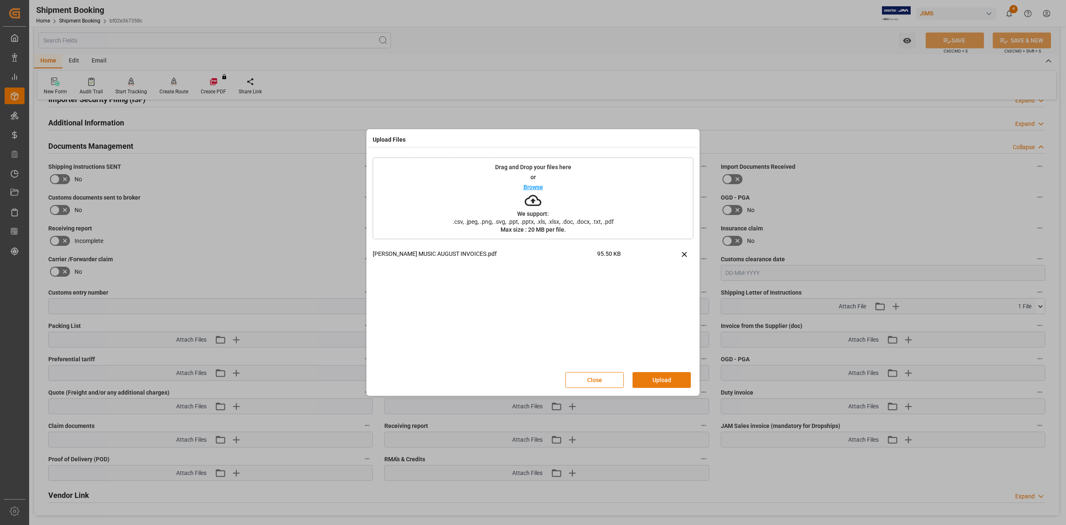
click at [645, 385] on button "Upload" at bounding box center [662, 380] width 58 height 16
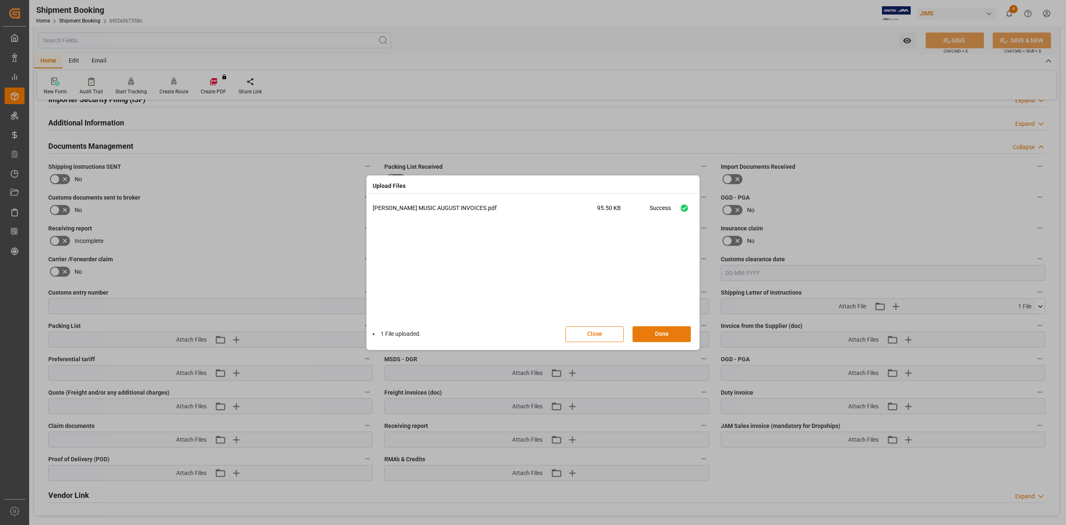
click at [652, 327] on button "Done" at bounding box center [662, 334] width 58 height 16
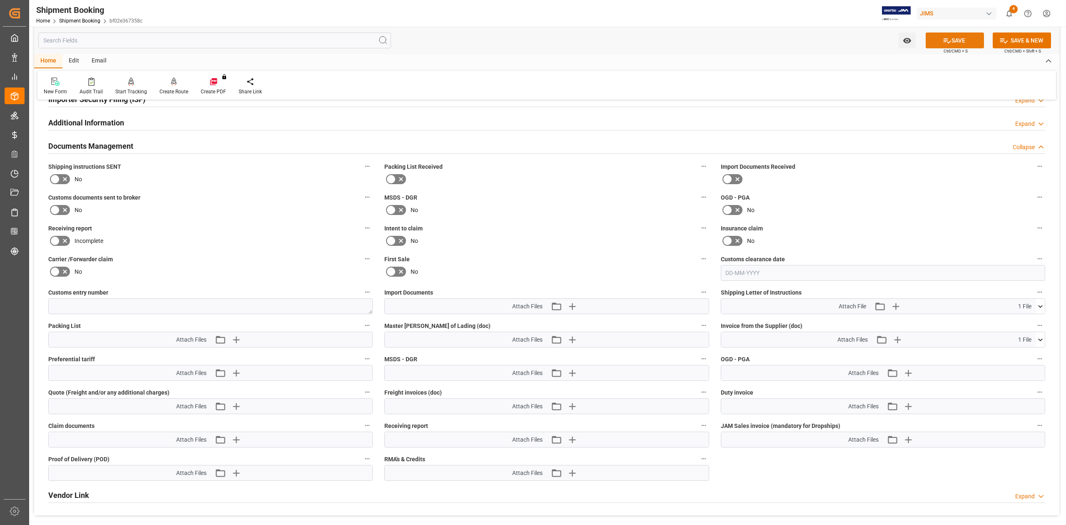
click at [939, 42] on button "SAVE" at bounding box center [955, 40] width 58 height 16
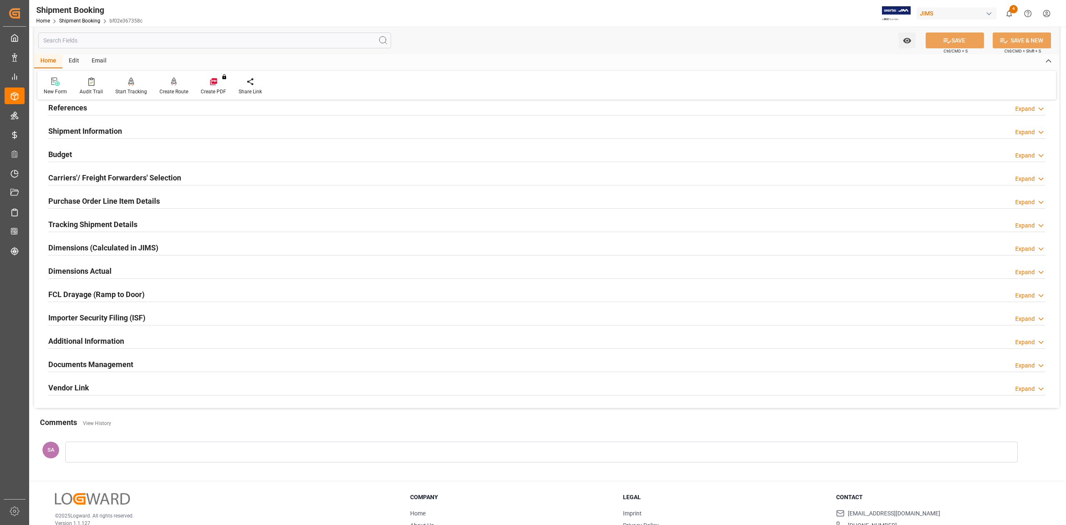
scroll to position [0, 0]
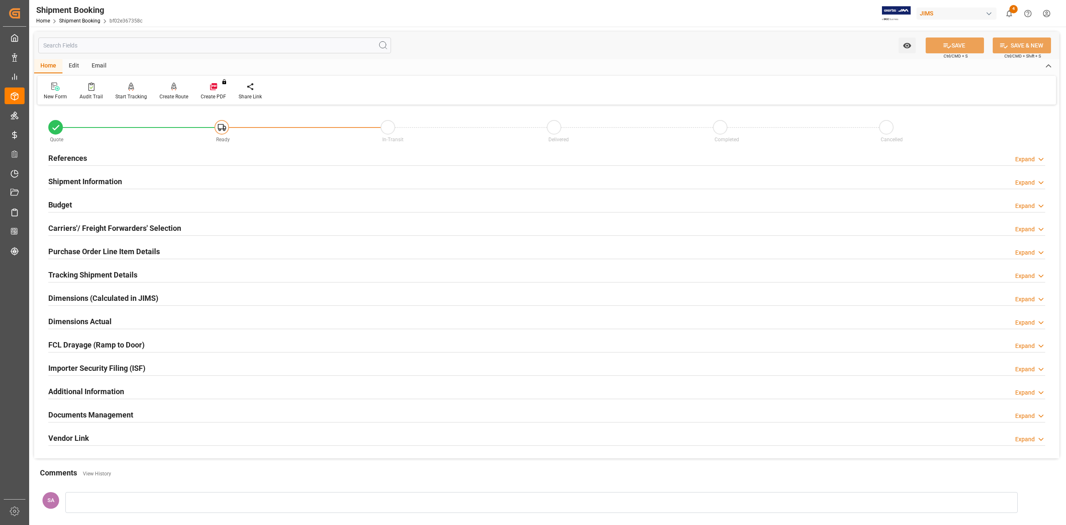
drag, startPoint x: 104, startPoint y: 66, endPoint x: 178, endPoint y: 81, distance: 75.6
click at [104, 66] on div "Email" at bounding box center [98, 66] width 27 height 14
click at [62, 97] on div "Send Email" at bounding box center [56, 96] width 25 height 7
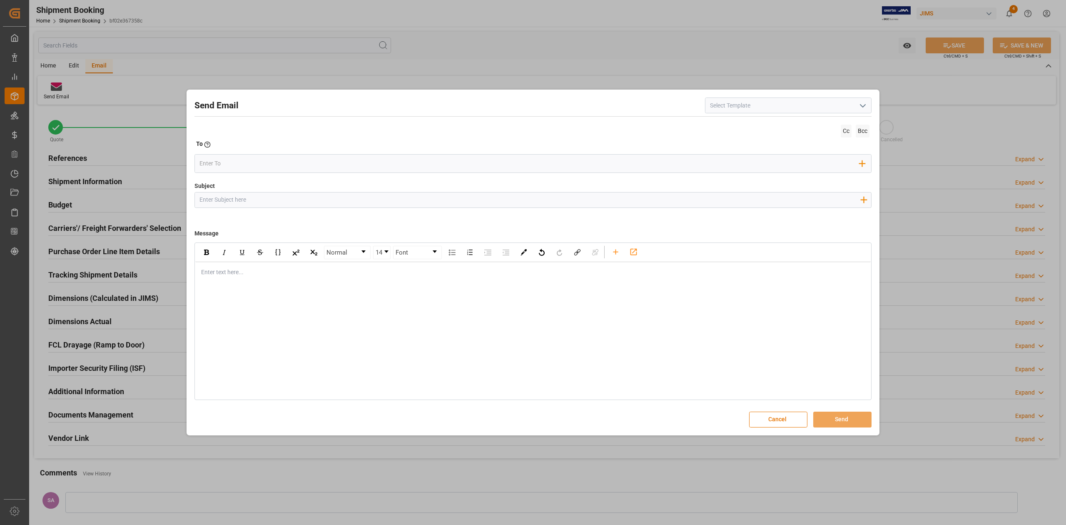
click at [864, 101] on icon "open menu" at bounding box center [863, 106] width 10 height 10
drag, startPoint x: 808, startPoint y: 122, endPoint x: 780, endPoint y: 132, distance: 30.0
click at [807, 122] on div "2BOOK - Ocean - Air freight" at bounding box center [789, 124] width 166 height 19
type input "2BOOK - Ocean - Air freight"
type input "2BOOK {{jamReferenceNumber}} {{supplierFullName}} Ship from: {{country}} Ship t…"
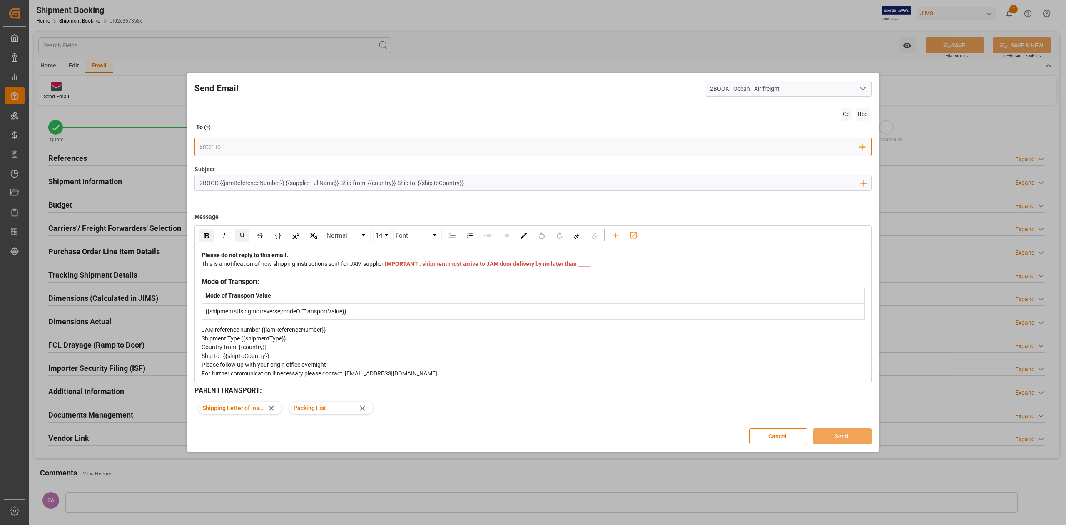
click at [477, 144] on input "email" at bounding box center [530, 147] width 661 height 12
type input "holl"
click at [237, 163] on span "hollie.mclean@si-log.com" at bounding box center [278, 167] width 122 height 17
click at [401, 267] on span "IMPORTANT : shipment must arrive to JAM door delivery by no later than _____" at bounding box center [488, 263] width 206 height 7
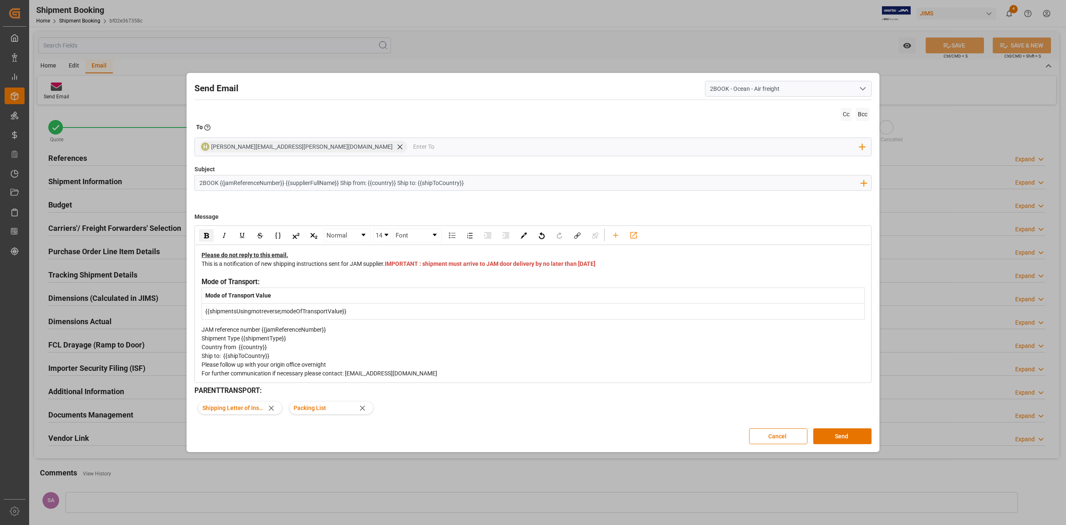
click at [444, 275] on div "This is a notification of new shipping instructions sent for JAM supplier. IMPO…" at bounding box center [534, 267] width 664 height 17
click at [362, 407] on icon at bounding box center [362, 408] width 9 height 9
click at [839, 441] on button "Send" at bounding box center [842, 436] width 58 height 16
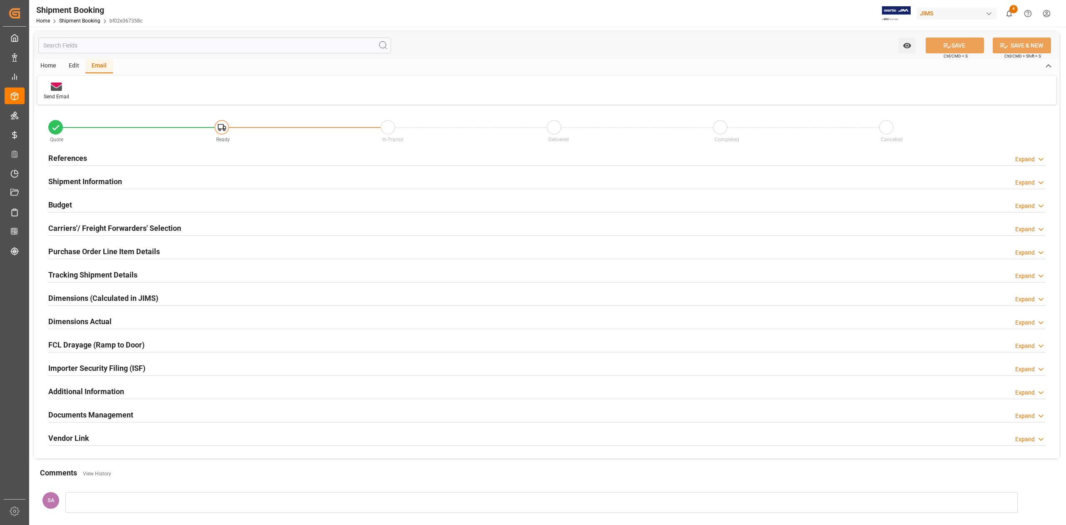
click at [101, 415] on h2 "Documents Management" at bounding box center [90, 414] width 85 height 11
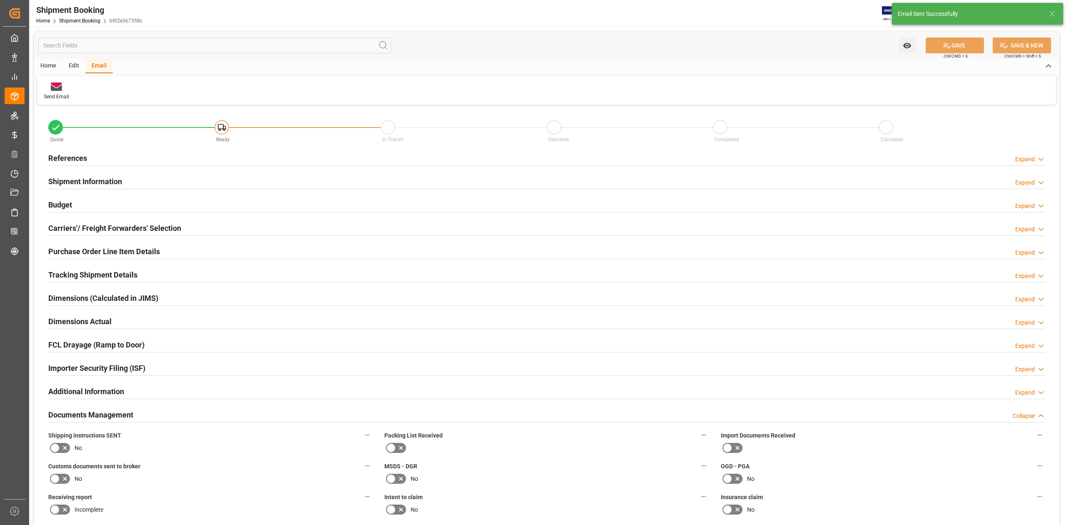
scroll to position [111, 0]
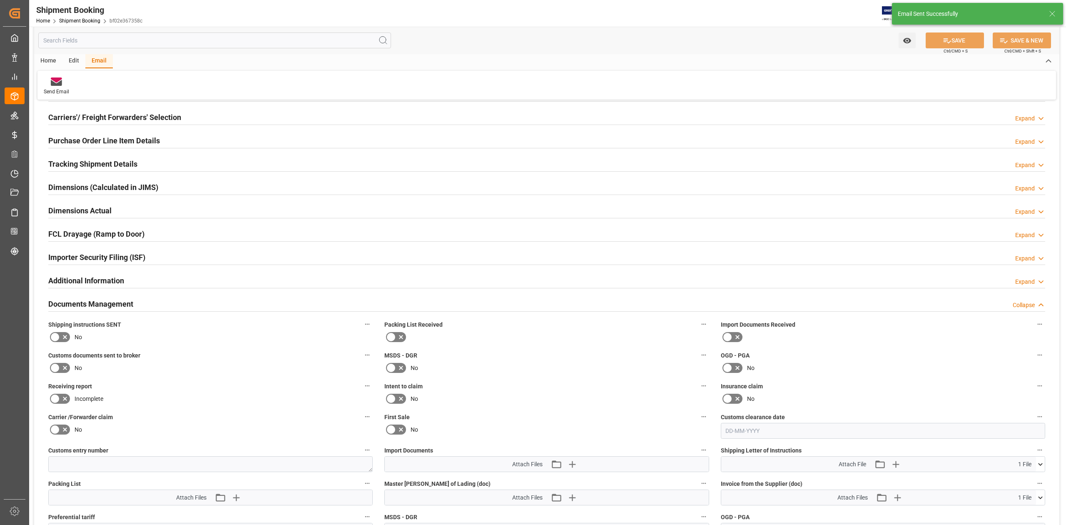
click at [54, 367] on icon at bounding box center [55, 368] width 10 height 10
click at [0, 0] on input "checkbox" at bounding box center [0, 0] width 0 height 0
click at [64, 370] on icon at bounding box center [65, 368] width 10 height 10
click at [0, 0] on input "checkbox" at bounding box center [0, 0] width 0 height 0
click at [52, 337] on icon at bounding box center [54, 337] width 5 height 4
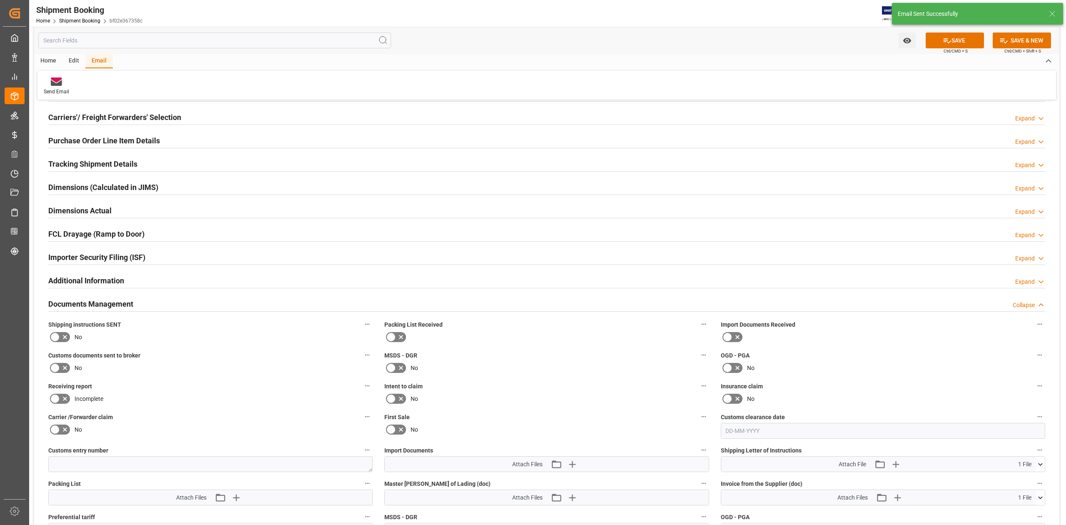
click at [0, 0] on input "checkbox" at bounding box center [0, 0] width 0 height 0
click at [965, 42] on button "SAVE" at bounding box center [955, 40] width 58 height 16
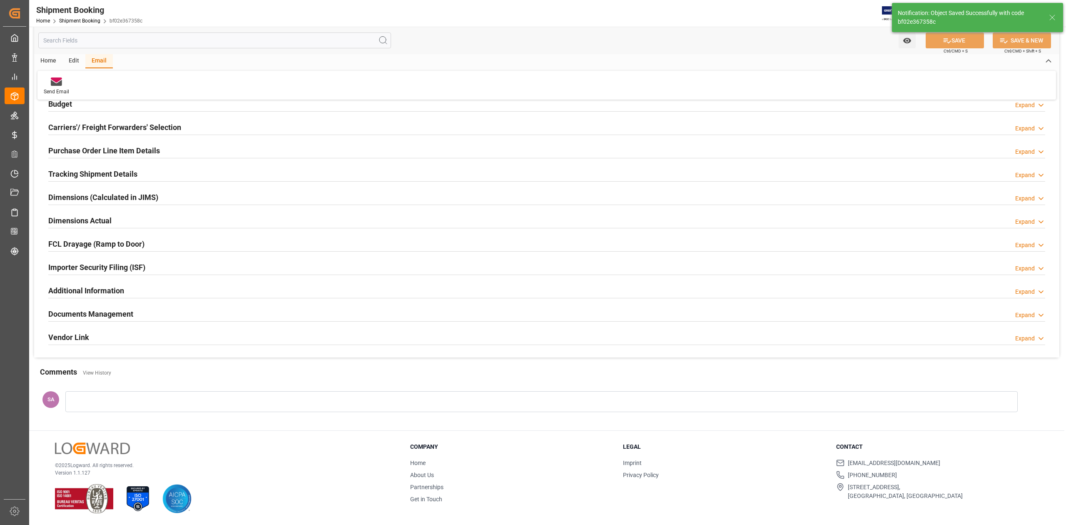
scroll to position [102, 0]
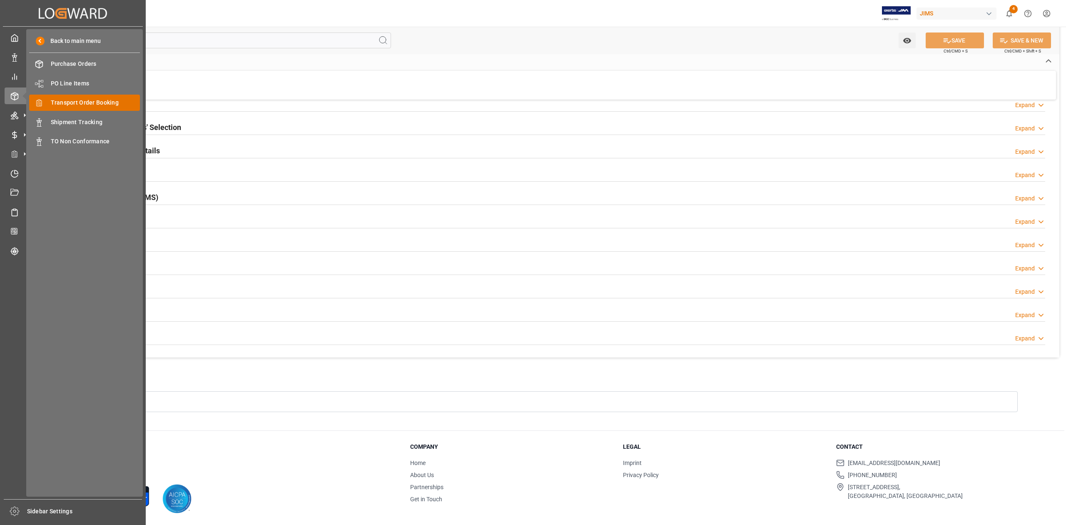
click at [104, 101] on span "Transport Order Booking" at bounding box center [96, 102] width 90 height 9
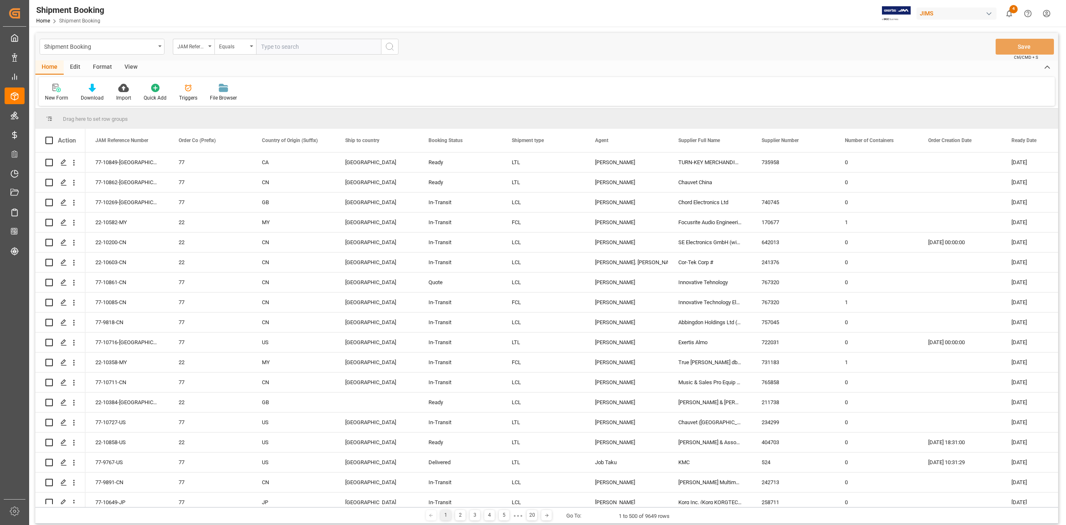
click at [317, 50] on input "text" at bounding box center [318, 47] width 125 height 16
type input "77-10539-DE"
click at [389, 45] on icon "search button" at bounding box center [390, 47] width 10 height 10
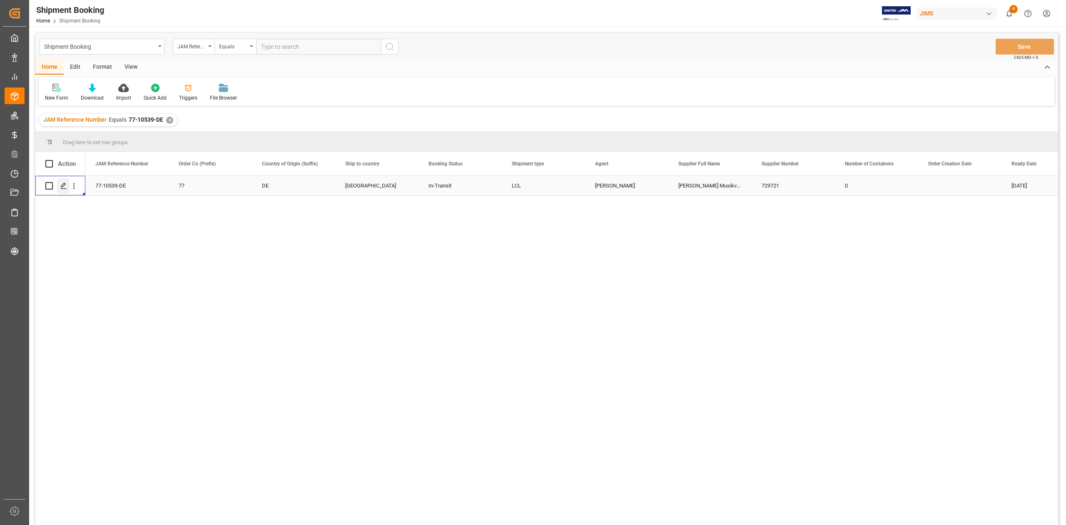
click at [65, 185] on icon "Press SPACE to select this row." at bounding box center [63, 185] width 7 height 7
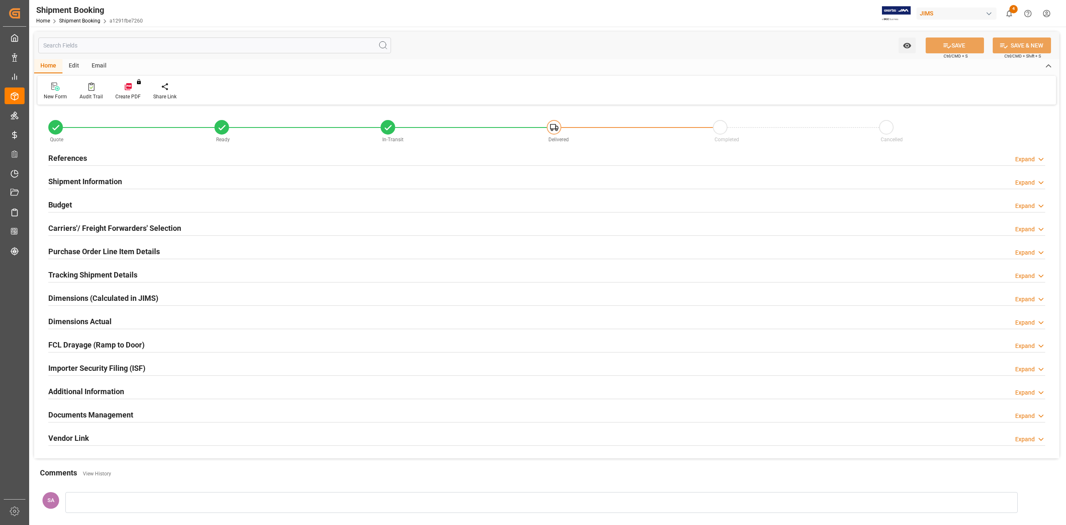
type input "0"
type input "12-08-2025"
click at [65, 159] on h2 "References" at bounding box center [67, 157] width 39 height 11
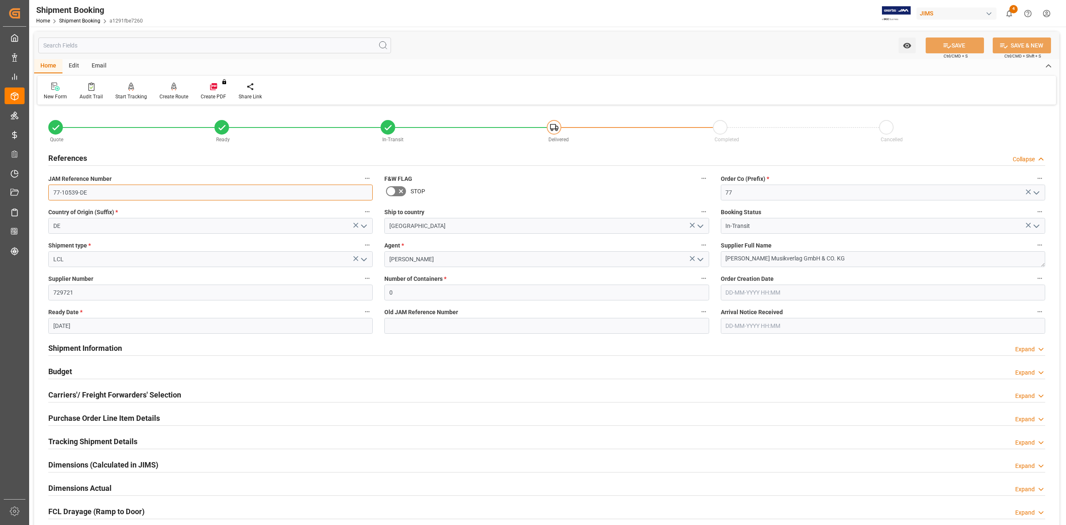
click at [104, 191] on input "77-10539-DE" at bounding box center [210, 193] width 324 height 16
click at [107, 192] on input "77-10539-DE" at bounding box center [210, 193] width 324 height 16
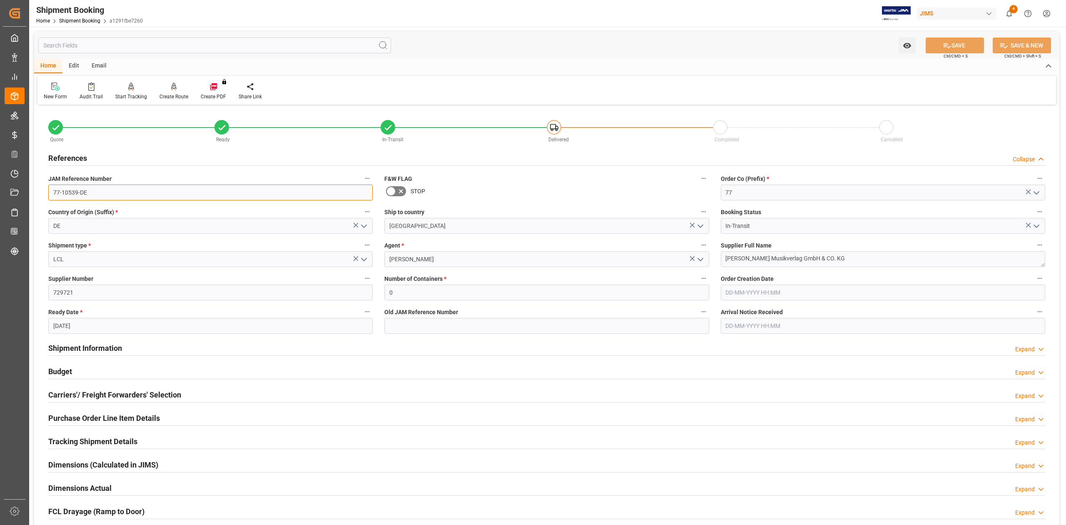
click at [117, 188] on input "77-10539-DE" at bounding box center [210, 193] width 324 height 16
click at [116, 188] on input "77-10539-DE" at bounding box center [210, 193] width 324 height 16
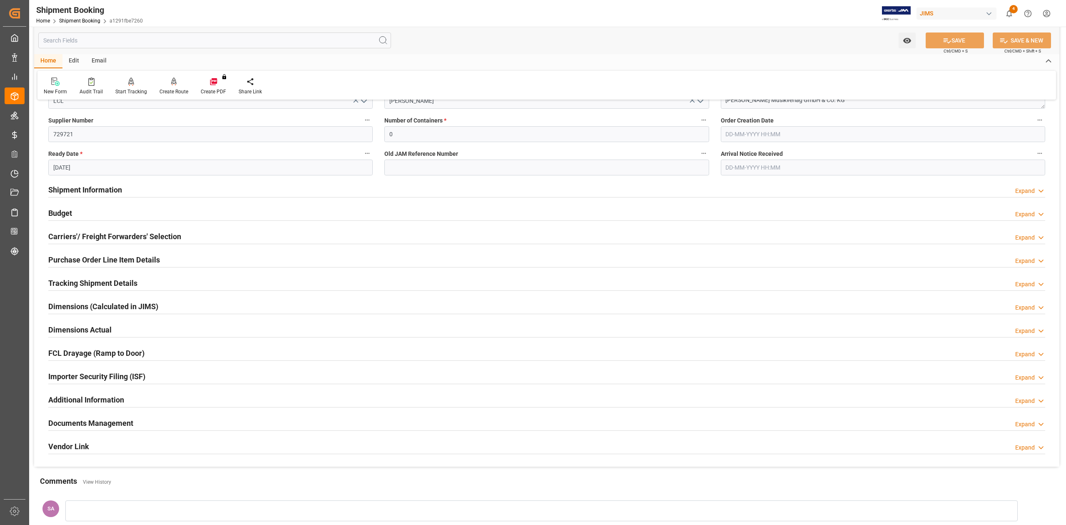
scroll to position [222, 0]
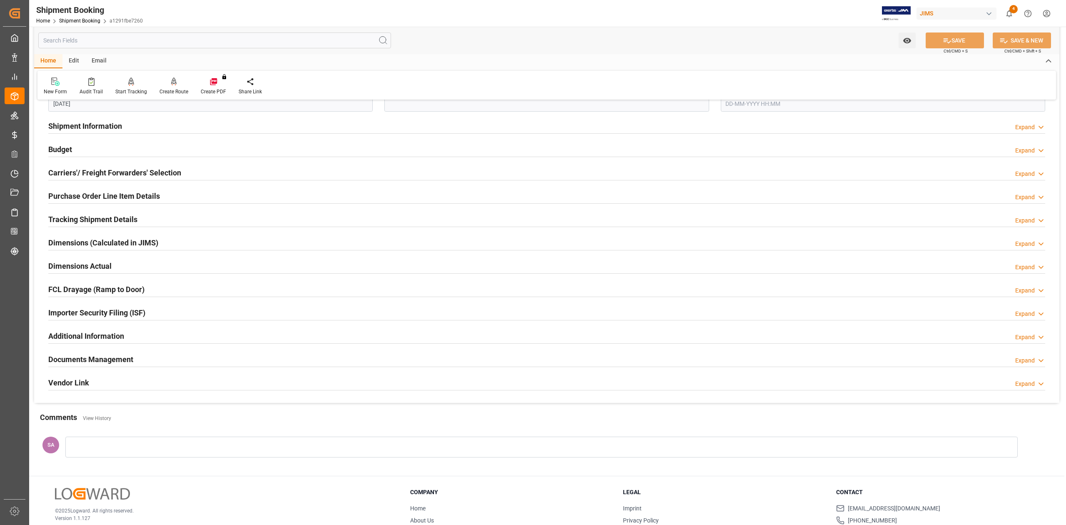
click at [121, 362] on h2 "Documents Management" at bounding box center [90, 359] width 85 height 11
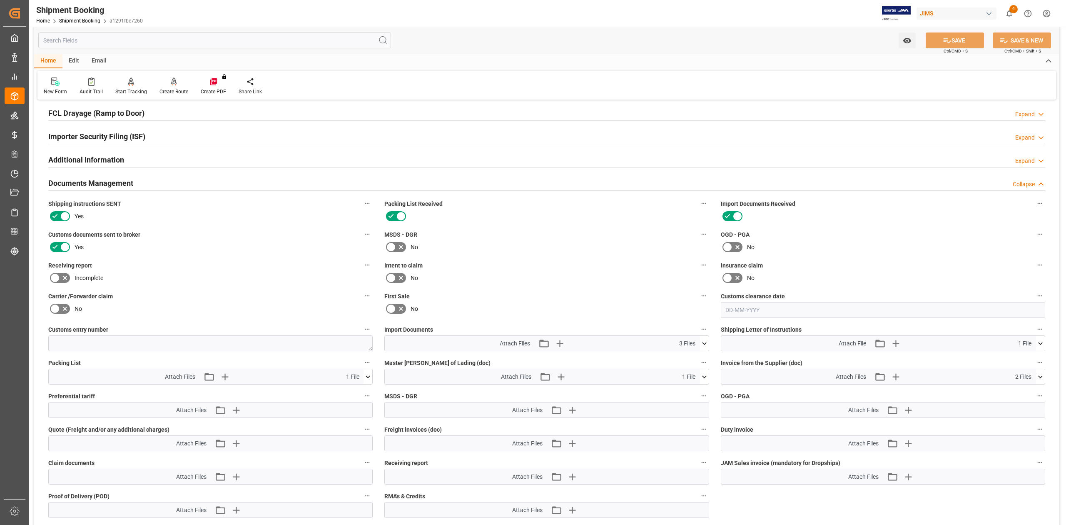
scroll to position [500, 0]
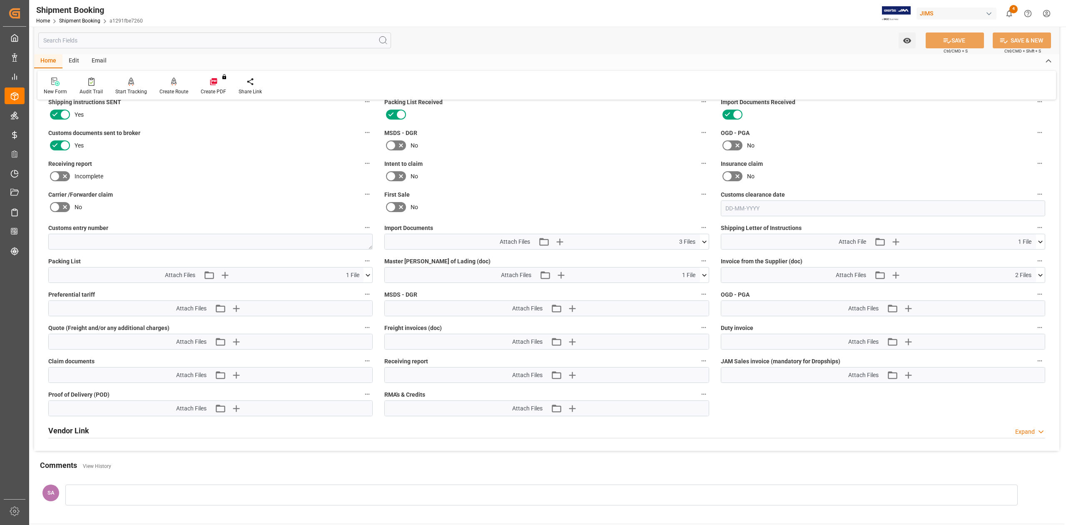
click at [706, 246] on button at bounding box center [704, 241] width 9 height 15
click at [687, 266] on icon at bounding box center [682, 266] width 9 height 9
click at [560, 242] on icon "button" at bounding box center [560, 242] width 8 height 8
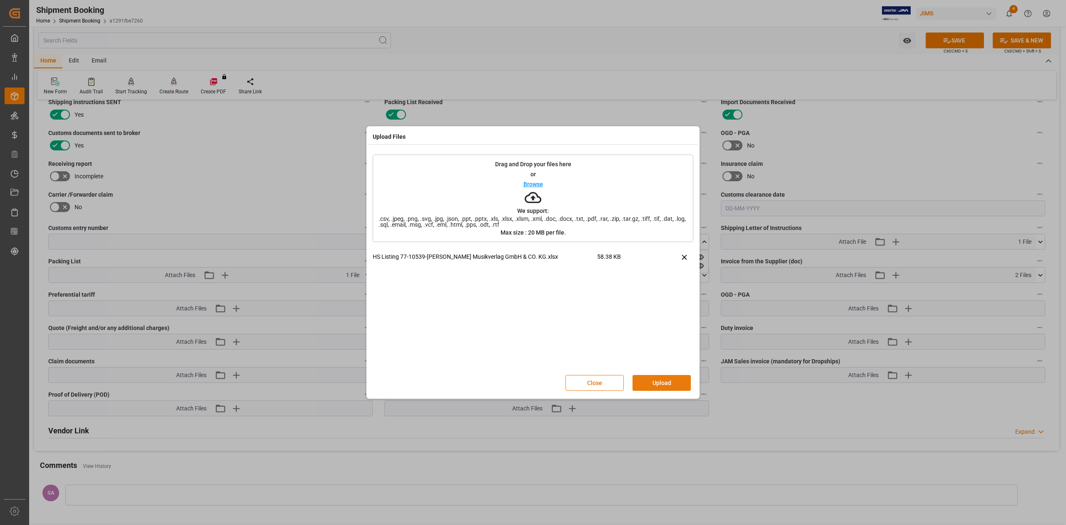
click at [673, 382] on button "Upload" at bounding box center [662, 383] width 58 height 16
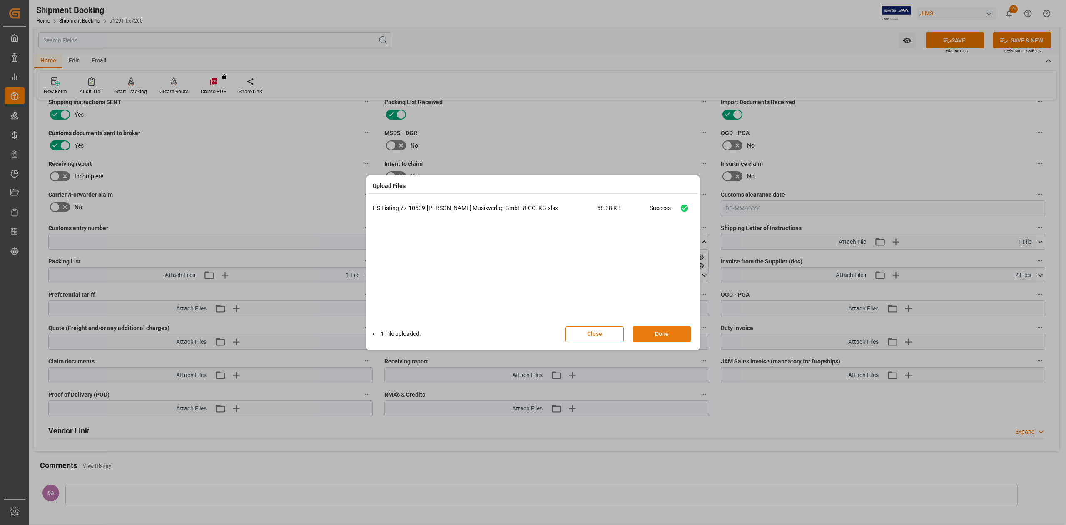
click at [660, 337] on button "Done" at bounding box center [662, 334] width 58 height 16
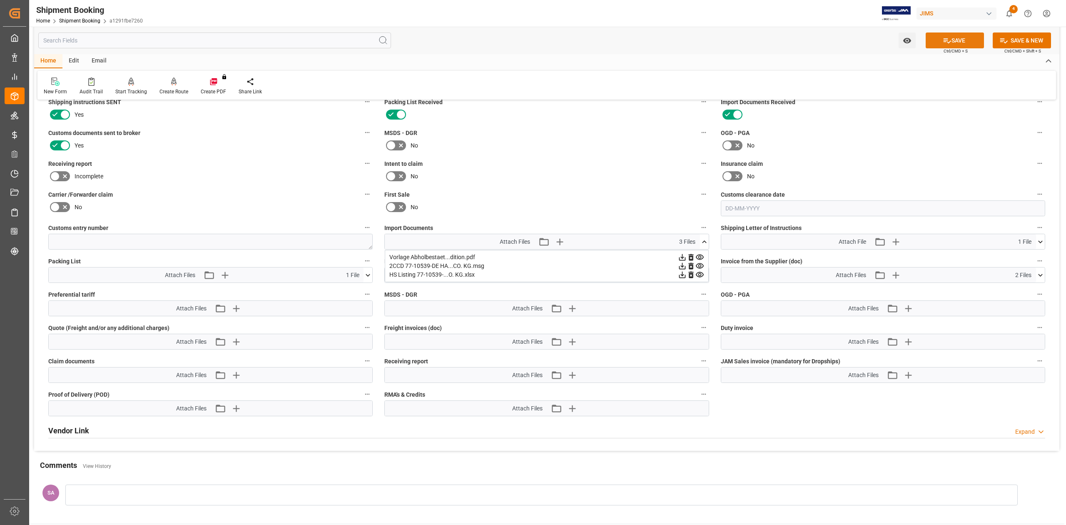
click at [953, 38] on button "SAVE" at bounding box center [955, 40] width 58 height 16
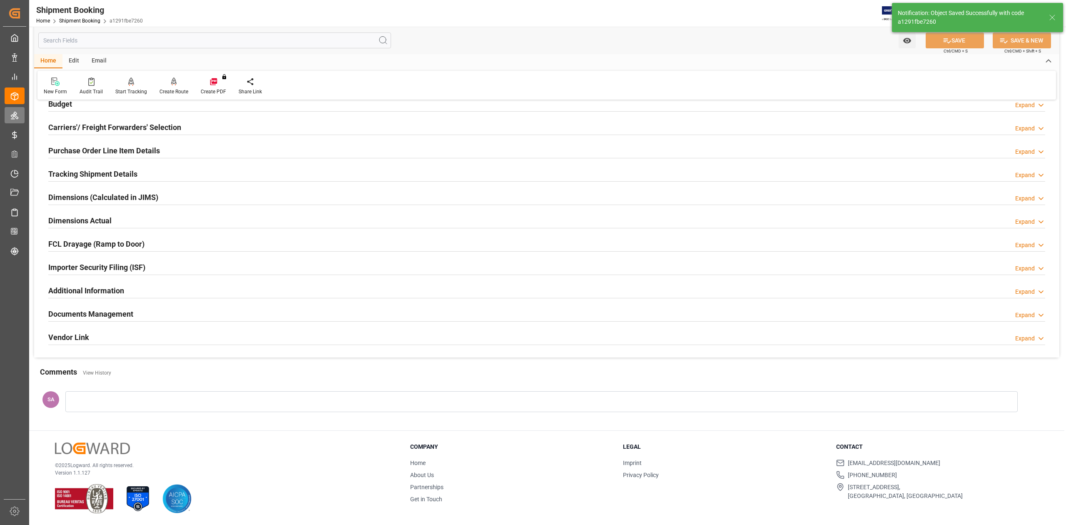
scroll to position [102, 0]
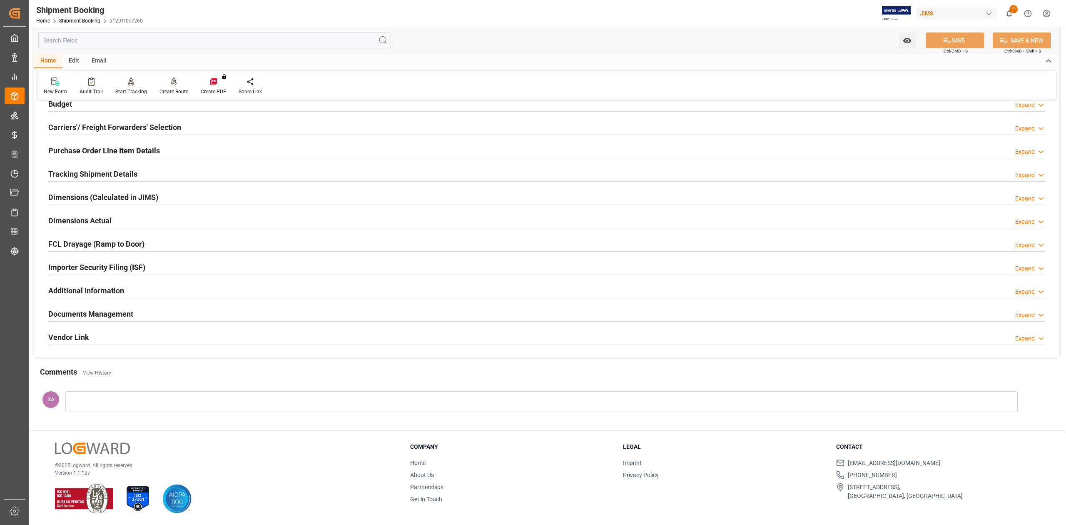
drag, startPoint x: 109, startPoint y: 317, endPoint x: 131, endPoint y: 322, distance: 22.2
click at [109, 317] on h2 "Documents Management" at bounding box center [90, 313] width 85 height 11
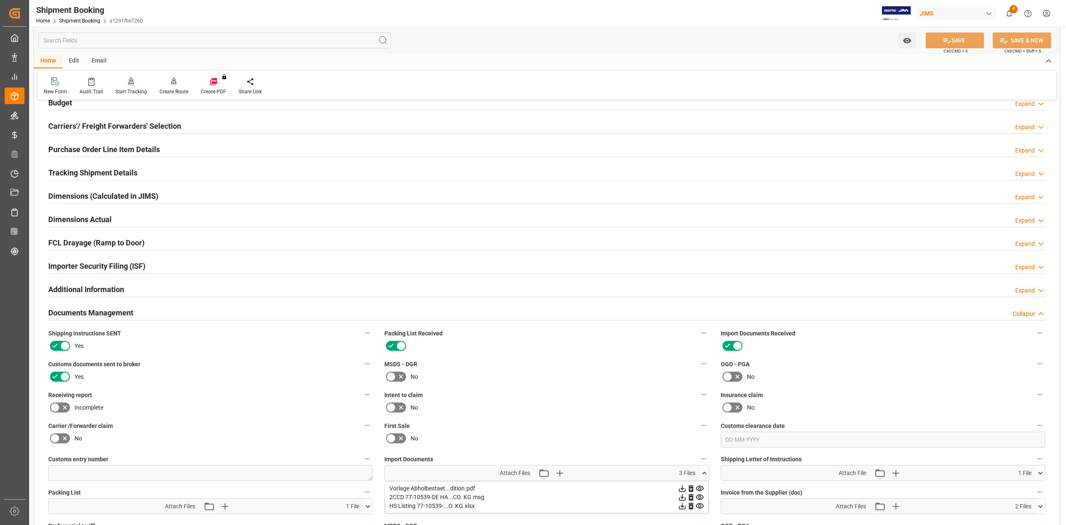
scroll to position [333, 0]
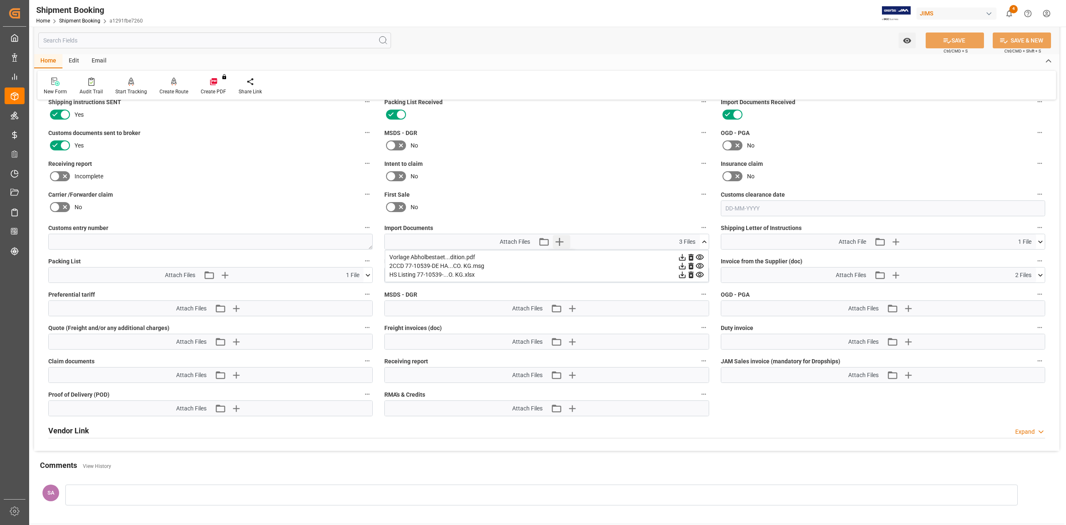
click at [565, 241] on icon "button" at bounding box center [559, 241] width 13 height 13
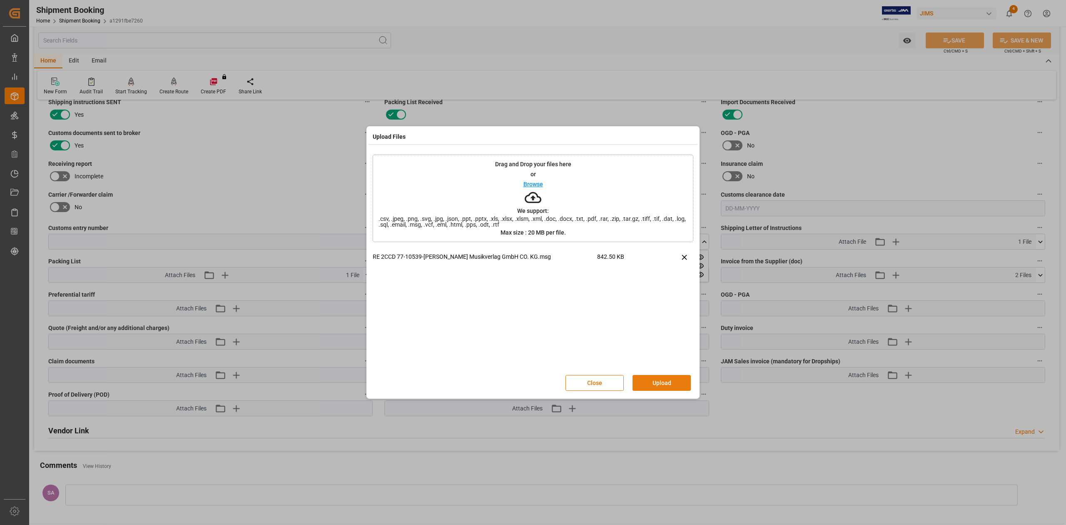
click at [666, 377] on button "Upload" at bounding box center [662, 383] width 58 height 16
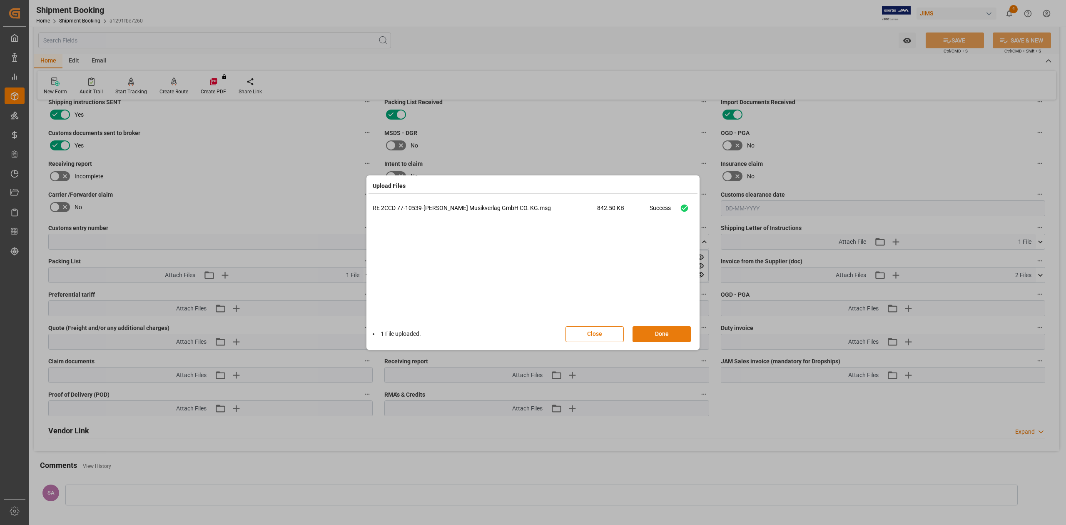
click at [657, 330] on button "Done" at bounding box center [662, 334] width 58 height 16
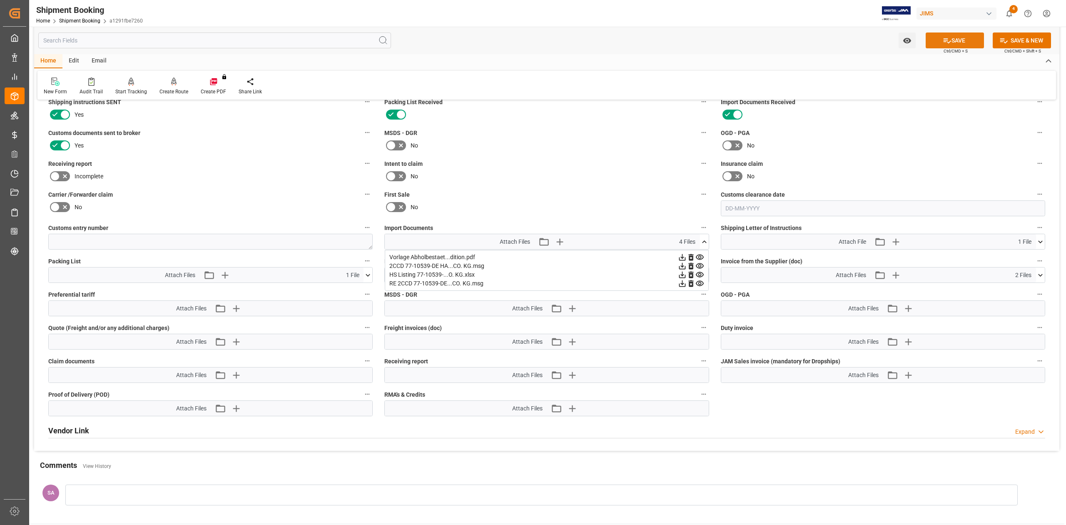
click at [947, 41] on icon at bounding box center [947, 40] width 9 height 9
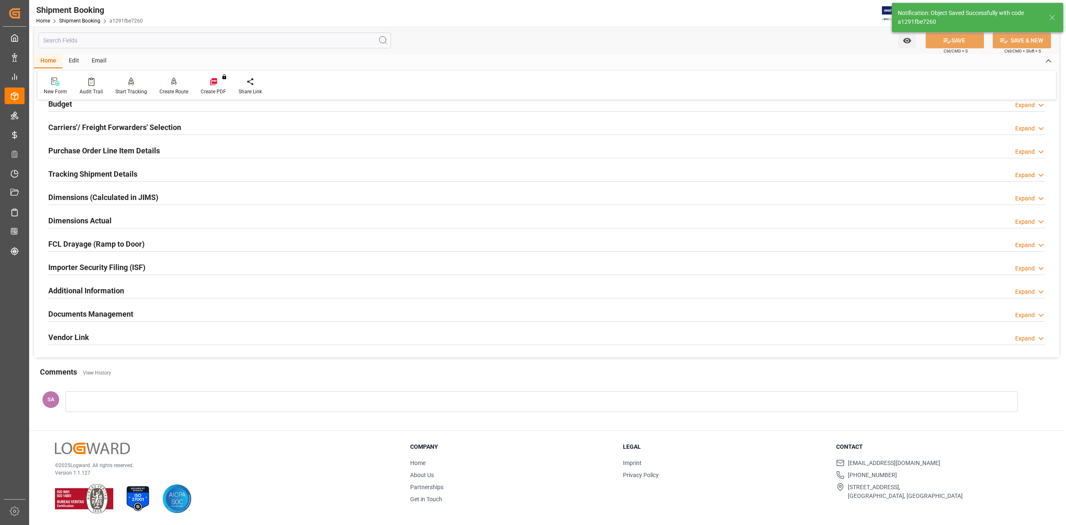
scroll to position [102, 0]
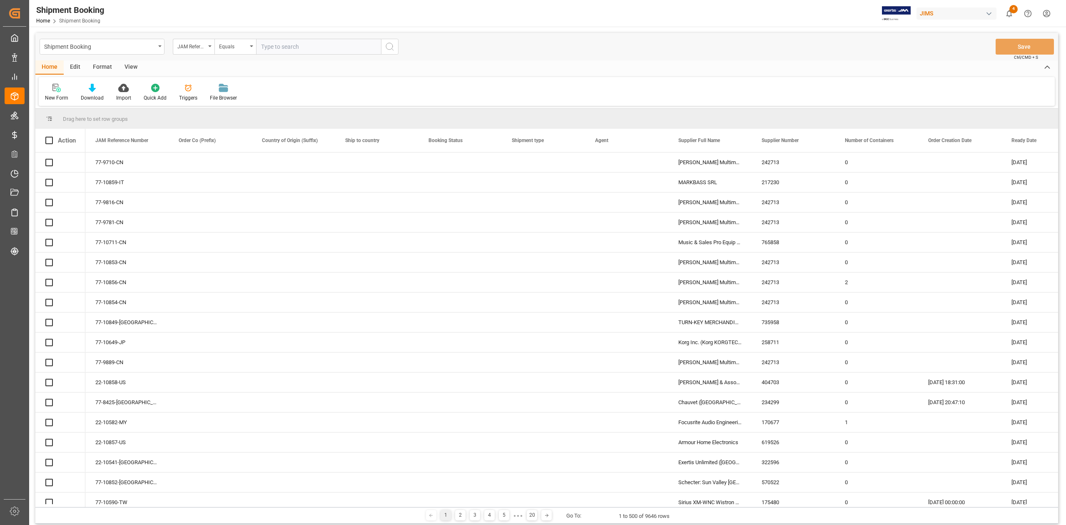
click at [299, 48] on input "text" at bounding box center [318, 47] width 125 height 16
paste input "77-10649-JP"
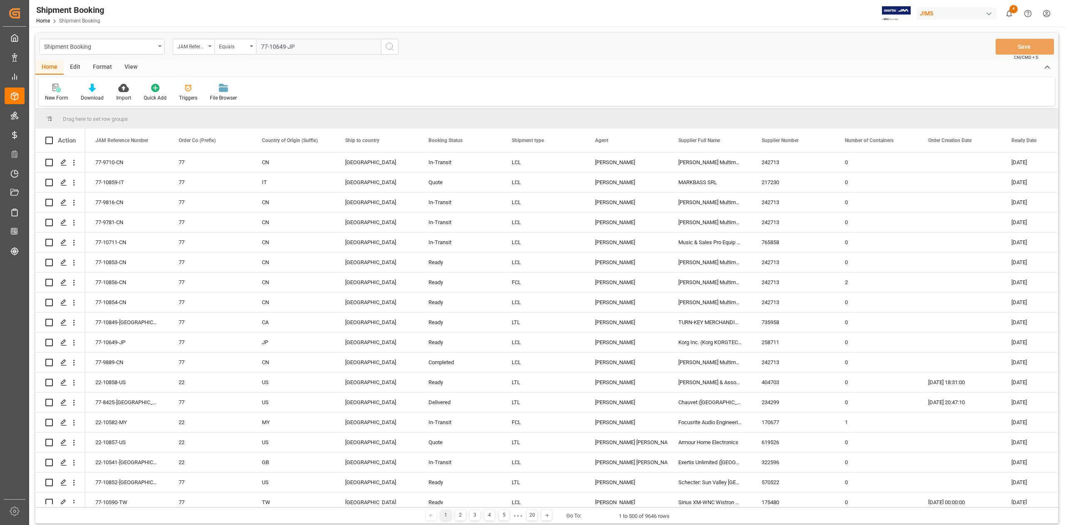
type input "77-10649-JP"
click at [390, 50] on icon "search button" at bounding box center [390, 47] width 10 height 10
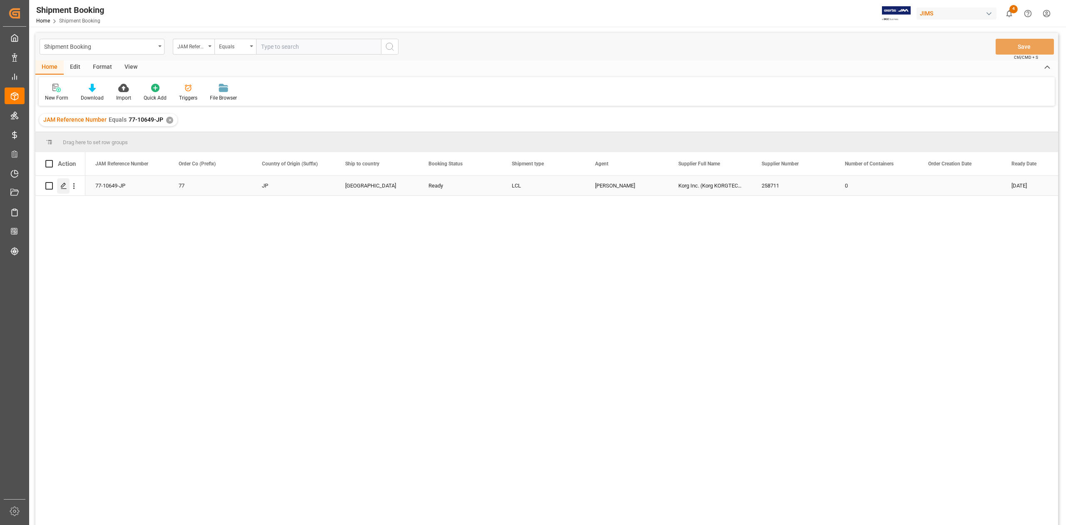
click at [63, 183] on icon "Press SPACE to select this row." at bounding box center [63, 185] width 7 height 7
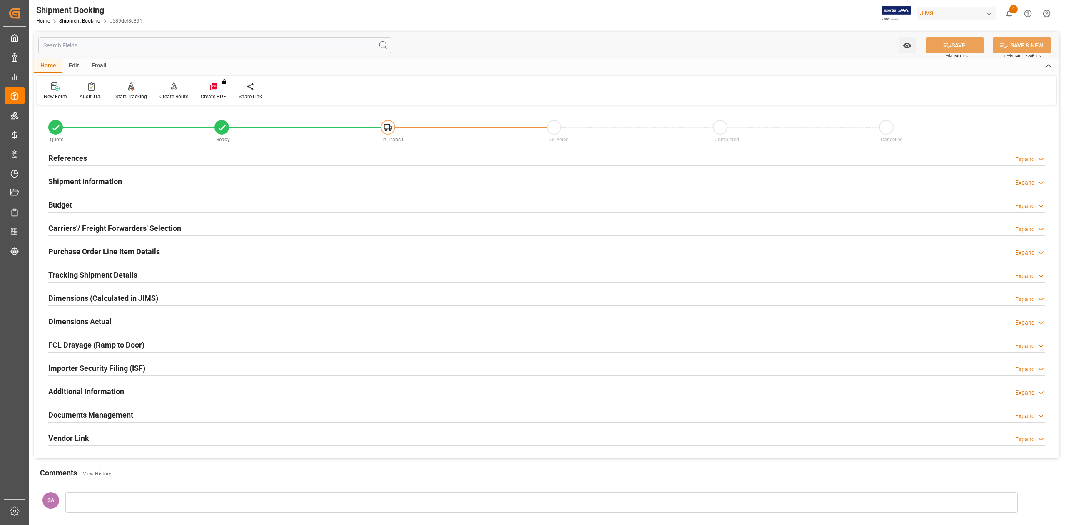
click at [124, 226] on h2 "Carriers'/ Freight Forwarders' Selection" at bounding box center [114, 227] width 133 height 11
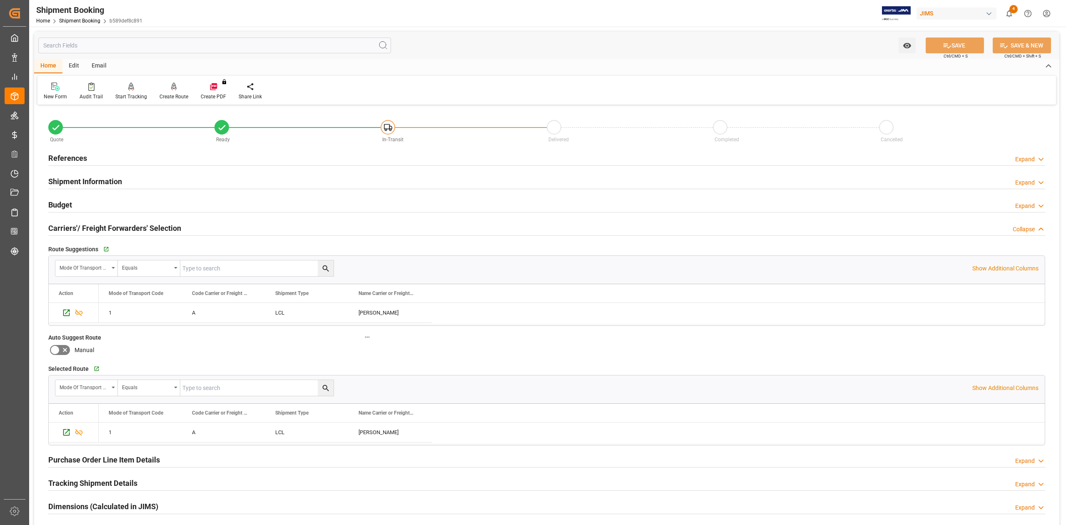
click at [124, 226] on h2 "Carriers'/ Freight Forwarders' Selection" at bounding box center [114, 227] width 133 height 11
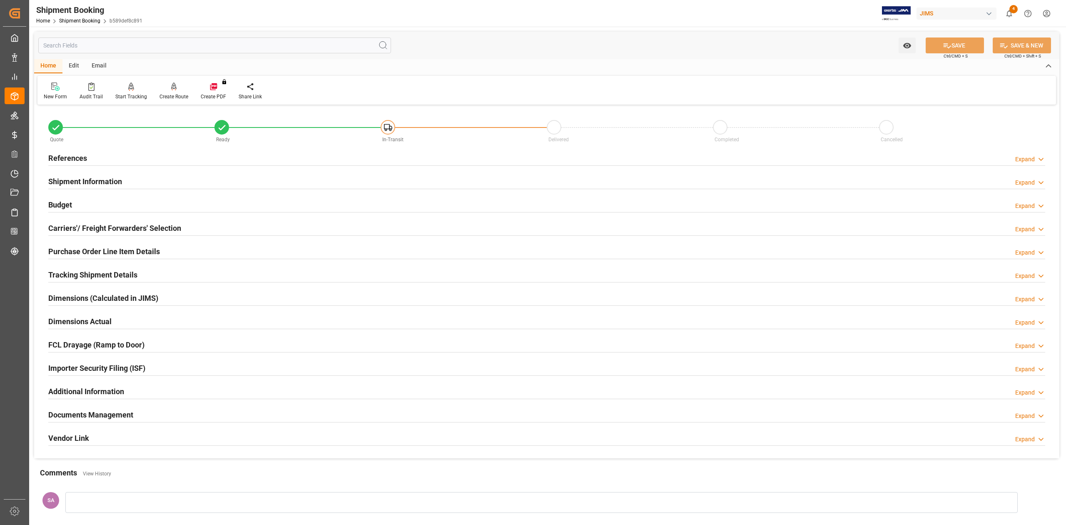
click at [76, 272] on h2 "Tracking Shipment Details" at bounding box center [92, 274] width 89 height 11
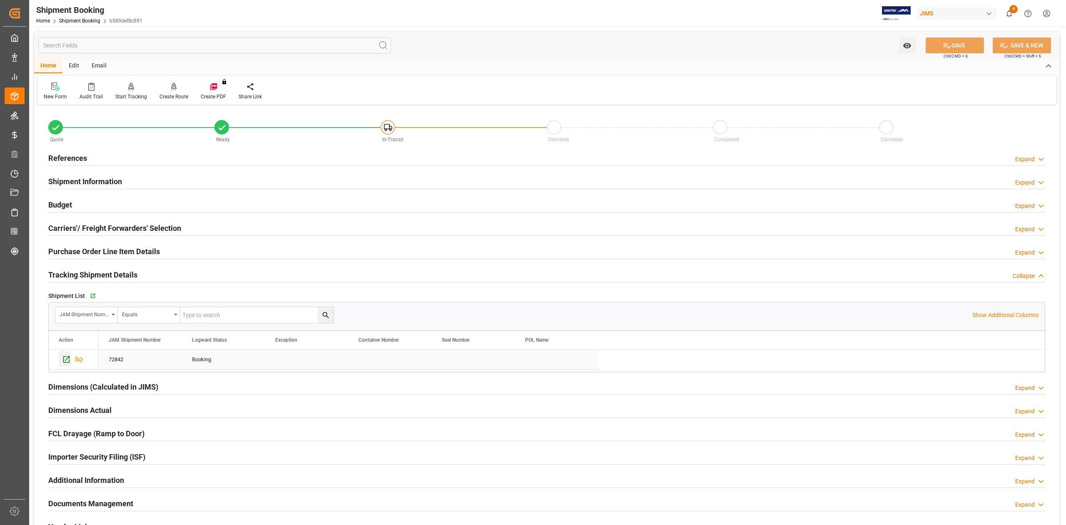
click at [65, 360] on icon "Press SPACE to select this row." at bounding box center [66, 359] width 9 height 9
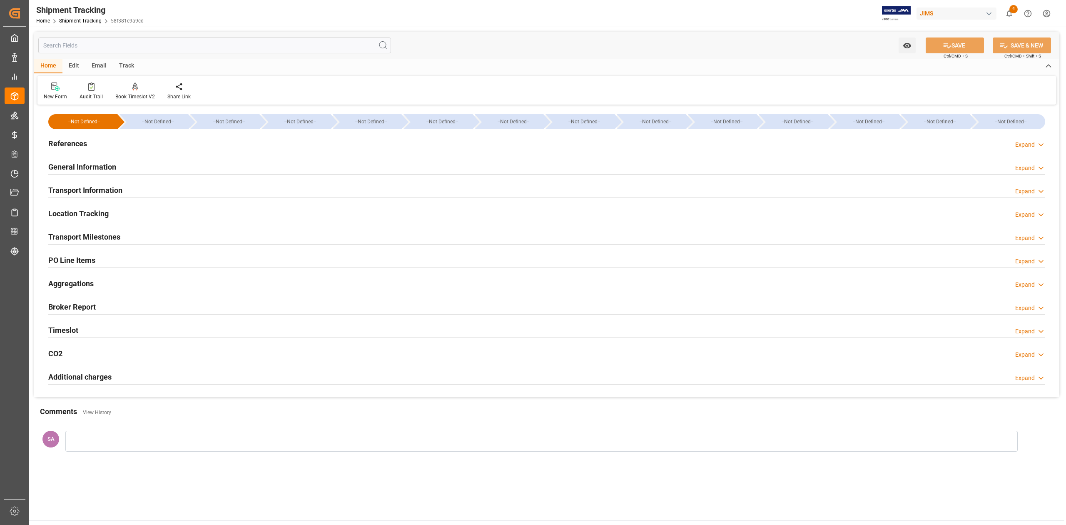
type input "[DATE] 00:00"
click at [100, 239] on h2 "Transport Milestones" at bounding box center [84, 236] width 72 height 11
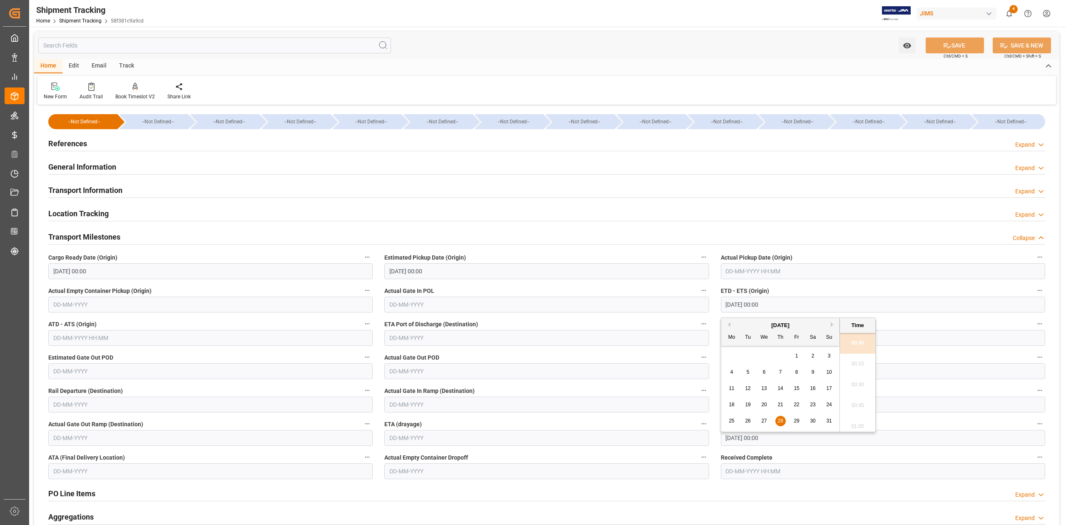
click at [779, 306] on input "[DATE] 00:00" at bounding box center [883, 305] width 324 height 16
click at [779, 305] on input "[DATE] 00:00" at bounding box center [883, 305] width 324 height 16
click at [767, 274] on input "text" at bounding box center [883, 271] width 324 height 16
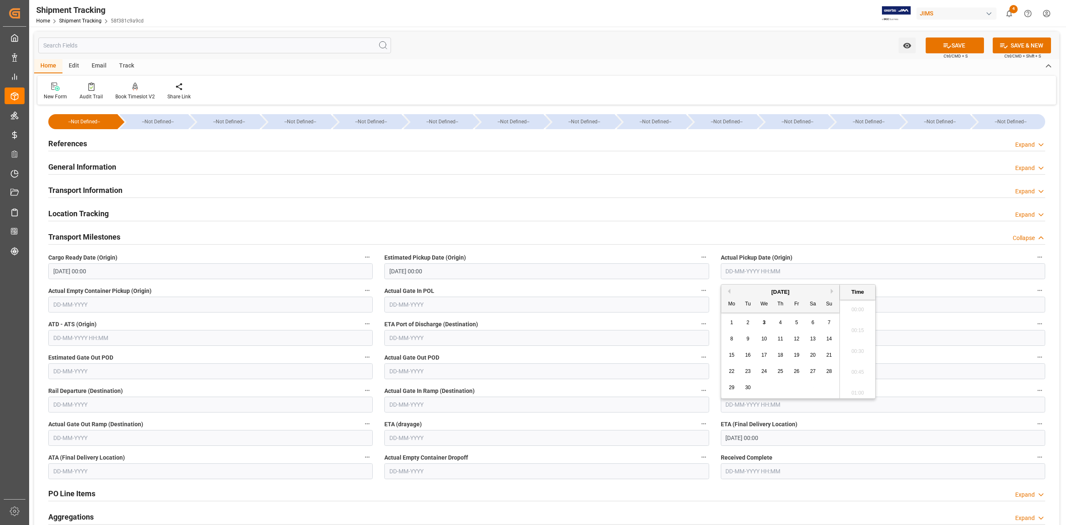
paste input "[DATE] 00:00"
type input "[DATE] 00:00"
drag, startPoint x: 936, startPoint y: 33, endPoint x: 935, endPoint y: 44, distance: 10.4
click at [934, 37] on div "Watch Option SAVE Ctrl/CMD + S SAVE & NEW Ctrl/CMD + Shift + S" at bounding box center [547, 45] width 1026 height 27
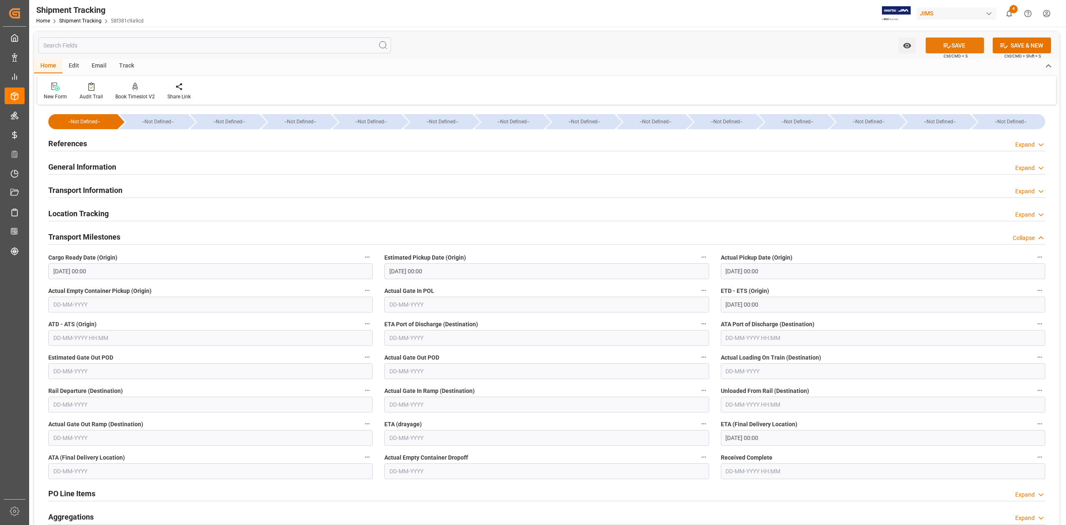
click at [935, 47] on button "SAVE" at bounding box center [955, 45] width 58 height 16
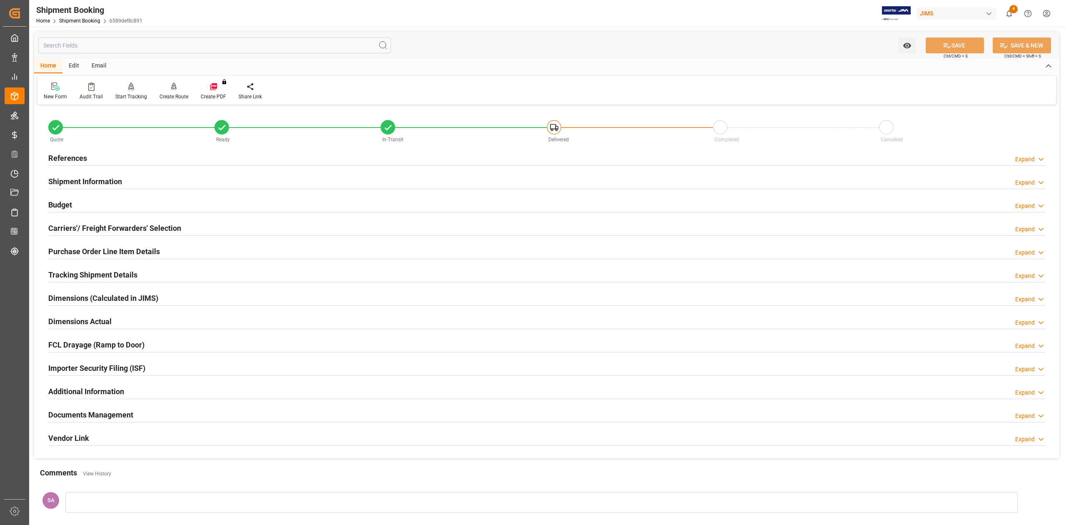
click at [67, 272] on h2 "Tracking Shipment Details" at bounding box center [92, 274] width 89 height 11
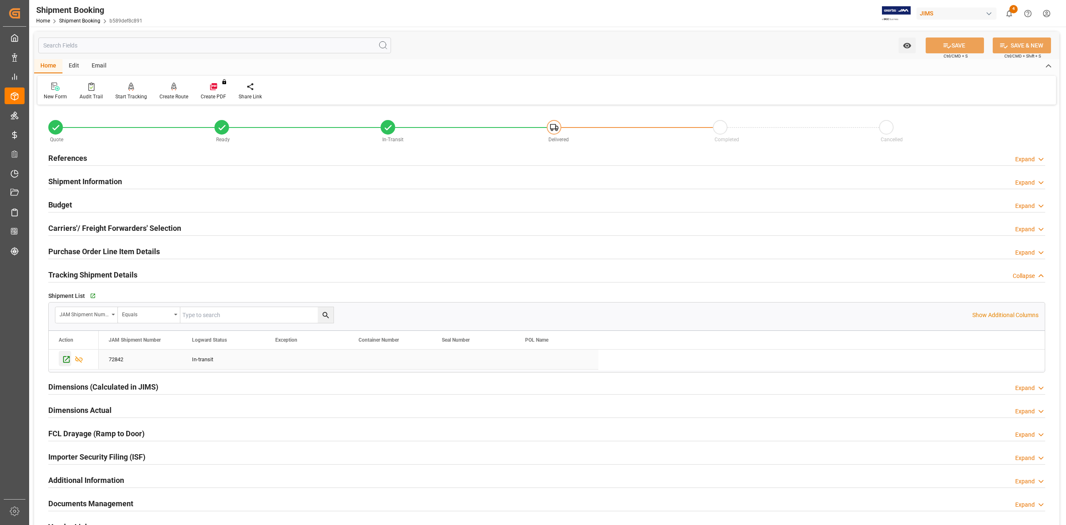
click at [65, 362] on icon "Press SPACE to select this row." at bounding box center [66, 359] width 7 height 7
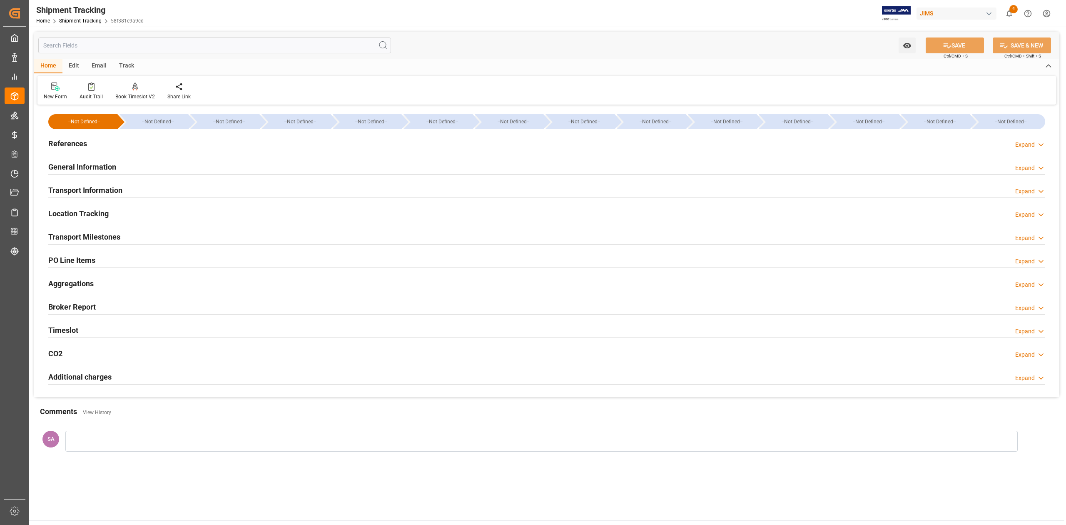
type input "[DATE] 00:00"
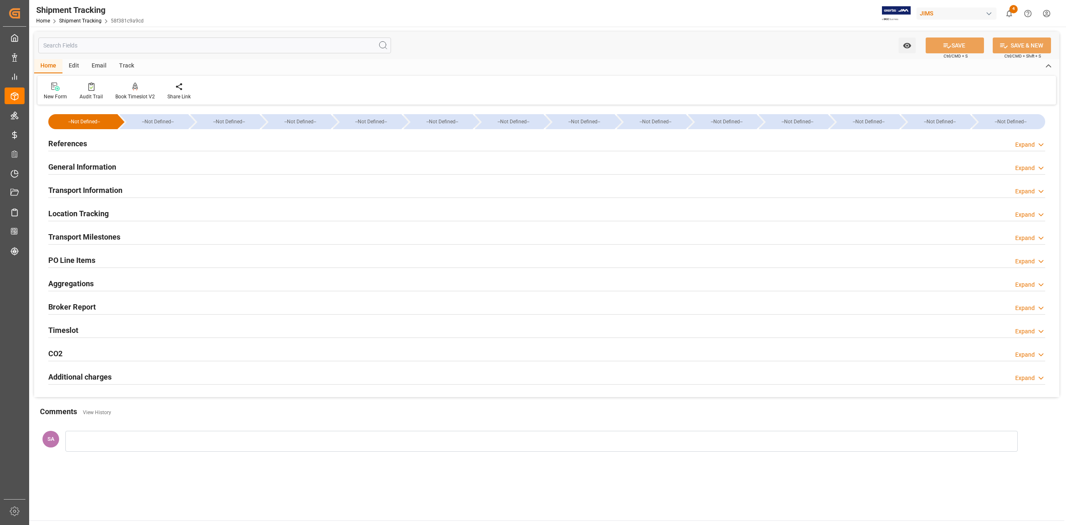
click at [113, 237] on h2 "Transport Milestones" at bounding box center [84, 236] width 72 height 11
